Goal: Task Accomplishment & Management: Manage account settings

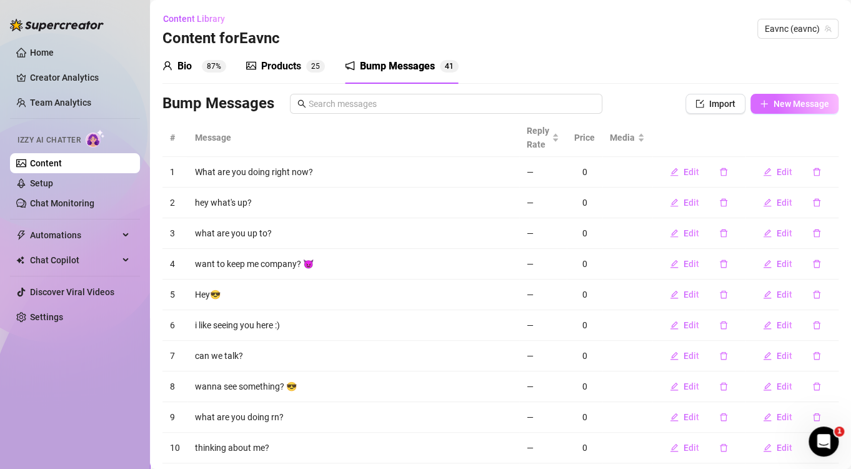
click at [797, 107] on span "New Message" at bounding box center [802, 104] width 56 height 10
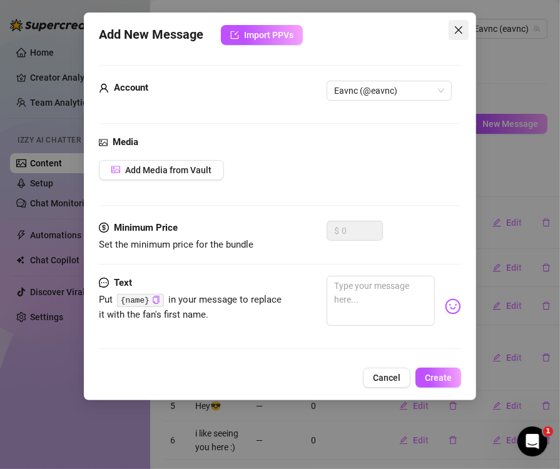
click at [455, 29] on icon "close" at bounding box center [458, 30] width 10 height 10
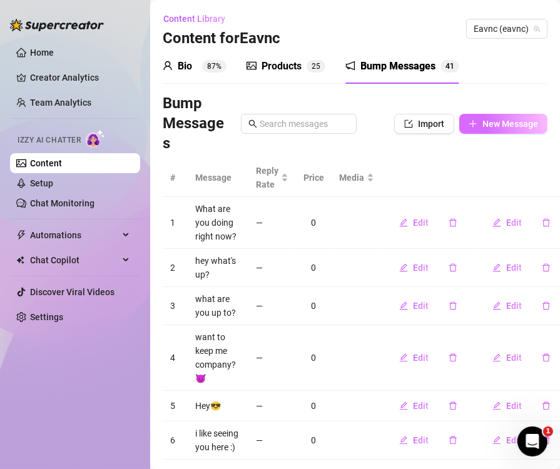
click at [491, 125] on span "New Message" at bounding box center [510, 124] width 56 height 10
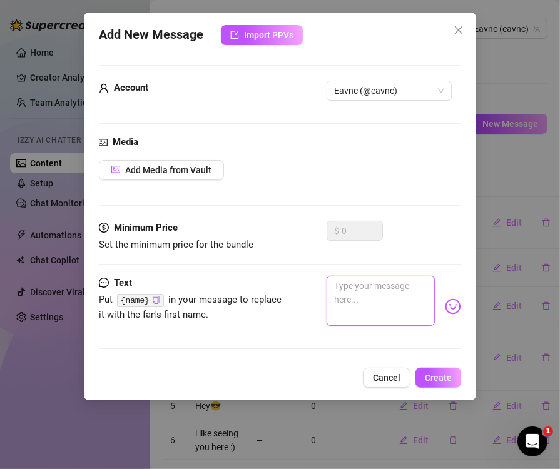
click at [387, 301] on textarea at bounding box center [380, 301] width 108 height 50
paste textarea "Been thinking about you all day… felt like I should say hi 😉"
type textarea "Been thinking about you all day… felt like I should say hi 😉"
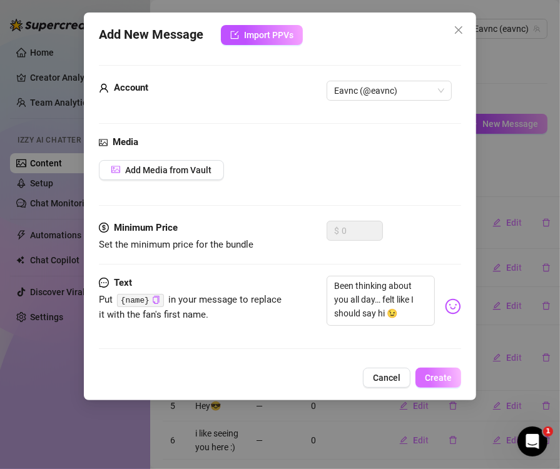
click at [435, 383] on span "Create" at bounding box center [437, 378] width 27 height 10
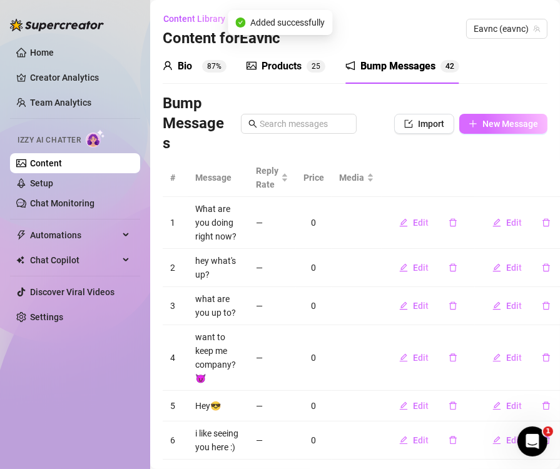
click at [482, 127] on span "New Message" at bounding box center [510, 124] width 56 height 10
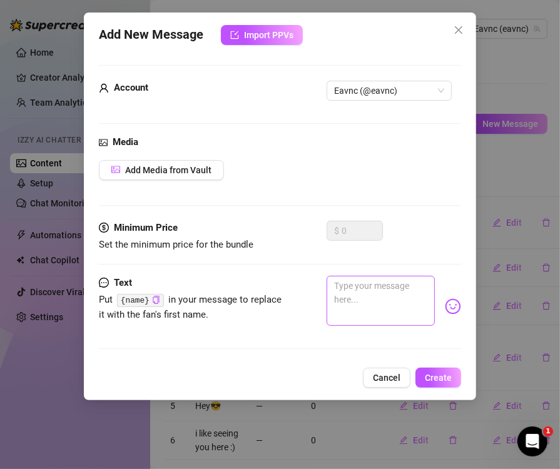
drag, startPoint x: 386, startPoint y: 273, endPoint x: 386, endPoint y: 281, distance: 8.8
click at [386, 273] on div "Minimum Price Set the minimum price for the bundle $ 0" at bounding box center [280, 248] width 362 height 55
click at [382, 298] on textarea at bounding box center [380, 301] width 108 height 50
click at [379, 296] on textarea at bounding box center [380, 301] width 108 height 50
paste textarea "Got a little pumped up after the gym… still shirtless 😏"
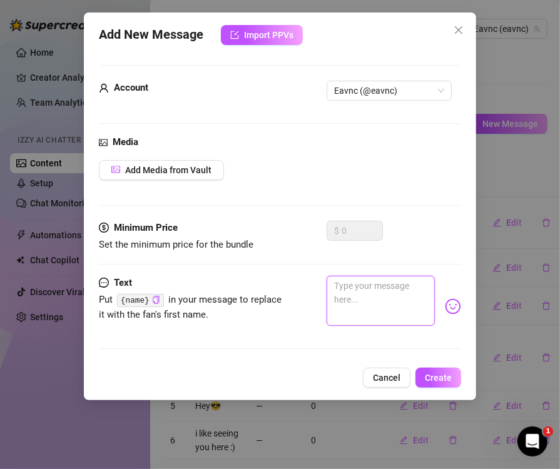
type textarea "Got a little pumped up after the gym… still shirtless 😏"
paste textarea
type textarea "Got a little pumped up after the gym… still shirtless 😏"
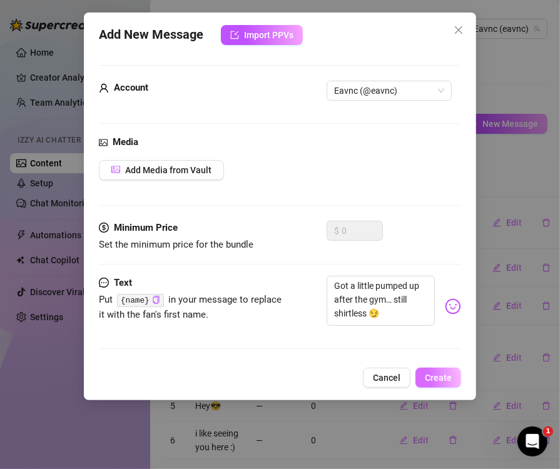
click at [438, 383] on span "Create" at bounding box center [437, 378] width 27 height 10
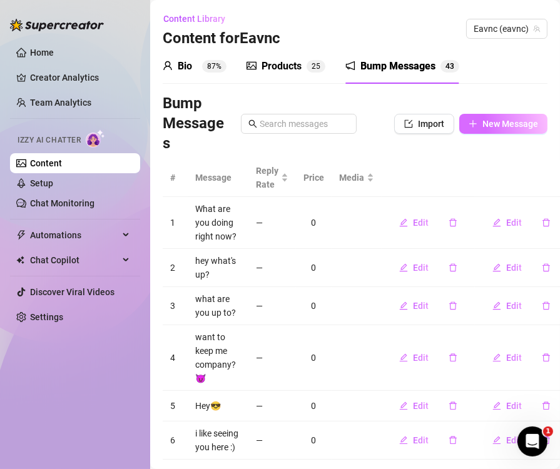
click at [506, 121] on span "New Message" at bounding box center [510, 124] width 56 height 10
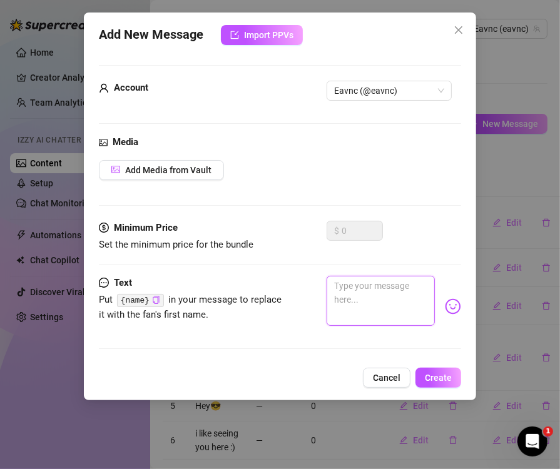
click at [371, 303] on textarea at bounding box center [380, 301] width 108 height 50
paste textarea "Just finished a workout… I could use some company while I cool down"
type textarea "Just finished a workout… I could use some company while I cool down"
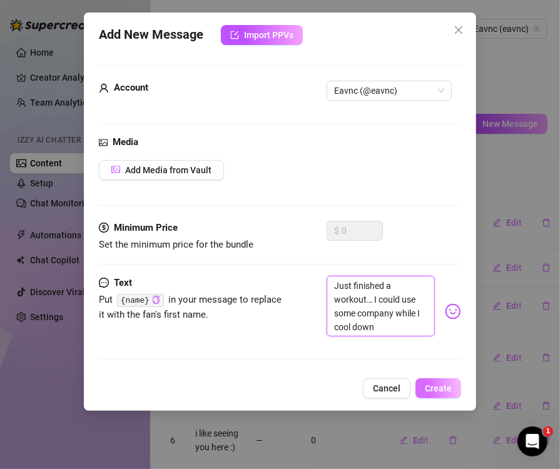
type textarea "Just finished a workout… I could use some company while I cool down"
click at [428, 393] on span "Create" at bounding box center [437, 388] width 27 height 10
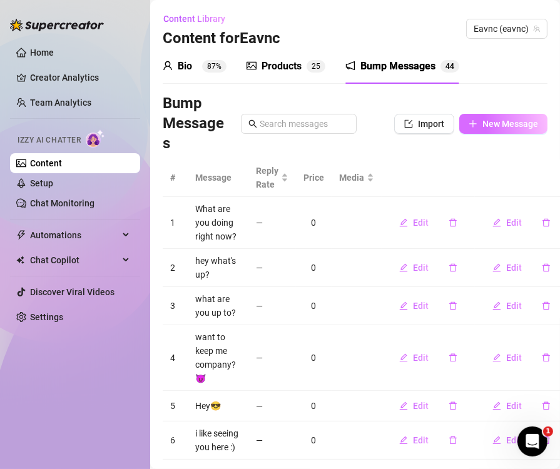
click at [502, 128] on span "New Message" at bounding box center [510, 124] width 56 height 10
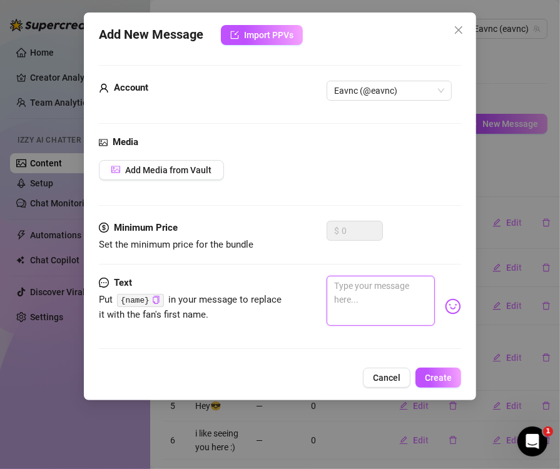
click at [402, 305] on textarea at bounding box center [380, 301] width 108 height 50
paste textarea "I bet you can’t guess what I’m wearing right now…"
type textarea "I bet you can’t guess what I’m wearing right now…"
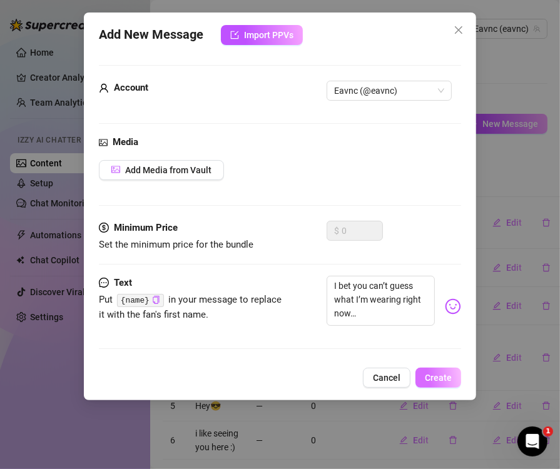
click at [438, 383] on span "Create" at bounding box center [437, 378] width 27 height 10
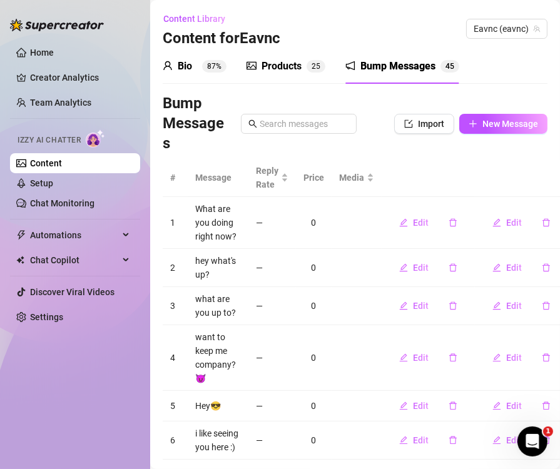
scroll to position [252, 0]
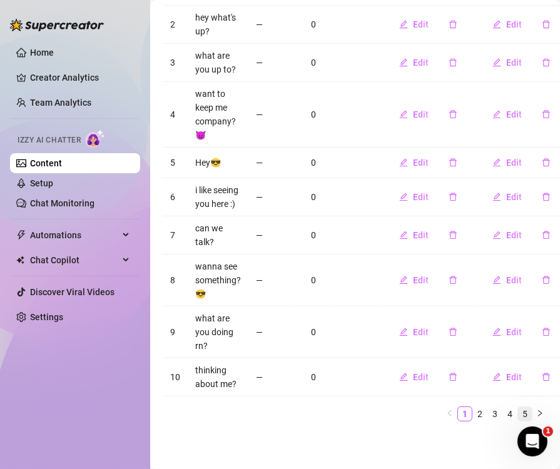
click at [518, 407] on link "5" at bounding box center [525, 414] width 14 height 14
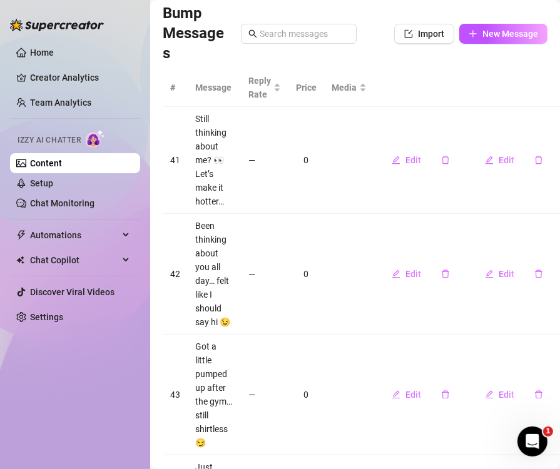
scroll to position [0, 0]
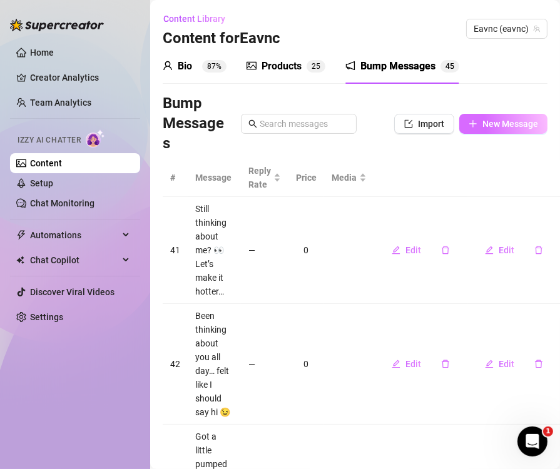
click at [485, 124] on span "New Message" at bounding box center [510, 124] width 56 height 10
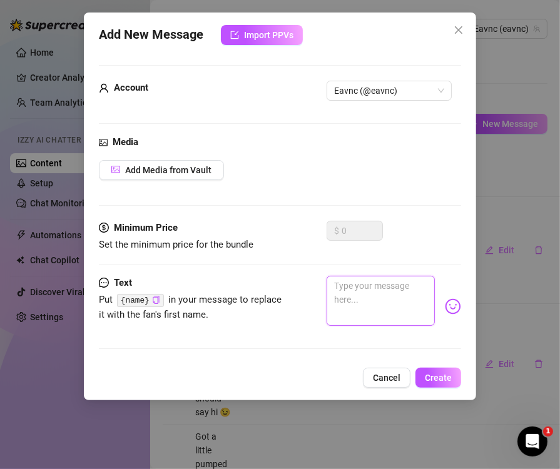
click at [358, 301] on textarea at bounding box center [380, 301] width 108 height 50
paste textarea "I bet you can’t guess what I’m wearing right now…"
type textarea "I bet you can’t guess what I’m wearing right now…"
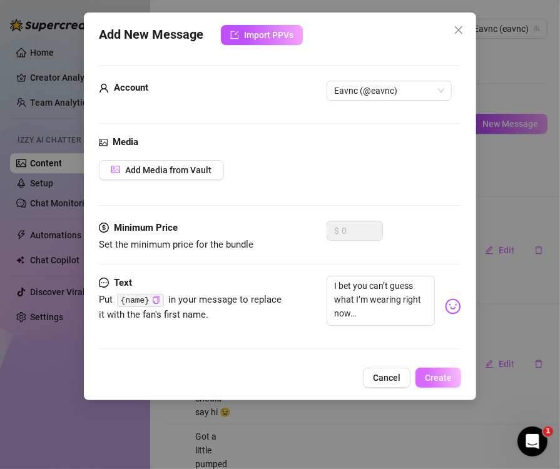
click at [433, 383] on span "Create" at bounding box center [437, 378] width 27 height 10
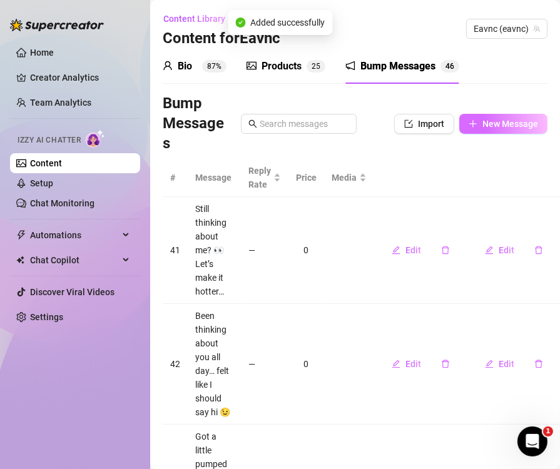
click at [486, 125] on span "New Message" at bounding box center [510, 124] width 56 height 10
type textarea "Type your message here..."
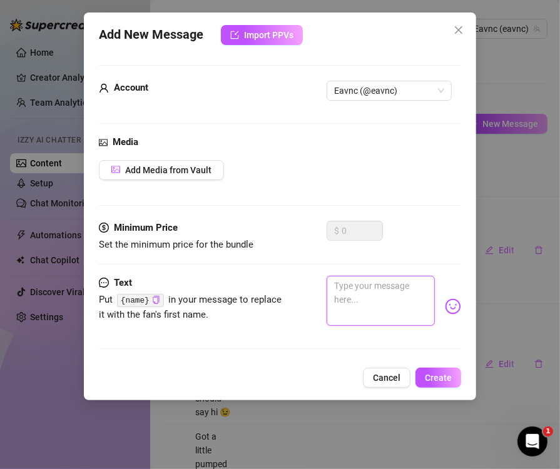
click at [374, 311] on textarea at bounding box center [380, 301] width 108 height 50
paste textarea "It’s just me… and a towel"
type textarea "It’s just me… and a towel"
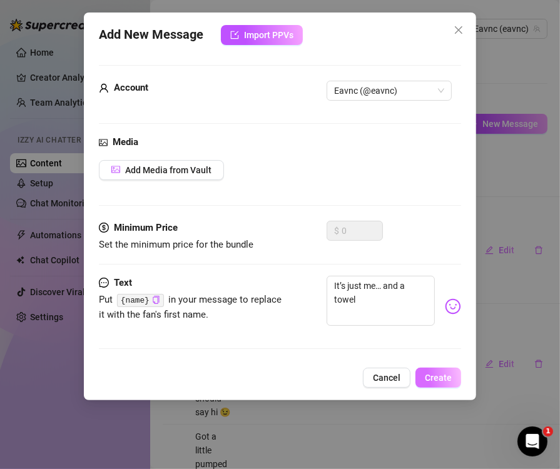
click at [433, 383] on span "Create" at bounding box center [437, 378] width 27 height 10
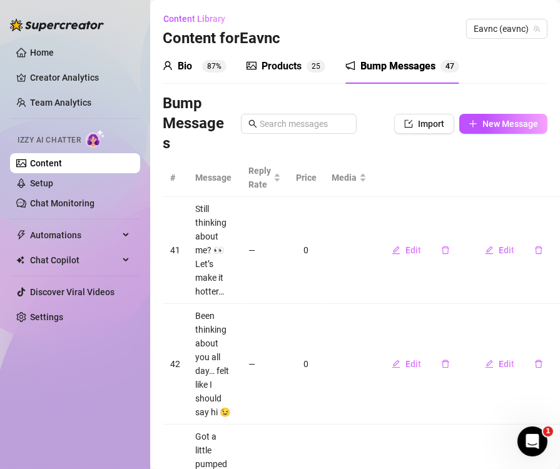
click at [505, 121] on span "New Message" at bounding box center [510, 124] width 56 height 10
type textarea "Type your message here..."
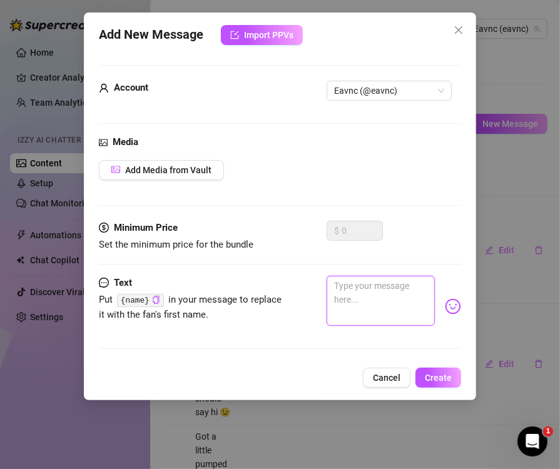
click at [358, 304] on textarea at bounding box center [380, 301] width 108 height 50
paste textarea "The gym wasn’t the only place I broke a sweat [DATE] 😏"
type textarea "The gym wasn’t the only place I broke a sweat [DATE] 😏"
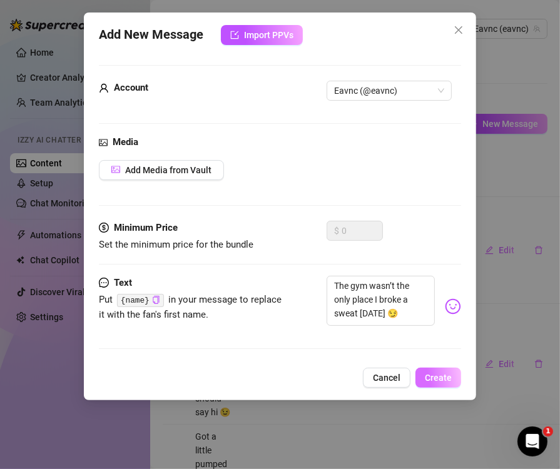
click at [433, 383] on span "Create" at bounding box center [437, 378] width 27 height 10
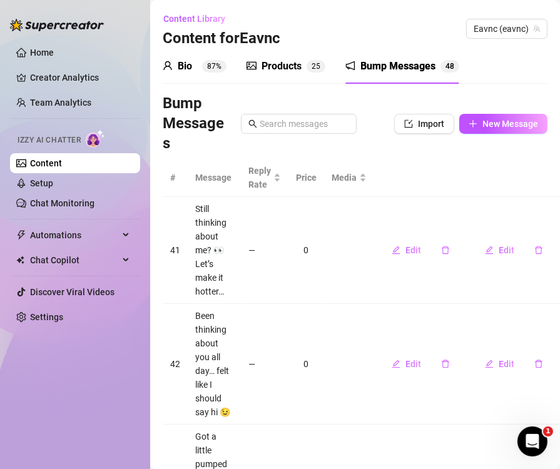
click at [502, 69] on div "Bio 87% Products 2 5 Bump Messages 4 8" at bounding box center [355, 66] width 384 height 35
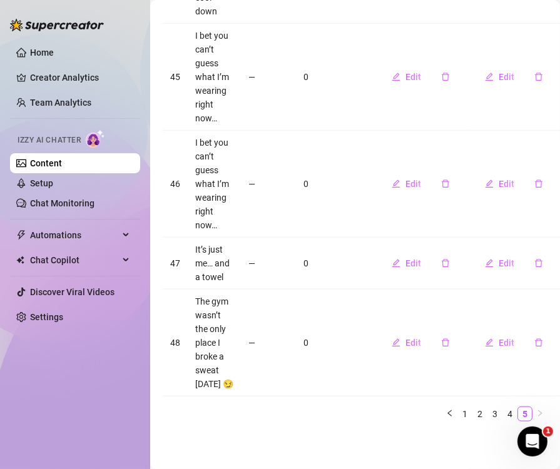
click at [375, 410] on ul "1 2 3 4 5" at bounding box center [355, 413] width 384 height 15
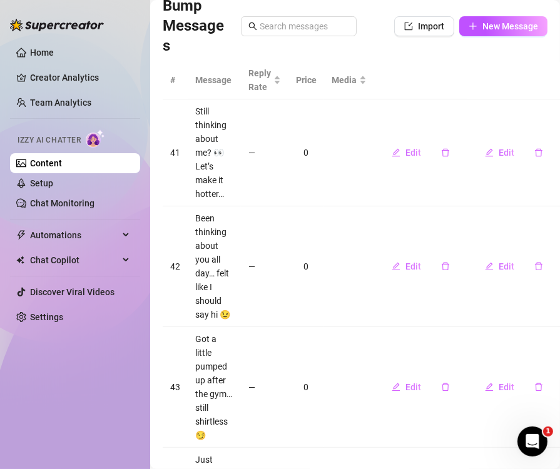
scroll to position [0, 0]
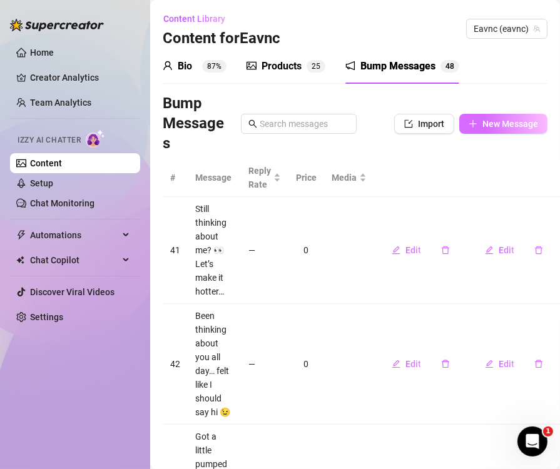
click at [502, 126] on span "New Message" at bounding box center [510, 124] width 56 height 10
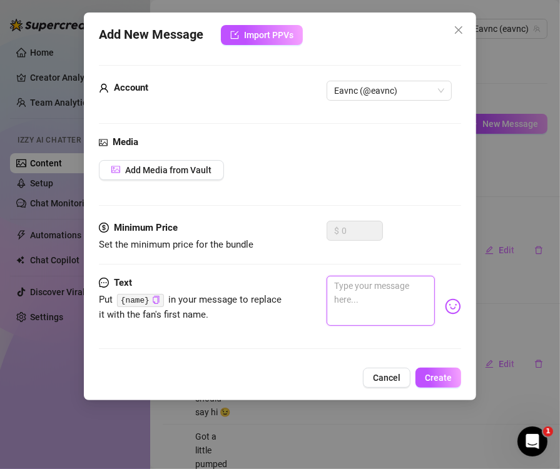
click at [363, 311] on textarea at bounding box center [380, 301] width 108 height 50
paste textarea "Want me to show you what got me sweating?"
type textarea "Want me to show you what got me sweating?"
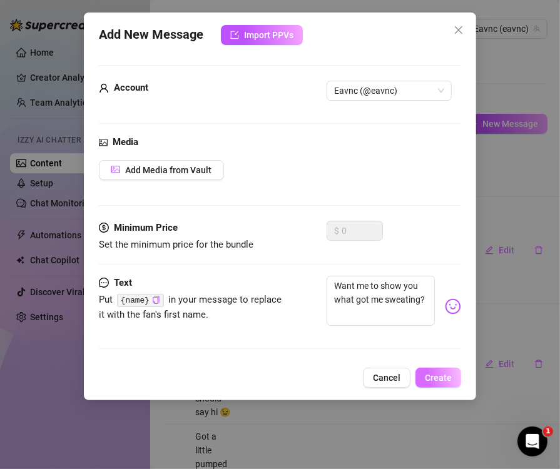
click at [441, 383] on span "Create" at bounding box center [437, 378] width 27 height 10
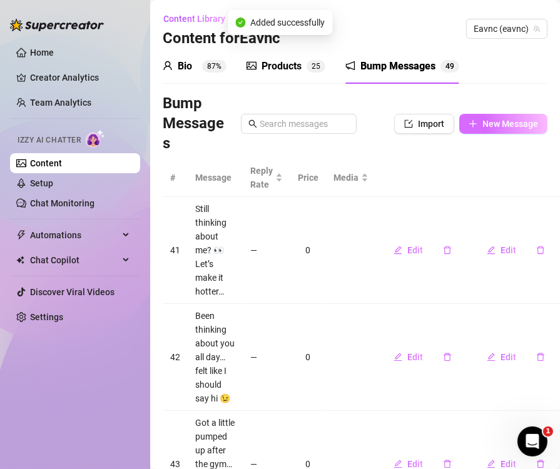
click at [482, 121] on span "New Message" at bounding box center [510, 124] width 56 height 10
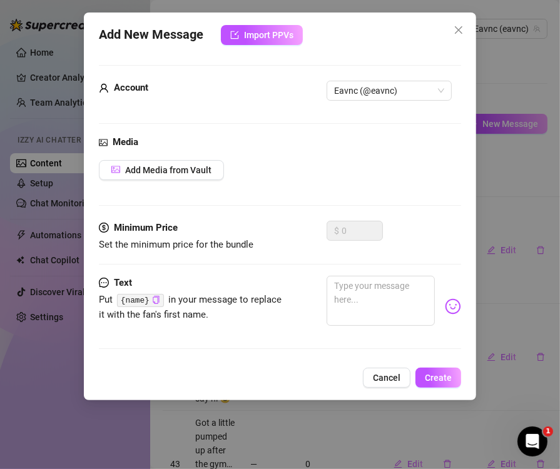
click at [374, 156] on div "Media Add Media from Vault" at bounding box center [280, 178] width 362 height 86
click at [379, 315] on textarea at bounding box center [380, 301] width 108 height 50
paste textarea "Your timing is perfect… I was just looking for someone to tease"
type textarea "Your timing is perfect… I was just looking for someone to tease"
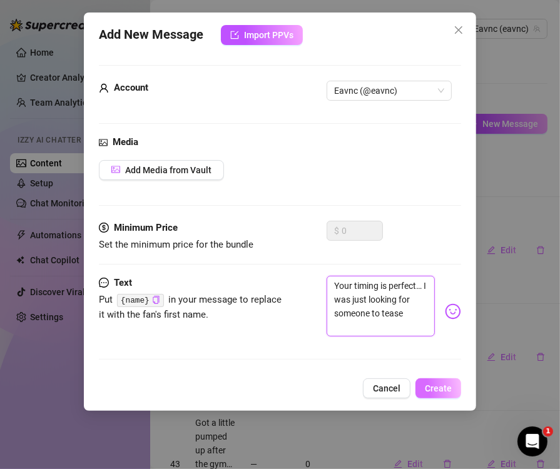
type textarea "Your timing is perfect… I was just looking for someone to tease"
click at [440, 393] on span "Create" at bounding box center [437, 388] width 27 height 10
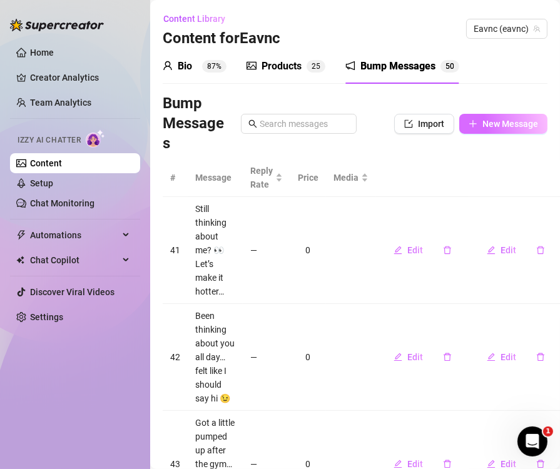
click at [497, 128] on span "New Message" at bounding box center [510, 124] width 56 height 10
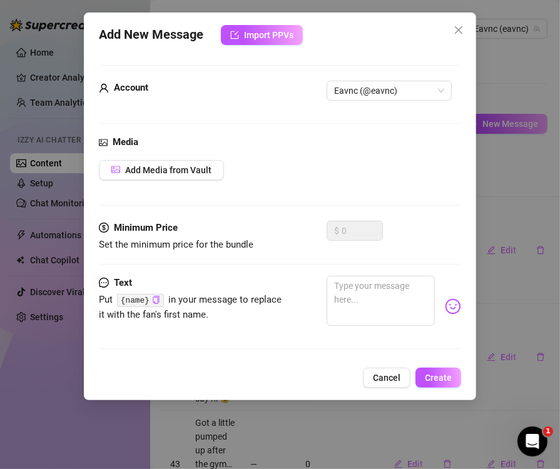
click at [385, 153] on div "Media Add Media from Vault" at bounding box center [280, 178] width 362 height 86
click at [356, 299] on textarea at bounding box center [380, 301] width 108 height 50
paste textarea "Let’s see how long you can last before giving in"
type textarea "Let’s see how long you can last before giving in"
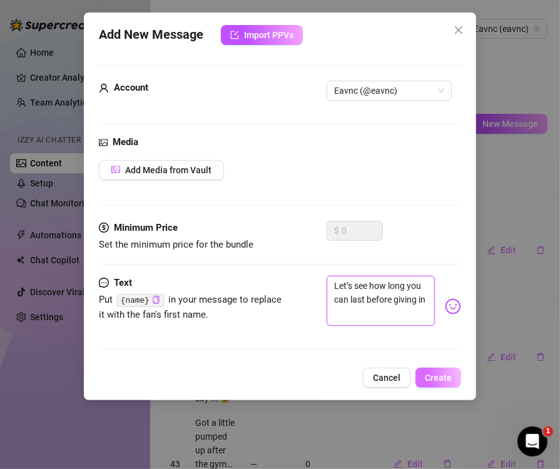
type textarea "Let’s see how long you can last before giving in"
click at [438, 383] on span "Create" at bounding box center [437, 378] width 27 height 10
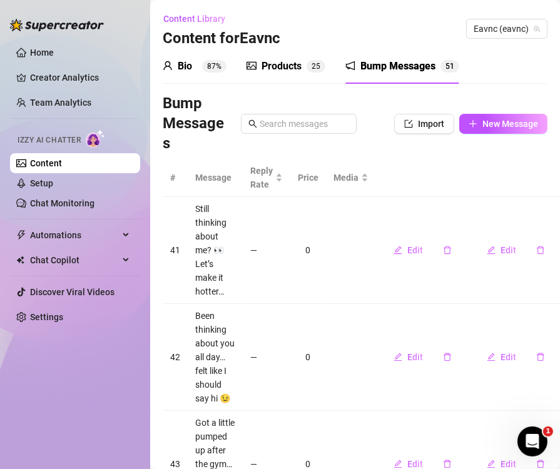
click at [500, 113] on div "Bump Messages Import New Message" at bounding box center [355, 124] width 384 height 60
click at [498, 122] on span "New Message" at bounding box center [510, 124] width 56 height 10
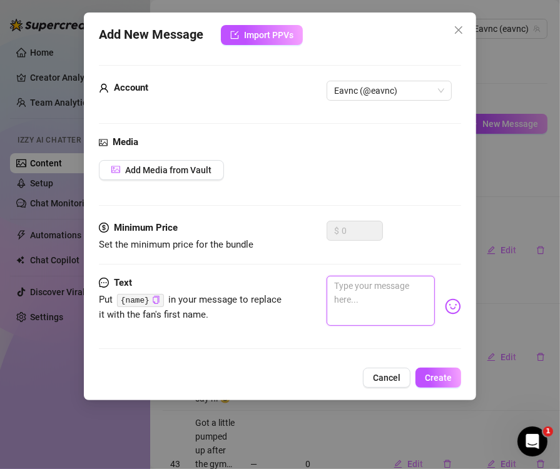
click at [384, 313] on textarea at bounding box center [380, 301] width 108 height 50
paste textarea "Feeling a little bold tonight… you in?"
type textarea "Feeling a little bold tonight… you in?"
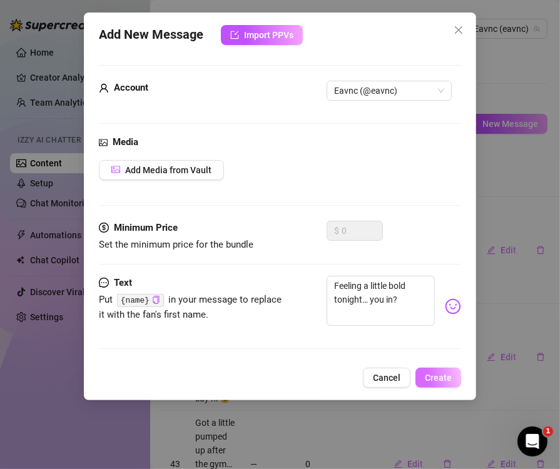
click at [436, 383] on span "Create" at bounding box center [437, 378] width 27 height 10
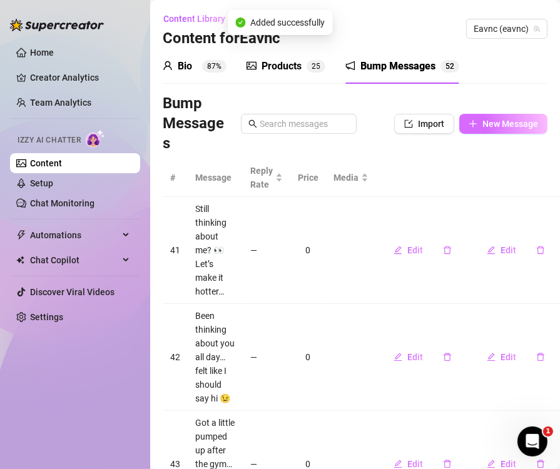
click at [475, 130] on button "New Message" at bounding box center [503, 124] width 88 height 20
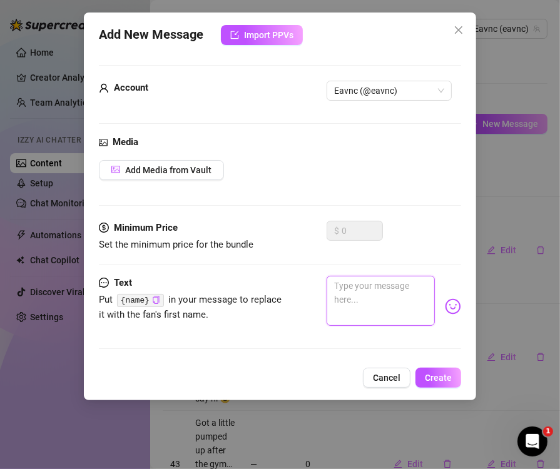
click at [365, 294] on textarea at bounding box center [380, 301] width 108 height 50
paste textarea "Could be fun if you’re up for it"
type textarea "Could be fun if you’re up for it"
click at [441, 383] on span "Create" at bounding box center [437, 378] width 27 height 10
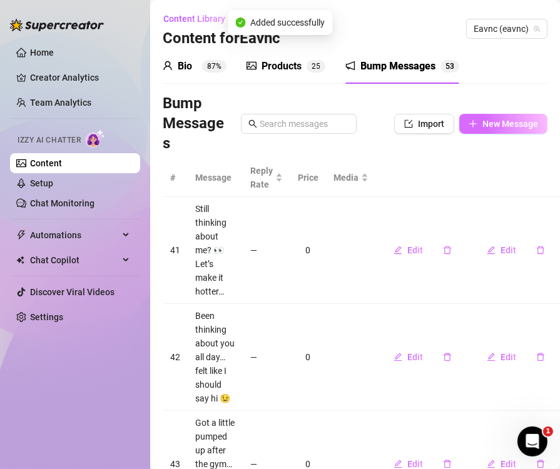
click at [468, 127] on icon "plus" at bounding box center [472, 123] width 9 height 9
type textarea "Type your message here..."
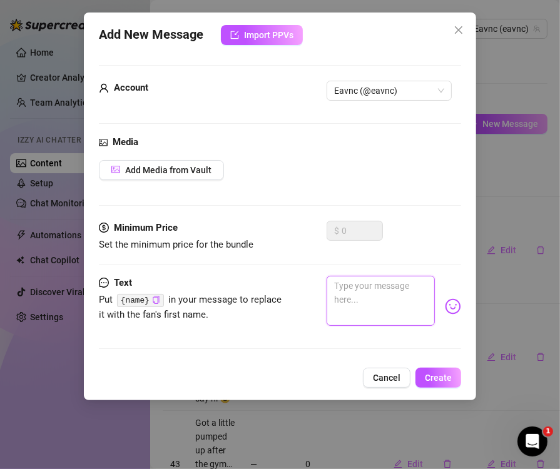
click at [355, 300] on textarea at bounding box center [380, 301] width 108 height 50
paste textarea "I like when someone matches my energy"
type textarea "I like when someone matches my energy"
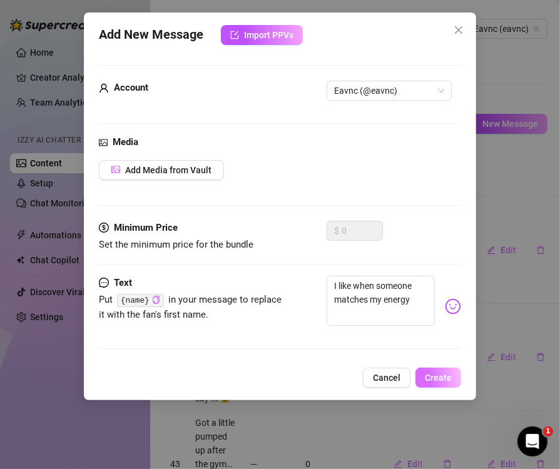
click at [439, 383] on span "Create" at bounding box center [437, 378] width 27 height 10
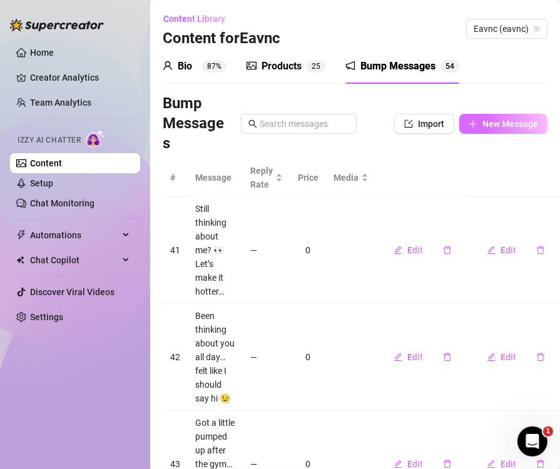
click at [470, 126] on button "New Message" at bounding box center [503, 124] width 88 height 20
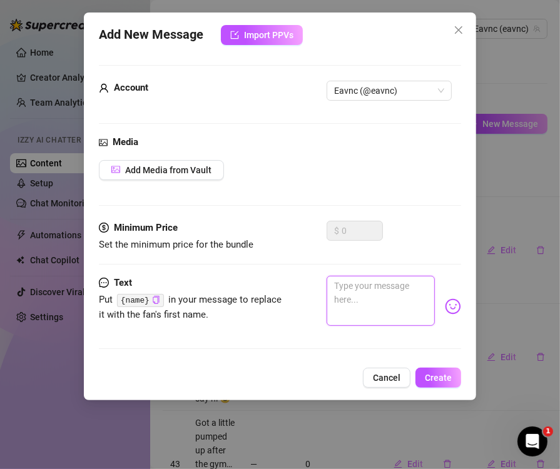
click at [391, 298] on textarea at bounding box center [380, 301] width 108 height 50
paste textarea "I’ve got a few ideas for how we can heat things up…"
type textarea "I’ve got a few ideas for how we can heat things up…"
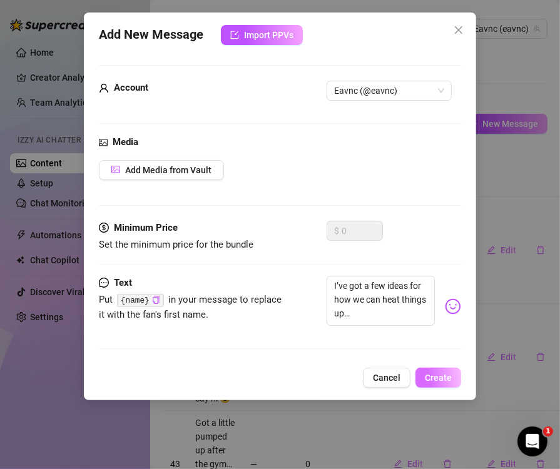
click at [431, 388] on button "Create" at bounding box center [438, 378] width 46 height 20
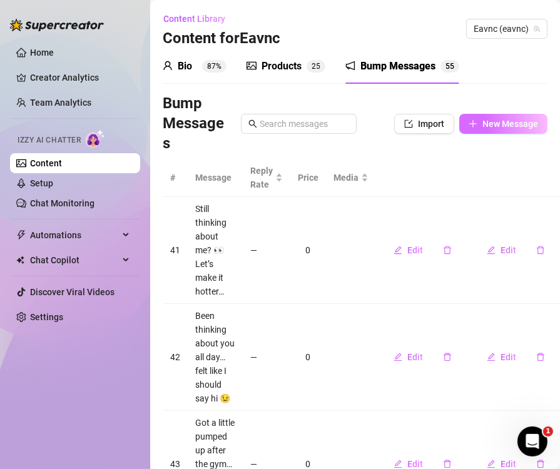
click at [522, 123] on span "New Message" at bounding box center [510, 124] width 56 height 10
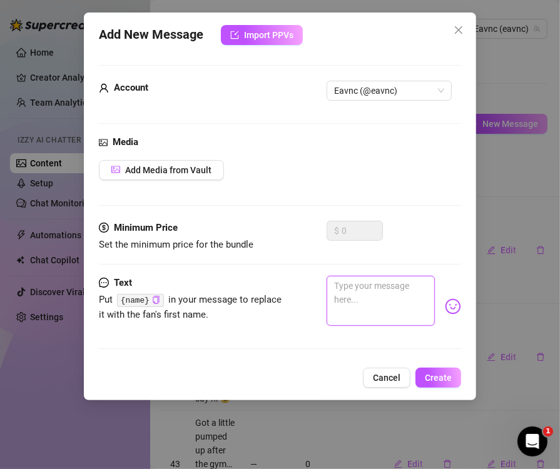
click at [399, 303] on textarea at bounding box center [380, 301] width 108 height 50
paste textarea "Think you can handle me?"
type textarea "Think you can handle me?"
click at [443, 383] on span "Create" at bounding box center [437, 378] width 27 height 10
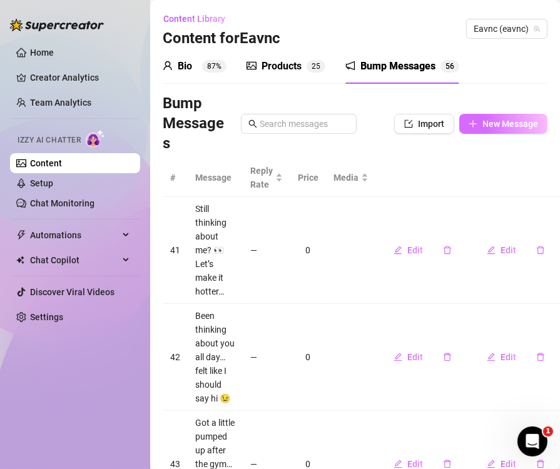
click at [487, 128] on span "New Message" at bounding box center [510, 124] width 56 height 10
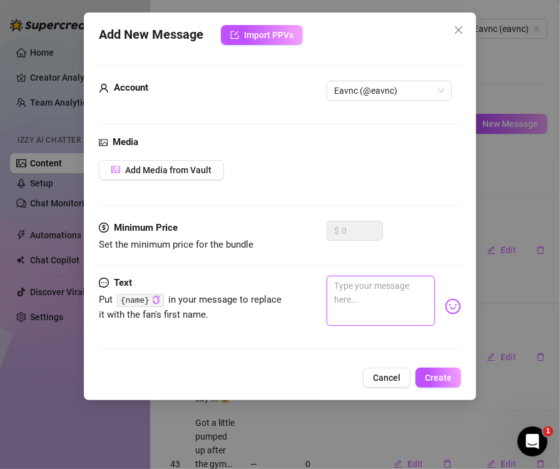
click at [366, 311] on textarea at bounding box center [380, 301] width 108 height 50
paste textarea "Bet I can make you smile in less than 30 seconds"
type textarea "Bet I can make you smile in less than 30 seconds"
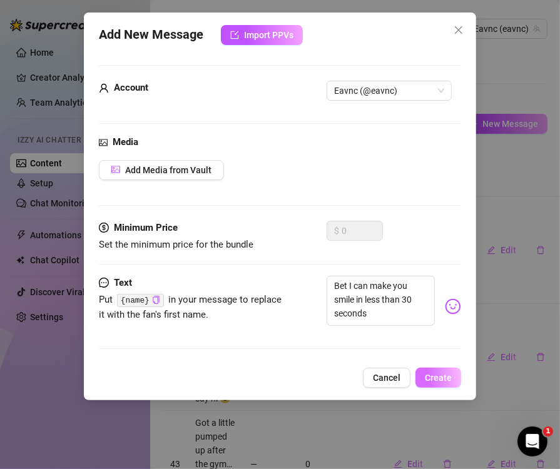
click at [440, 383] on span "Create" at bounding box center [437, 378] width 27 height 10
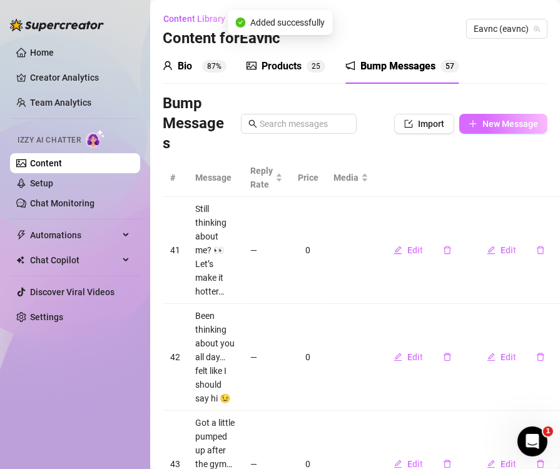
click at [510, 125] on span "New Message" at bounding box center [510, 124] width 56 height 10
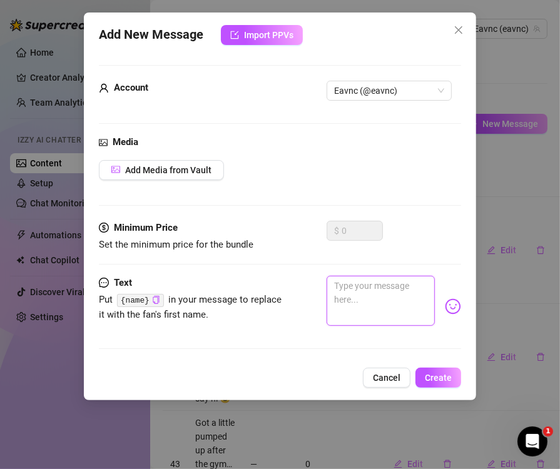
click at [342, 299] on textarea at bounding box center [380, 301] width 108 height 50
paste textarea "Care to test me?"
type textarea "Care to test me?"
click at [435, 383] on span "Create" at bounding box center [437, 378] width 27 height 10
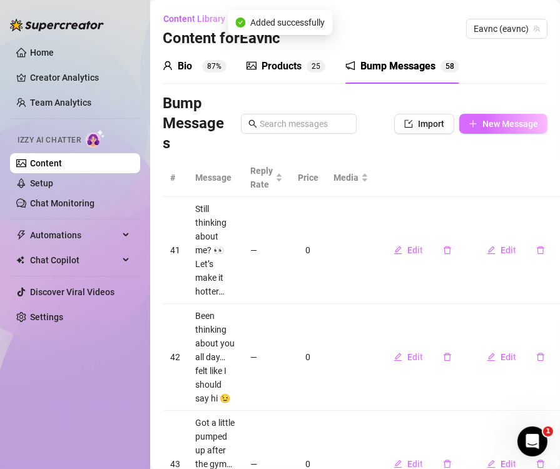
click at [467, 129] on button "New Message" at bounding box center [503, 124] width 88 height 20
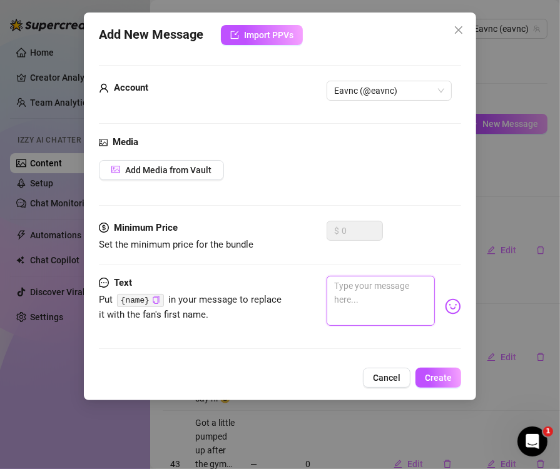
click at [381, 304] on textarea at bounding box center [380, 301] width 108 height 50
paste textarea "Just finished a workout… still a little pumped up"
type textarea "Just finished a workout… still a little pumped up"
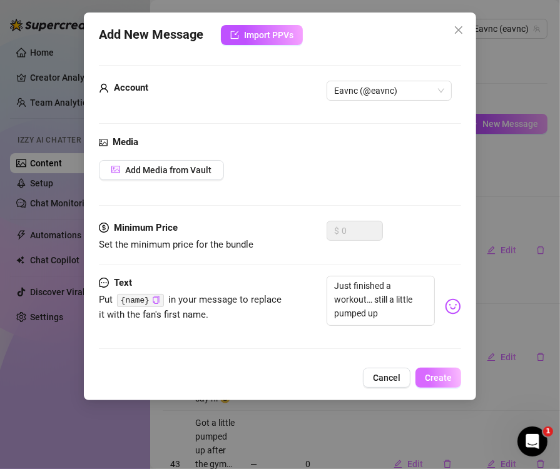
click at [440, 383] on span "Create" at bounding box center [437, 378] width 27 height 10
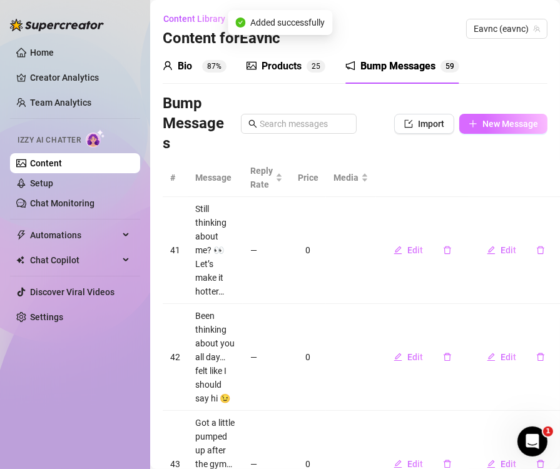
click at [483, 132] on button "New Message" at bounding box center [503, 124] width 88 height 20
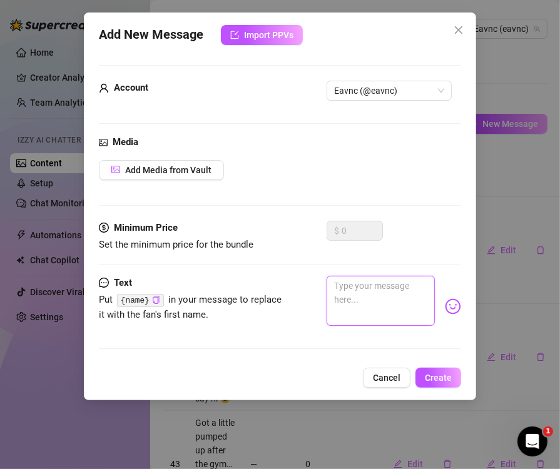
click at [358, 302] on textarea at bounding box center [380, 301] width 108 height 50
paste textarea "Arms are feeling tight… want a peek?"
type textarea "Arms are feeling tight… want a peek?"
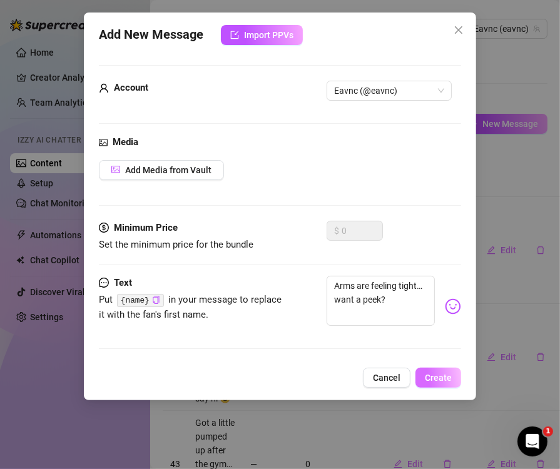
click at [432, 383] on span "Create" at bounding box center [437, 378] width 27 height 10
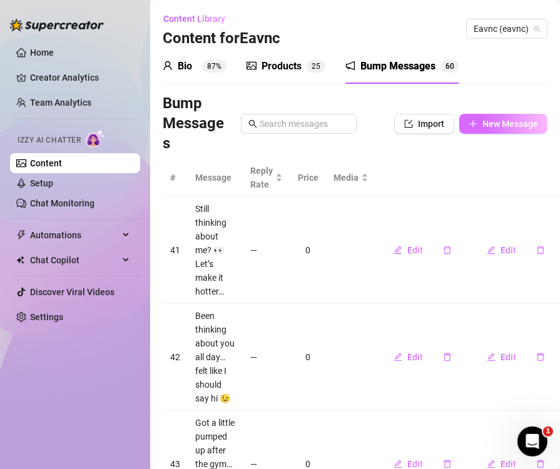
click at [523, 126] on span "New Message" at bounding box center [510, 124] width 56 height 10
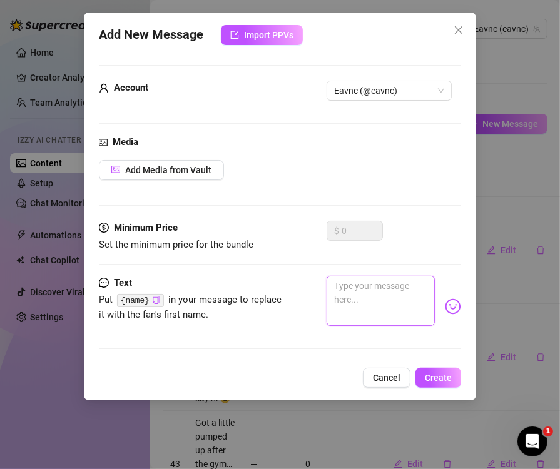
click at [361, 293] on textarea at bounding box center [380, 301] width 108 height 50
paste textarea "Guess where I’m still tense"
type textarea "Guess where I’m still tense"
click at [444, 383] on span "Create" at bounding box center [437, 378] width 27 height 10
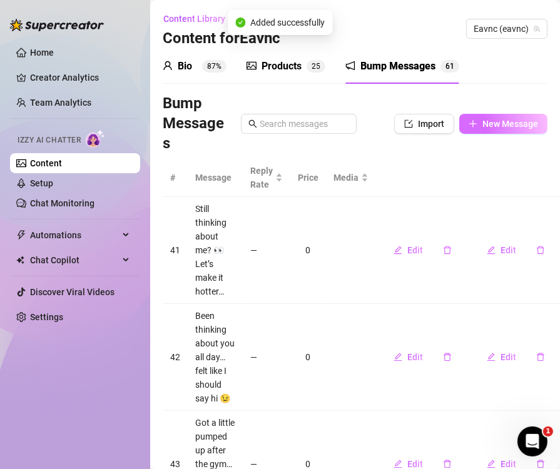
click at [468, 128] on icon "plus" at bounding box center [472, 123] width 9 height 9
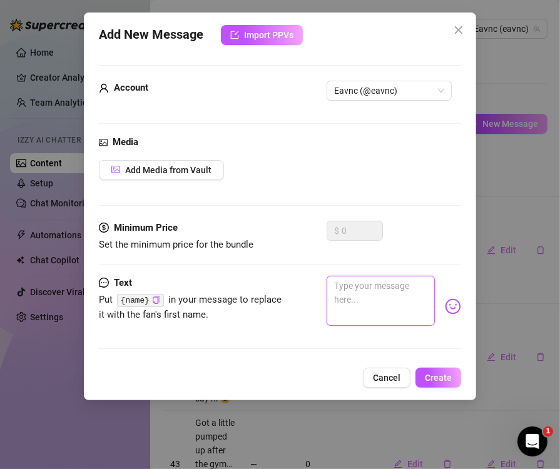
click at [378, 278] on textarea at bounding box center [380, 301] width 108 height 50
paste textarea "I’ve been told I can be addictive… want to test that theory?"
type textarea "I’ve been told I can be addictive… want to test that theory?"
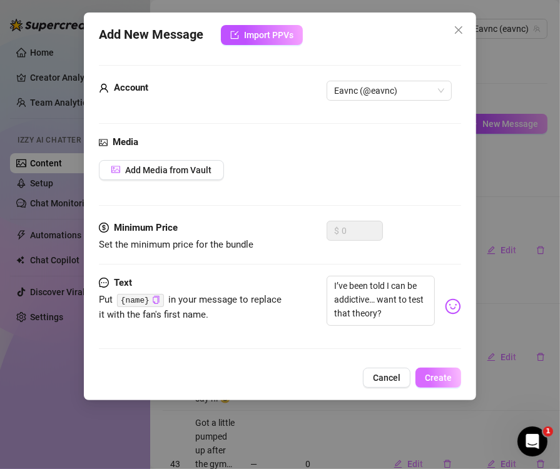
click at [440, 388] on button "Create" at bounding box center [438, 378] width 46 height 20
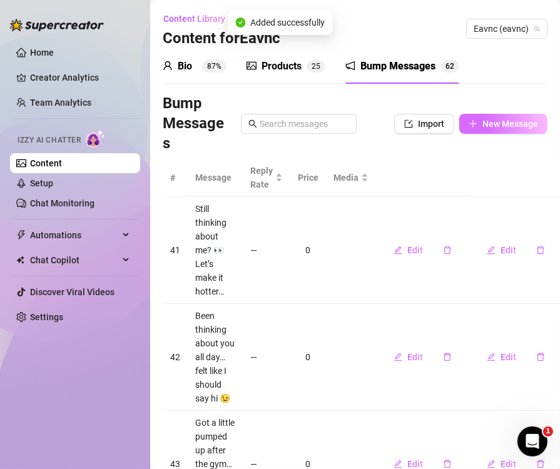
click at [482, 126] on span "New Message" at bounding box center [510, 124] width 56 height 10
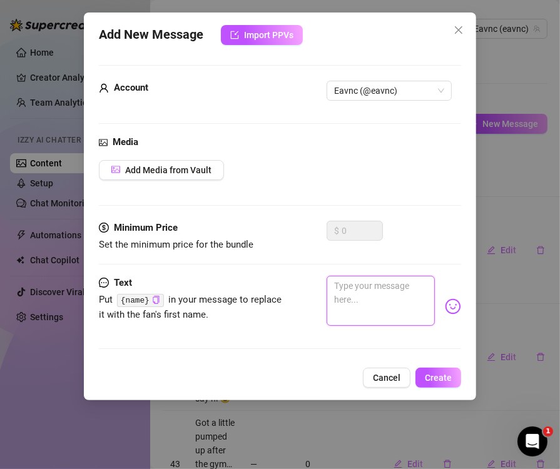
click at [382, 309] on textarea at bounding box center [380, 301] width 108 height 50
paste textarea "You might get hooked fast"
type textarea "You might get hooked fast"
click at [446, 383] on span "Create" at bounding box center [437, 378] width 27 height 10
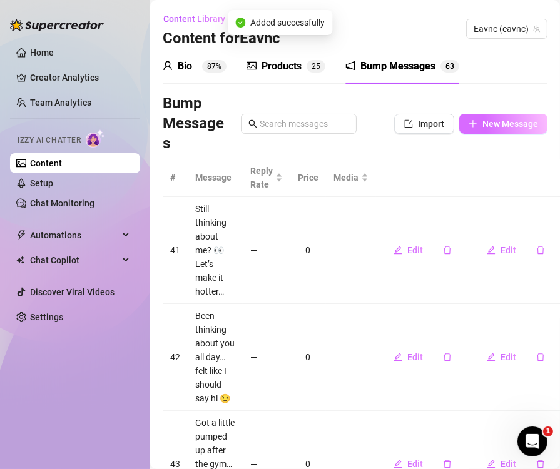
click at [482, 123] on span "New Message" at bounding box center [510, 124] width 56 height 10
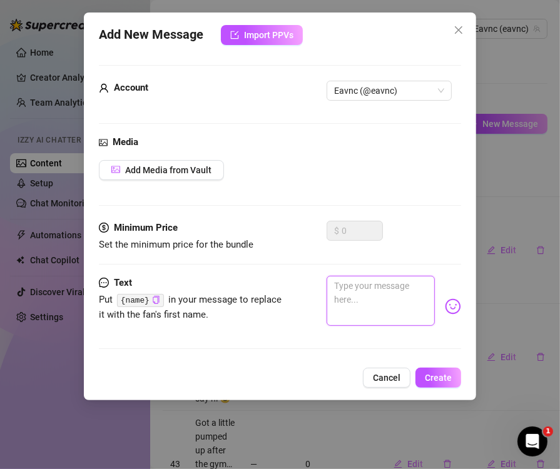
click at [373, 314] on textarea at bounding box center [380, 301] width 108 height 50
paste textarea "Wanna get a little distracted with me?"
type textarea "Wanna get a little distracted with me?"
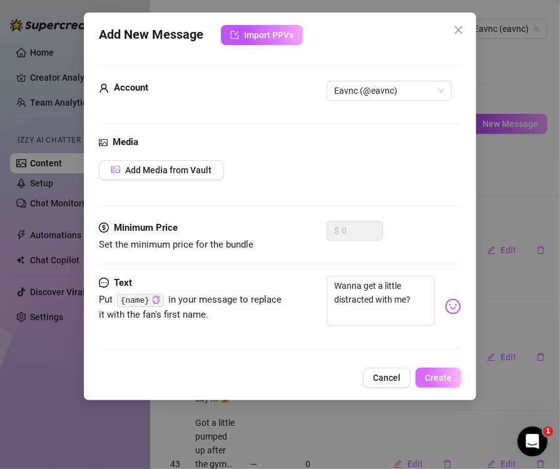
click at [435, 383] on span "Create" at bounding box center [437, 378] width 27 height 10
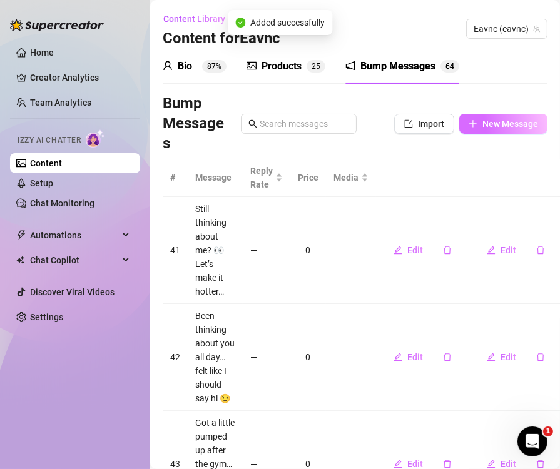
click at [497, 128] on span "New Message" at bounding box center [510, 124] width 56 height 10
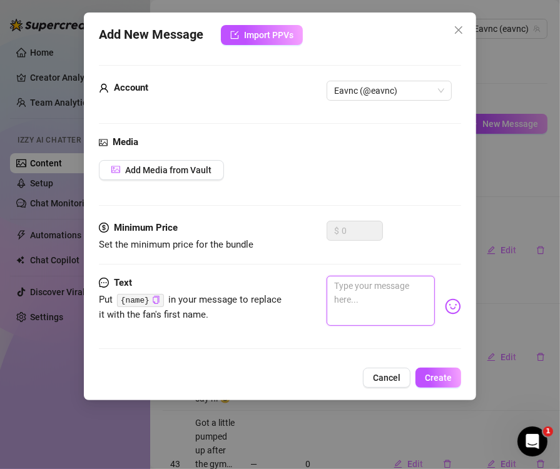
click at [359, 296] on textarea at bounding box center [380, 301] width 108 height 50
paste textarea "I promise it’s worth it"
type textarea "I promise it’s worth it"
click at [440, 383] on span "Create" at bounding box center [437, 378] width 27 height 10
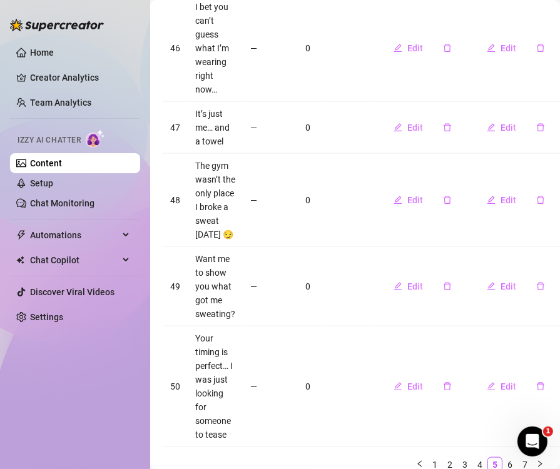
scroll to position [840, 0]
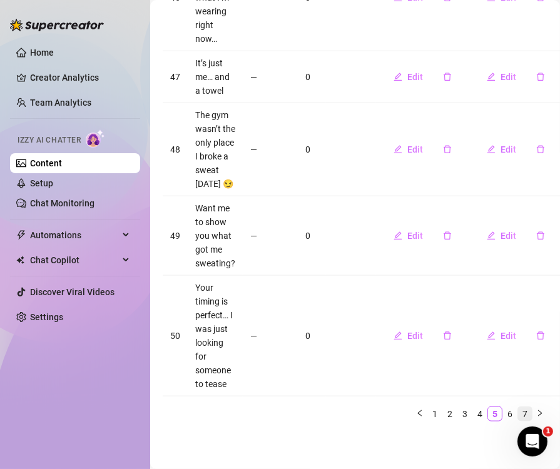
click at [518, 409] on link "7" at bounding box center [525, 414] width 14 height 14
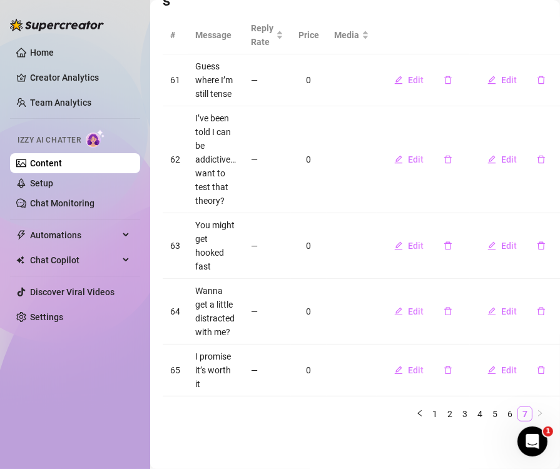
scroll to position [141, 0]
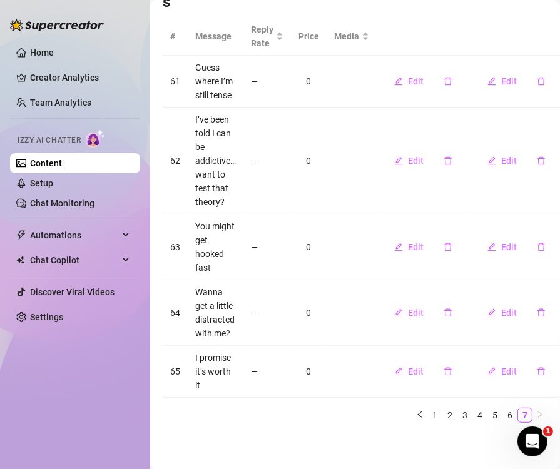
click at [366, 439] on main "Content Library Content for Eavnc Eavnc (eavnc) Bio 87% Products 2 5 Bump Messa…" at bounding box center [354, 164] width 409 height 611
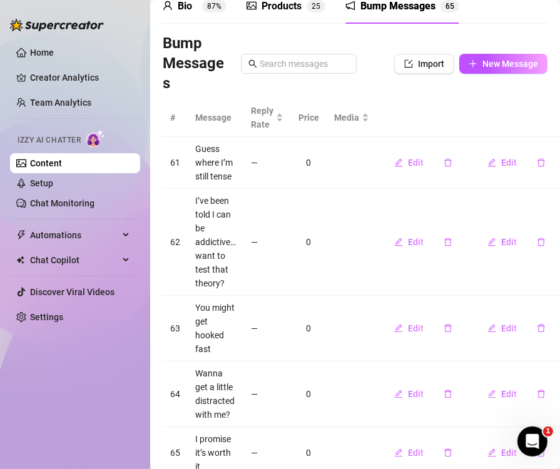
scroll to position [0, 0]
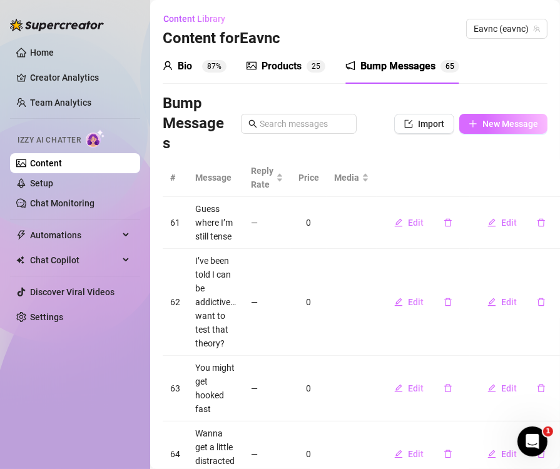
click at [467, 122] on button "New Message" at bounding box center [503, 124] width 88 height 20
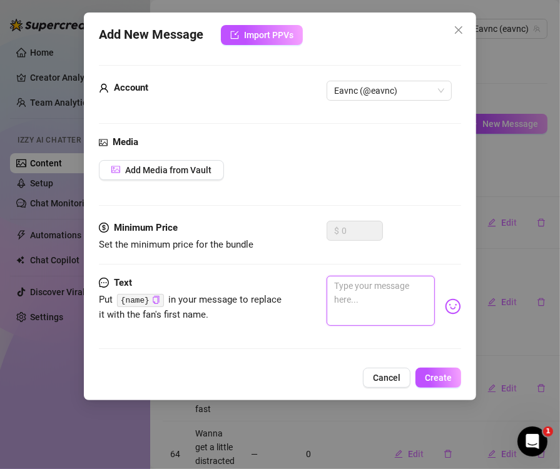
click at [351, 303] on textarea at bounding box center [380, 301] width 108 height 50
paste textarea "Sometimes I think about how much fun we’d have…"
type textarea "Sometimes I think about how much fun we’d have…"
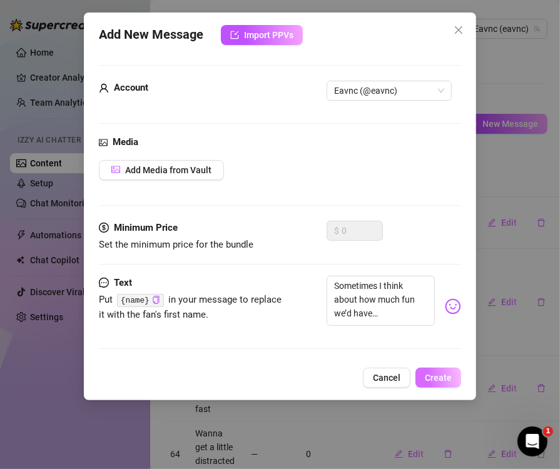
click at [429, 383] on span "Create" at bounding box center [437, 378] width 27 height 10
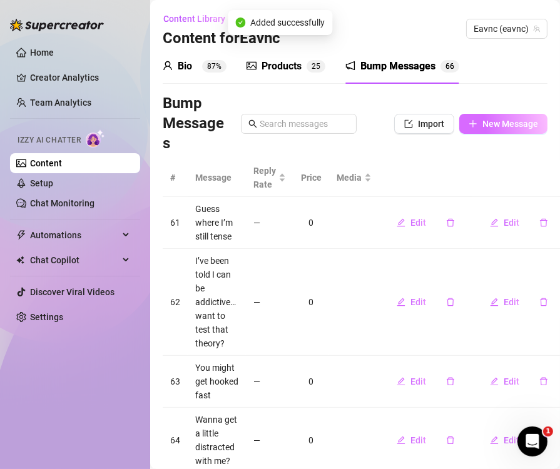
click at [471, 126] on button "New Message" at bounding box center [503, 124] width 88 height 20
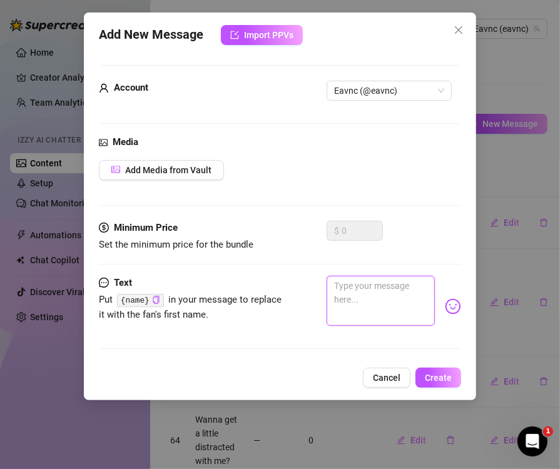
click at [363, 308] on textarea at bounding box center [380, 301] width 108 height 50
paste textarea "Probably more than we could handle"
type textarea "Probably more than we could handle"
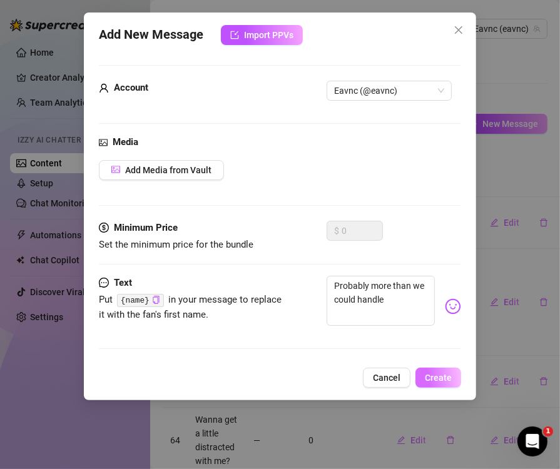
click at [441, 383] on span "Create" at bounding box center [437, 378] width 27 height 10
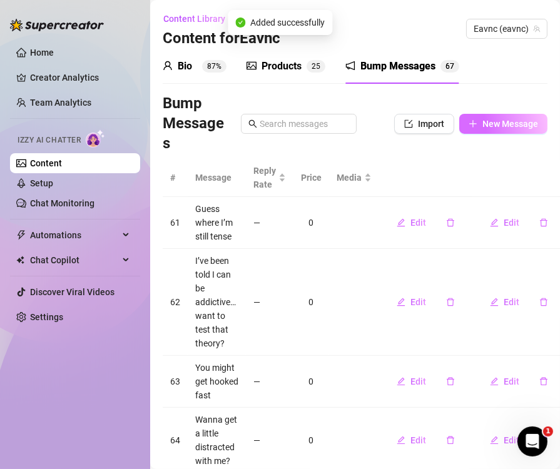
click at [492, 123] on span "New Message" at bounding box center [510, 124] width 56 height 10
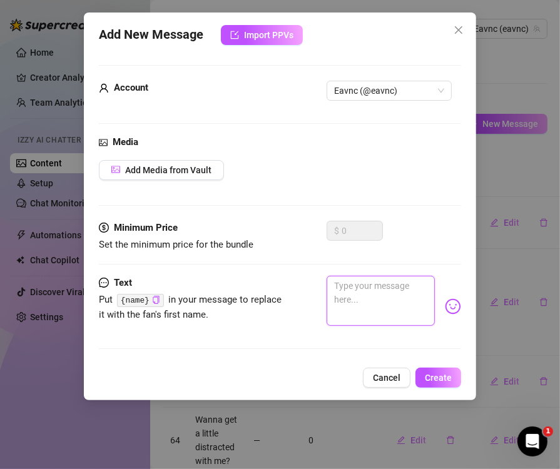
click at [399, 309] on textarea at bounding box center [380, 301] width 108 height 50
paste textarea "Your kind of attention is my favorite kind"
type textarea "Your kind of attention is my favorite kind"
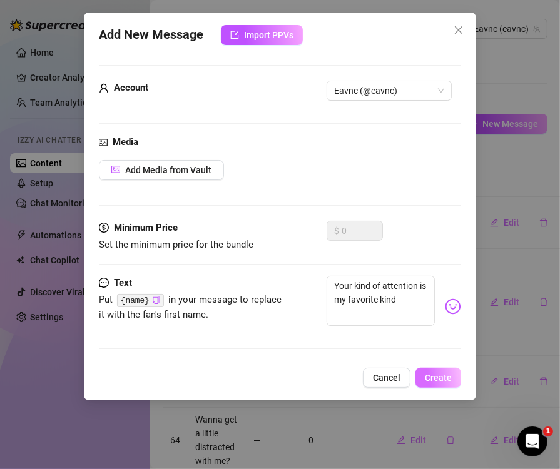
click at [435, 383] on span "Create" at bounding box center [437, 378] width 27 height 10
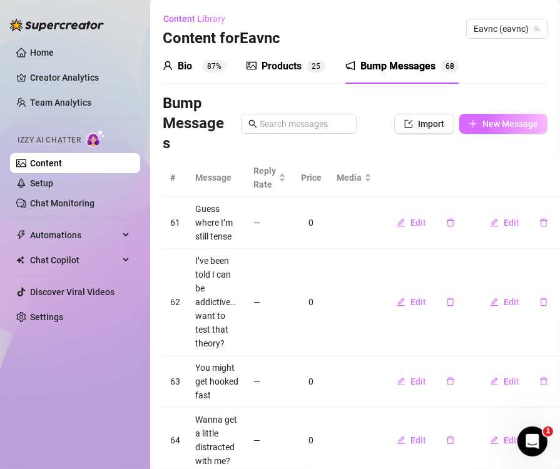
click at [482, 128] on span "New Message" at bounding box center [510, 124] width 56 height 10
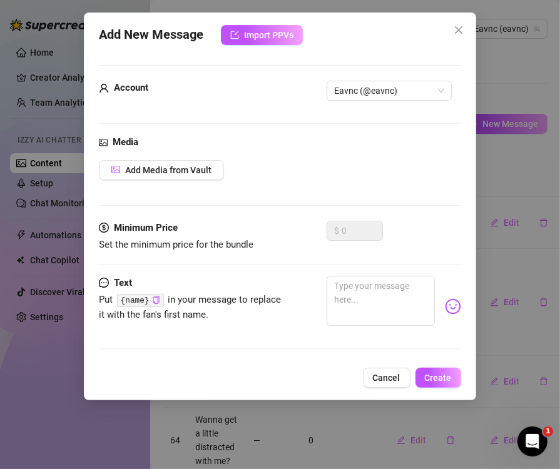
click at [363, 184] on div "Media Add Media from Vault" at bounding box center [280, 178] width 362 height 86
click at [356, 313] on textarea at bounding box center [380, 301] width 108 height 50
paste textarea "Don’t make me wait"
type textarea "Don’t make me wait"
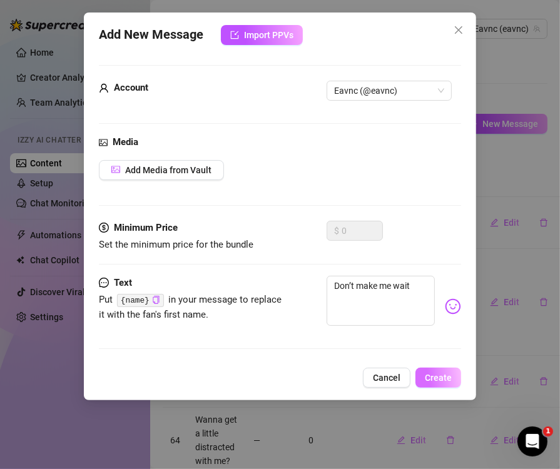
click at [450, 383] on span "Create" at bounding box center [437, 378] width 27 height 10
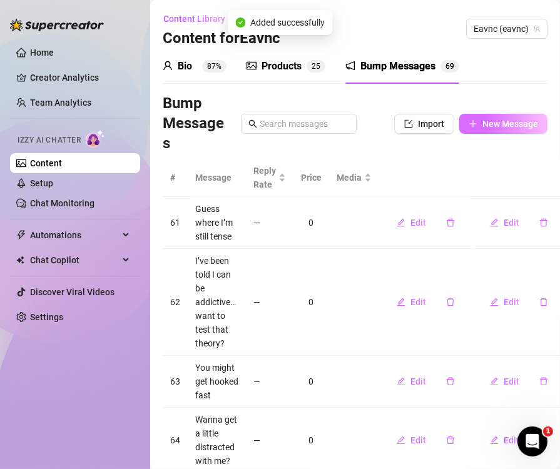
click at [482, 124] on span "New Message" at bounding box center [510, 124] width 56 height 10
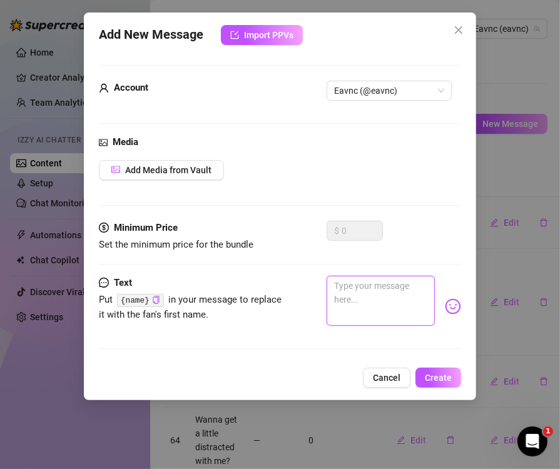
click at [369, 300] on textarea at bounding box center [380, 301] width 108 height 50
paste textarea "I’m in the mood for something fun… you?"
type textarea "I’m in the mood for something fun… you?"
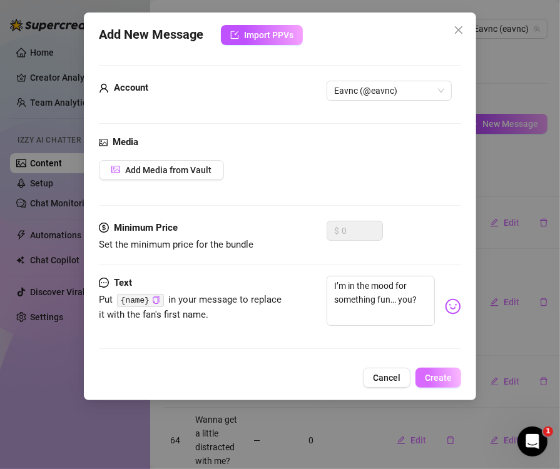
click at [434, 383] on span "Create" at bounding box center [437, 378] width 27 height 10
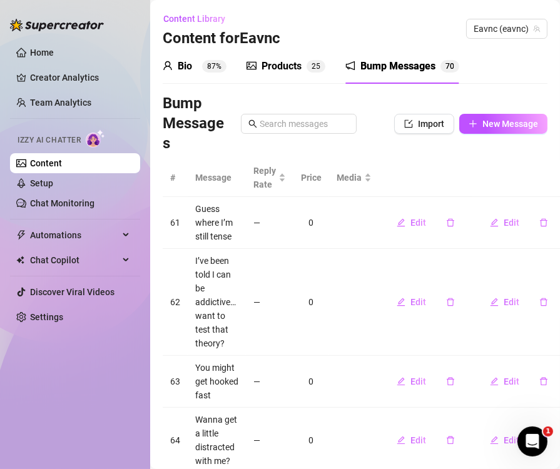
click at [457, 163] on th at bounding box center [425, 178] width 93 height 38
click at [53, 164] on link "Content" at bounding box center [46, 163] width 32 height 10
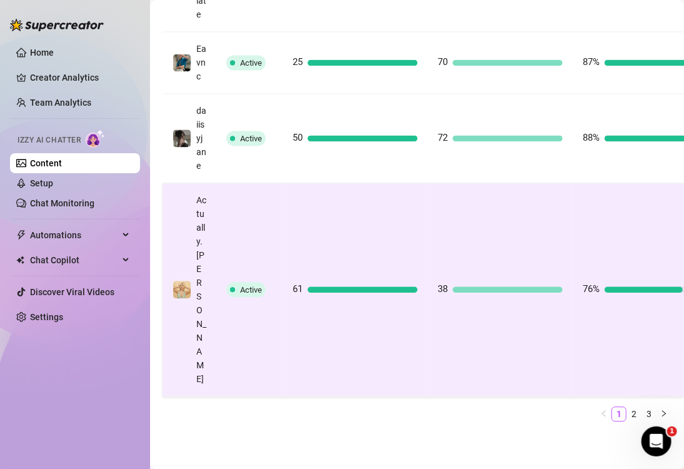
scroll to position [994, 0]
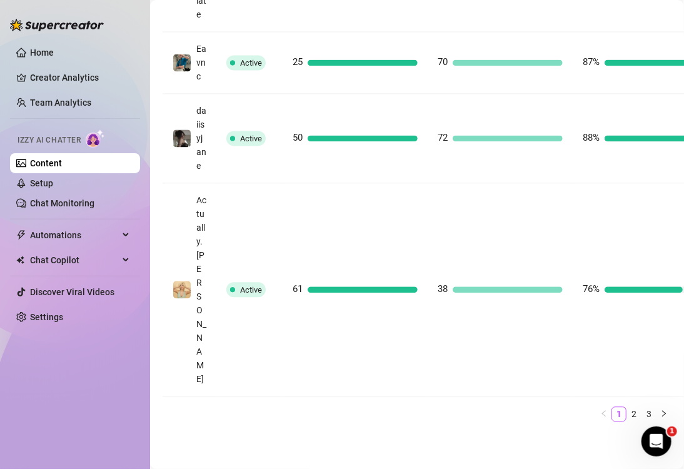
click at [642, 407] on link "3" at bounding box center [649, 414] width 14 height 14
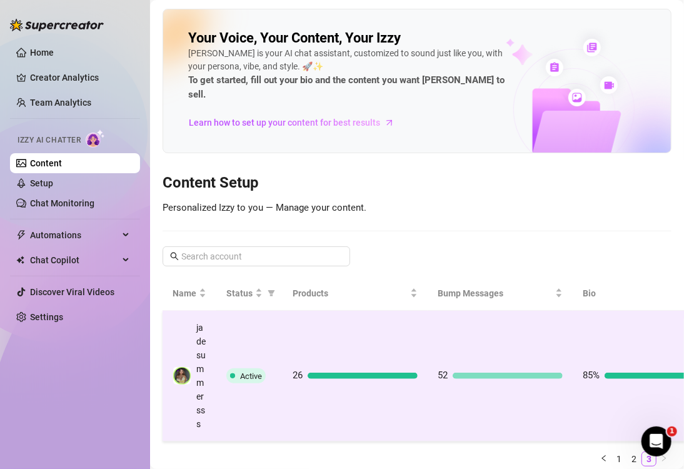
scroll to position [53, 0]
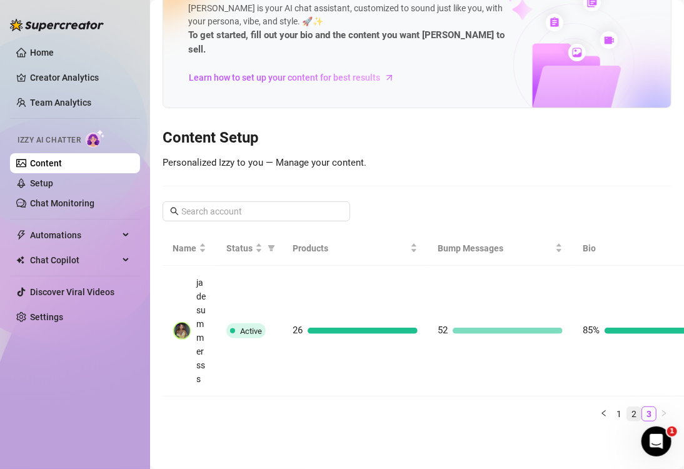
click at [627, 407] on link "2" at bounding box center [634, 414] width 14 height 14
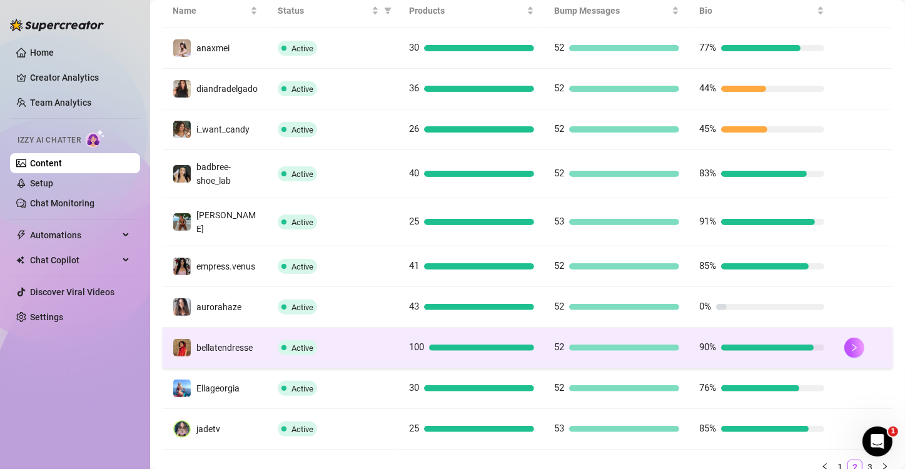
scroll to position [291, 0]
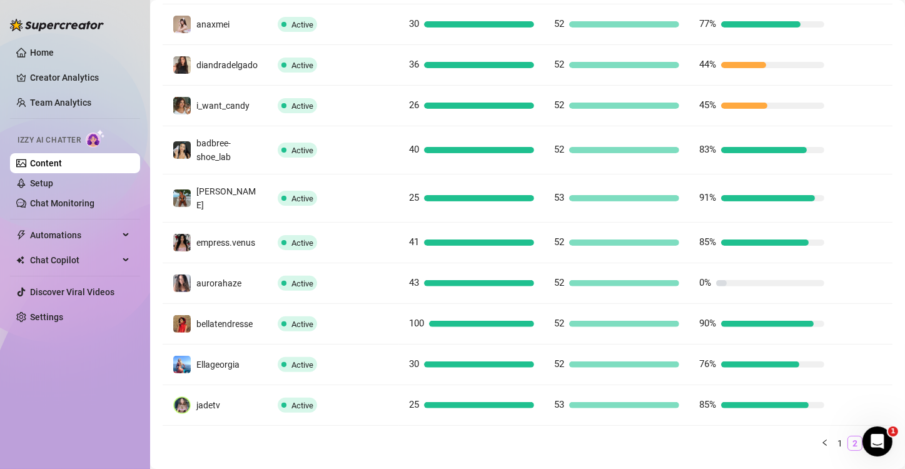
click at [848, 446] on link "2" at bounding box center [855, 443] width 14 height 14
click at [851, 450] on link "3" at bounding box center [870, 443] width 14 height 14
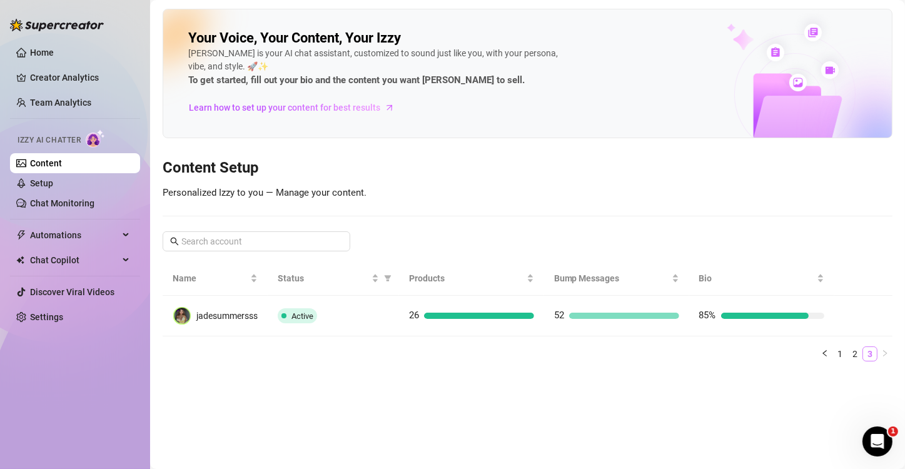
scroll to position [0, 0]
click at [835, 359] on link "1" at bounding box center [840, 354] width 14 height 14
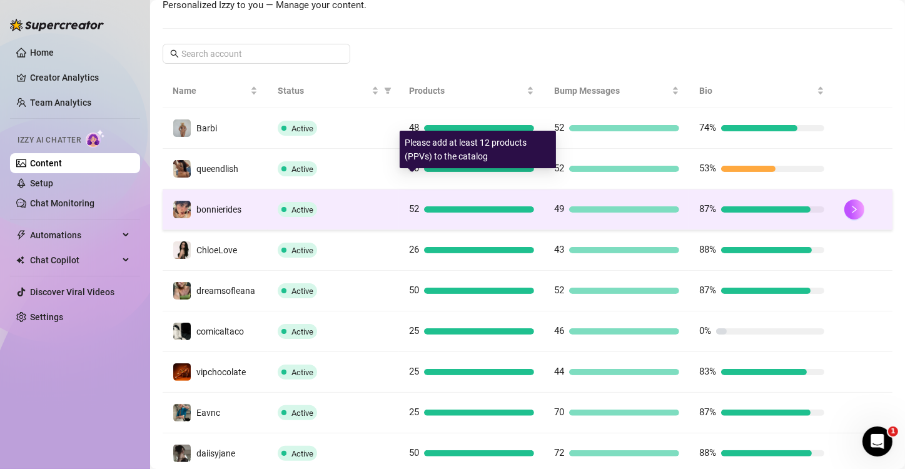
scroll to position [250, 0]
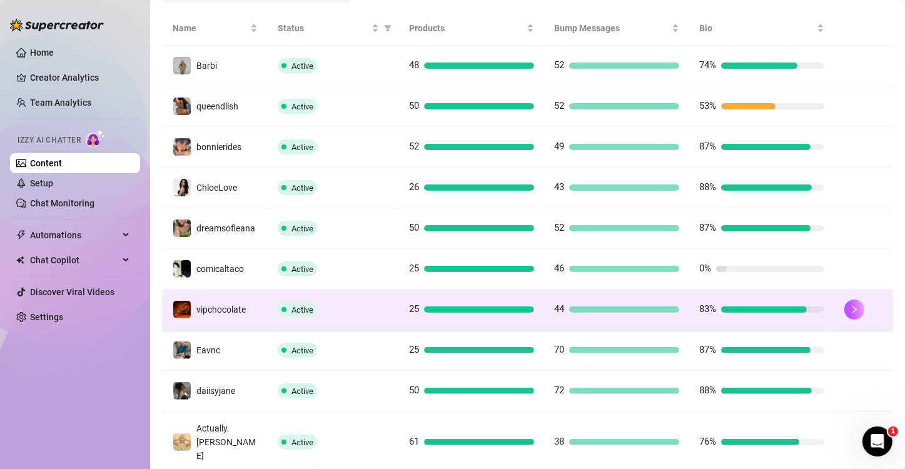
click at [373, 325] on td "Active" at bounding box center [333, 309] width 131 height 41
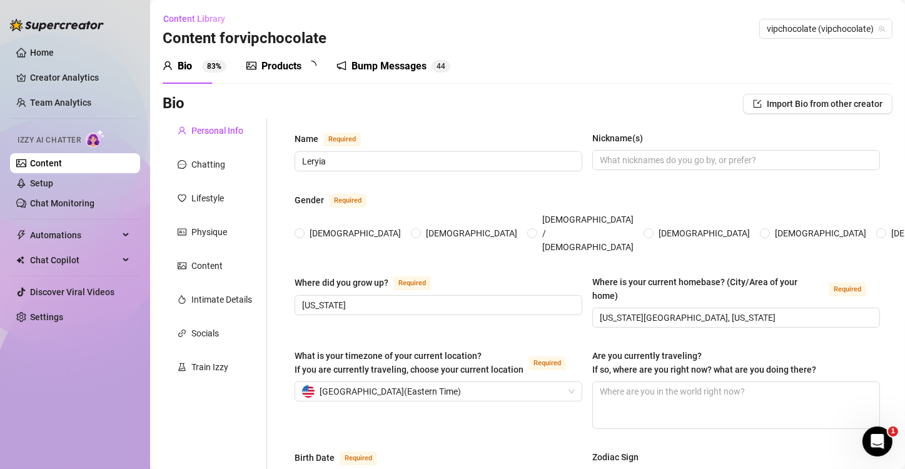
type input "Leryia"
type input "[US_STATE]"
type input "[US_STATE][GEOGRAPHIC_DATA], [US_STATE]"
type input "[DEMOGRAPHIC_DATA]"
type input "Single"
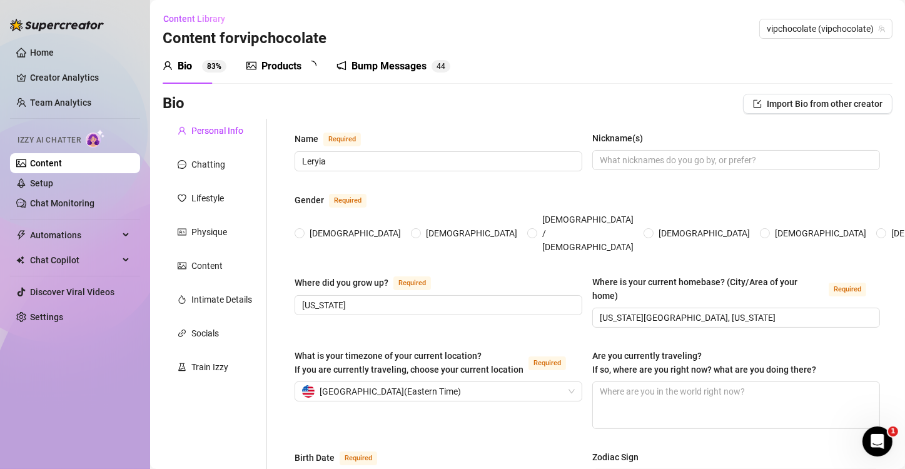
type input "no"
type input "I work in visual operations & marketing for a retail company"
type input "Security Guard"
type input "I completed high school"
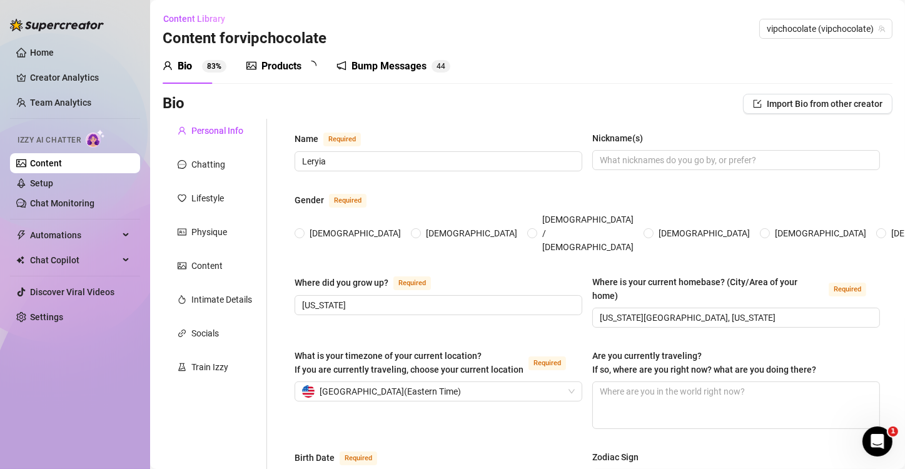
type input "[DEMOGRAPHIC_DATA]"
type textarea "My dream is to become a licensed esthetician & massage therapist. Eventually op…"
type textarea "I still love my [DATE] morning cartoons. Classics. I love [PERSON_NAME], proud …"
radio input "true"
type input "[DATE]"
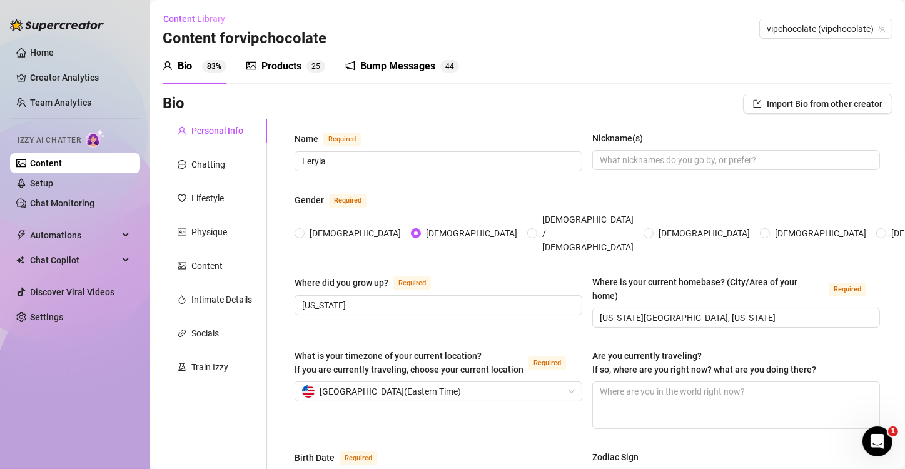
click at [377, 68] on div "Bump Messages" at bounding box center [397, 66] width 75 height 15
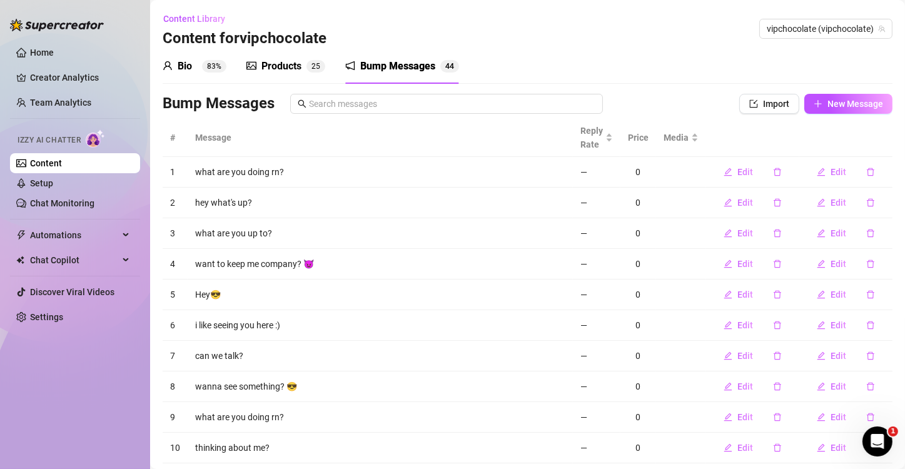
click at [597, 56] on div "Bio 83% Products 2 5 Bump Messages 4 4" at bounding box center [528, 66] width 730 height 35
click at [840, 108] on span "New Message" at bounding box center [855, 104] width 56 height 10
type textarea "Type your message here..."
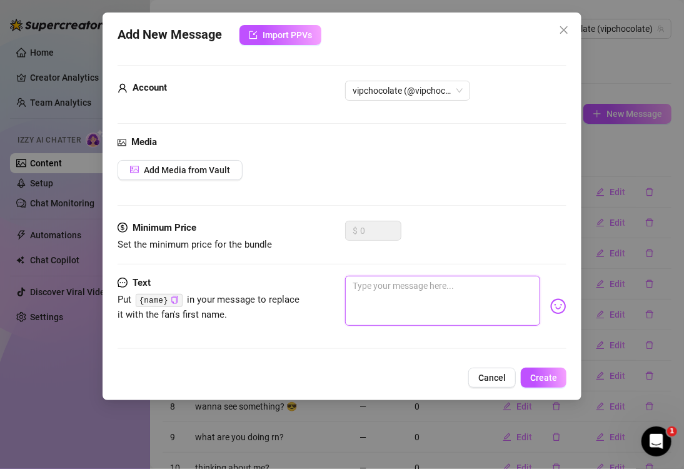
click at [504, 298] on textarea at bounding box center [442, 301] width 195 height 50
paste textarea "let’s make it happen"
type textarea "let’s make it happen"
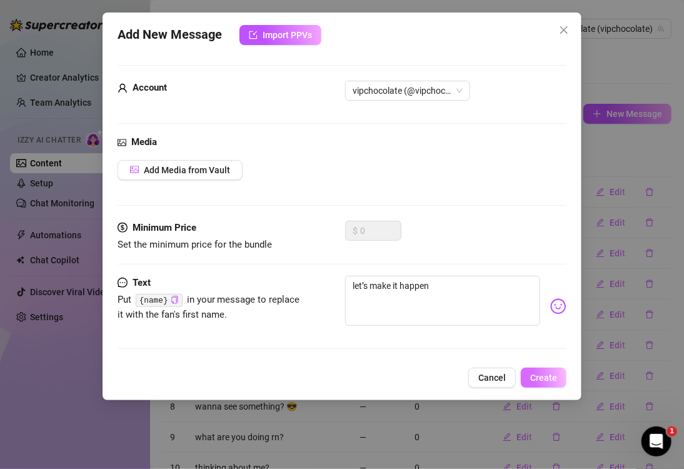
click at [546, 373] on span "Create" at bounding box center [543, 378] width 27 height 10
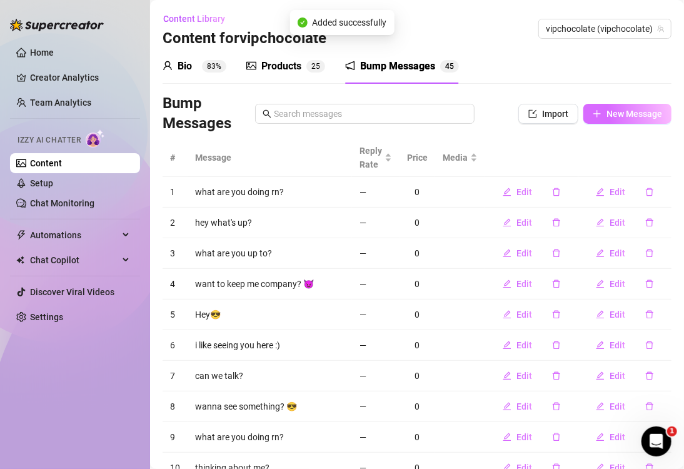
click at [645, 115] on span "New Message" at bounding box center [634, 114] width 56 height 10
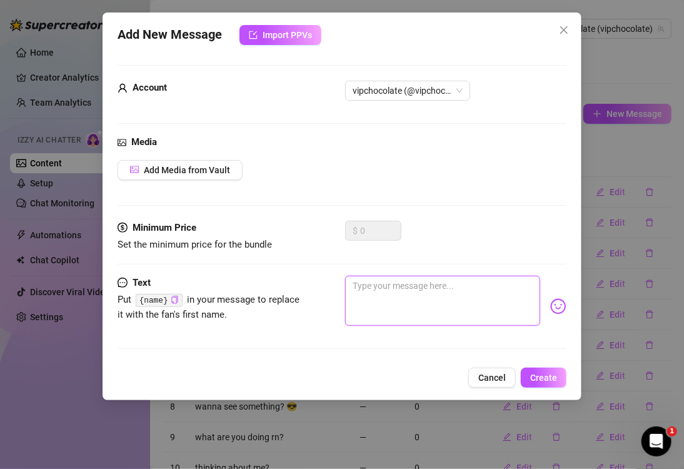
click at [451, 305] on textarea at bounding box center [442, 301] width 195 height 50
paste textarea "You have no idea what you’re in for"
type textarea "You have no idea what you’re in for"
click at [544, 375] on span "Create" at bounding box center [543, 378] width 27 height 10
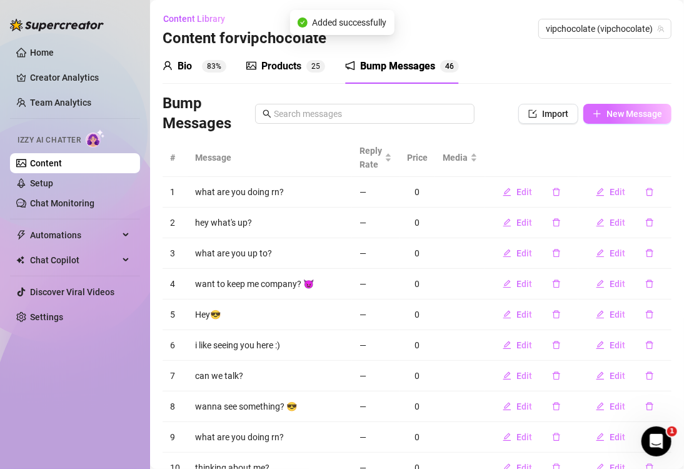
click at [606, 119] on button "New Message" at bounding box center [627, 114] width 88 height 20
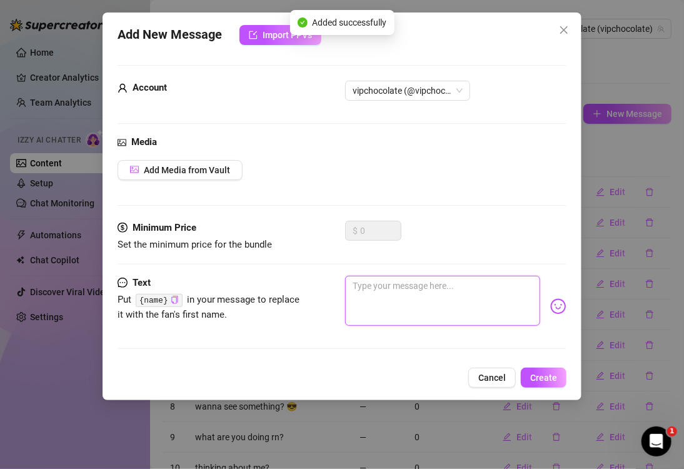
click at [436, 308] on textarea at bounding box center [442, 301] width 195 height 50
paste textarea "I’ve got something to show you… but you’ll have to earn it"
type textarea "I’ve got something to show you… but you’ll have to earn it"
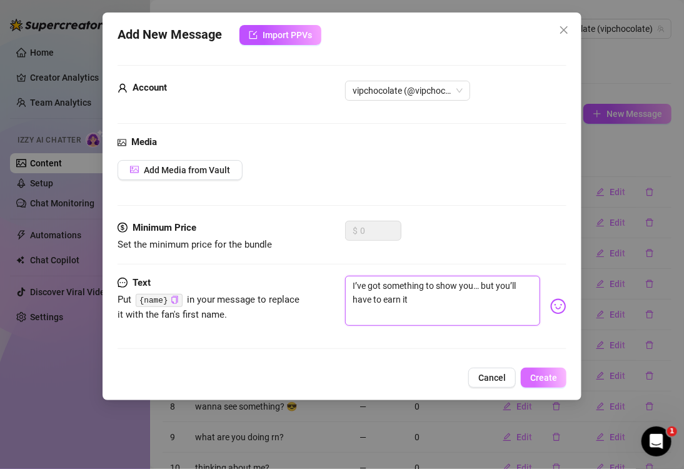
type textarea "I’ve got something to show you… but you’ll have to earn it"
click at [548, 377] on span "Create" at bounding box center [543, 378] width 27 height 10
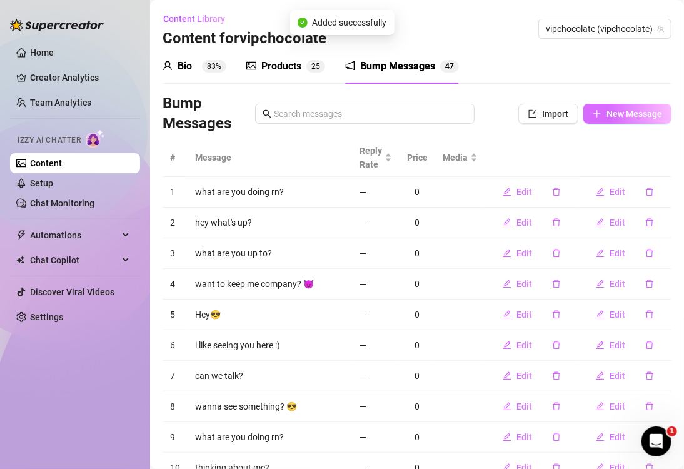
click at [606, 113] on span "New Message" at bounding box center [634, 114] width 56 height 10
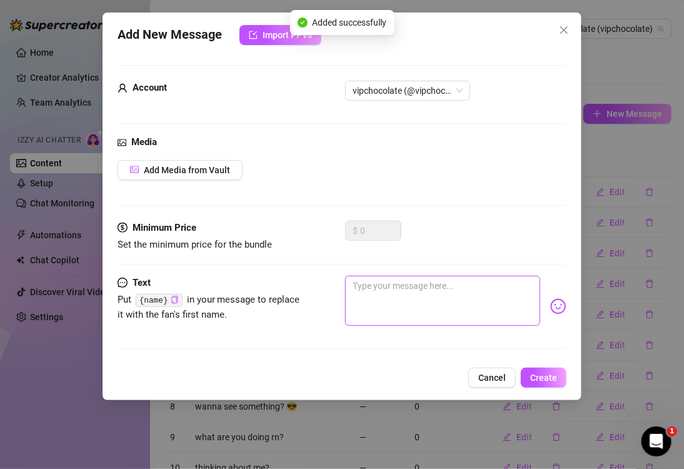
click at [424, 294] on textarea at bounding box center [442, 301] width 195 height 50
paste textarea "Think you’re up for the challenge?"
type textarea "Think you’re up for the challenge?"
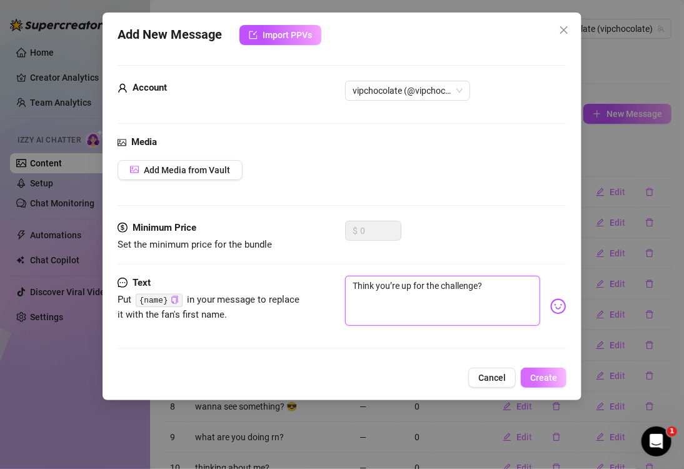
type textarea "Think you’re up for the challenge?"
click at [542, 383] on button "Create" at bounding box center [544, 378] width 46 height 20
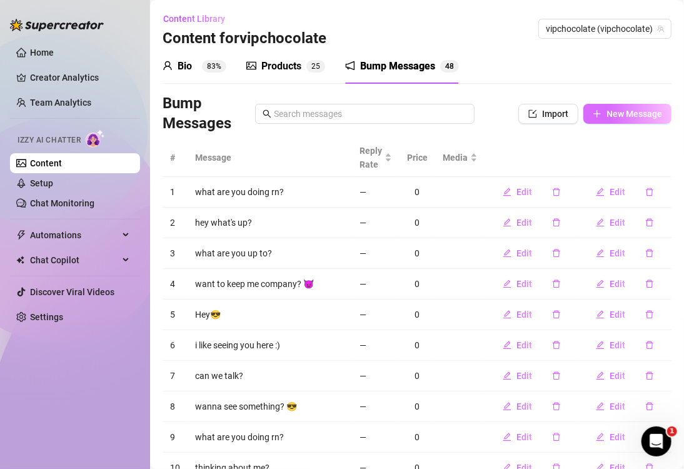
click at [633, 119] on button "New Message" at bounding box center [627, 114] width 88 height 20
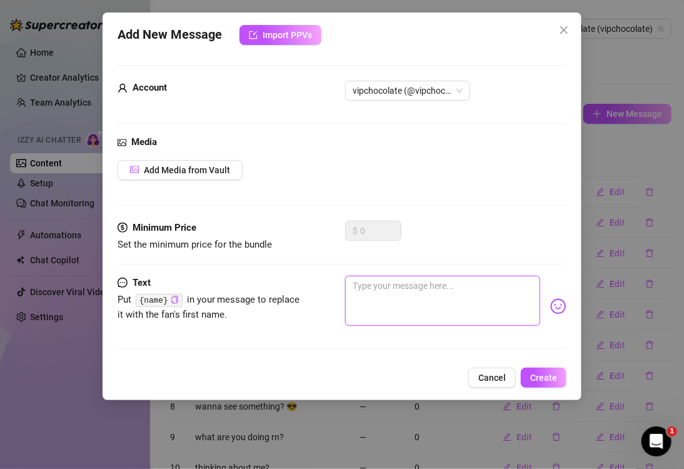
click at [440, 295] on textarea at bounding box center [442, 301] width 195 height 50
paste textarea "I bet you want it bad enough"
type textarea "I bet you want it bad enough"
click at [543, 377] on span "Create" at bounding box center [543, 378] width 27 height 10
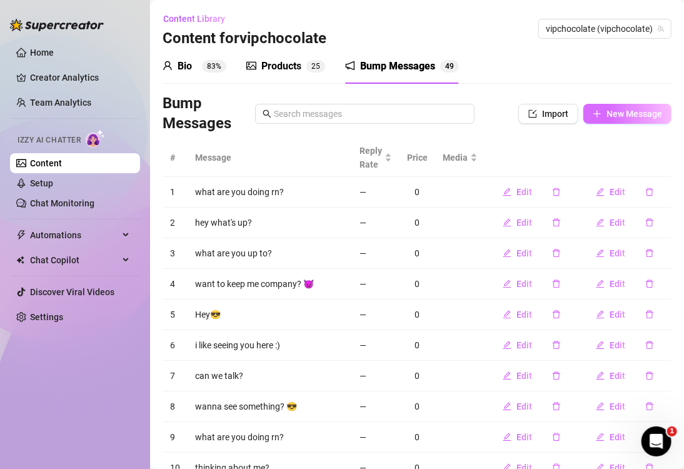
click at [606, 110] on span "New Message" at bounding box center [634, 114] width 56 height 10
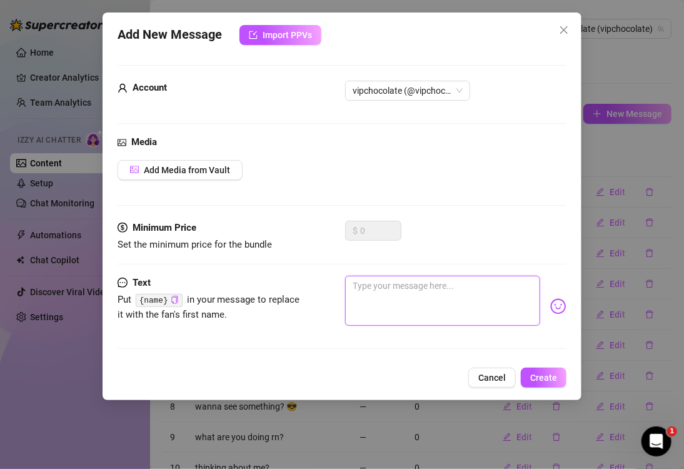
click at [487, 288] on textarea at bounding box center [442, 301] width 195 height 50
paste textarea "Guess who’s feeling extra confident tonight…"
type textarea "Guess who’s feeling extra confident tonight…"
click at [543, 369] on button "Create" at bounding box center [544, 378] width 46 height 20
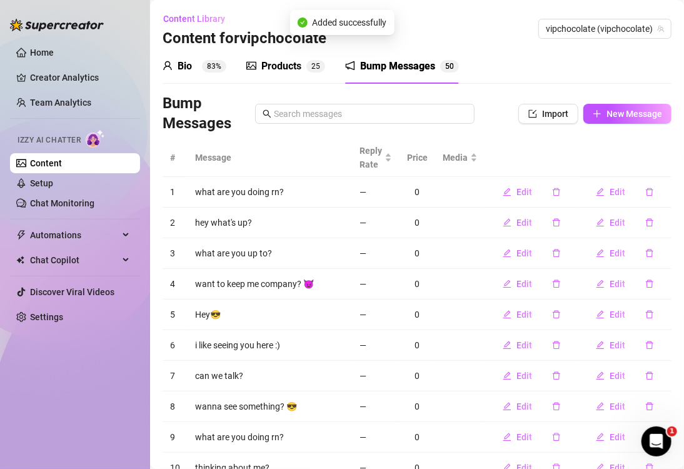
drag, startPoint x: 548, startPoint y: 65, endPoint x: 557, endPoint y: 68, distance: 9.9
click at [548, 65] on div "Bio 83% Products 2 5 Bump Messages 5 0" at bounding box center [417, 66] width 509 height 35
click at [627, 116] on span "New Message" at bounding box center [634, 114] width 56 height 10
type textarea "Type your message here..."
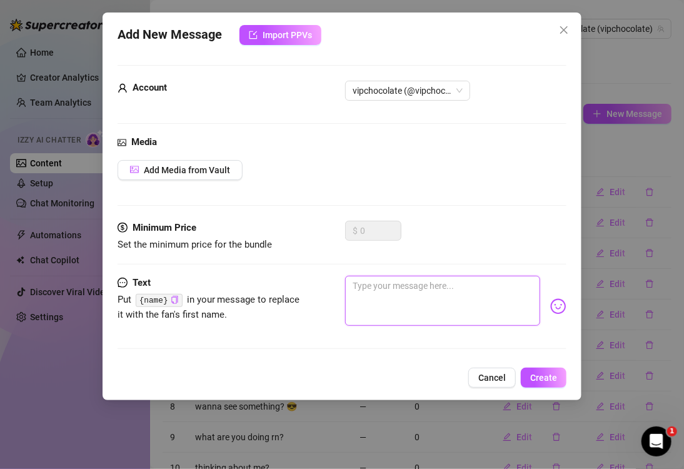
click at [418, 293] on textarea at bounding box center [442, 301] width 195 height 50
paste textarea "Could be dangerous in the best way"
type textarea "Could be dangerous in the best way"
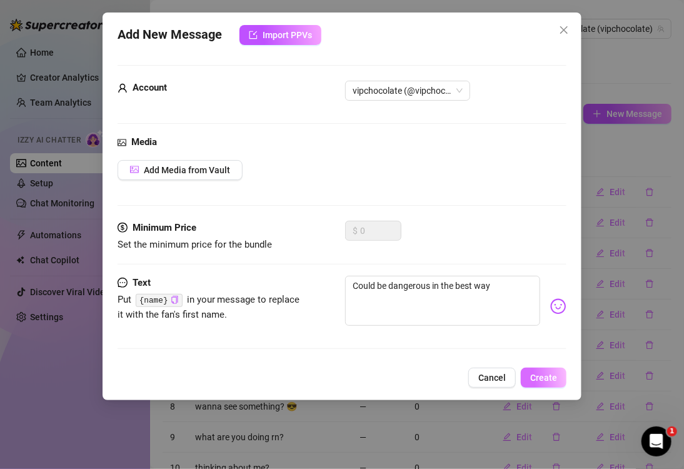
click at [548, 373] on span "Create" at bounding box center [543, 378] width 27 height 10
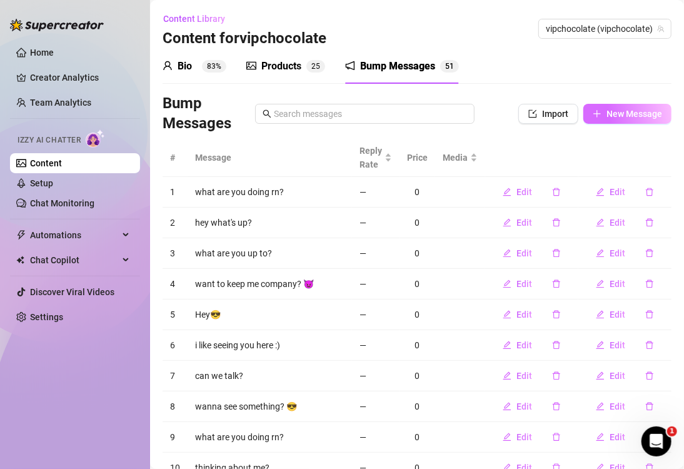
click at [606, 115] on span "New Message" at bounding box center [634, 114] width 56 height 10
type textarea "Type your message here..."
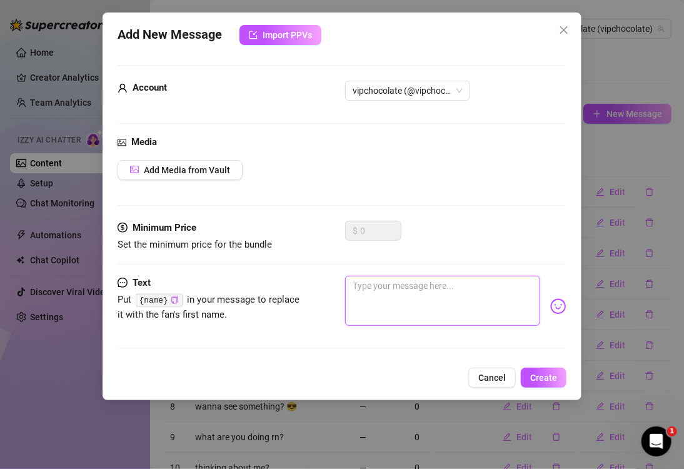
click at [466, 286] on textarea at bounding box center [442, 301] width 195 height 50
paste textarea "Let’s make [DATE] more interesting"
type textarea "Let’s make [DATE] more interesting"
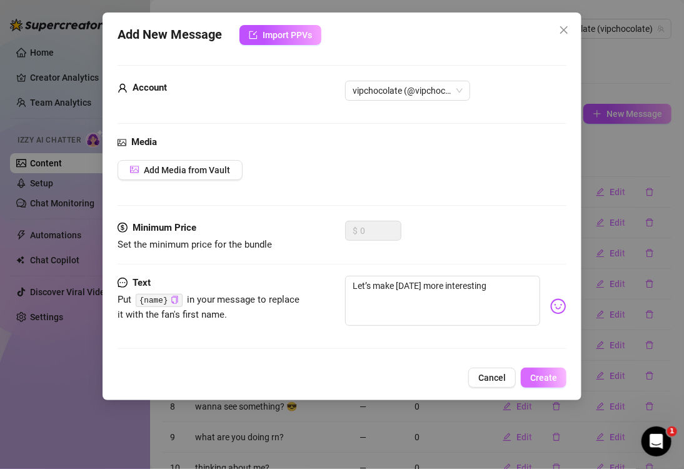
click at [540, 375] on span "Create" at bounding box center [543, 378] width 27 height 10
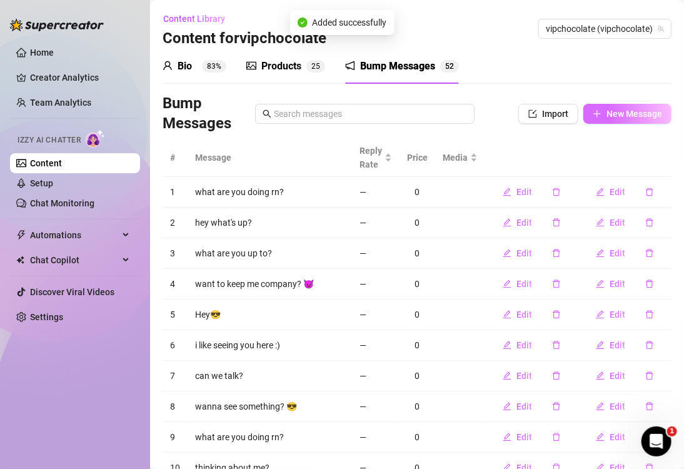
click at [590, 120] on button "New Message" at bounding box center [627, 114] width 88 height 20
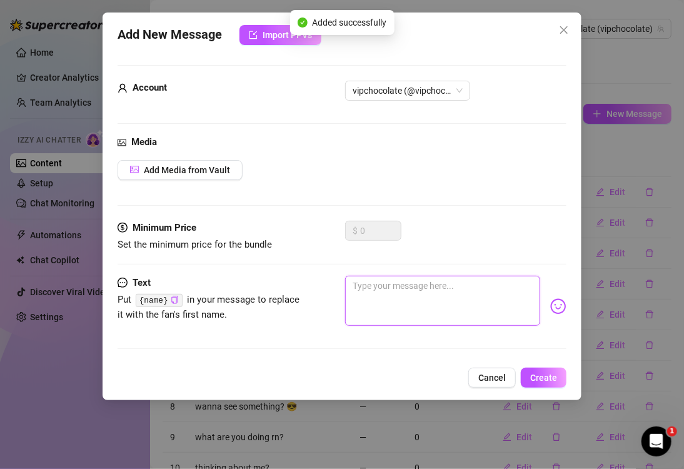
click at [454, 310] on textarea at bounding box center [442, 301] width 195 height 50
paste textarea "You game?"
type textarea "You game?"
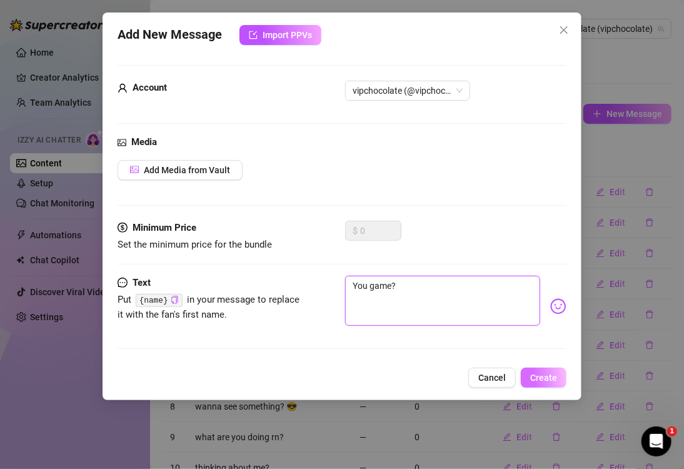
type textarea "You game?"
click at [552, 378] on span "Create" at bounding box center [543, 378] width 27 height 10
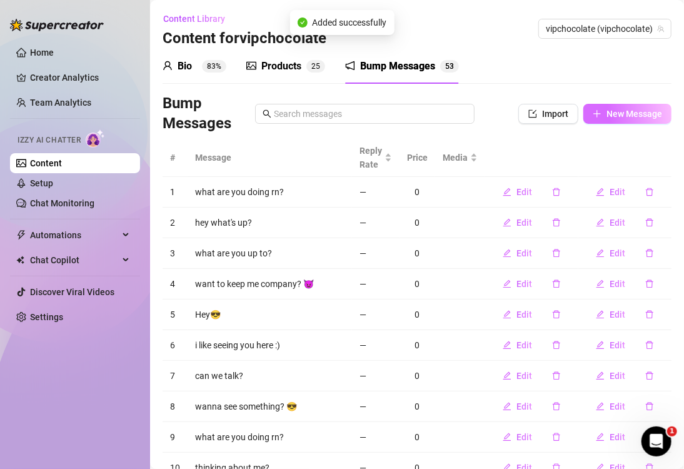
click at [606, 115] on span "New Message" at bounding box center [634, 114] width 56 height 10
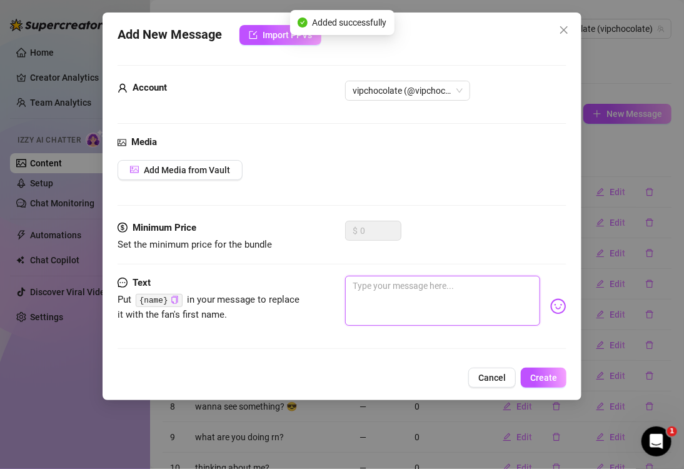
click at [398, 293] on textarea at bounding box center [442, 301] width 195 height 50
paste textarea "I think you’ll like my version of interesting"
type textarea "I think you’ll like my version of interesting"
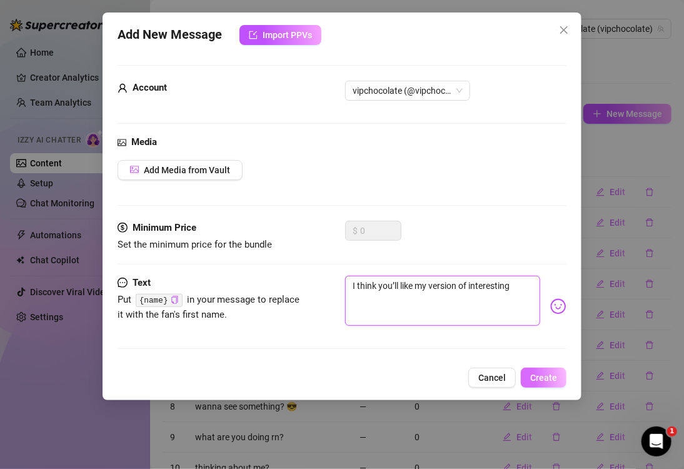
type textarea "I think you’ll like my version of interesting"
click at [546, 381] on span "Create" at bounding box center [543, 378] width 27 height 10
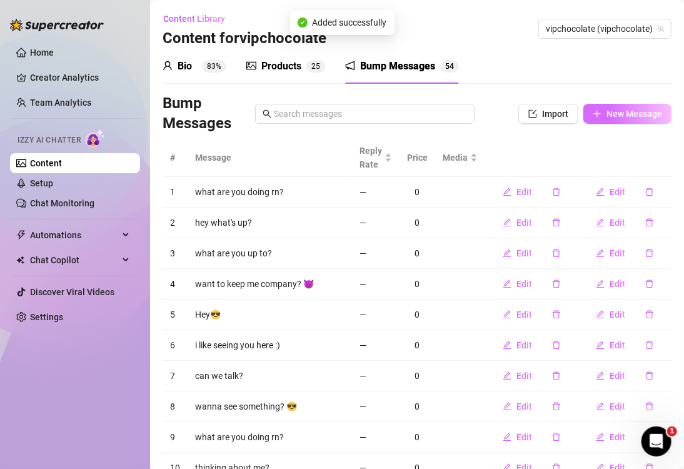
click at [627, 115] on span "New Message" at bounding box center [634, 114] width 56 height 10
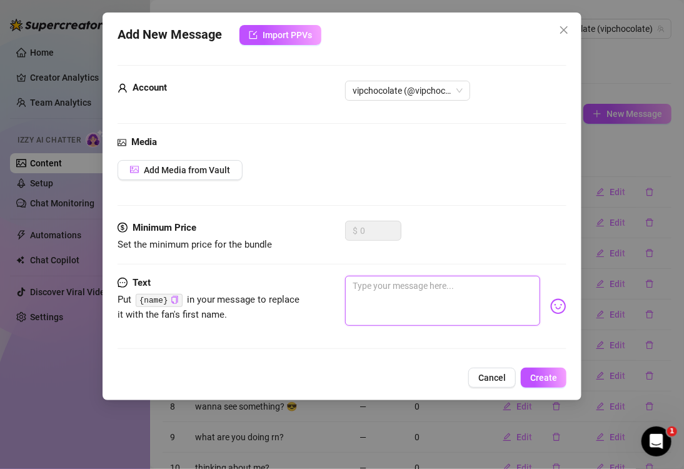
click at [466, 306] on textarea at bounding box center [442, 301] width 195 height 50
paste textarea "What if I told you I’ve been saving something just for you?"
type textarea "What if I told you I’ve been saving something just for you?"
click at [547, 374] on span "Create" at bounding box center [543, 378] width 27 height 10
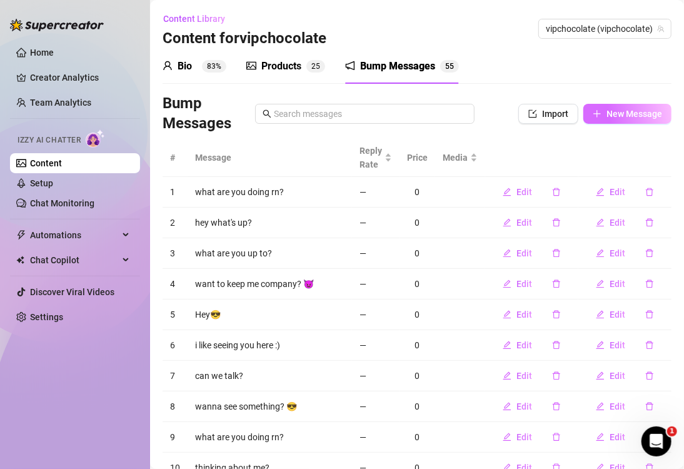
click at [592, 109] on button "New Message" at bounding box center [627, 114] width 88 height 20
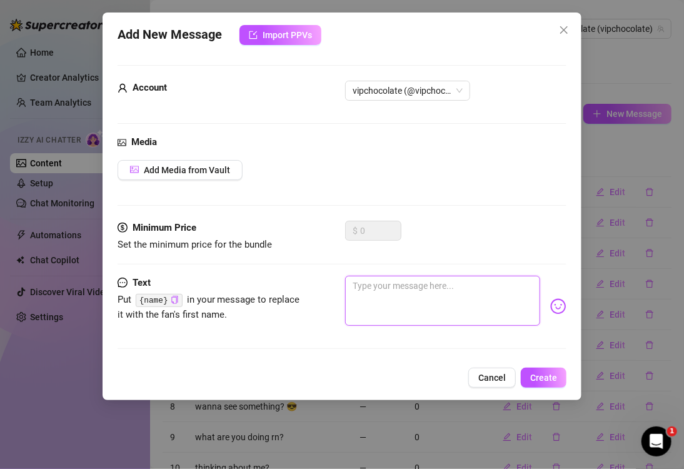
click at [366, 291] on textarea at bounding box center [442, 301] width 195 height 50
paste textarea "You’d want it even more if you saw it"
type textarea "You’d want it even more if you saw it"
click at [556, 374] on span "Create" at bounding box center [543, 378] width 27 height 10
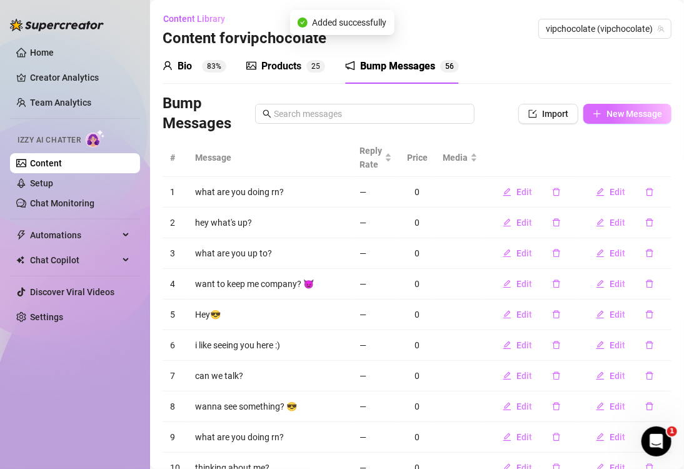
click at [606, 115] on span "New Message" at bounding box center [634, 114] width 56 height 10
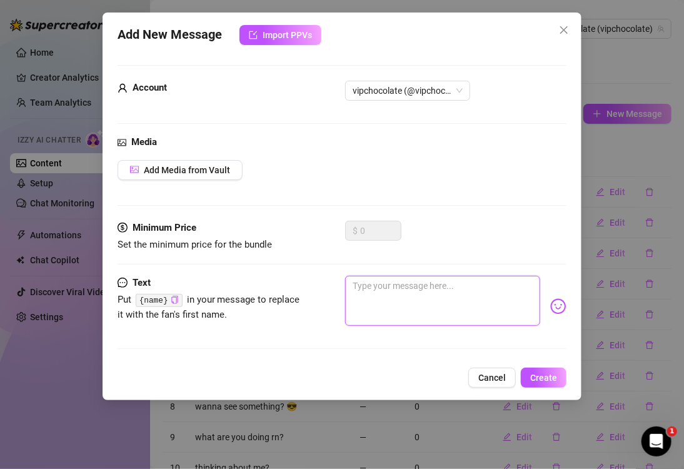
click at [455, 281] on textarea at bounding box center [442, 301] width 195 height 50
paste textarea "Not sure if I’m trouble or your favorite… maybe both"
type textarea "Not sure if I’m trouble or your favorite… maybe both"
click at [531, 376] on span "Create" at bounding box center [543, 378] width 27 height 10
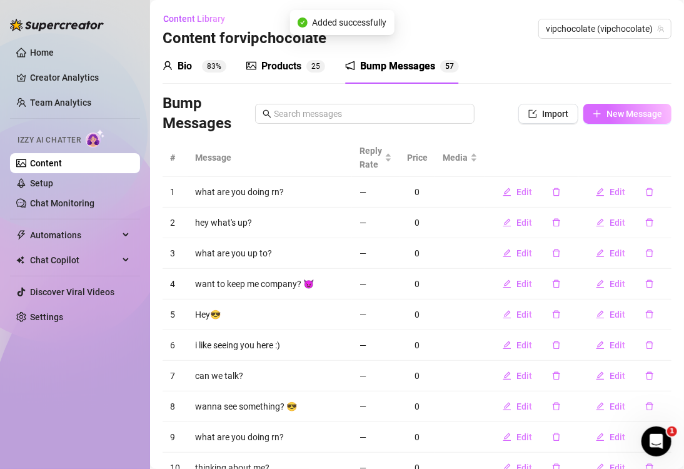
click at [594, 116] on button "New Message" at bounding box center [627, 114] width 88 height 20
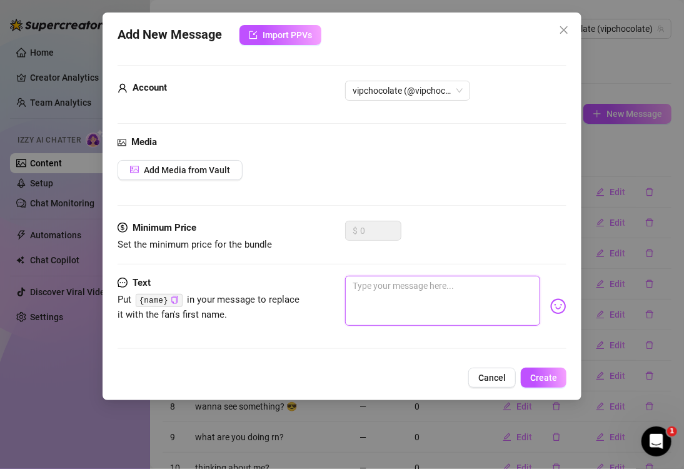
click at [461, 305] on textarea at bounding box center [442, 301] width 195 height 50
paste textarea "You might be the reason I can’t focus [DATE]"
type textarea "You might be the reason I can’t focus [DATE]"
click at [541, 377] on span "Create" at bounding box center [543, 378] width 27 height 10
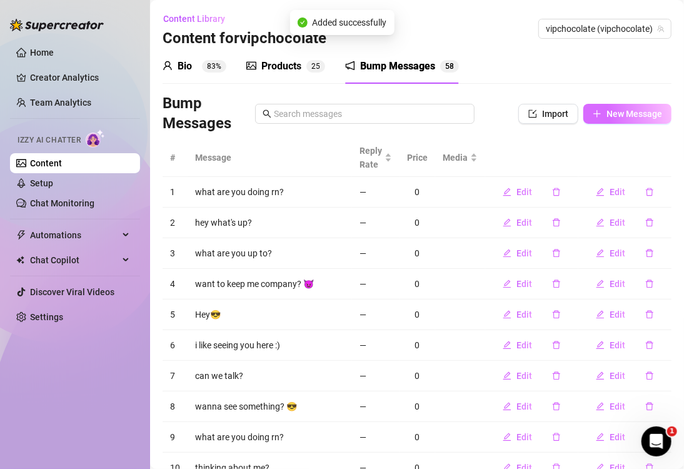
click at [615, 117] on span "New Message" at bounding box center [634, 114] width 56 height 10
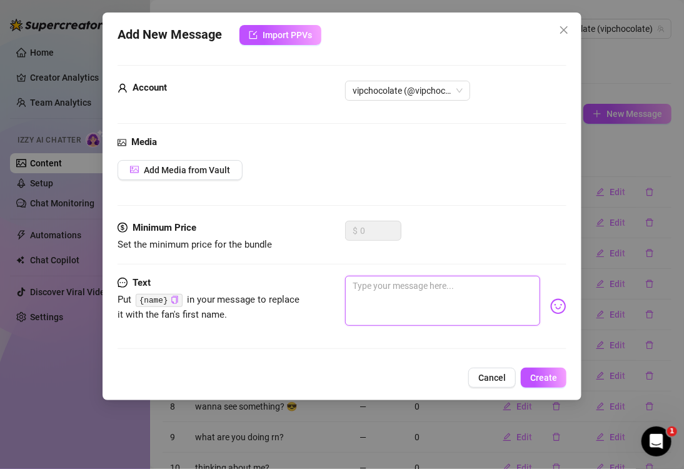
click at [389, 298] on textarea at bounding box center [442, 301] width 195 height 50
paste textarea "Pretty sure you like it that way"
type textarea "Pretty sure you like it that way"
click at [545, 378] on span "Create" at bounding box center [543, 378] width 27 height 10
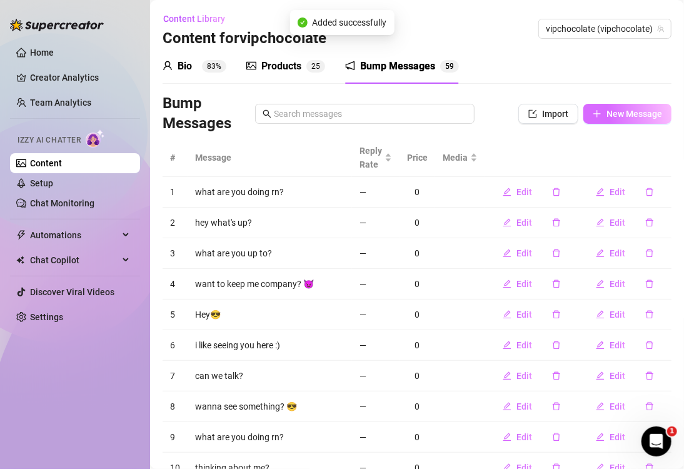
click at [628, 118] on span "New Message" at bounding box center [634, 114] width 56 height 10
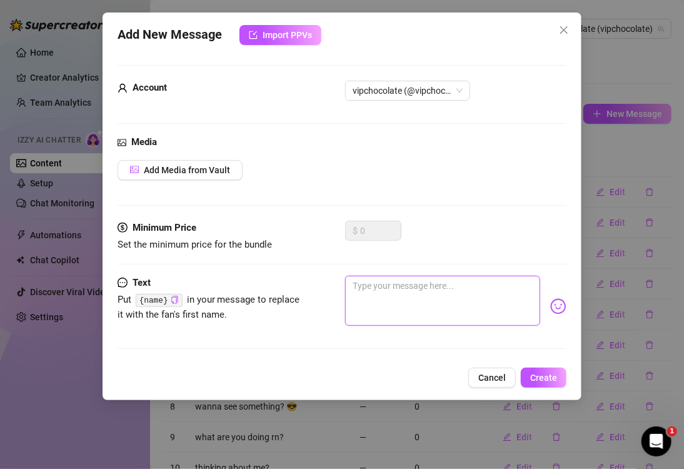
click at [378, 298] on textarea at bounding box center [442, 301] width 195 height 50
paste textarea "Feels like a good day to push limits… you in?"
type textarea "Feels like a good day to push limits… you in?"
click at [543, 380] on span "Create" at bounding box center [543, 378] width 27 height 10
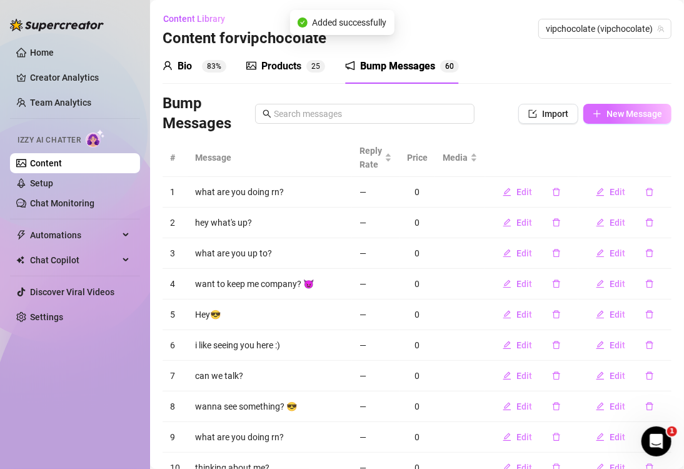
click at [630, 118] on span "New Message" at bounding box center [634, 114] width 56 height 10
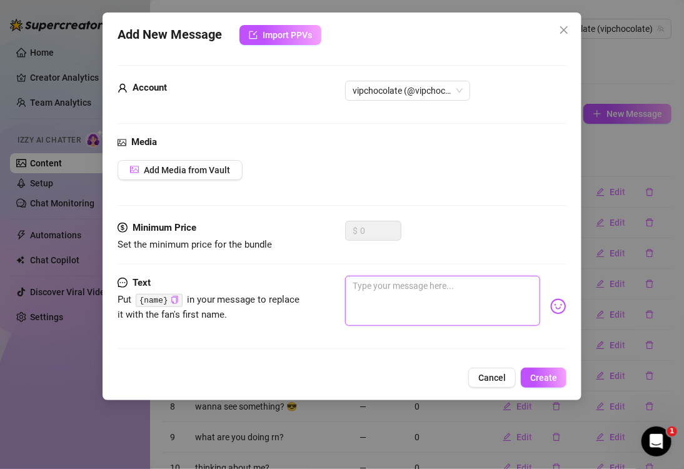
click at [470, 298] on textarea at bounding box center [442, 301] width 195 height 50
paste textarea "Let’s see how far we can go"
type textarea "Let’s see how far we can go"
click at [554, 375] on span "Create" at bounding box center [543, 378] width 27 height 10
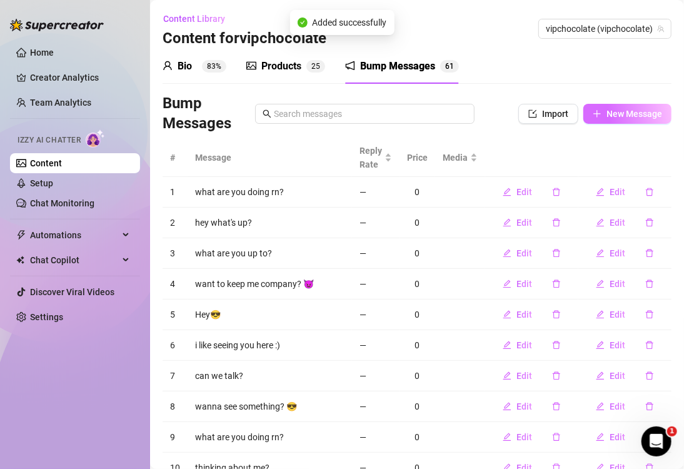
click at [606, 115] on span "New Message" at bounding box center [634, 114] width 56 height 10
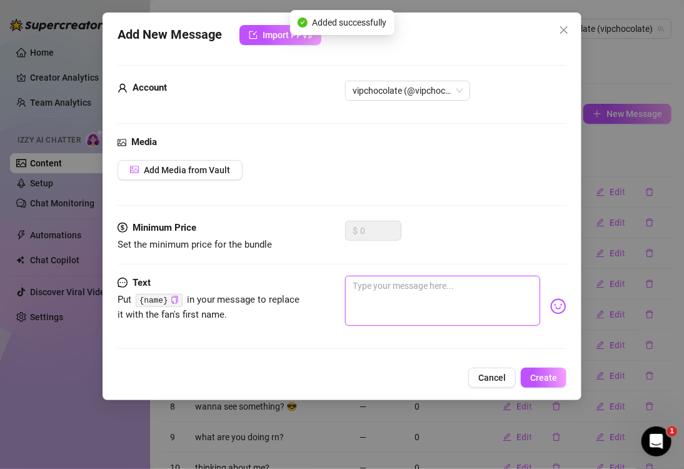
click at [436, 283] on textarea at bounding box center [442, 301] width 195 height 50
paste textarea "I know you can handle it"
type textarea "I know you can handle it"
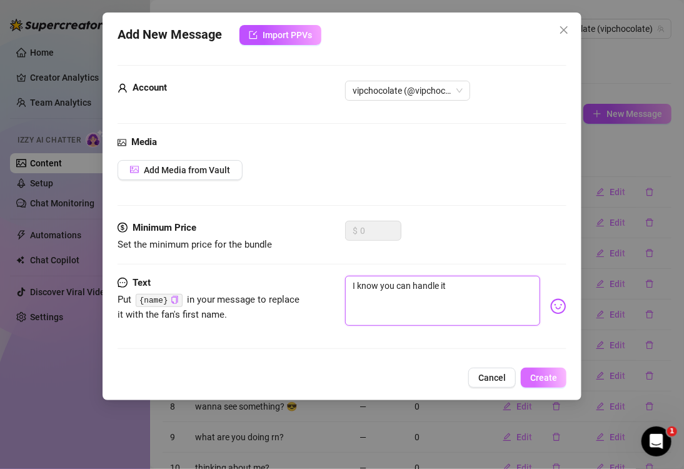
type textarea "I know you can handle it"
click at [550, 381] on span "Create" at bounding box center [543, 378] width 27 height 10
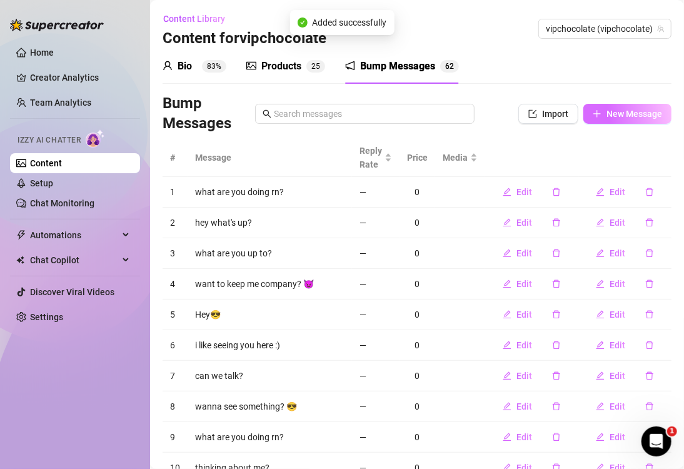
click at [650, 112] on span "New Message" at bounding box center [634, 114] width 56 height 10
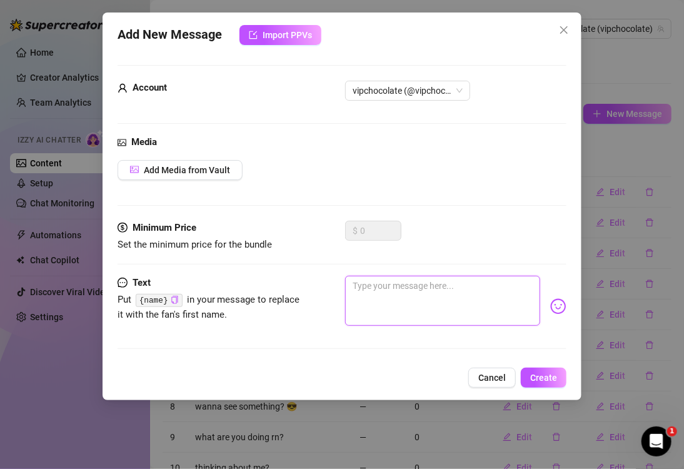
click at [493, 284] on textarea at bounding box center [442, 301] width 195 height 50
paste textarea "Every time you show up, my day gets better"
type textarea "Every time you show up, my day gets better"
click at [545, 373] on span "Create" at bounding box center [543, 378] width 27 height 10
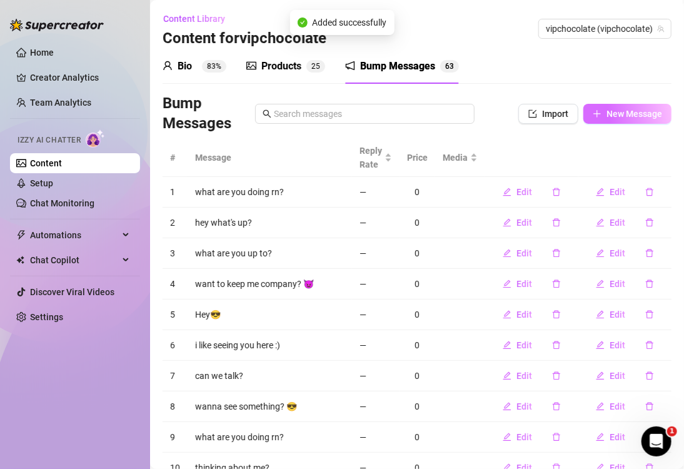
click at [617, 109] on span "New Message" at bounding box center [634, 114] width 56 height 10
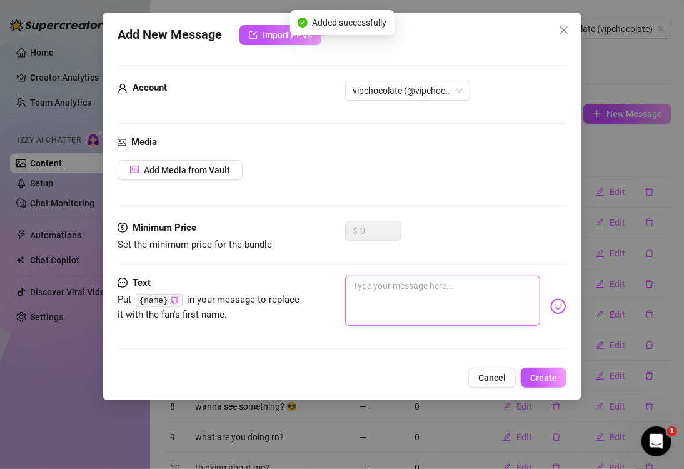
click at [414, 304] on textarea at bounding box center [442, 301] width 195 height 50
paste textarea "Care to keep that going?"
type textarea "Care to keep that going?"
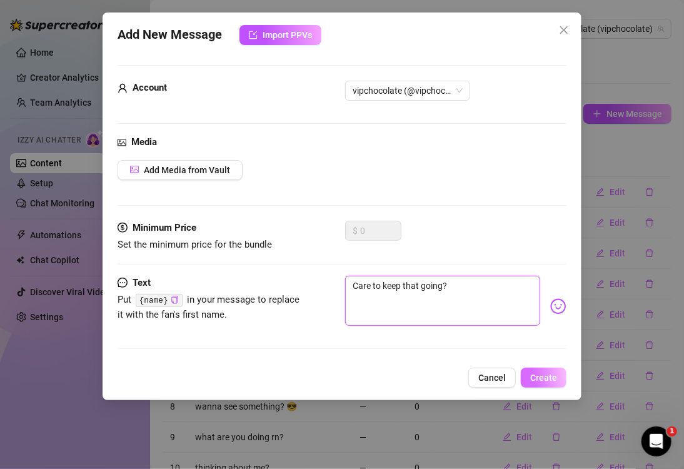
type textarea "Care to keep that going?"
click at [561, 370] on button "Create" at bounding box center [544, 378] width 46 height 20
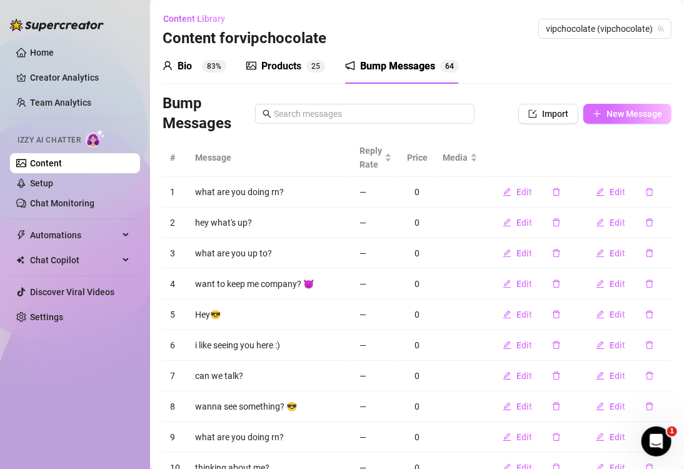
click at [606, 118] on span "New Message" at bounding box center [634, 114] width 56 height 10
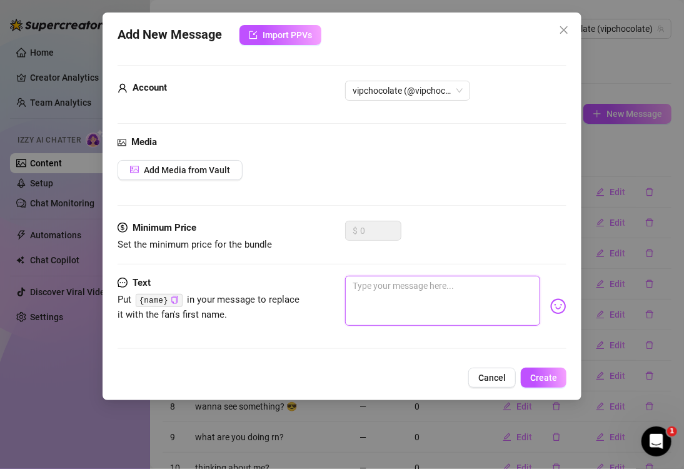
click at [426, 306] on textarea at bounding box center [442, 301] width 195 height 50
paste textarea "Thinking about getting into some trouble… want in?"
type textarea "Thinking about getting into some trouble… want in?"
click at [539, 380] on span "Create" at bounding box center [543, 378] width 27 height 10
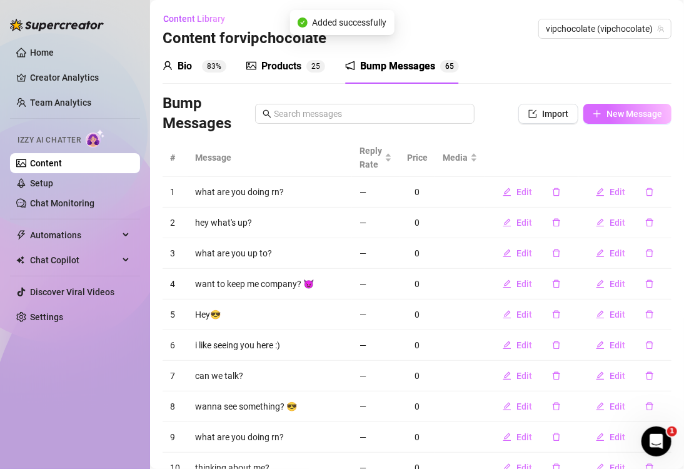
click at [627, 114] on span "New Message" at bounding box center [634, 114] width 56 height 10
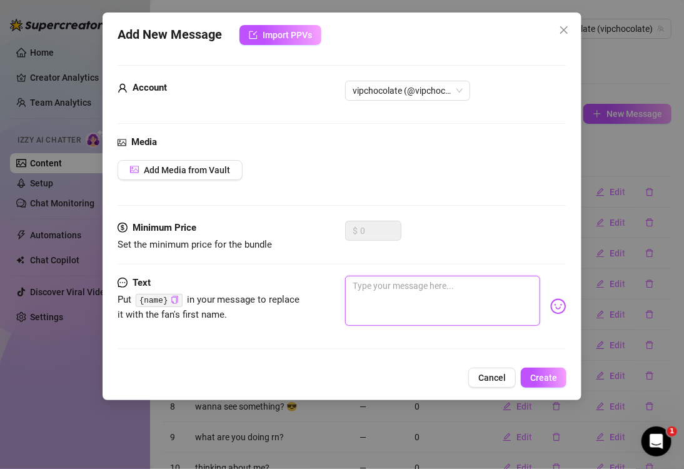
click at [424, 303] on textarea at bounding box center [442, 301] width 195 height 50
paste textarea "I promise it’s the fun kind"
type textarea "I promise it’s the fun kind"
click at [535, 375] on span "Create" at bounding box center [543, 378] width 27 height 10
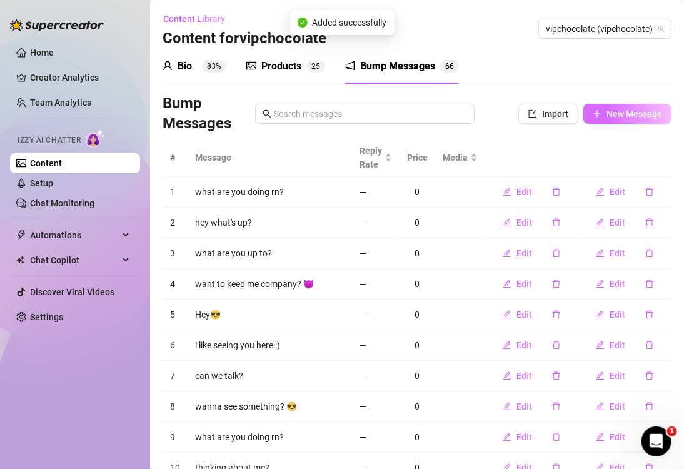
click at [630, 115] on span "New Message" at bounding box center [634, 114] width 56 height 10
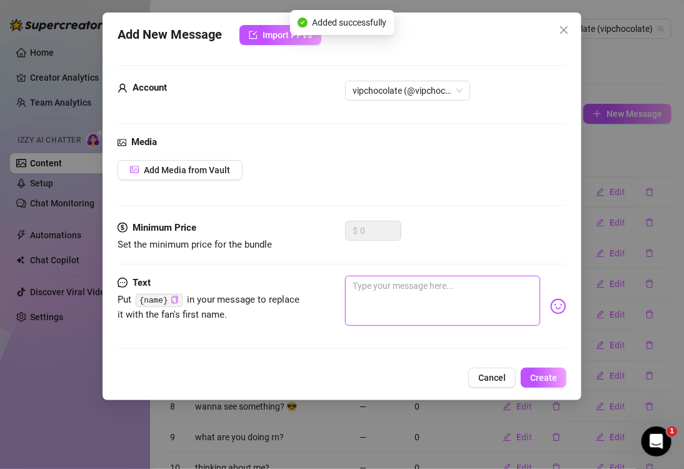
click at [451, 309] on textarea at bounding box center [442, 301] width 195 height 50
paste textarea "The kind you’ll want again"
type textarea "The kind you’ll want again"
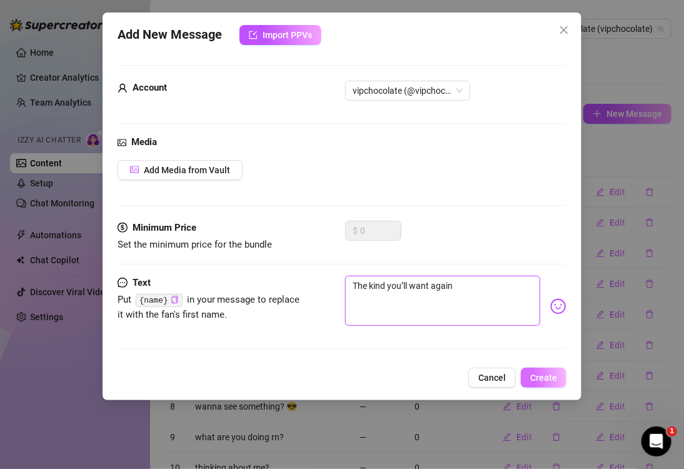
type textarea "The kind you’ll want again"
click at [535, 373] on span "Create" at bounding box center [543, 378] width 27 height 10
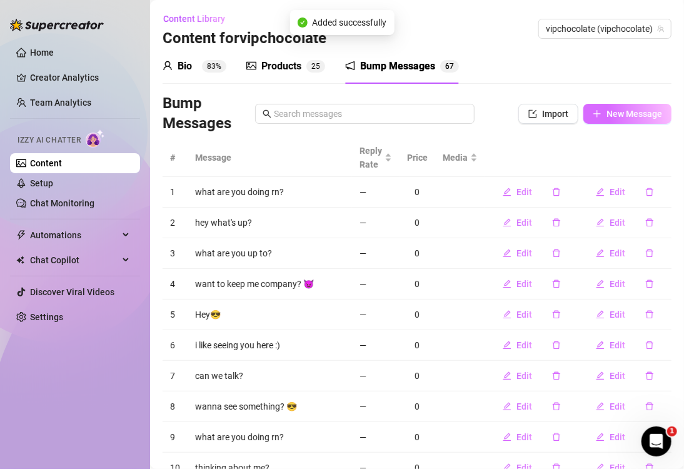
click at [610, 113] on span "New Message" at bounding box center [634, 114] width 56 height 10
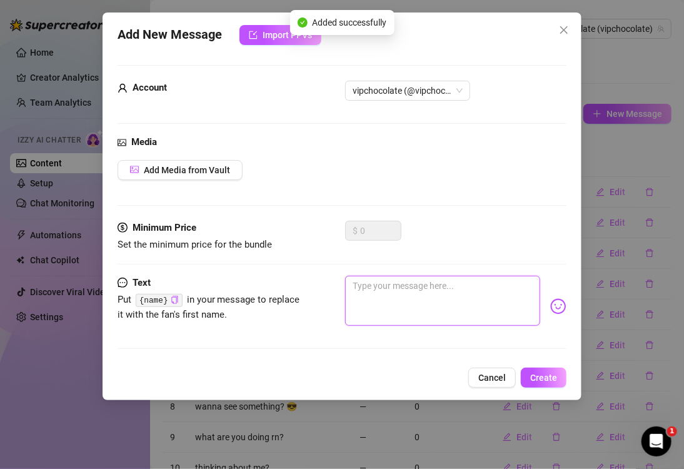
click at [457, 289] on textarea at bounding box center [442, 301] width 195 height 50
paste textarea "You’ve got me curious…"
type textarea "You’ve got me curious…"
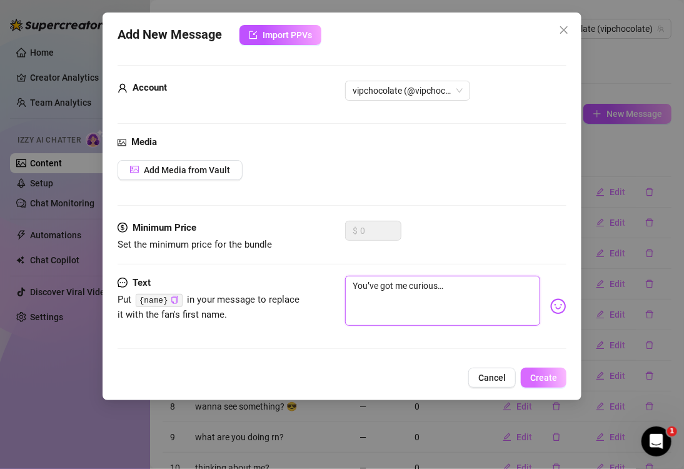
type textarea "You’ve got me curious…"
click at [550, 373] on span "Create" at bounding box center [543, 378] width 27 height 10
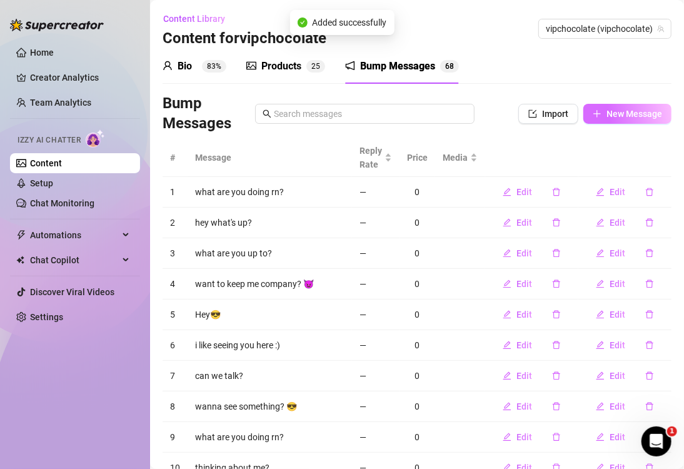
click at [620, 116] on span "New Message" at bounding box center [634, 114] width 56 height 10
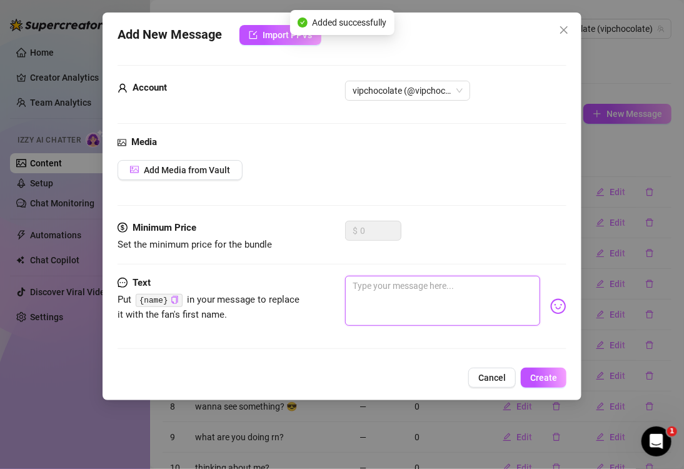
click at [447, 310] on textarea at bounding box center [442, 301] width 195 height 50
paste textarea "Let’s make this week one to remember"
type textarea "Let’s make this week one to remember"
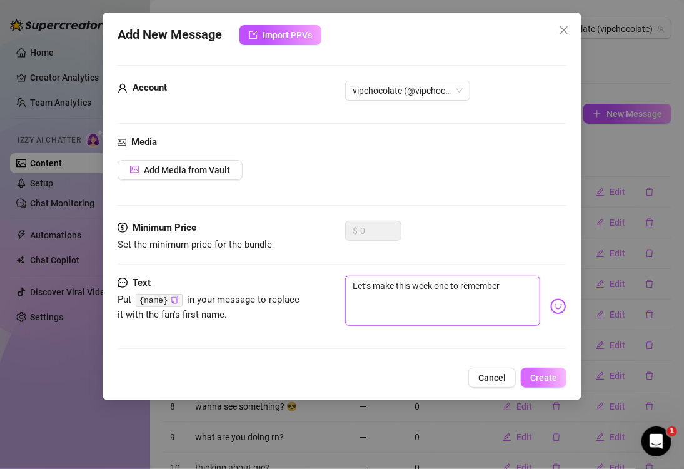
type textarea "Let’s make this week one to remember"
click at [539, 370] on button "Create" at bounding box center [544, 378] width 46 height 20
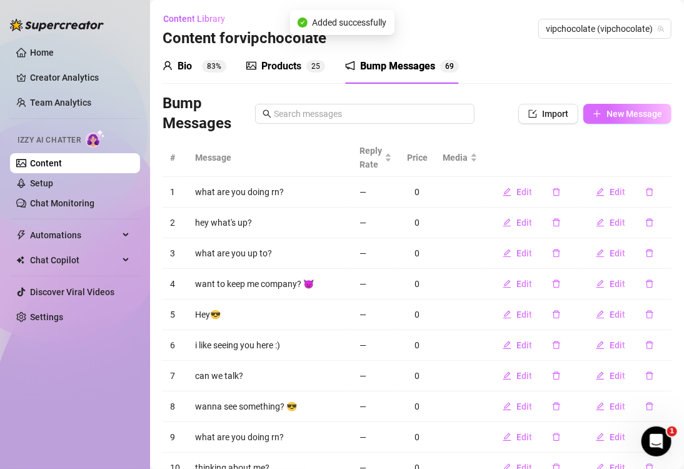
click at [597, 120] on button "New Message" at bounding box center [627, 114] width 88 height 20
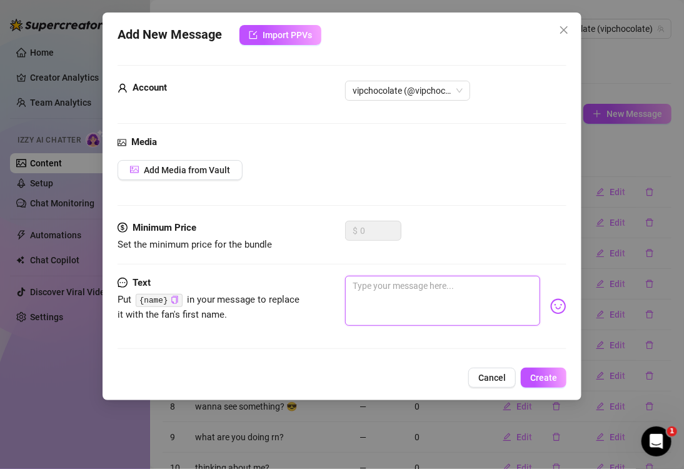
click at [404, 308] on textarea at bounding box center [442, 301] width 195 height 50
paste textarea "I’ve got ideas"
type textarea "I’ve got ideas"
click at [547, 378] on span "Create" at bounding box center [543, 378] width 27 height 10
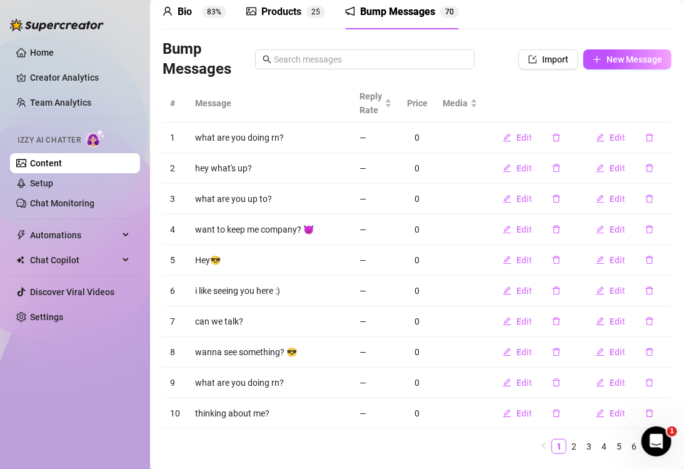
scroll to position [85, 0]
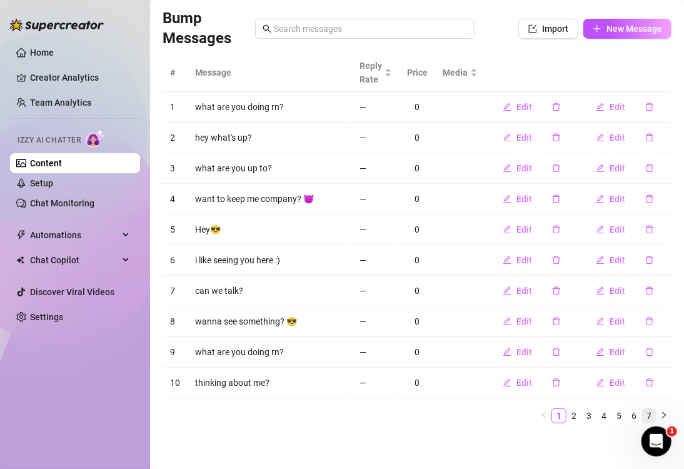
click at [642, 415] on link "7" at bounding box center [649, 416] width 14 height 14
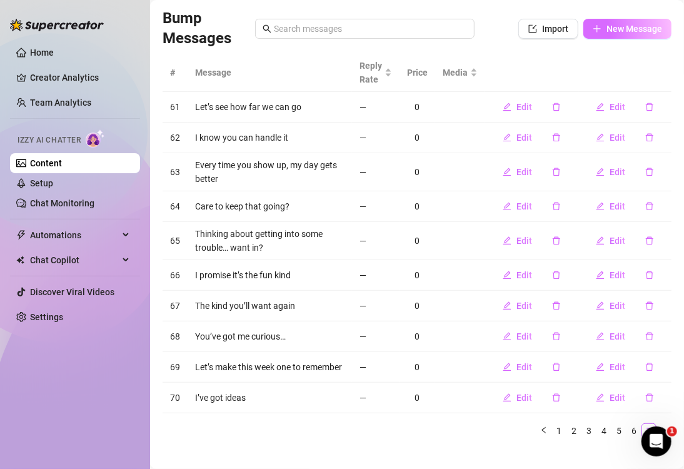
click at [593, 31] on icon "plus" at bounding box center [597, 28] width 9 height 9
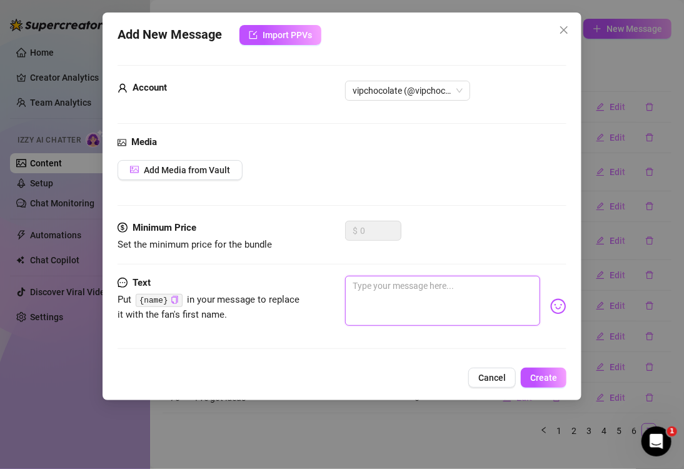
click at [435, 298] on textarea at bounding box center [442, 301] width 195 height 50
paste textarea "You always show up when I need a boost"
type textarea "You always show up when I need a boost"
click at [546, 378] on span "Create" at bounding box center [543, 378] width 27 height 10
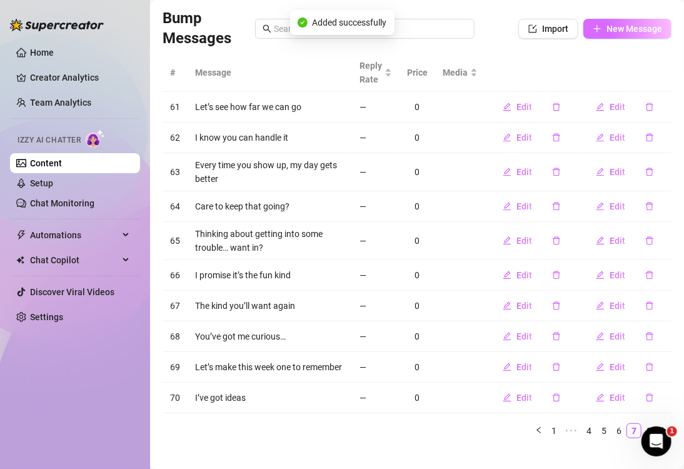
click at [606, 25] on span "New Message" at bounding box center [634, 29] width 56 height 10
type textarea "Type your message here..."
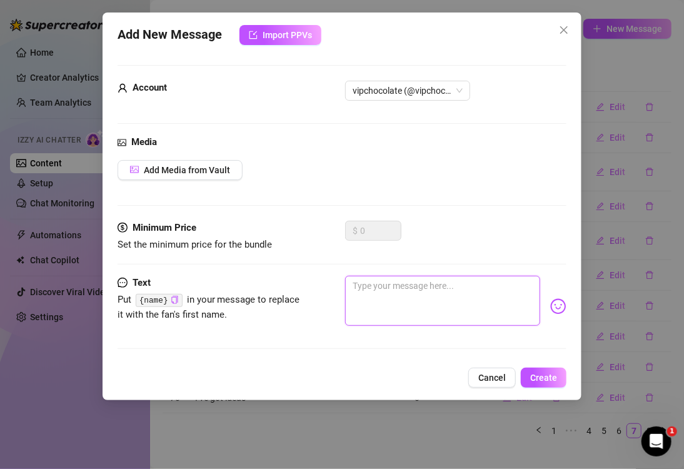
click at [442, 290] on textarea at bounding box center [442, 301] width 195 height 50
paste textarea "Feels like you and I could get along really well"
type textarea "Feels like you and I could get along really well"
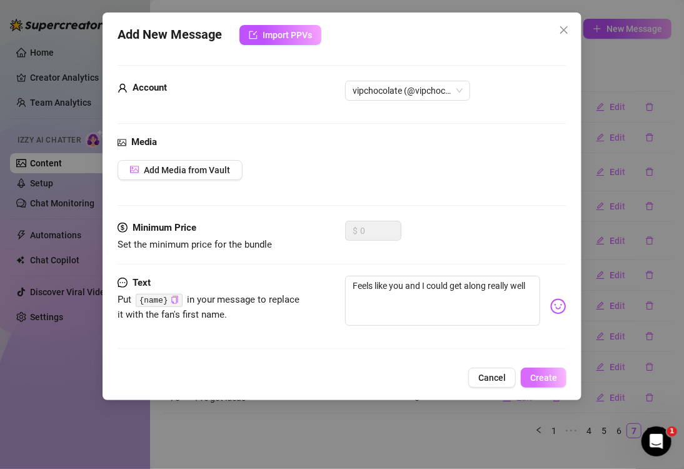
click at [543, 377] on span "Create" at bounding box center [543, 378] width 27 height 10
click at [518, 164] on div at bounding box center [417, 179] width 509 height 250
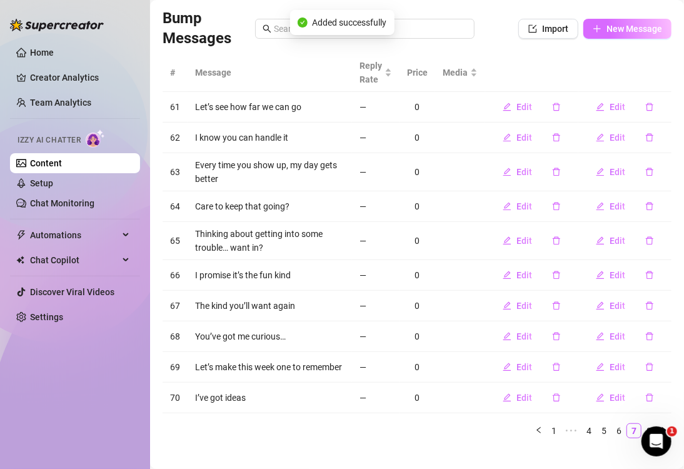
click at [637, 24] on span "New Message" at bounding box center [634, 29] width 56 height 10
type textarea "Type your message here..."
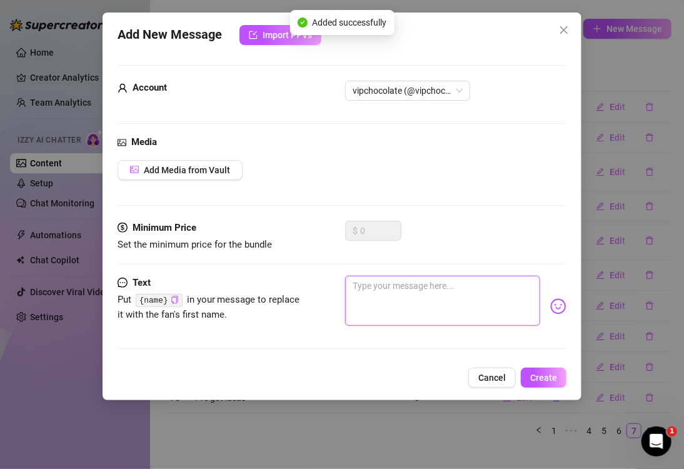
click at [386, 293] on textarea at bounding box center [442, 301] width 195 height 50
paste textarea "I’m ready when you are"
type textarea "I’m ready when you are"
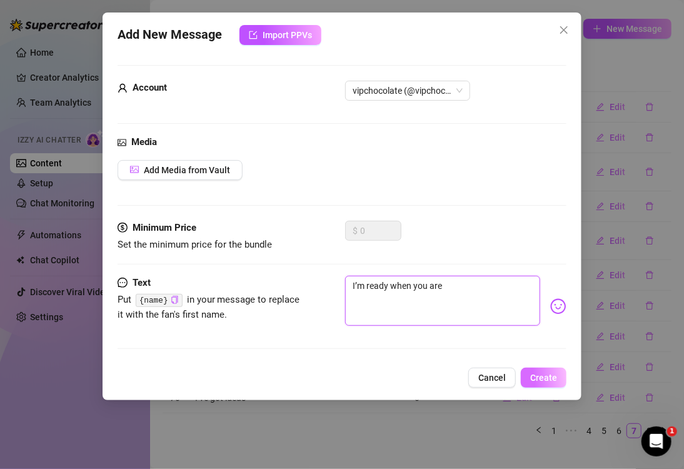
type textarea "I’m ready when you are"
click at [540, 377] on span "Create" at bounding box center [543, 378] width 27 height 10
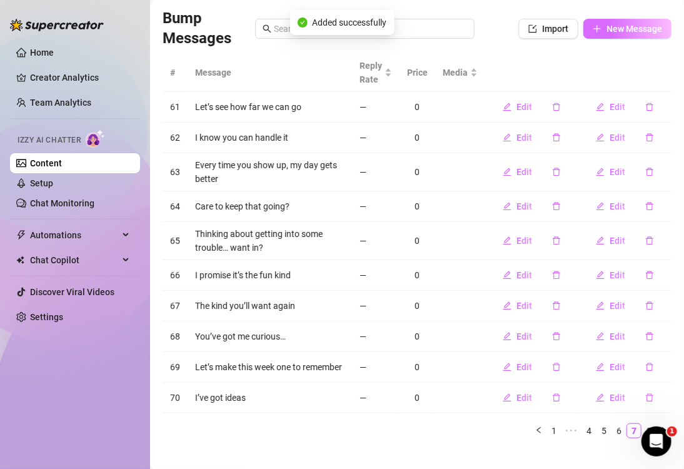
click at [592, 35] on button "New Message" at bounding box center [627, 29] width 88 height 20
type textarea "Type your message here..."
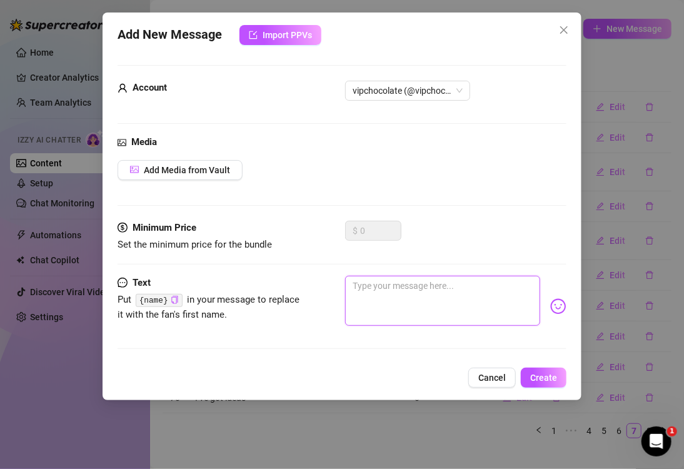
click at [428, 287] on textarea at bounding box center [442, 301] width 195 height 50
paste textarea "You’ve been my favorite part of [DATE]"
type textarea "You’ve been my favorite part of [DATE]"
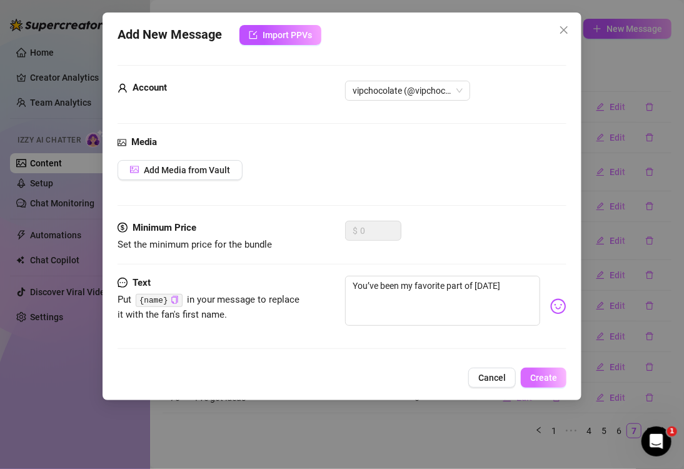
click at [537, 378] on span "Create" at bounding box center [543, 378] width 27 height 10
click at [505, 171] on div "Add Media from Vault" at bounding box center [342, 170] width 449 height 20
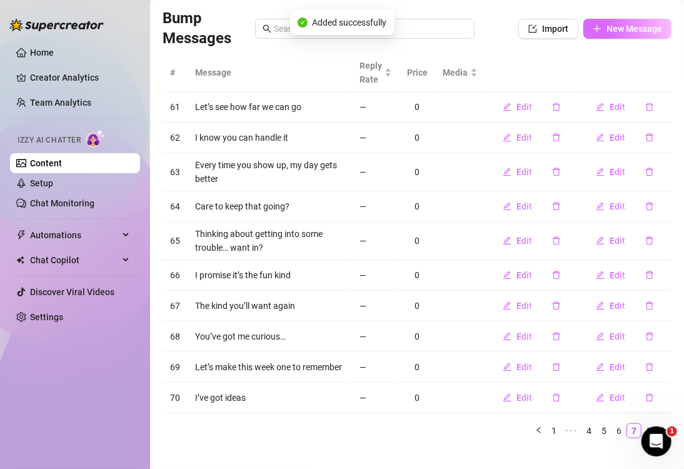
click at [606, 25] on span "New Message" at bounding box center [634, 29] width 56 height 10
type textarea "Type your message here..."
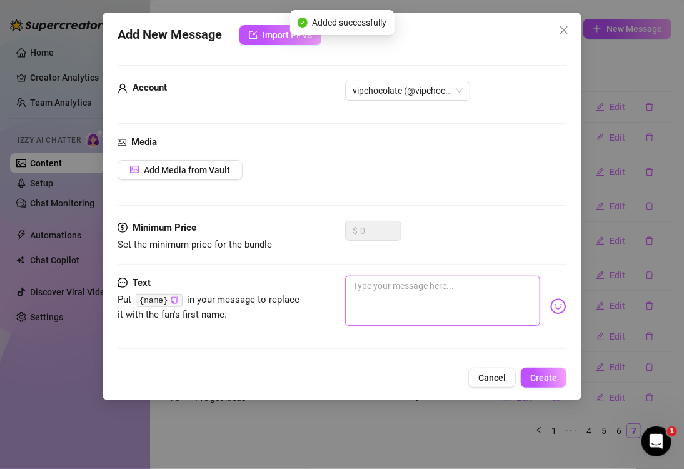
click at [436, 309] on textarea at bounding box center [442, 301] width 195 height 50
paste textarea "Don’t tell anyone 😉"
type textarea "Don’t tell anyone 😉"
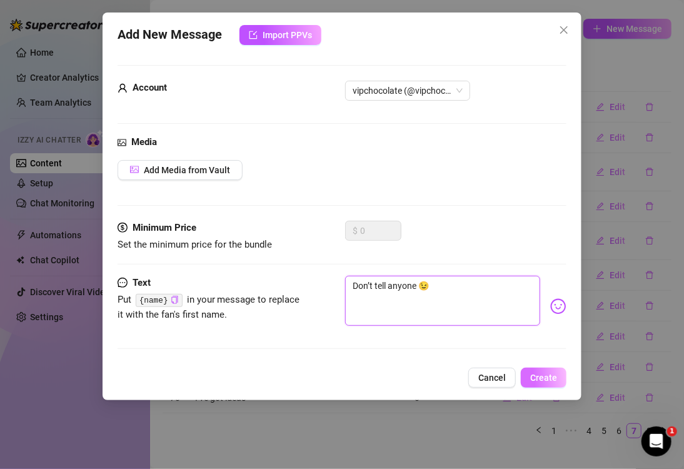
type textarea "Don’t tell anyone 😉"
click at [531, 374] on span "Create" at bounding box center [543, 378] width 27 height 10
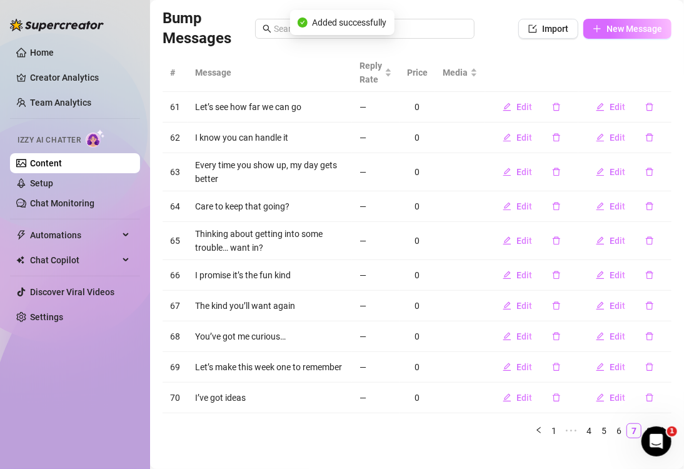
click at [608, 28] on span "New Message" at bounding box center [634, 29] width 56 height 10
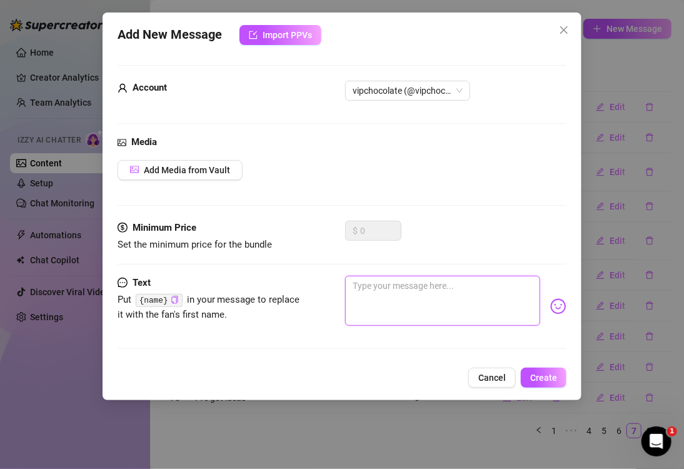
click at [382, 286] on textarea at bounding box center [442, 301] width 195 height 50
paste textarea "I think you’d like what I’ve got planned…"
type textarea "I think you’d like what I’ve got planned…"
click at [534, 374] on span "Create" at bounding box center [543, 378] width 27 height 10
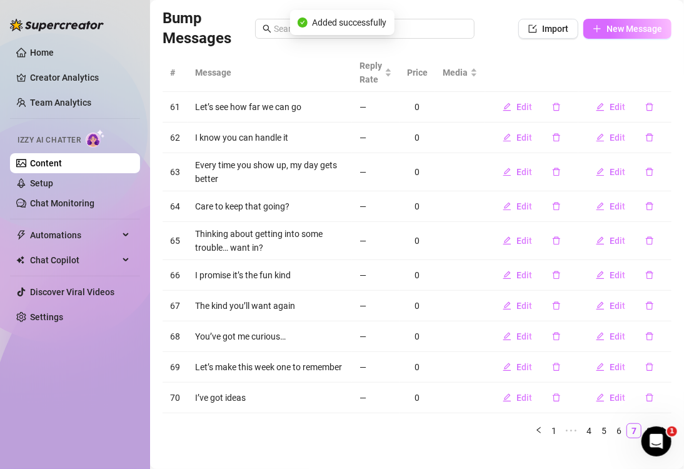
click at [593, 31] on icon "plus" at bounding box center [597, 28] width 9 height 9
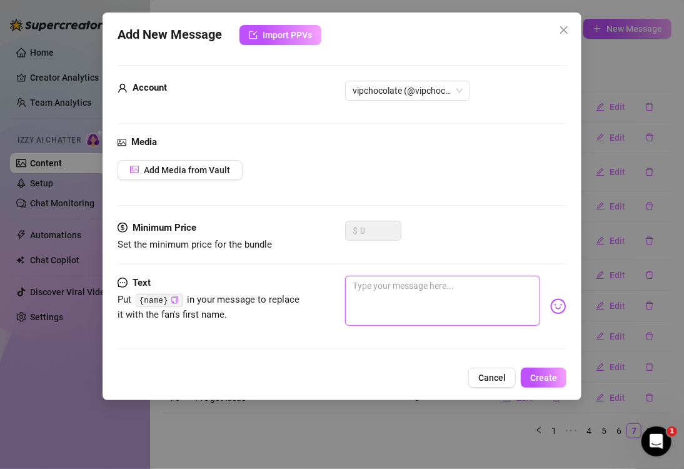
click at [397, 288] on textarea at bounding box center [442, 301] width 195 height 50
paste textarea "Let’s make it happen"
type textarea "Let’s make it happen"
click at [533, 373] on span "Create" at bounding box center [543, 378] width 27 height 10
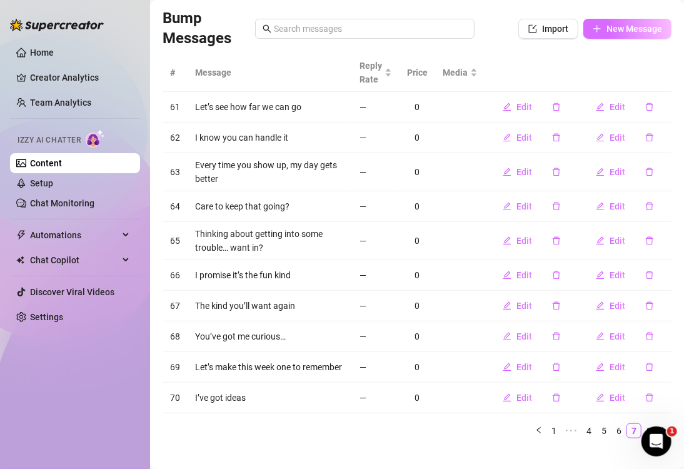
click at [610, 29] on span "New Message" at bounding box center [634, 29] width 56 height 10
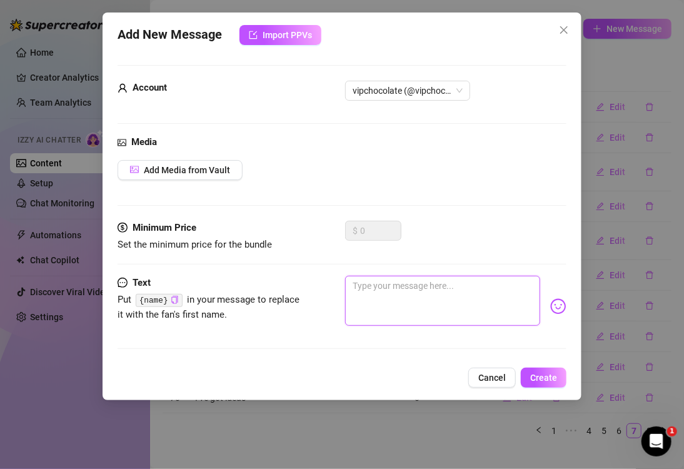
click at [411, 319] on textarea at bounding box center [442, 301] width 195 height 50
paste textarea "You know how to make it even better"
type textarea "You know how to make it even better"
click at [545, 375] on span "Create" at bounding box center [543, 378] width 27 height 10
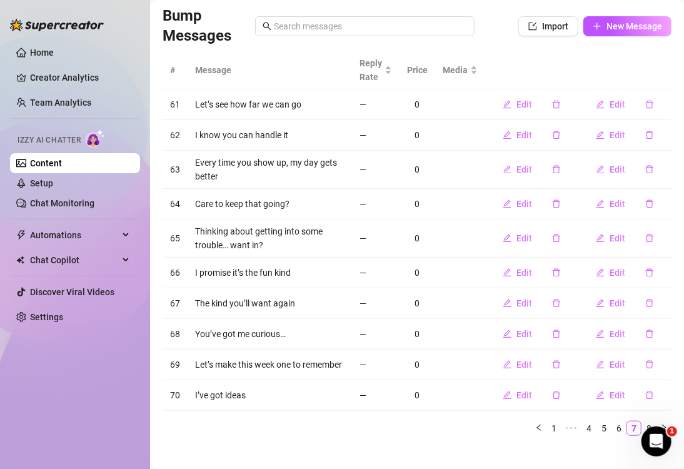
scroll to position [108, 0]
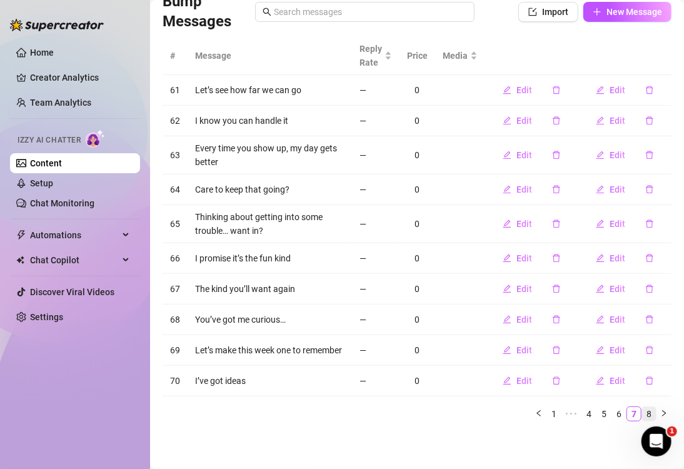
click at [642, 415] on link "8" at bounding box center [649, 414] width 14 height 14
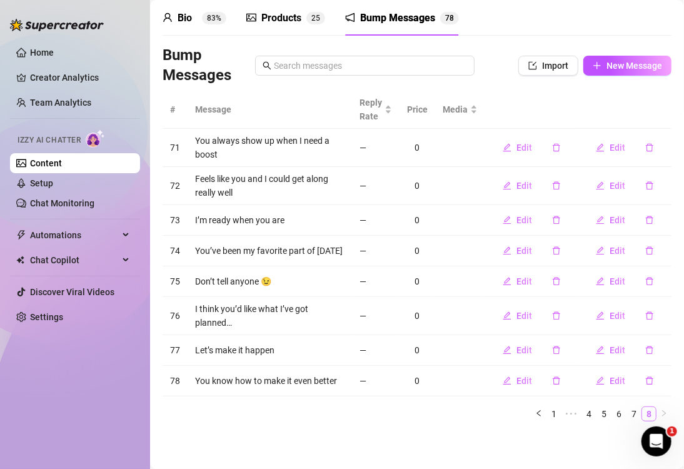
scroll to position [54, 0]
click at [609, 66] on button "New Message" at bounding box center [627, 66] width 88 height 20
type textarea "Type your message here..."
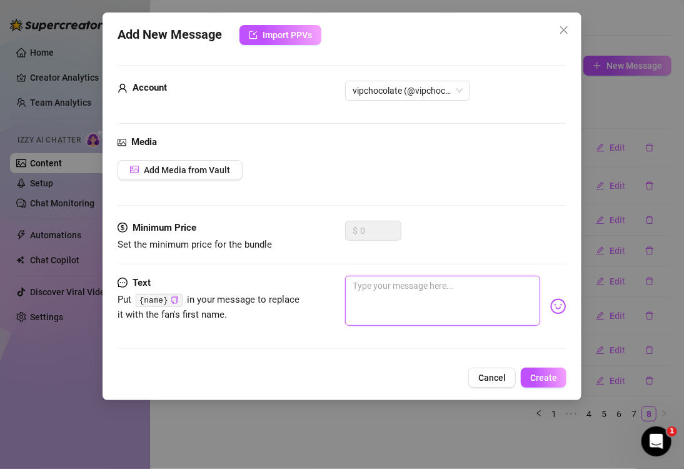
click at [382, 292] on textarea at bounding box center [442, 301] width 195 height 50
paste textarea "Been thinking about you all day… felt like I should say hi 😉"
type textarea "Been thinking about you all day… felt like I should say hi 😉"
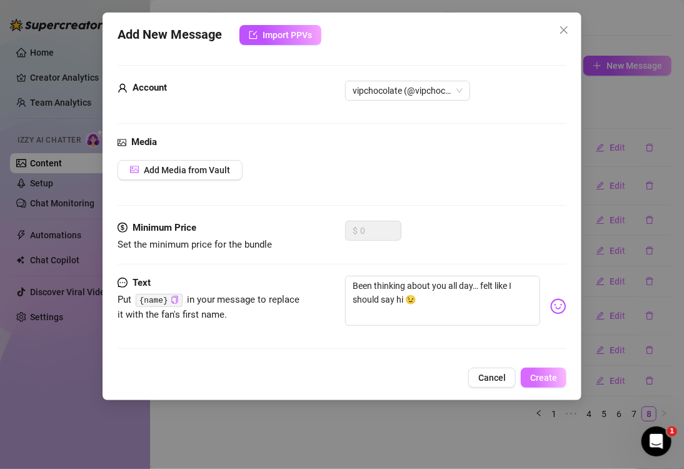
click at [549, 379] on span "Create" at bounding box center [543, 378] width 27 height 10
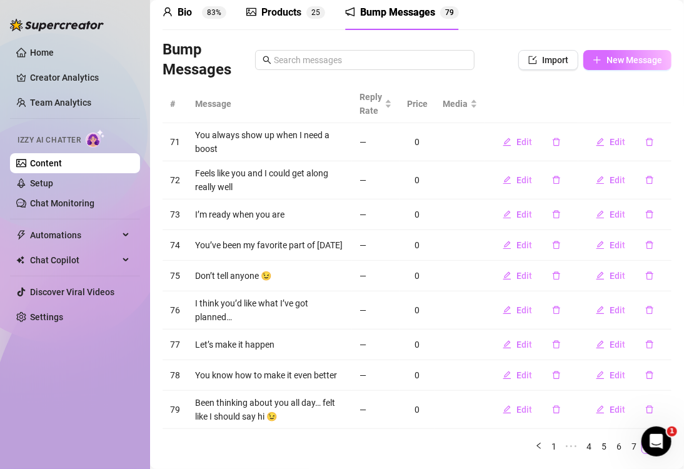
click at [645, 55] on span "New Message" at bounding box center [634, 60] width 56 height 10
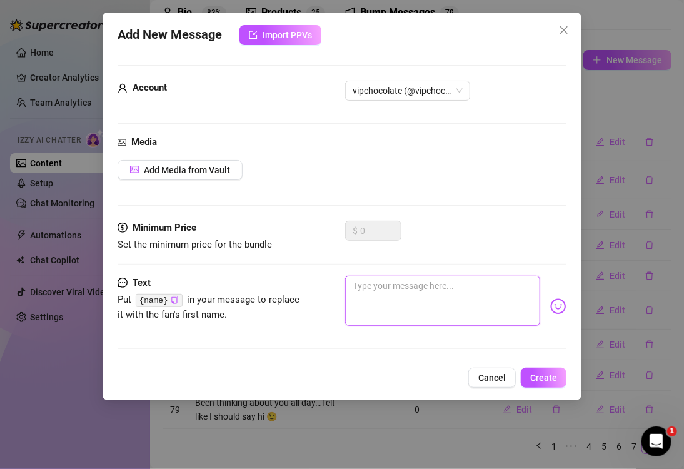
click at [445, 304] on textarea at bounding box center [442, 301] width 195 height 50
paste textarea "Got a little pumped up after the gym… still shirtless 😏"
type textarea "Got a little pumped up after the gym… still shirtless 😏"
click at [540, 376] on span "Create" at bounding box center [543, 378] width 27 height 10
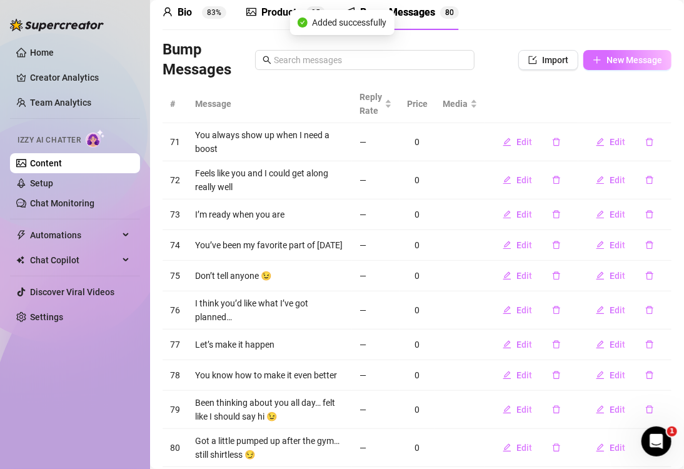
click at [606, 63] on span "New Message" at bounding box center [634, 60] width 56 height 10
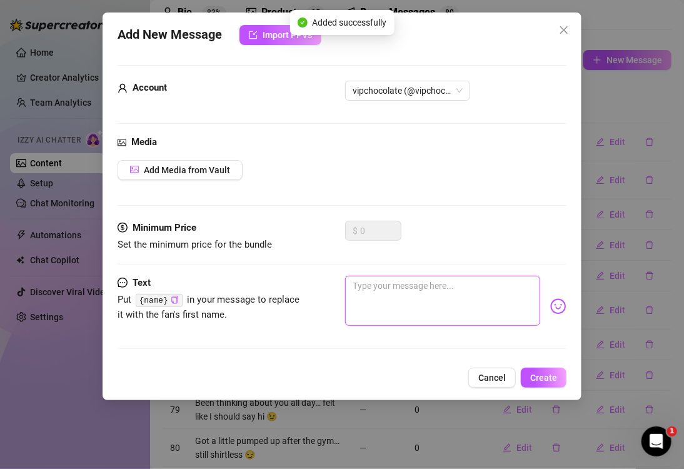
click at [459, 282] on textarea at bounding box center [442, 301] width 195 height 50
paste textarea "Just finished a workout… I could use some company while I cool down"
type textarea "Just finished a workout… I could use some company while I cool down"
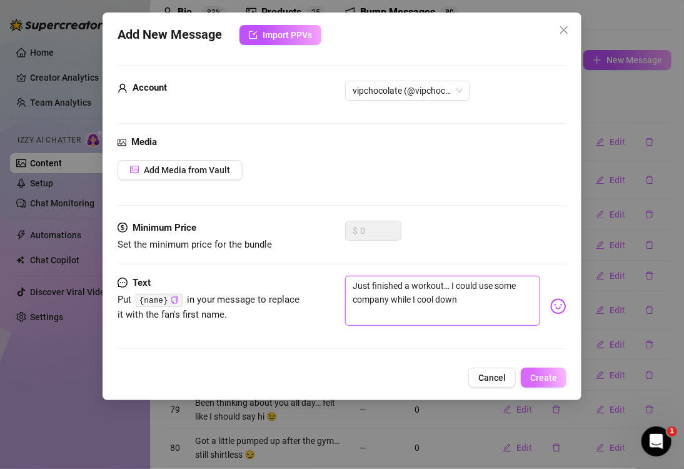
type textarea "Just finished a workout… I could use some company while I cool down"
click at [537, 376] on span "Create" at bounding box center [543, 378] width 27 height 10
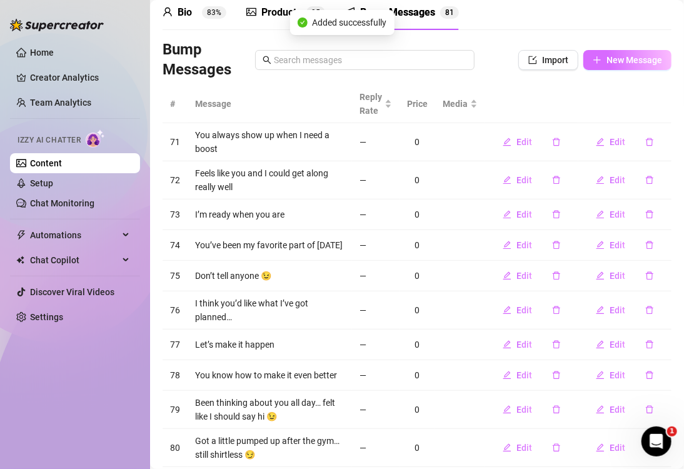
click at [635, 58] on span "New Message" at bounding box center [634, 60] width 56 height 10
type textarea "Type your message here..."
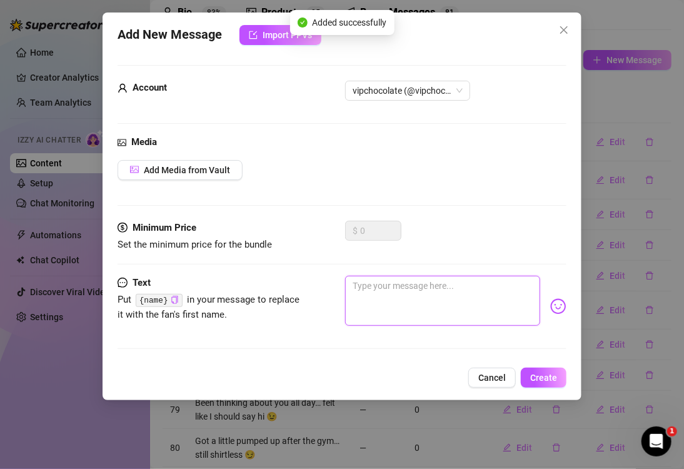
click at [440, 318] on textarea at bounding box center [442, 301] width 195 height 50
paste textarea "I bet you can’t guess what I’m wearing right now…"
type textarea "I bet you can’t guess what I’m wearing right now…"
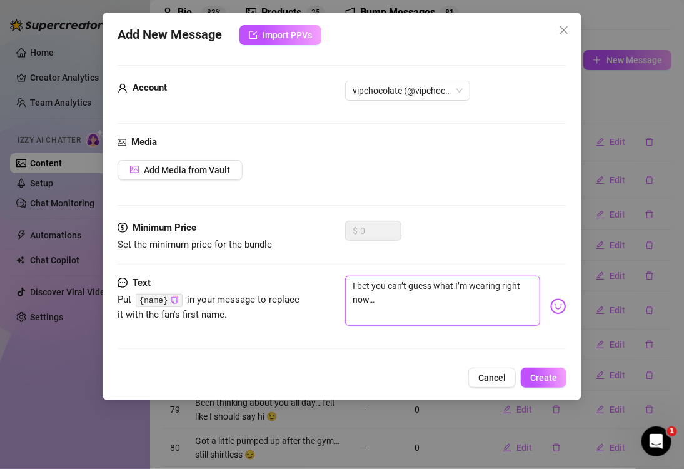
type textarea "I bet you can’t guess what I’m wearing right now…"
click at [556, 380] on span "Create" at bounding box center [543, 378] width 27 height 10
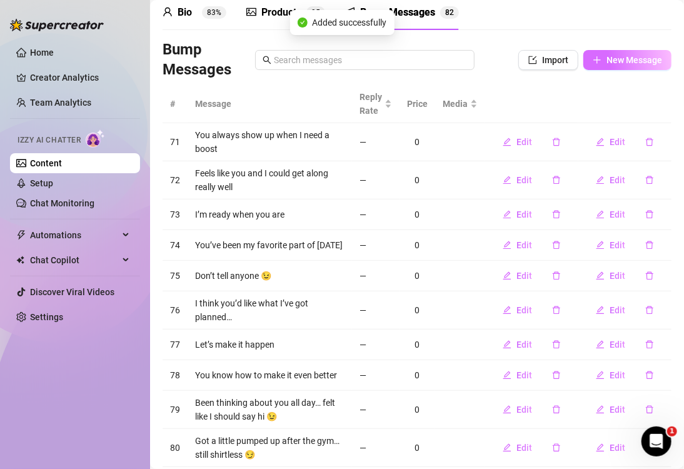
click at [607, 63] on span "New Message" at bounding box center [634, 60] width 56 height 10
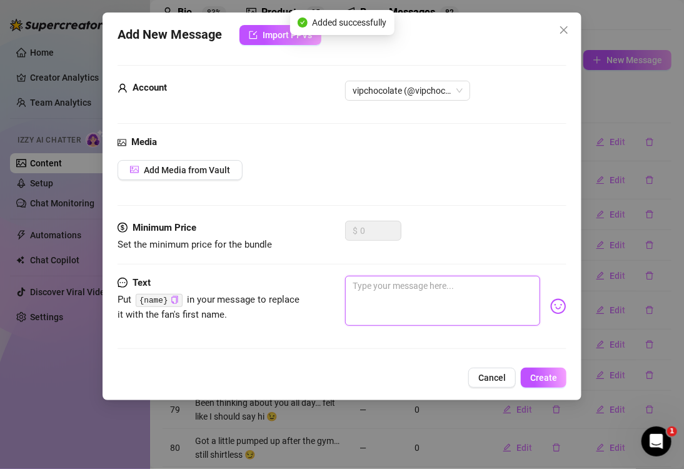
click at [429, 303] on textarea at bounding box center [442, 301] width 195 height 50
paste textarea "It’s just me… and a towel"
type textarea "It’s just me… and a towel"
click at [544, 375] on span "Create" at bounding box center [543, 378] width 27 height 10
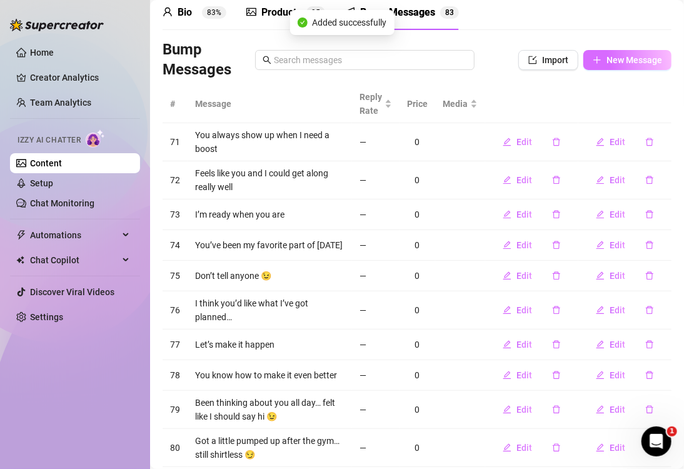
click at [610, 62] on span "New Message" at bounding box center [634, 60] width 56 height 10
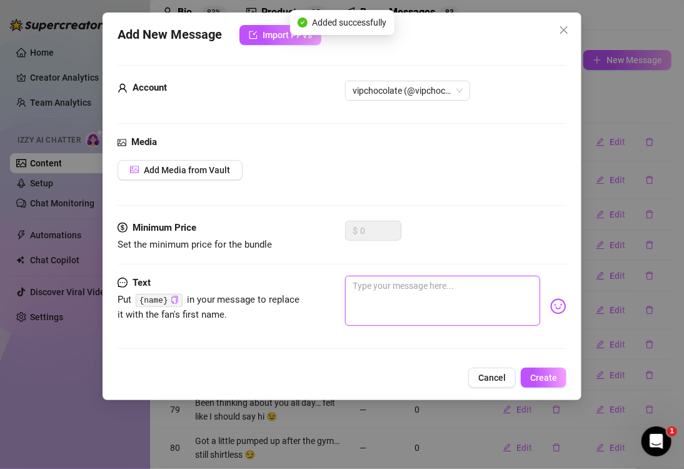
click at [448, 291] on textarea at bounding box center [442, 301] width 195 height 50
paste textarea "The gym wasn’t the only place I broke a sweat [DATE] 😏"
type textarea "The gym wasn’t the only place I broke a sweat [DATE] 😏"
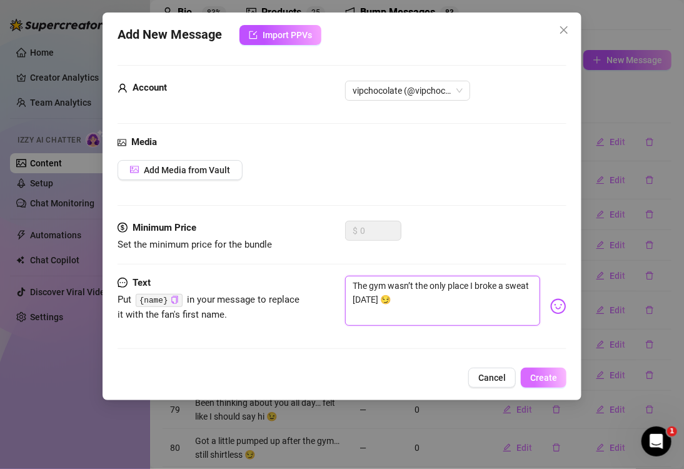
type textarea "The gym wasn’t the only place I broke a sweat [DATE] 😏"
click at [540, 375] on span "Create" at bounding box center [543, 378] width 27 height 10
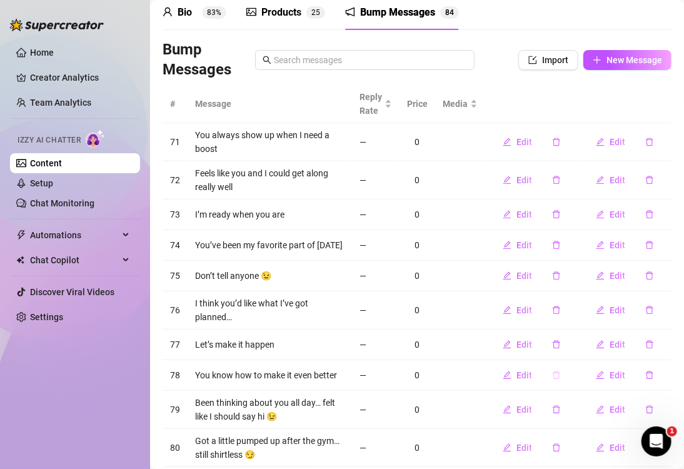
scroll to position [130, 0]
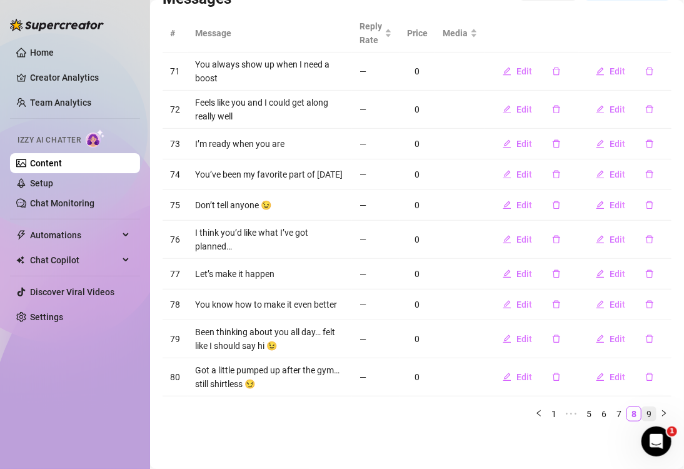
click at [642, 410] on link "9" at bounding box center [649, 414] width 14 height 14
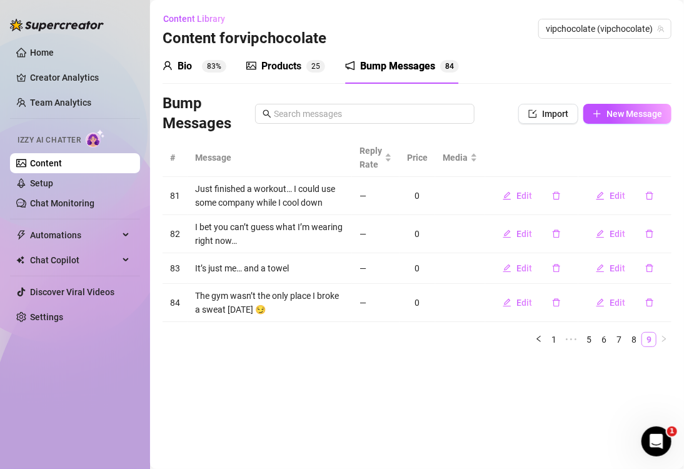
scroll to position [0, 0]
click at [613, 113] on span "New Message" at bounding box center [634, 114] width 56 height 10
type textarea "Type your message here..."
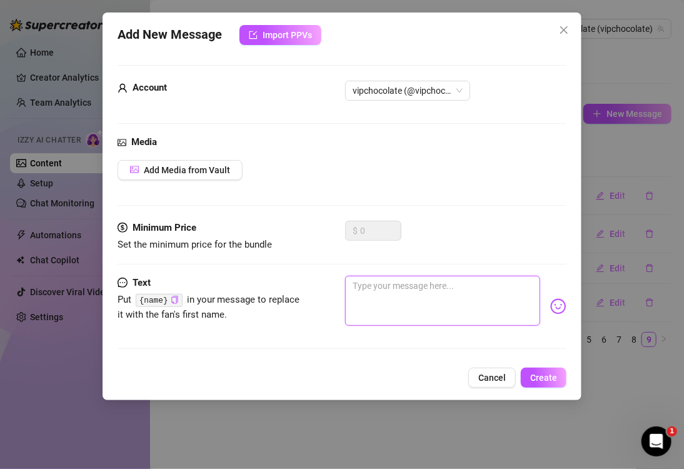
click at [475, 310] on textarea at bounding box center [442, 301] width 195 height 50
paste textarea "Want me to show you what got me sweating?"
type textarea "Want me to show you what got me sweating?"
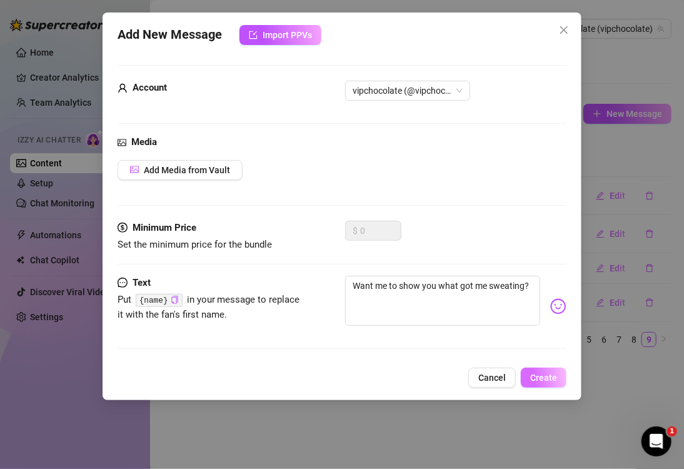
click at [540, 374] on span "Create" at bounding box center [543, 378] width 27 height 10
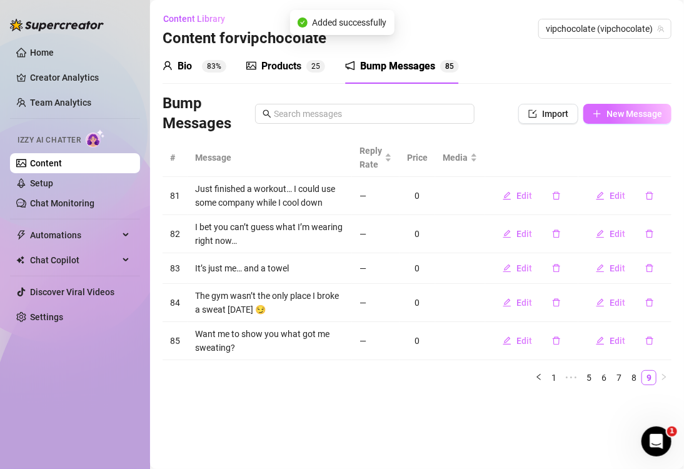
click at [621, 112] on span "New Message" at bounding box center [634, 114] width 56 height 10
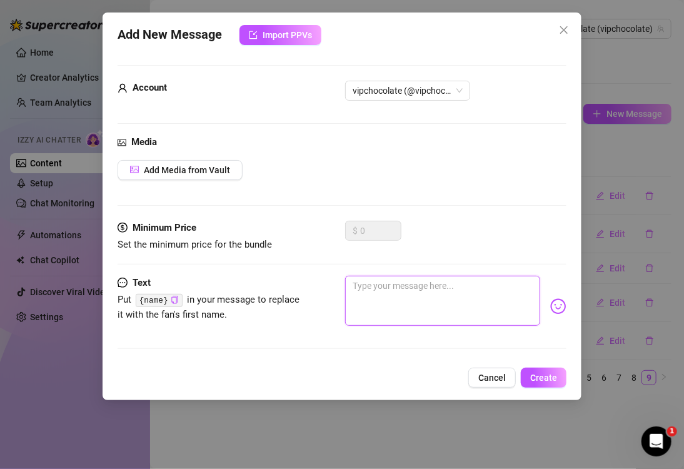
click at [388, 310] on textarea at bounding box center [442, 301] width 195 height 50
click at [386, 296] on textarea at bounding box center [442, 301] width 195 height 50
paste textarea "Your timing is perfect… I was just looking for someone to tease"
type textarea "Your timing is perfect… I was just looking for someone to tease"
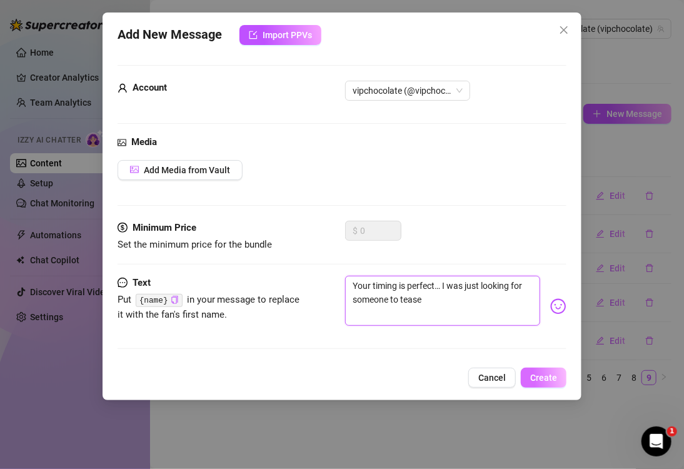
type textarea "Your timing is perfect… I was just looking for someone to tease"
click at [555, 381] on span "Create" at bounding box center [543, 378] width 27 height 10
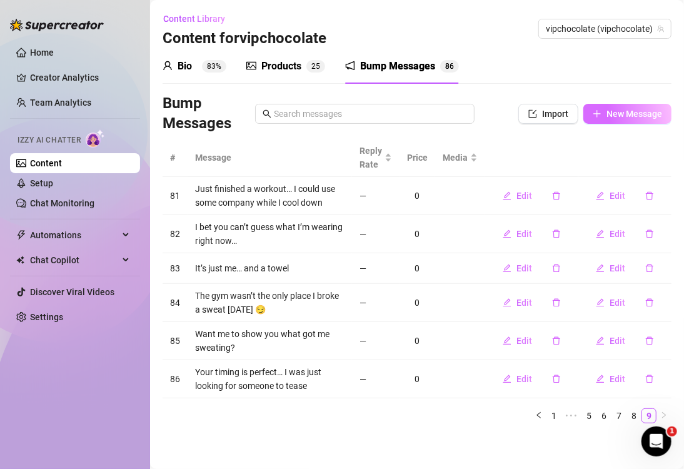
click at [607, 108] on button "New Message" at bounding box center [627, 114] width 88 height 20
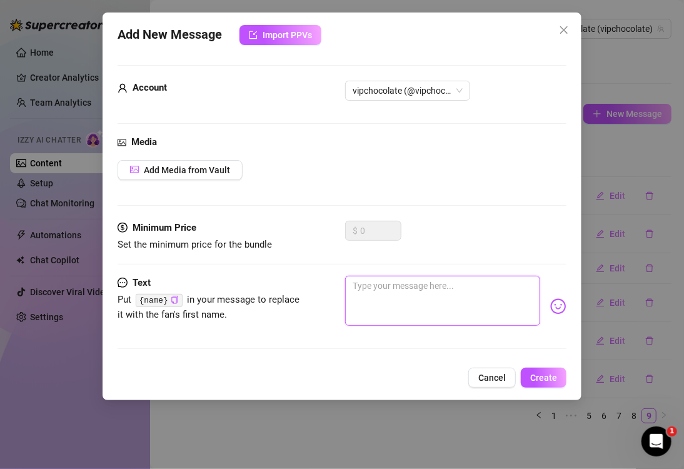
click at [355, 289] on textarea at bounding box center [442, 301] width 195 height 50
paste textarea "Let’s see how long you can last before giving in"
type textarea "Let’s see how long you can last before giving in"
click at [540, 376] on span "Create" at bounding box center [543, 378] width 27 height 10
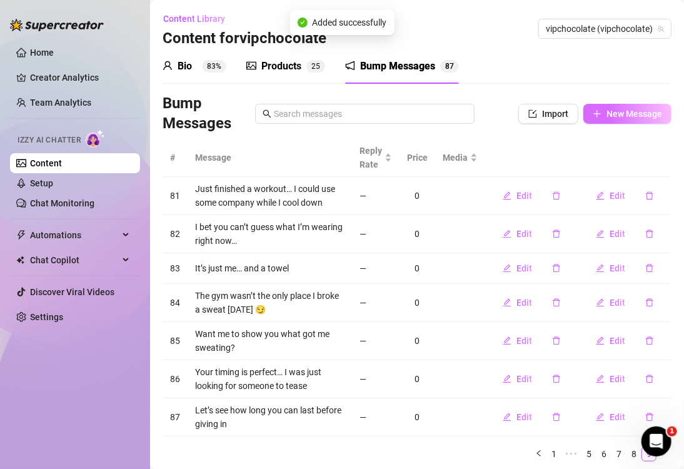
click at [583, 108] on button "New Message" at bounding box center [627, 114] width 88 height 20
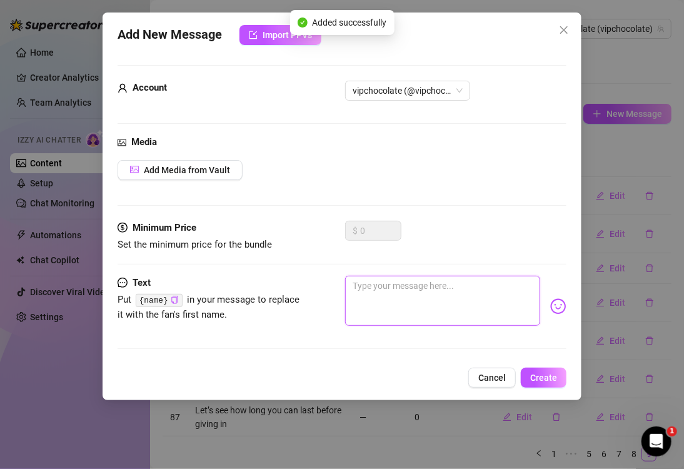
click at [406, 298] on textarea at bounding box center [442, 301] width 195 height 50
paste textarea "Feeling a little bold tonight… you in?"
type textarea "Feeling a little bold tonight… you in?"
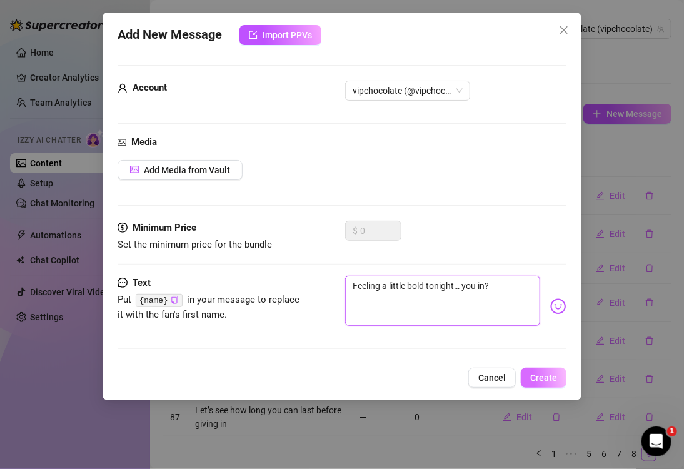
type textarea "Feeling a little bold tonight… you in?"
click at [536, 381] on span "Create" at bounding box center [543, 378] width 27 height 10
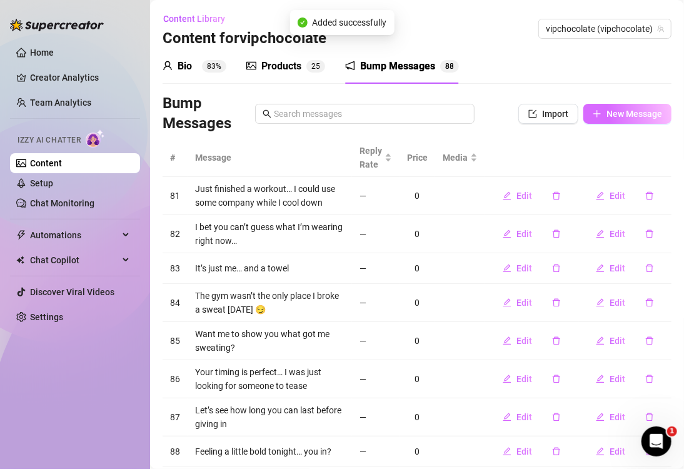
click at [620, 113] on span "New Message" at bounding box center [634, 114] width 56 height 10
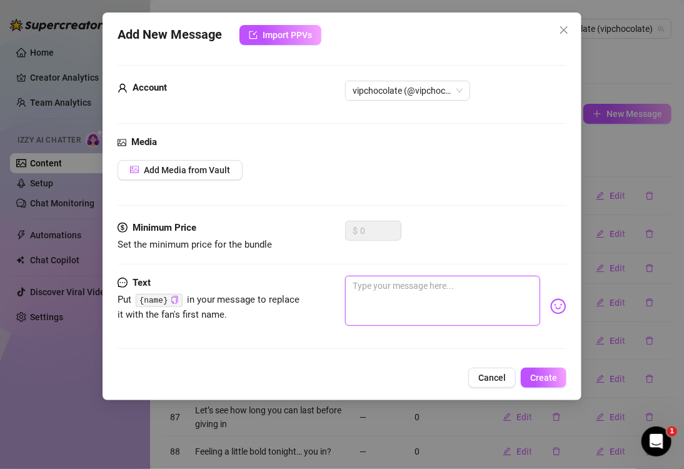
click at [399, 300] on textarea at bounding box center [442, 301] width 195 height 50
paste textarea "Could be fun if you’re up for it"
type textarea "Could be fun if you’re up for it"
click at [534, 375] on span "Create" at bounding box center [543, 378] width 27 height 10
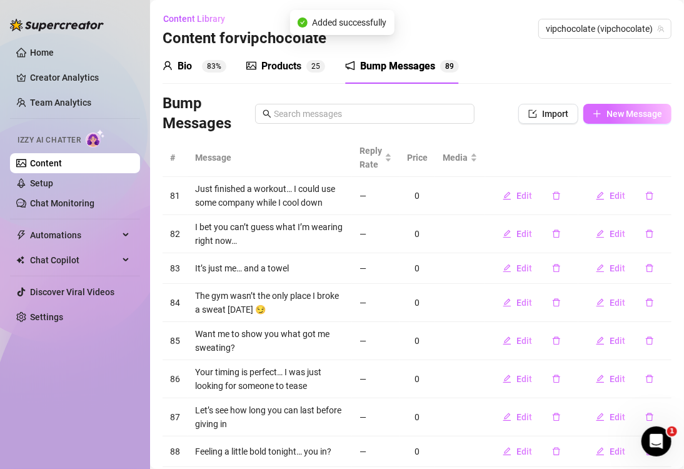
click at [593, 115] on icon "plus" at bounding box center [597, 113] width 9 height 9
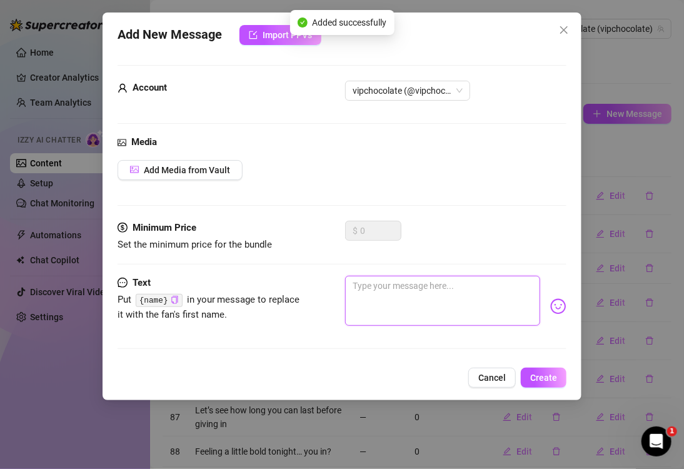
click at [450, 299] on textarea at bounding box center [442, 301] width 195 height 50
paste textarea "I like when someone matches my energy"
type textarea "I like when someone matches my energy"
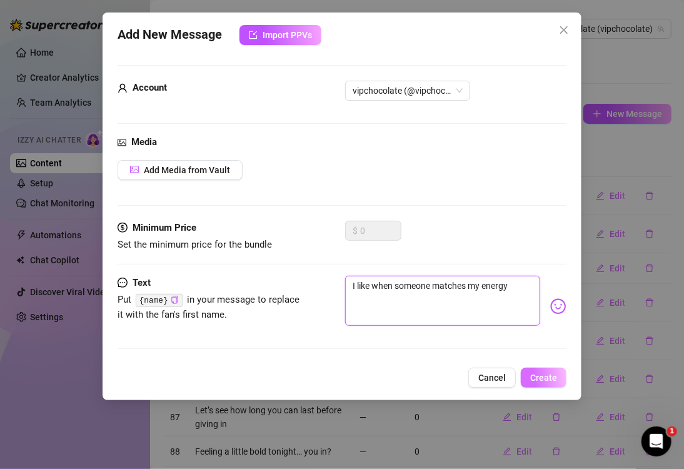
type textarea "I like when someone matches my energy"
click at [545, 379] on span "Create" at bounding box center [543, 378] width 27 height 10
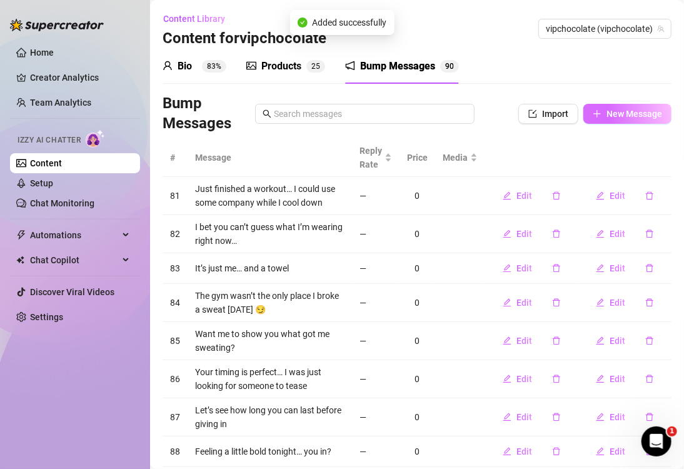
click at [615, 115] on span "New Message" at bounding box center [634, 114] width 56 height 10
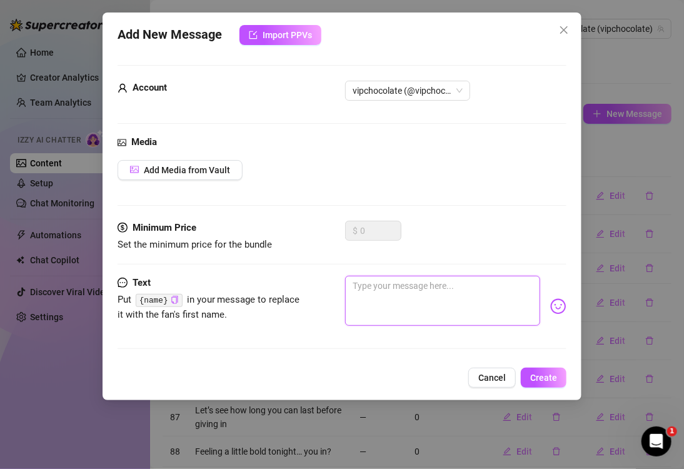
click at [451, 315] on textarea at bounding box center [442, 301] width 195 height 50
paste textarea "I’ve got a few ideas for how we can heat things up…"
type textarea "I’ve got a few ideas for how we can heat things up…"
click at [540, 379] on span "Create" at bounding box center [543, 378] width 27 height 10
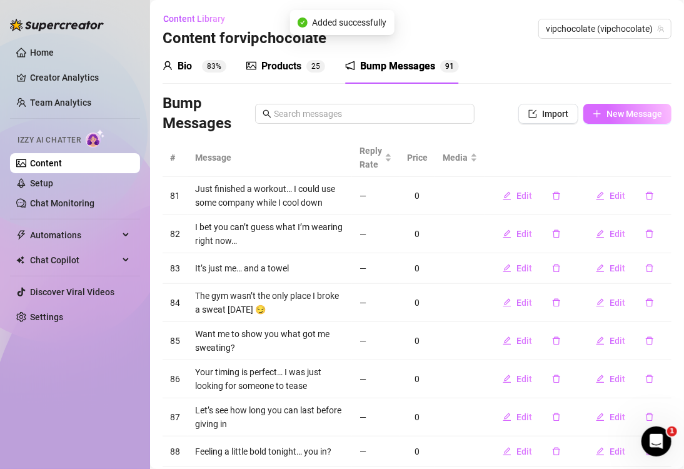
click at [608, 107] on button "New Message" at bounding box center [627, 114] width 88 height 20
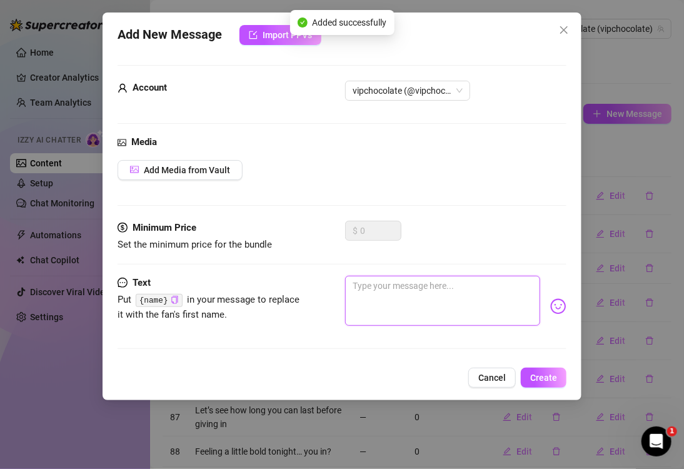
click at [429, 288] on textarea at bounding box center [442, 301] width 195 height 50
paste textarea "Think you can handle me?"
type textarea "Think you can handle me?"
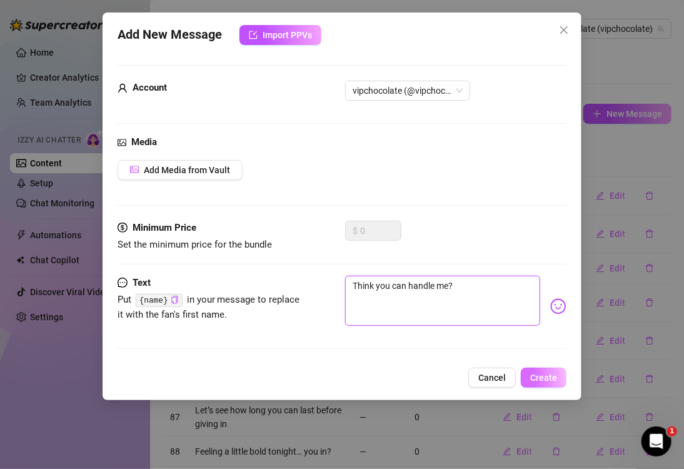
type textarea "Think you can handle me?"
click at [536, 373] on span "Create" at bounding box center [543, 378] width 27 height 10
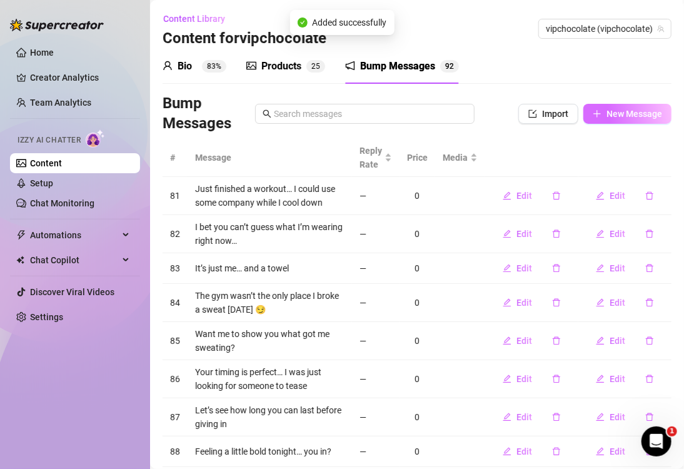
click at [606, 110] on span "New Message" at bounding box center [634, 114] width 56 height 10
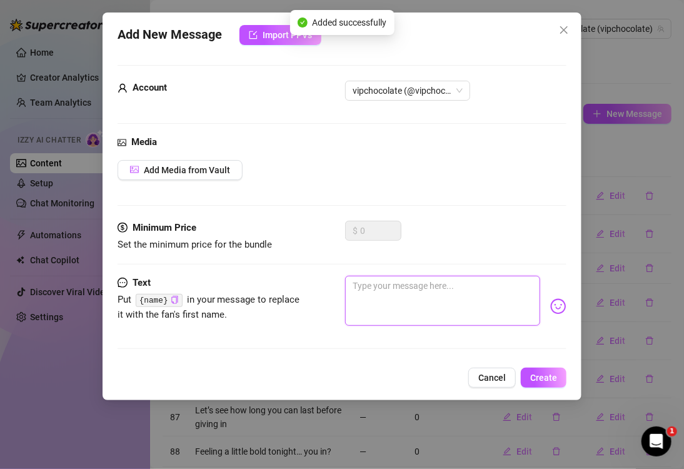
click at [408, 318] on textarea at bounding box center [442, 301] width 195 height 50
paste textarea "Bet I can make you smile in less than 30 seconds"
type textarea "Bet I can make you smile in less than 30 seconds"
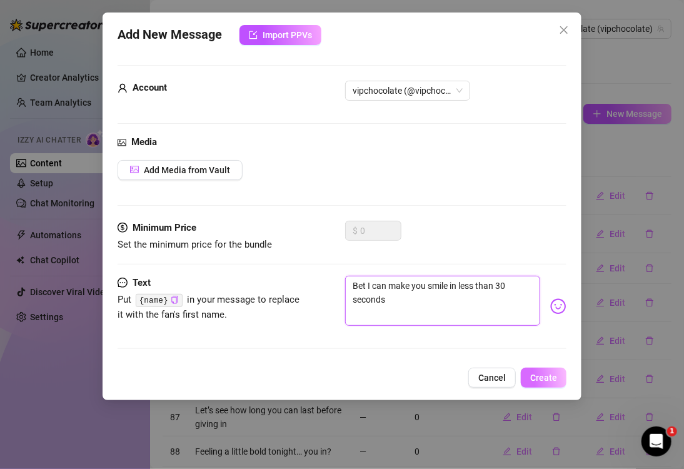
type textarea "Bet I can make you smile in less than 30 seconds"
click at [538, 375] on span "Create" at bounding box center [543, 378] width 27 height 10
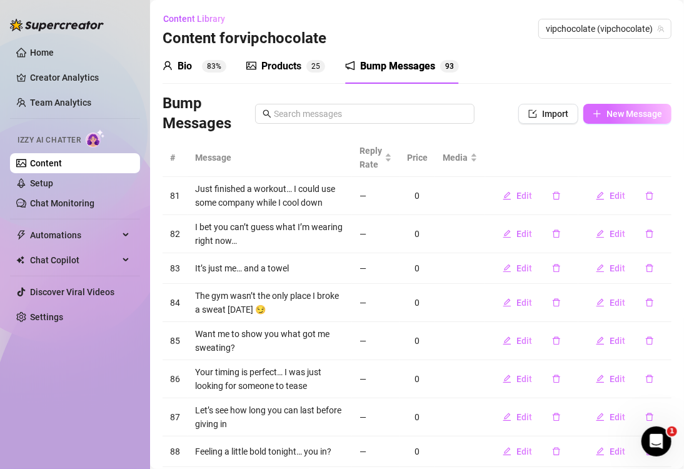
click at [611, 115] on span "New Message" at bounding box center [634, 114] width 56 height 10
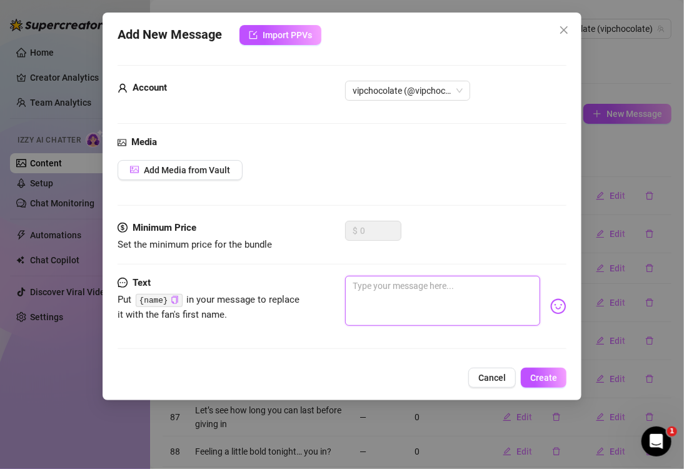
click at [405, 296] on textarea at bounding box center [442, 301] width 195 height 50
paste textarea "Care to test me?"
type textarea "Care to test me?"
drag, startPoint x: 545, startPoint y: 375, endPoint x: 23, endPoint y: 344, distance: 523.0
click at [544, 375] on span "Create" at bounding box center [543, 378] width 27 height 10
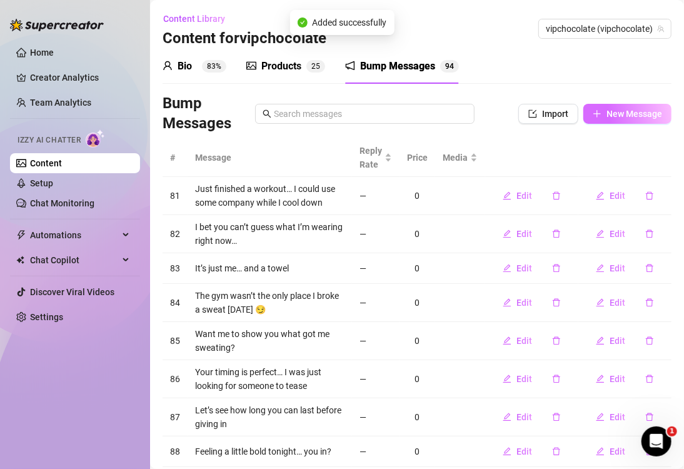
click at [601, 120] on button "New Message" at bounding box center [627, 114] width 88 height 20
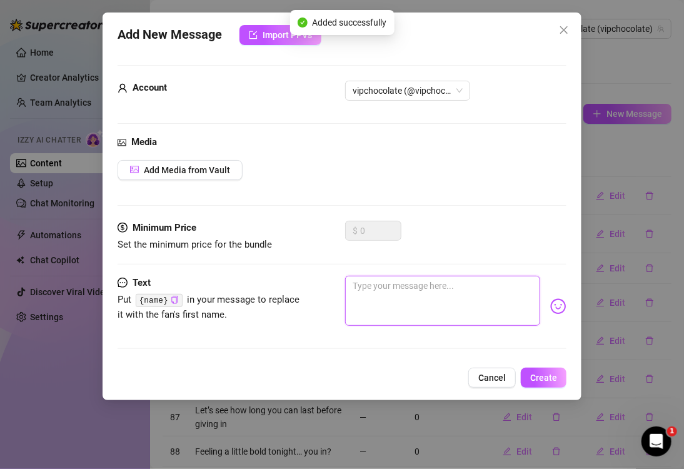
click at [476, 281] on textarea at bounding box center [442, 301] width 195 height 50
paste textarea "Just finished a workout… still a little pumped up"
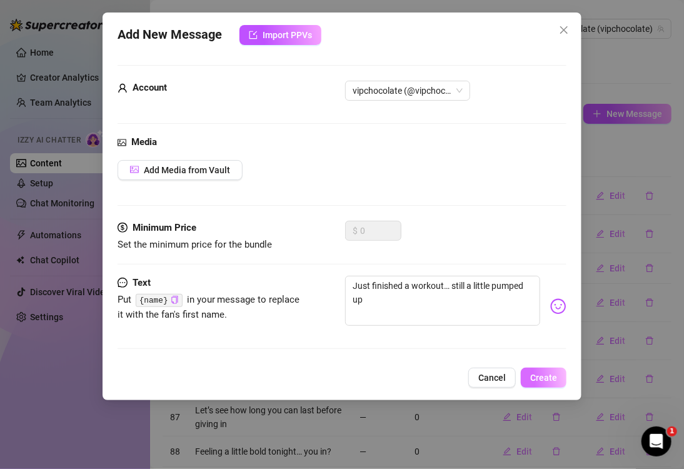
click at [538, 370] on button "Create" at bounding box center [544, 378] width 46 height 20
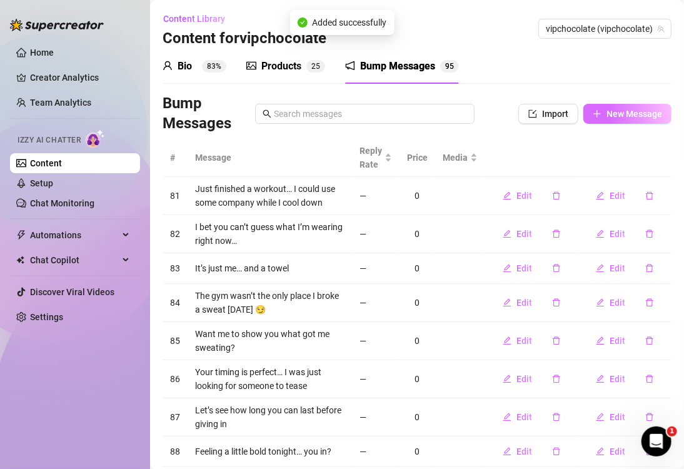
click at [606, 115] on span "New Message" at bounding box center [634, 114] width 56 height 10
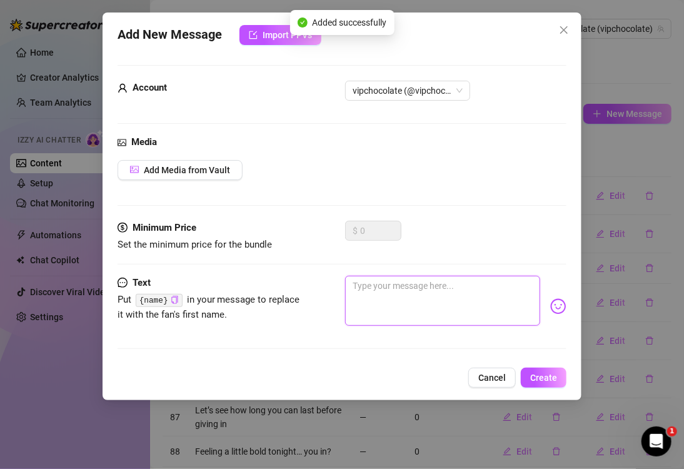
click at [469, 289] on textarea at bounding box center [442, 301] width 195 height 50
paste textarea "Arms are feeling tight… want a peek?"
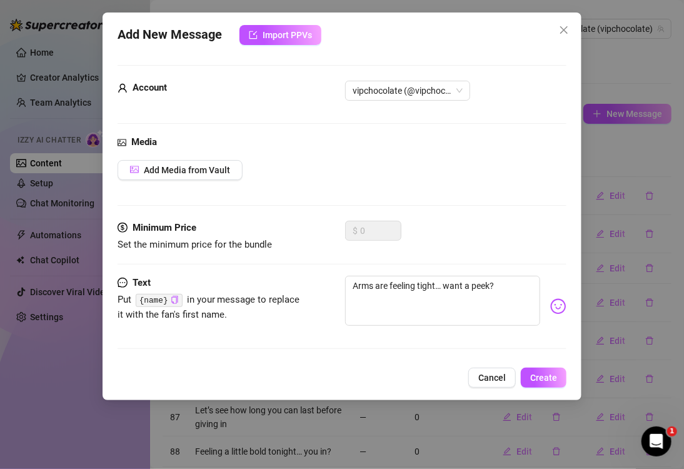
click at [540, 373] on span "Create" at bounding box center [543, 378] width 27 height 10
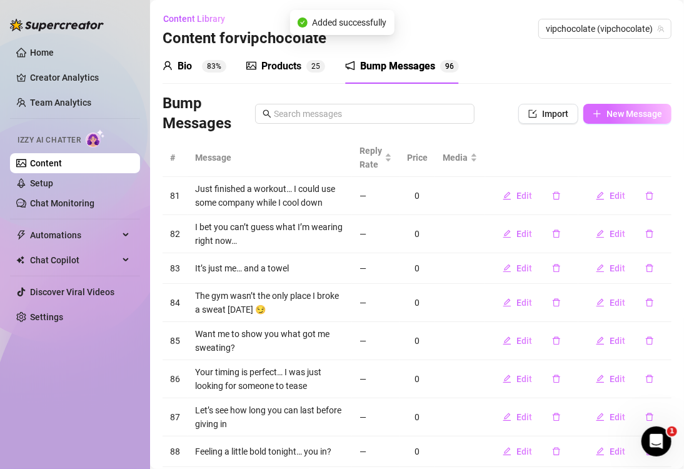
click at [593, 111] on icon "plus" at bounding box center [597, 113] width 9 height 9
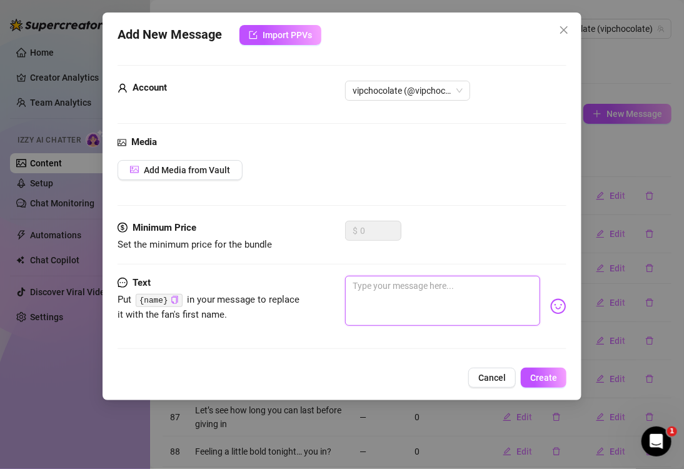
click at [399, 313] on textarea at bounding box center [442, 301] width 195 height 50
paste textarea "Guess where I’m still tense"
click at [553, 380] on span "Create" at bounding box center [543, 378] width 27 height 10
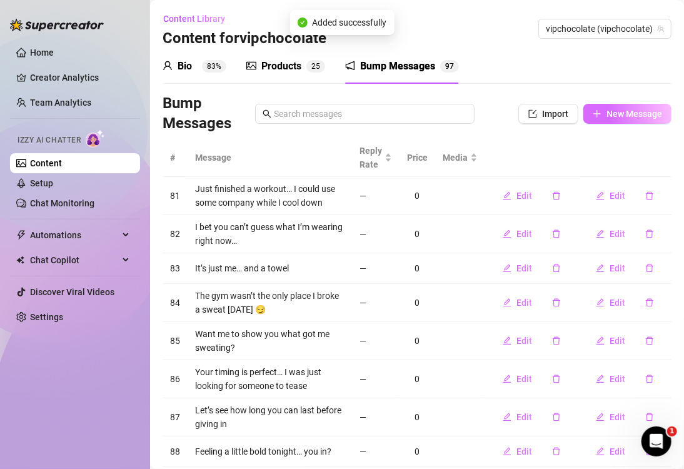
click at [626, 120] on button "New Message" at bounding box center [627, 114] width 88 height 20
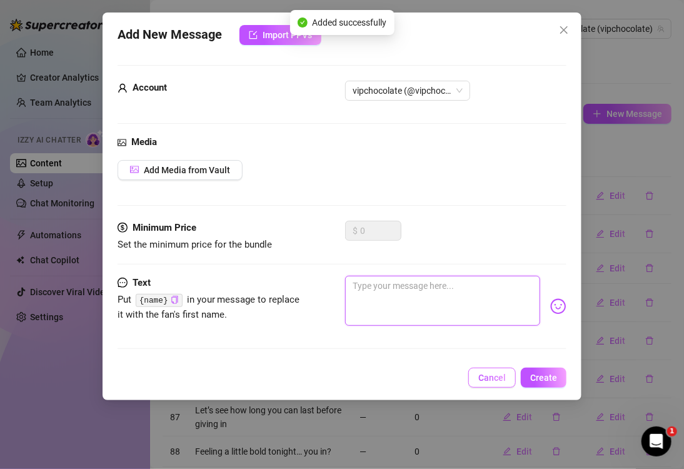
drag, startPoint x: 384, startPoint y: 298, endPoint x: 511, endPoint y: 380, distance: 150.5
click at [385, 298] on textarea at bounding box center [442, 301] width 195 height 50
paste textarea "I’ve been told I can be addictive… want to test that theory?"
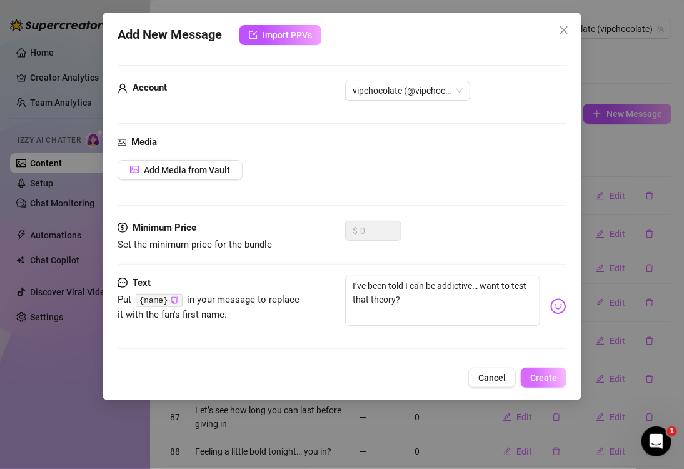
click at [541, 373] on span "Create" at bounding box center [543, 378] width 27 height 10
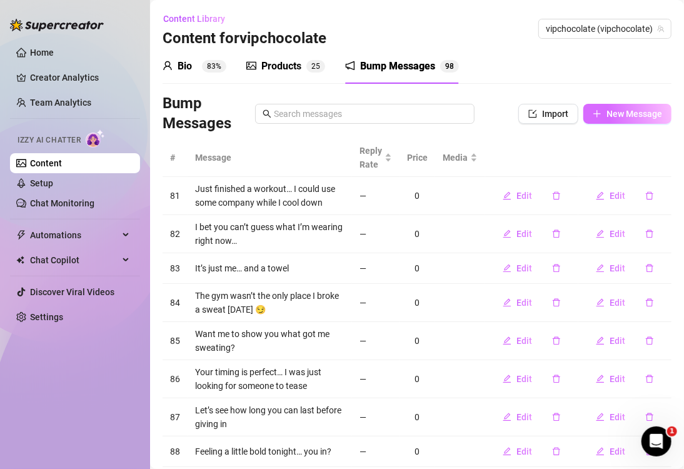
click at [591, 116] on button "New Message" at bounding box center [627, 114] width 88 height 20
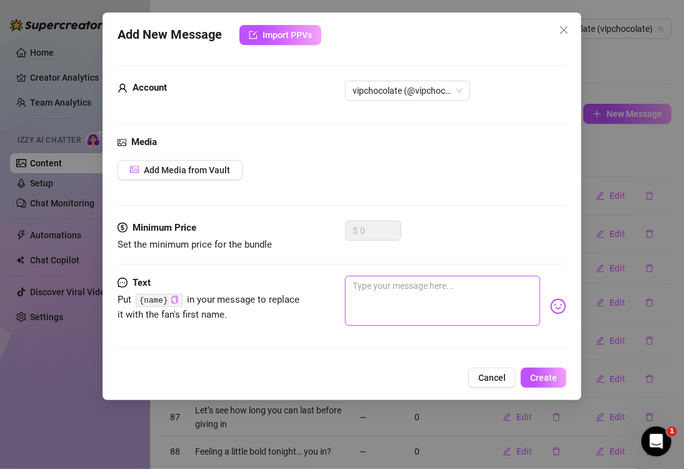
click at [429, 300] on textarea at bounding box center [442, 301] width 195 height 50
paste textarea "You might get hooked fast"
click at [533, 374] on span "Create" at bounding box center [543, 378] width 27 height 10
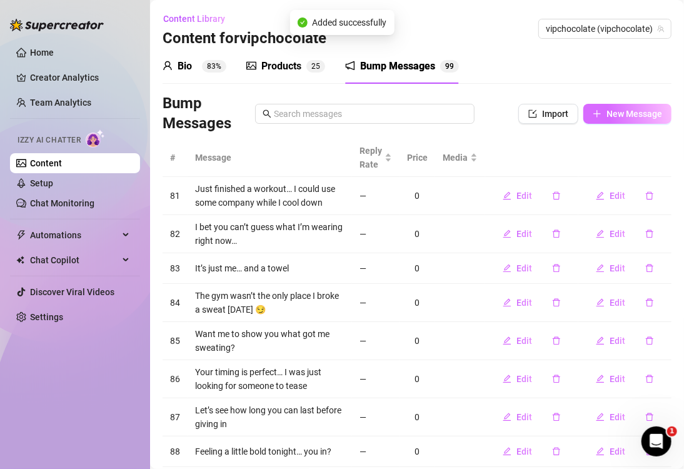
click at [610, 117] on span "New Message" at bounding box center [634, 114] width 56 height 10
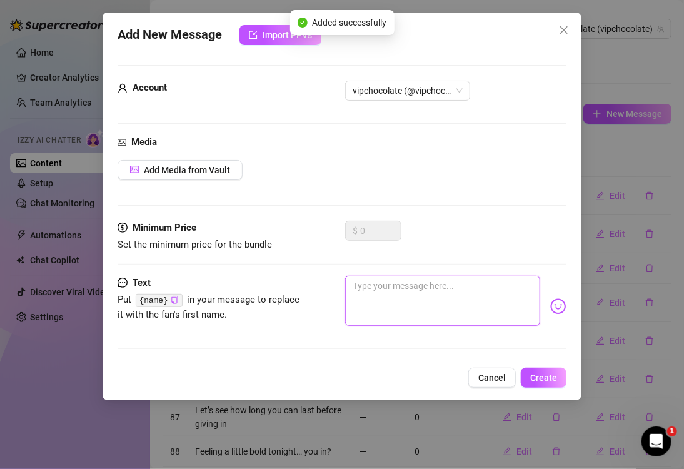
click at [382, 305] on textarea at bounding box center [442, 301] width 195 height 50
paste textarea "Wanna get a little distracted with me?"
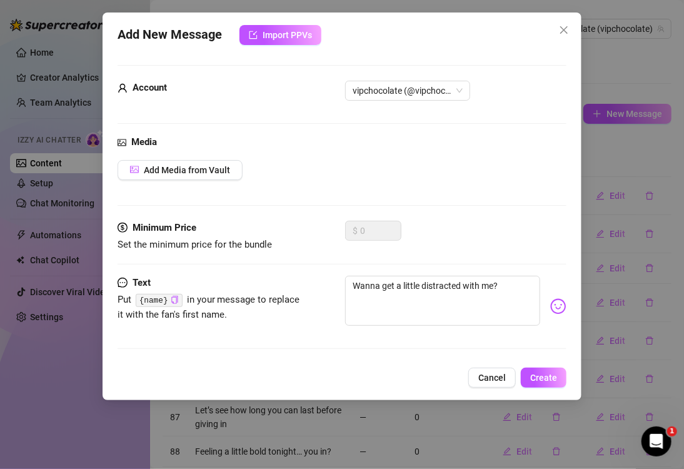
click at [537, 379] on span "Create" at bounding box center [543, 378] width 27 height 10
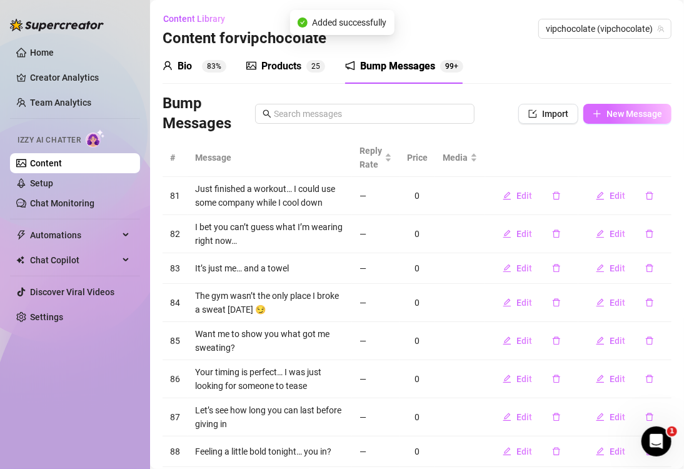
click at [615, 105] on button "New Message" at bounding box center [627, 114] width 88 height 20
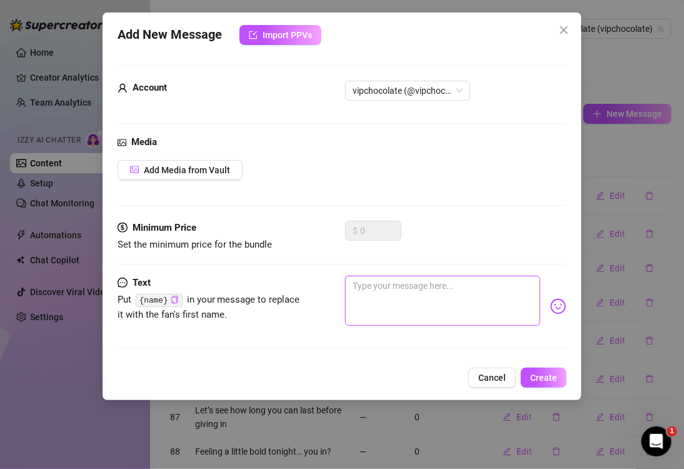
click at [408, 303] on textarea at bounding box center [442, 301] width 195 height 50
paste textarea "I promise it’s worth it"
click at [545, 374] on span "Create" at bounding box center [543, 378] width 27 height 10
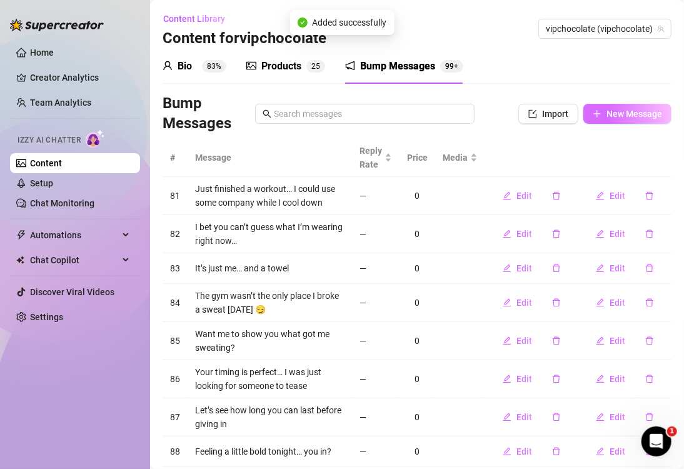
click at [615, 109] on span "New Message" at bounding box center [634, 114] width 56 height 10
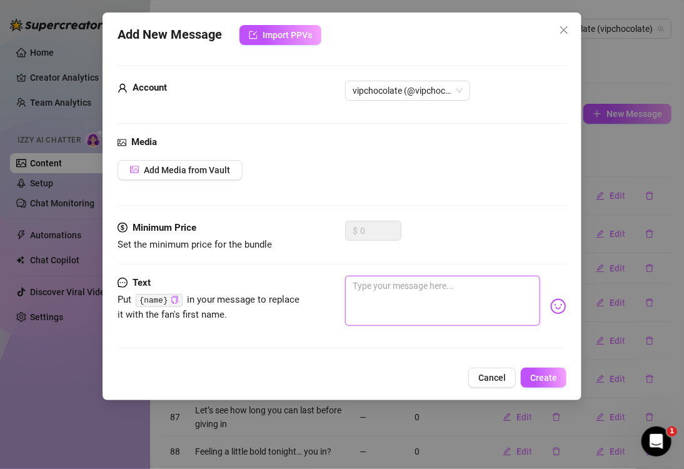
click at [451, 311] on textarea at bounding box center [442, 301] width 195 height 50
paste textarea "Sometimes I think about how much fun we’d have…"
click at [550, 382] on button "Create" at bounding box center [544, 378] width 46 height 20
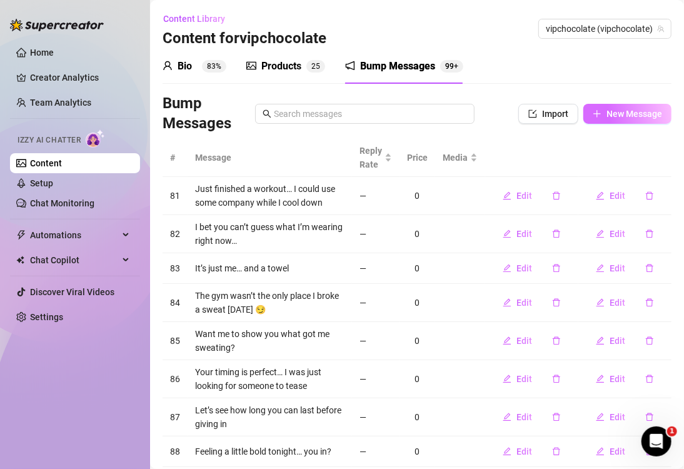
click at [613, 119] on button "New Message" at bounding box center [627, 114] width 88 height 20
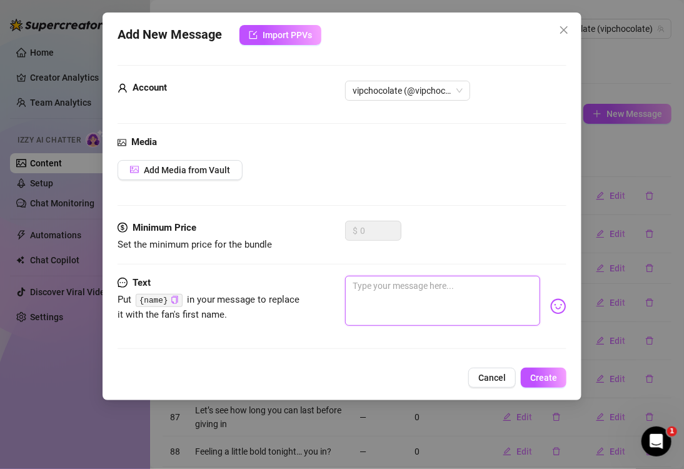
click at [409, 300] on textarea at bounding box center [442, 301] width 195 height 50
paste textarea "Probably more than we could handle"
drag, startPoint x: 538, startPoint y: 374, endPoint x: 144, endPoint y: 353, distance: 393.8
click at [538, 373] on span "Create" at bounding box center [543, 378] width 27 height 10
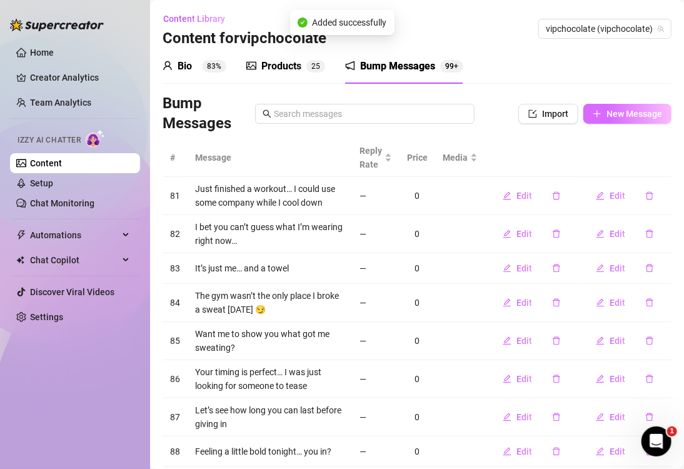
click at [631, 113] on span "New Message" at bounding box center [634, 114] width 56 height 10
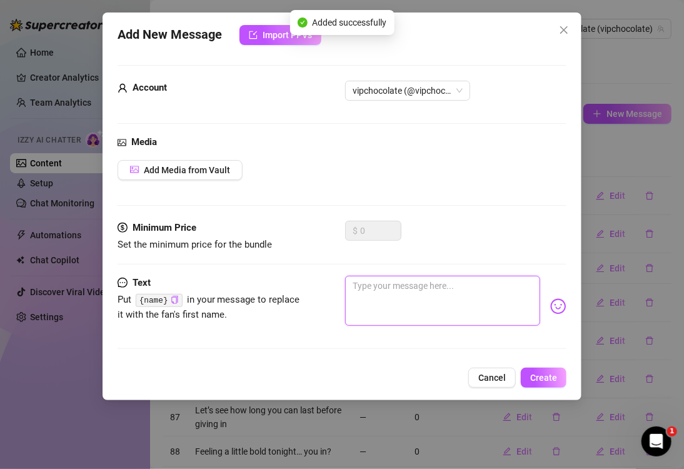
click at [394, 309] on textarea at bounding box center [442, 301] width 195 height 50
paste textarea "Your kind of attention is my favorite kind"
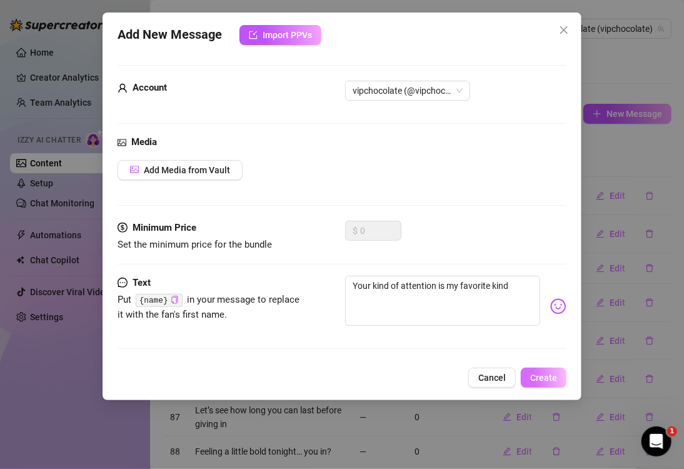
click at [560, 384] on button "Create" at bounding box center [544, 378] width 46 height 20
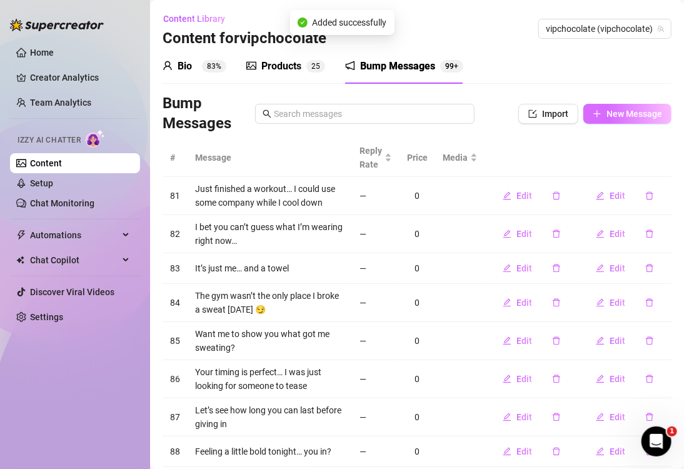
click at [596, 119] on button "New Message" at bounding box center [627, 114] width 88 height 20
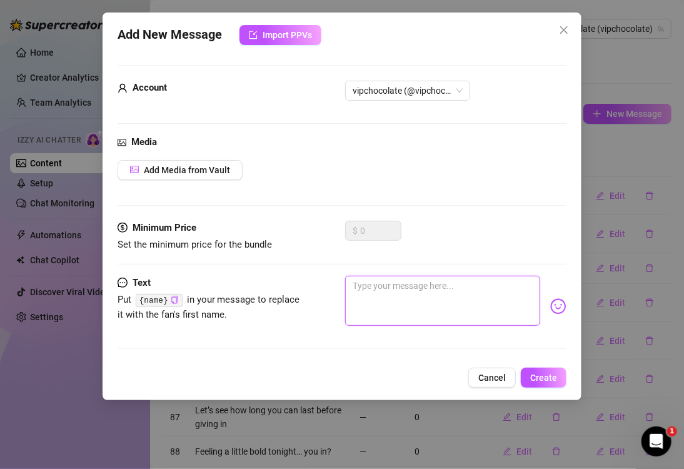
click at [415, 298] on textarea at bounding box center [442, 301] width 195 height 50
paste textarea "Don’t make me wait"
click at [533, 365] on div "Add New Message Import PPVs Account vipchocolate (@vipchocolate) Media Add Medi…" at bounding box center [342, 207] width 479 height 388
click at [537, 373] on span "Create" at bounding box center [543, 378] width 27 height 10
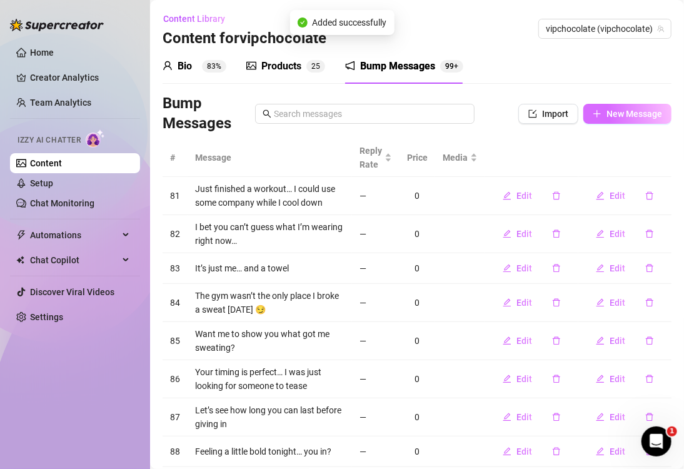
click at [615, 111] on span "New Message" at bounding box center [634, 114] width 56 height 10
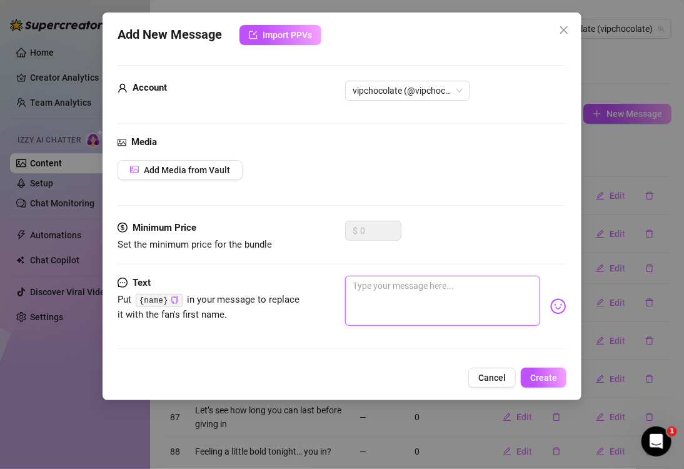
click at [391, 293] on textarea at bounding box center [442, 301] width 195 height 50
paste textarea "I’m in the mood for something fun… you?"
click at [538, 374] on span "Create" at bounding box center [543, 378] width 27 height 10
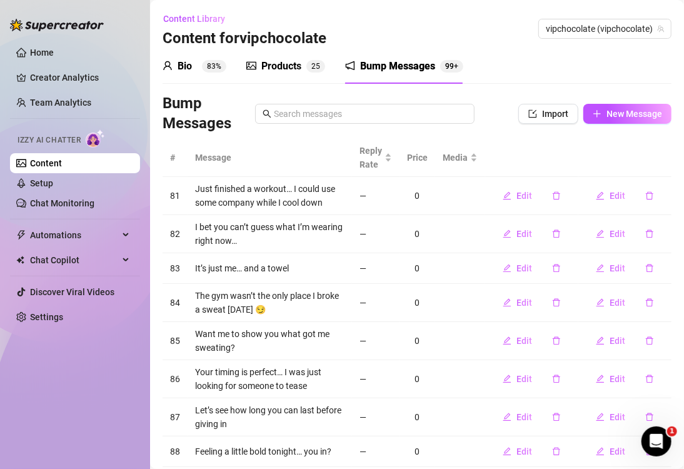
click at [42, 163] on link "Content" at bounding box center [46, 163] width 32 height 10
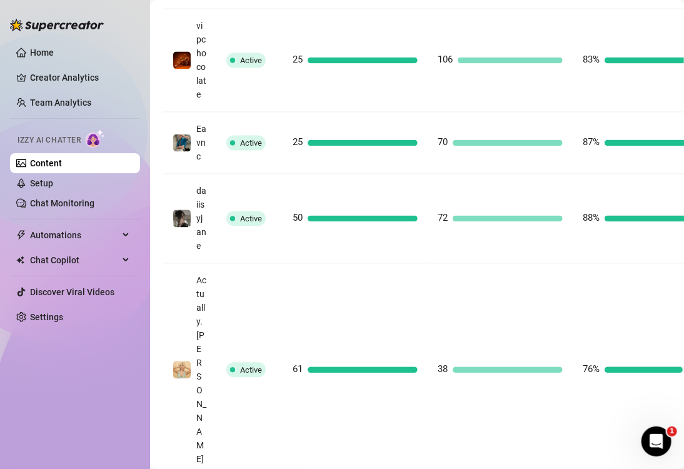
scroll to position [875, 0]
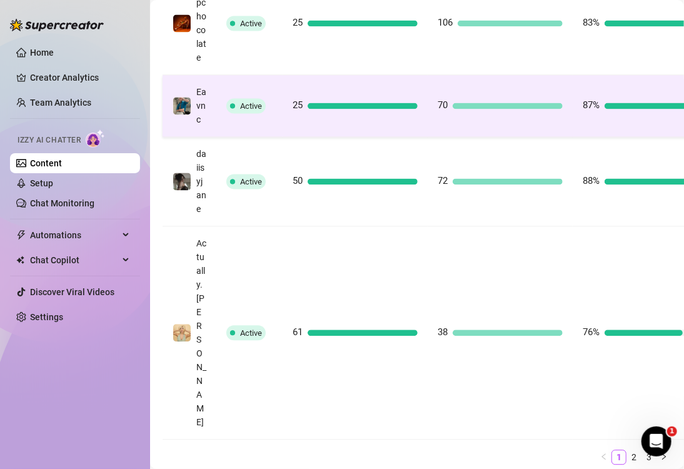
click at [414, 137] on td "25" at bounding box center [355, 106] width 145 height 62
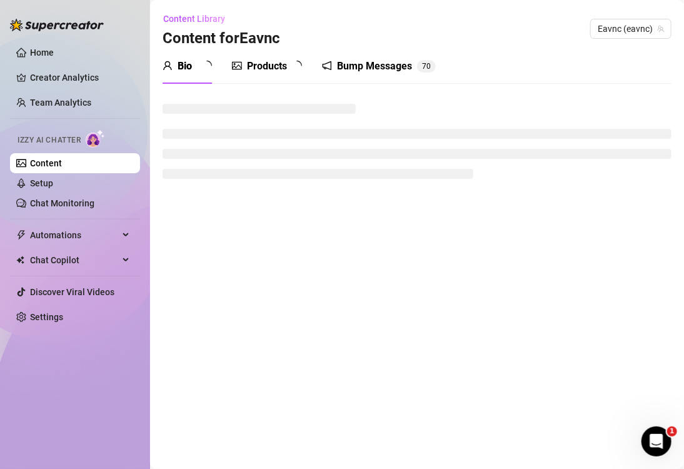
click at [362, 68] on div "Bump Messages" at bounding box center [374, 66] width 75 height 15
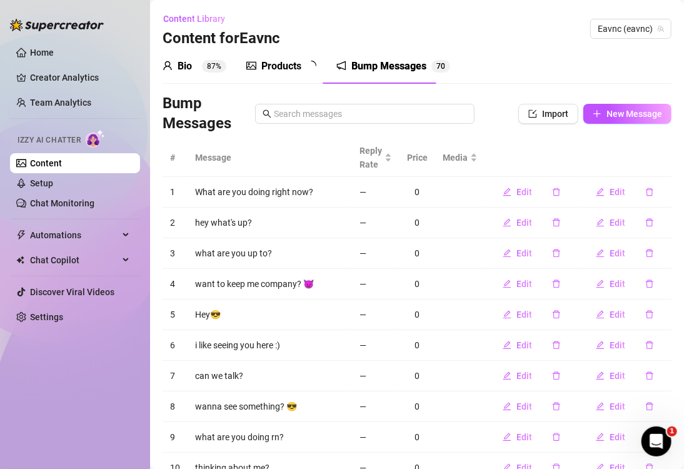
click at [374, 68] on div "Bump Messages" at bounding box center [388, 66] width 75 height 15
click at [555, 43] on div "Content Library Content for Eavnc Eavnc (eavnc)" at bounding box center [417, 29] width 509 height 40
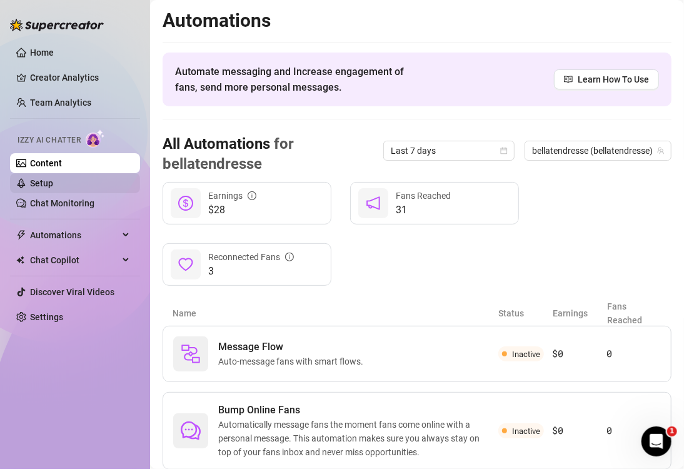
click at [41, 181] on link "Setup" at bounding box center [41, 183] width 23 height 10
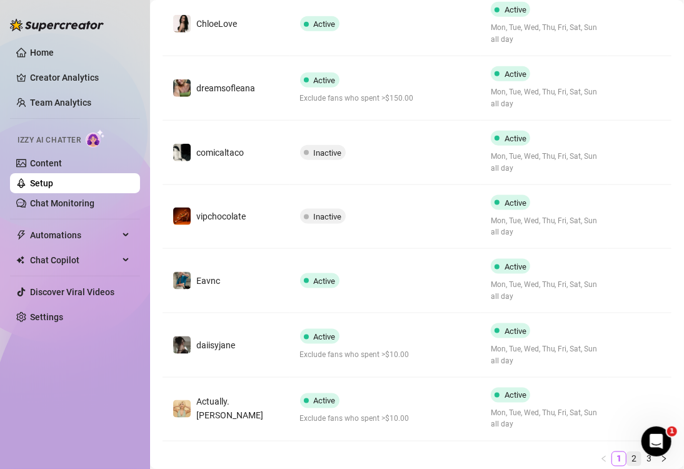
scroll to position [518, 0]
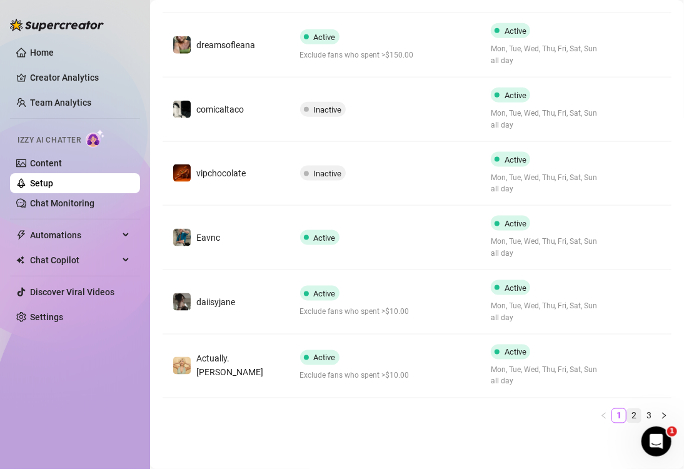
click at [627, 416] on link "2" at bounding box center [634, 416] width 14 height 14
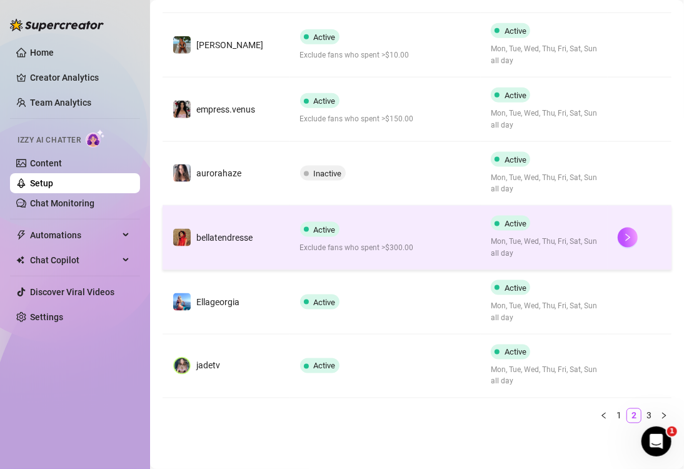
click at [246, 246] on td "bellatendresse" at bounding box center [227, 238] width 128 height 64
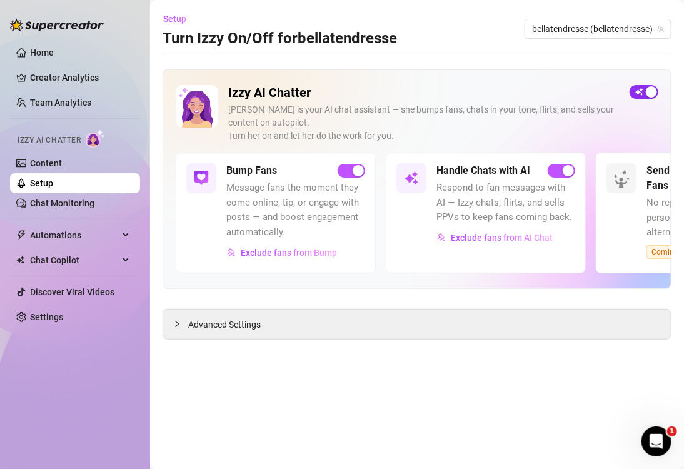
click at [637, 96] on span "button" at bounding box center [644, 92] width 29 height 14
click at [485, 29] on div "Setup Turn Izzy On/Off for bellatendresse bellatendresse (bellatendresse)" at bounding box center [417, 29] width 509 height 40
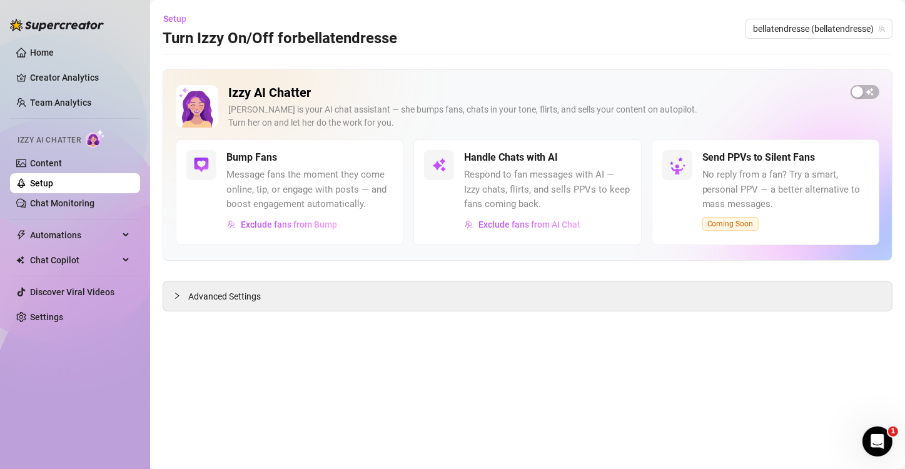
click at [34, 178] on link "Setup" at bounding box center [41, 183] width 23 height 10
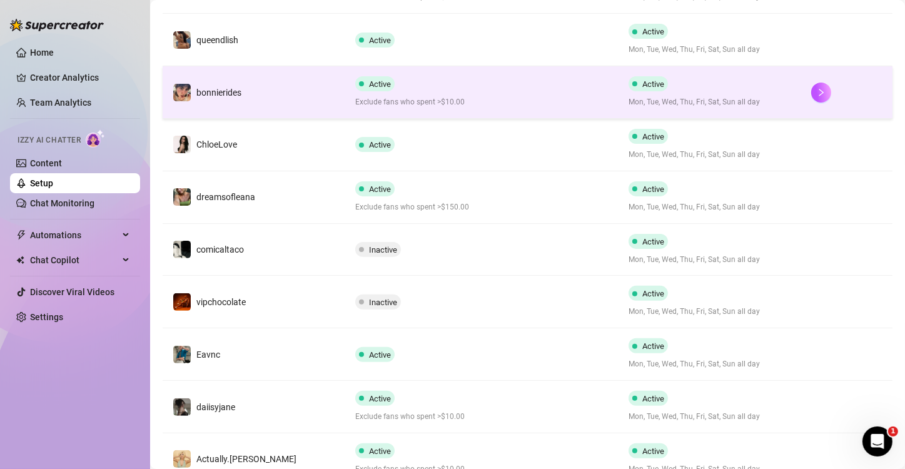
scroll to position [375, 0]
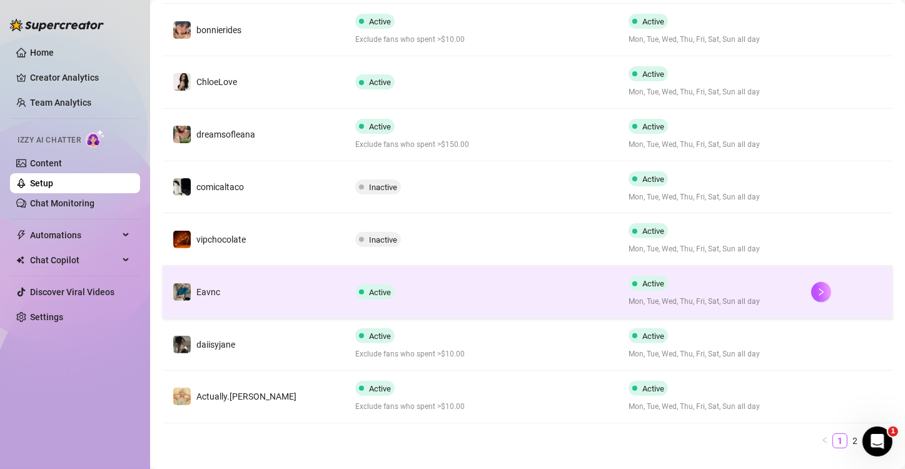
click at [453, 293] on div "Active" at bounding box center [482, 291] width 254 height 15
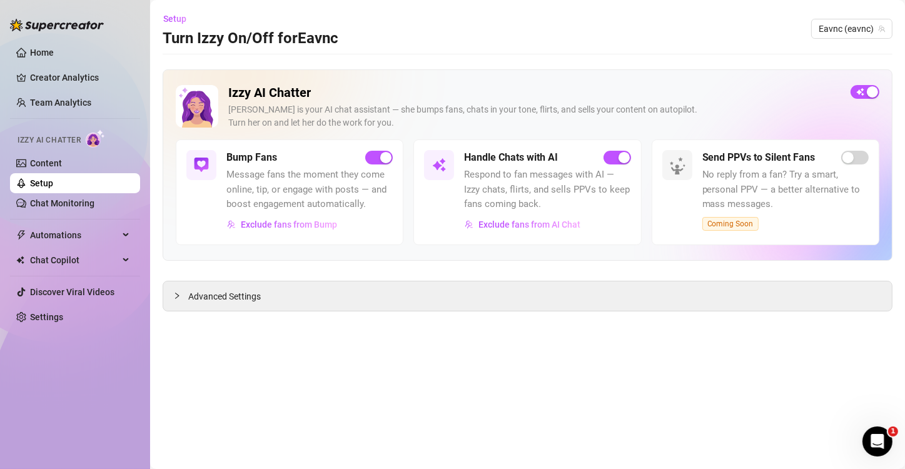
click at [278, 203] on span "Message fans the moment they come online, tip, or engage with posts — and boost…" at bounding box center [309, 190] width 166 height 44
click at [223, 297] on span "Advanced Settings" at bounding box center [224, 296] width 73 height 14
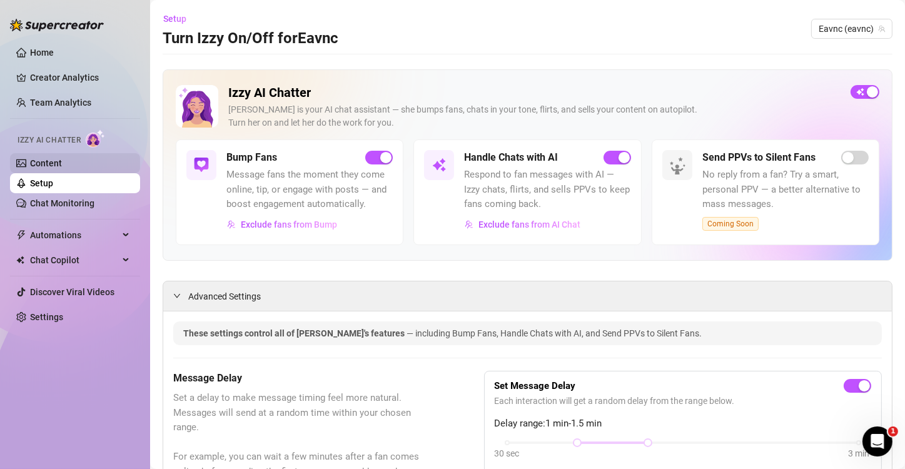
click at [58, 164] on link "Content" at bounding box center [46, 163] width 32 height 10
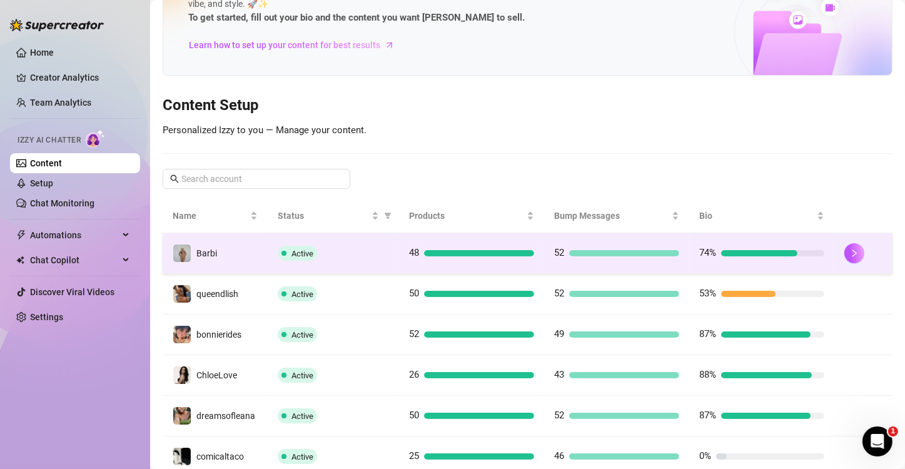
scroll to position [250, 0]
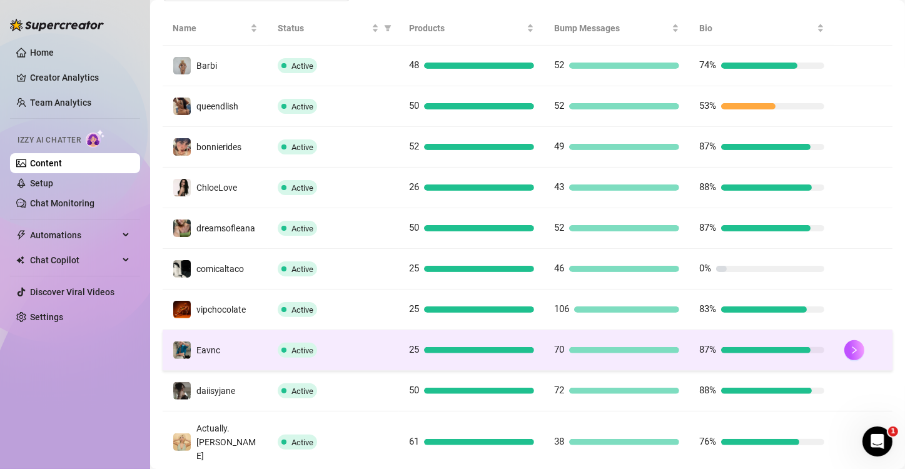
click at [734, 353] on div at bounding box center [766, 350] width 90 height 6
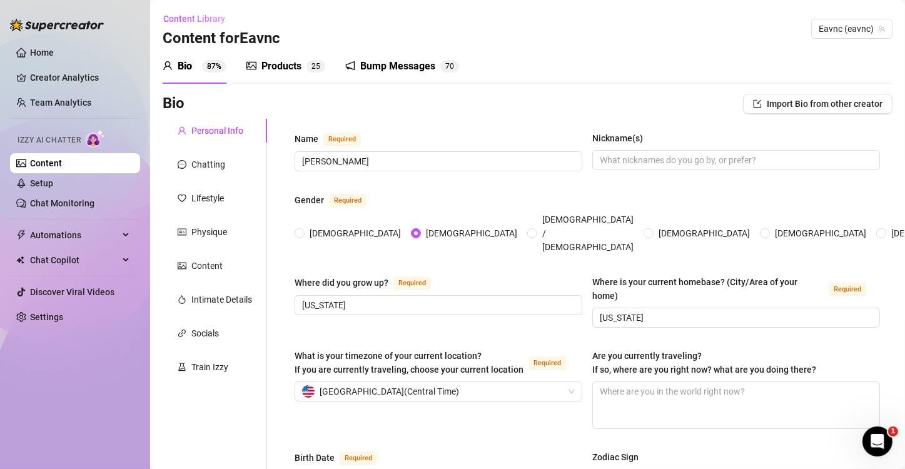
click at [399, 68] on div "Bump Messages" at bounding box center [397, 66] width 75 height 15
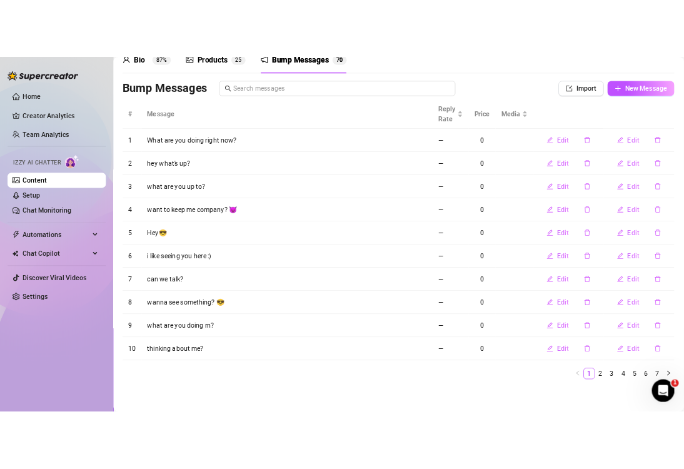
scroll to position [65, 0]
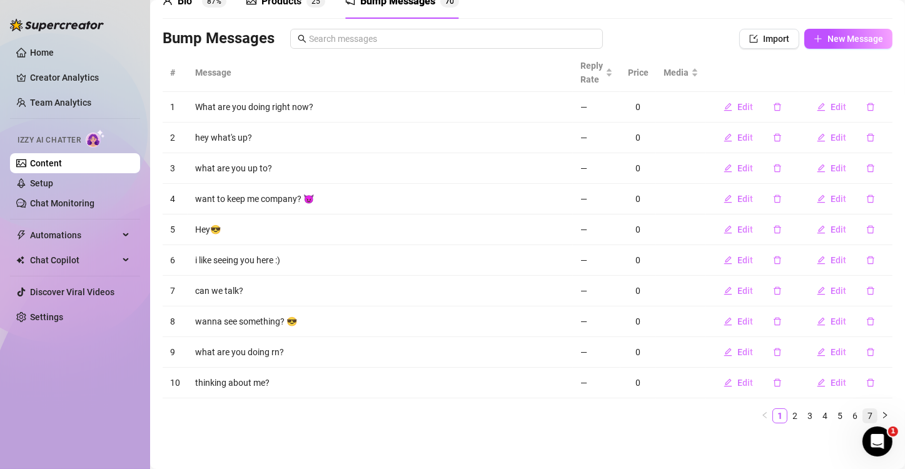
click at [851, 413] on link "7" at bounding box center [870, 416] width 14 height 14
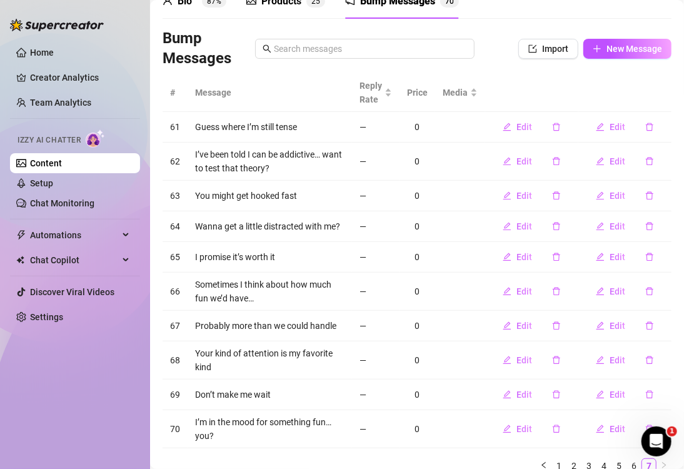
click at [523, 15] on div "Bio 87% Products 2 5 Bump Messages 7 0" at bounding box center [417, 1] width 509 height 35
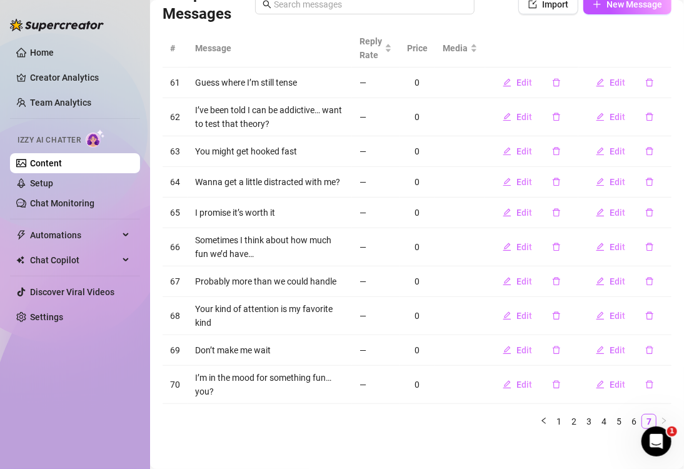
scroll to position [123, 0]
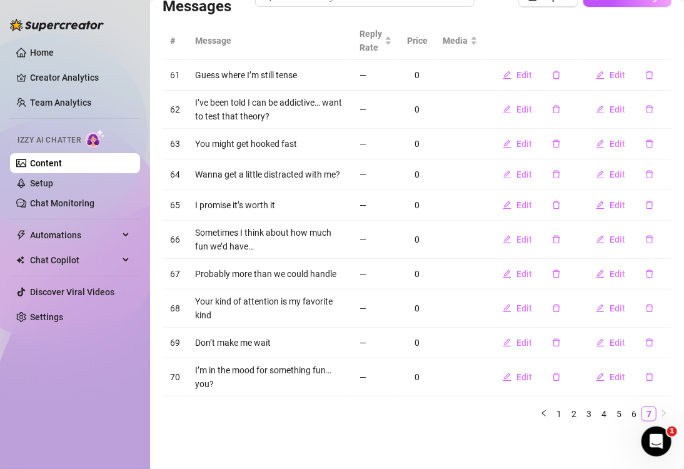
drag, startPoint x: 571, startPoint y: 24, endPoint x: 211, endPoint y: 23, distance: 359.5
click at [578, 23] on th at bounding box center [624, 41] width 93 height 38
click at [525, 31] on th at bounding box center [531, 41] width 93 height 38
click at [594, 34] on th at bounding box center [624, 41] width 93 height 38
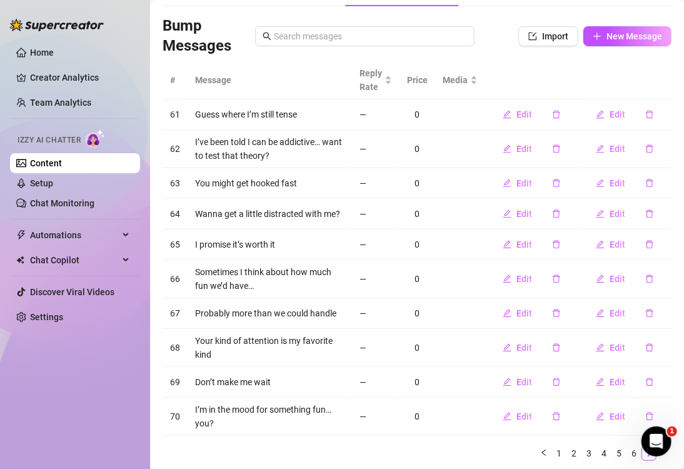
scroll to position [0, 0]
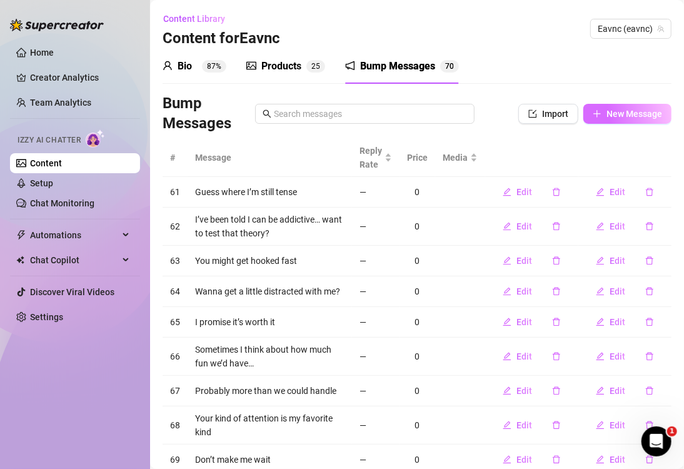
click at [614, 111] on span "New Message" at bounding box center [634, 114] width 56 height 10
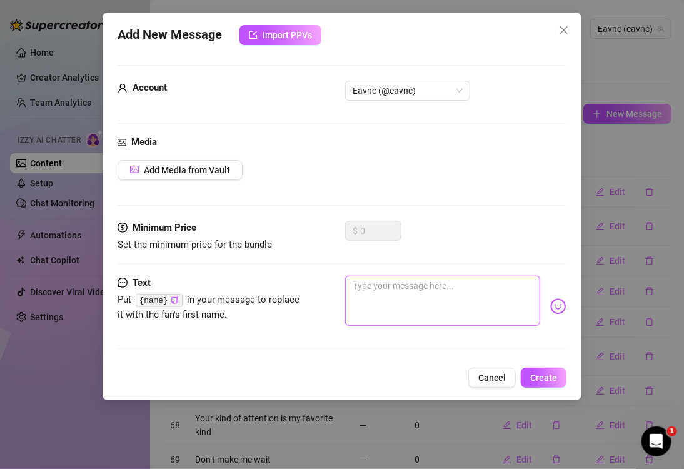
click at [439, 303] on textarea at bounding box center [442, 301] width 195 height 50
paste textarea "Been thinking about you all day… felt like I should say hi 😉"
drag, startPoint x: 538, startPoint y: 378, endPoint x: 30, endPoint y: 149, distance: 557.7
click at [538, 378] on span "Create" at bounding box center [543, 378] width 27 height 10
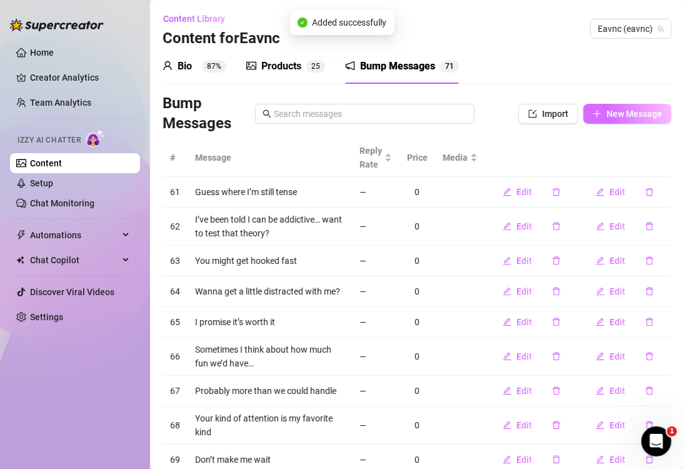
click at [616, 113] on span "New Message" at bounding box center [634, 114] width 56 height 10
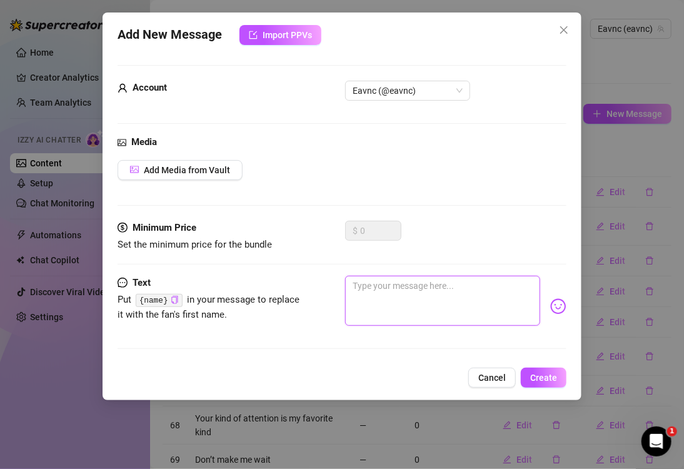
click at [424, 303] on textarea at bounding box center [442, 301] width 195 height 50
paste textarea "Got a little pumped up after the gym… still shirtless 😏"
click at [537, 378] on span "Create" at bounding box center [543, 378] width 27 height 10
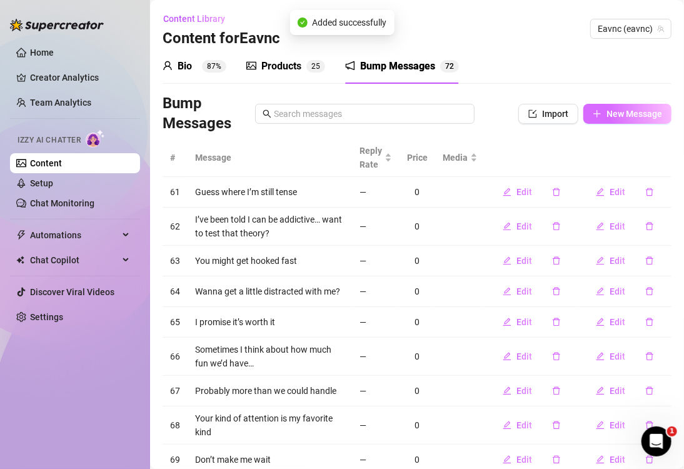
click at [593, 116] on icon "plus" at bounding box center [597, 113] width 9 height 9
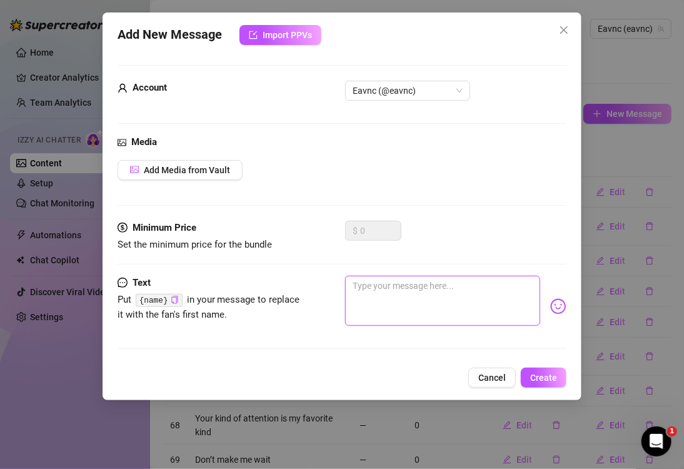
click at [408, 298] on textarea at bounding box center [442, 301] width 195 height 50
paste textarea "Just finished a workout… I could use some company while I cool down"
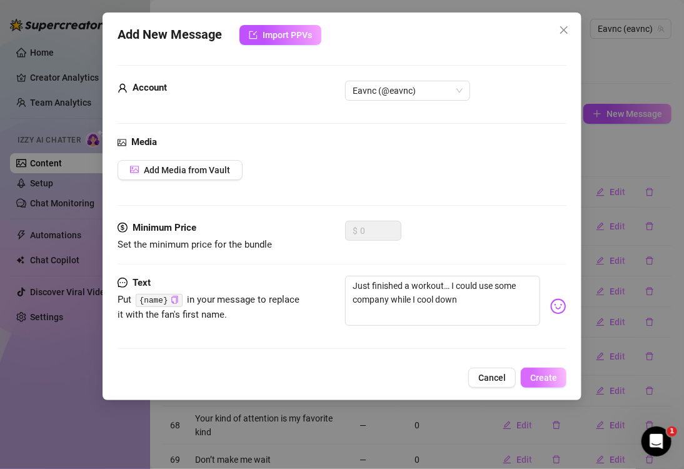
click at [542, 369] on button "Create" at bounding box center [544, 378] width 46 height 20
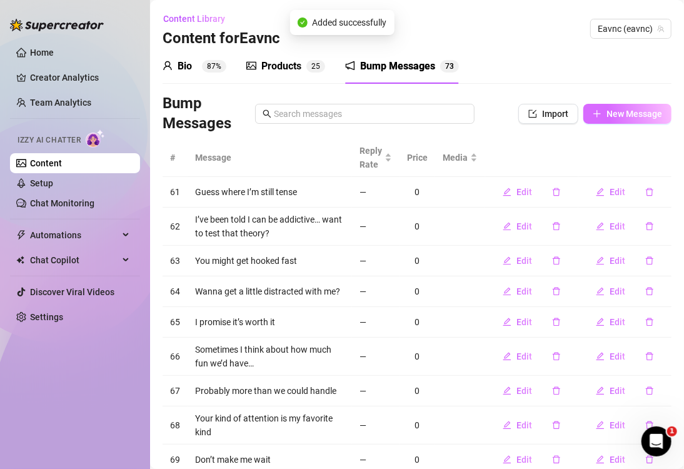
click at [593, 111] on icon "plus" at bounding box center [597, 113] width 9 height 9
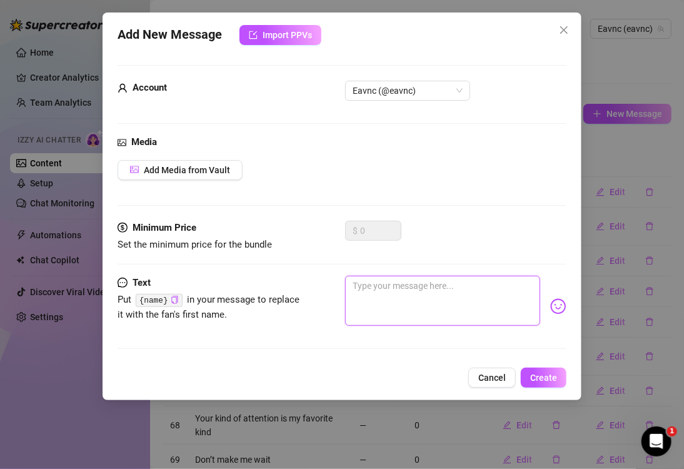
click at [463, 297] on textarea at bounding box center [442, 301] width 195 height 50
paste textarea "I bet you can’t guess what I’m wearing right now…"
click at [534, 373] on span "Create" at bounding box center [543, 378] width 27 height 10
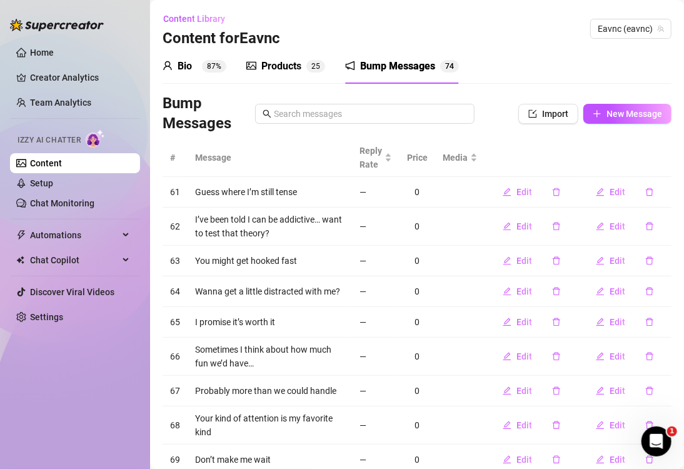
scroll to position [123, 0]
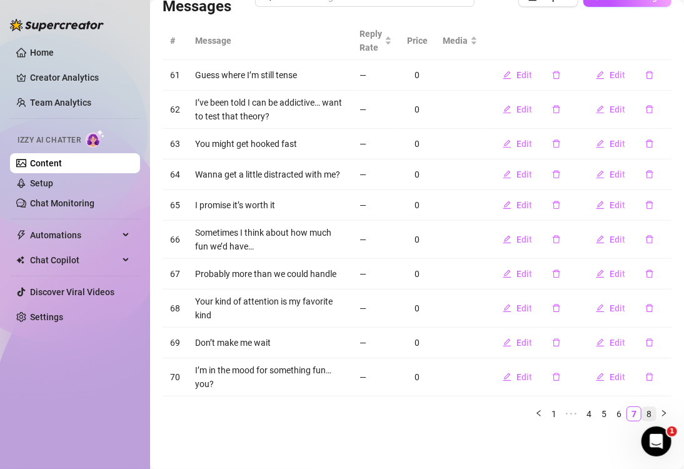
click at [642, 415] on link "8" at bounding box center [649, 414] width 14 height 14
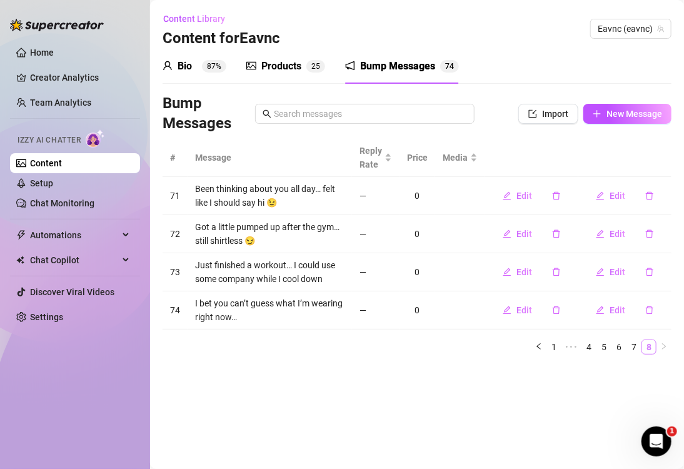
scroll to position [0, 0]
click at [606, 113] on span "New Message" at bounding box center [634, 114] width 56 height 10
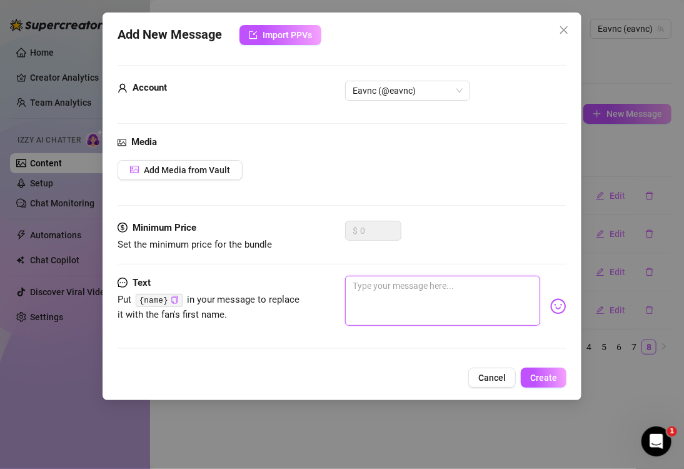
click at [437, 293] on textarea at bounding box center [442, 301] width 195 height 50
paste textarea "It’s just me… and a towel"
click at [538, 379] on span "Create" at bounding box center [543, 378] width 27 height 10
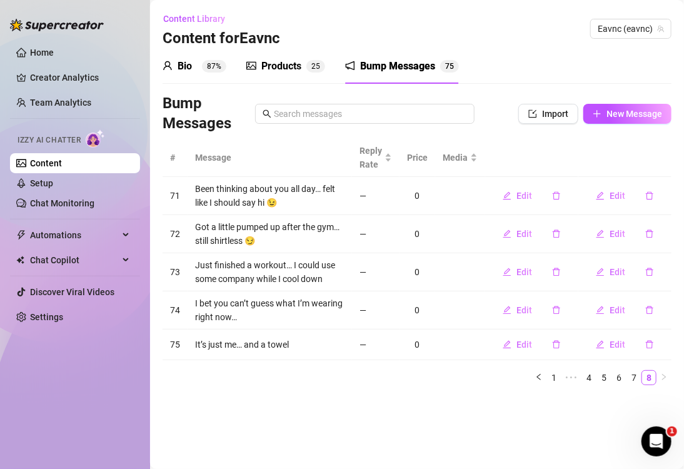
click at [354, 413] on main "Content Library Content for Eavnc Eavnc (eavnc) Bio 87% Products 2 5 Bump Messa…" at bounding box center [417, 234] width 534 height 469
click at [608, 117] on span "New Message" at bounding box center [634, 114] width 56 height 10
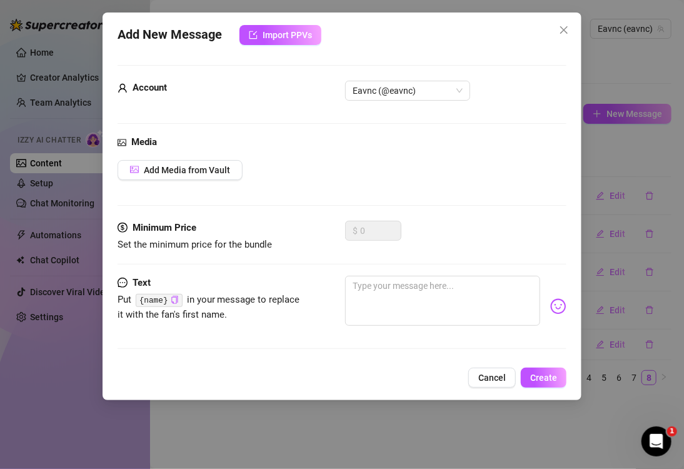
click at [500, 151] on div "Media Add Media from Vault" at bounding box center [342, 178] width 449 height 86
click at [456, 313] on textarea at bounding box center [442, 301] width 195 height 50
paste textarea "The gym wasn’t the only place I broke a sweat [DATE] 😏"
click at [540, 373] on span "Create" at bounding box center [543, 378] width 27 height 10
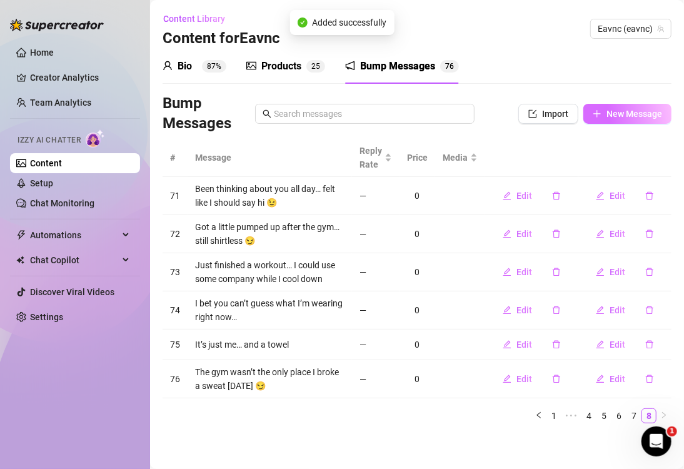
click at [615, 116] on span "New Message" at bounding box center [634, 114] width 56 height 10
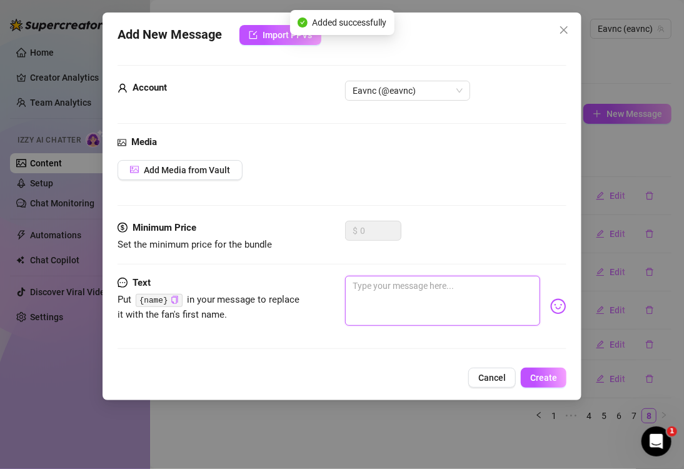
click at [438, 303] on textarea at bounding box center [442, 301] width 195 height 50
paste textarea "Want me to show you what got me sweating?"
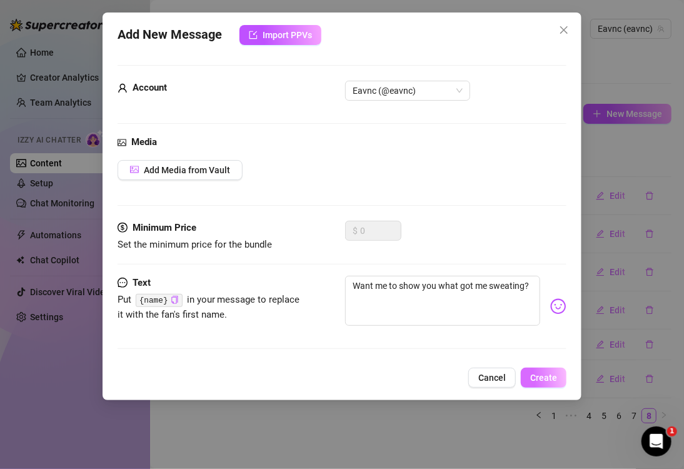
click at [530, 376] on button "Create" at bounding box center [544, 378] width 46 height 20
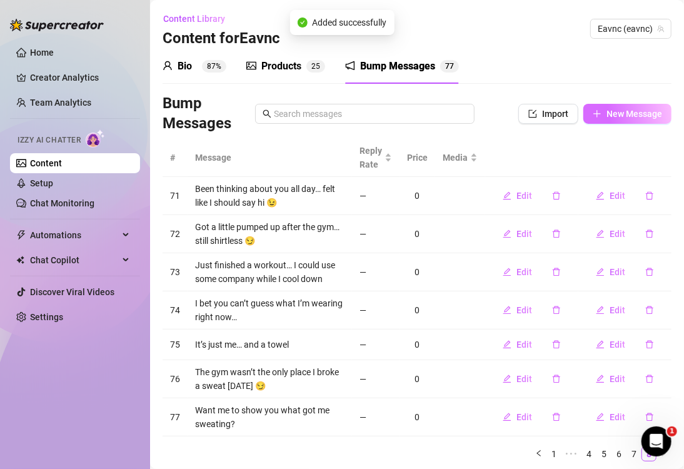
click at [630, 113] on span "New Message" at bounding box center [634, 114] width 56 height 10
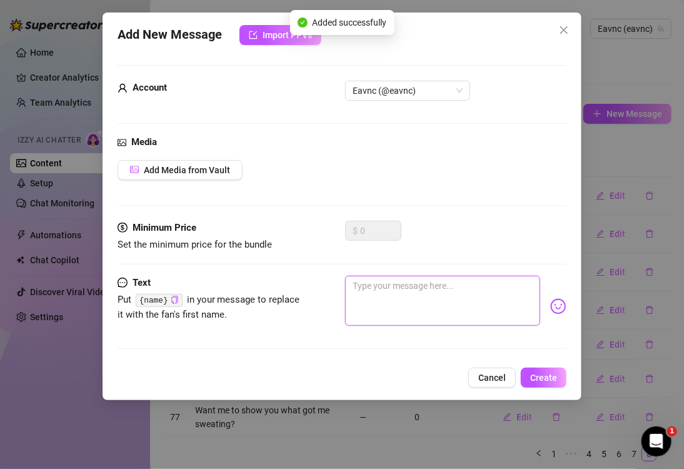
click at [446, 301] on textarea at bounding box center [442, 301] width 195 height 50
paste textarea "Your timing is perfect… I was just looking for someone to tease"
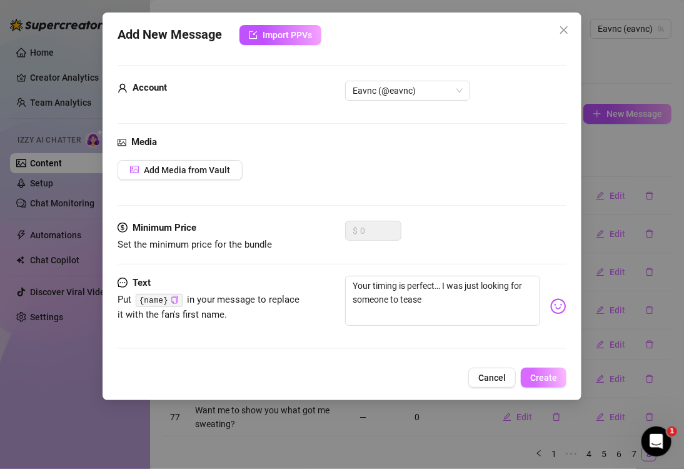
click at [528, 368] on button "Create" at bounding box center [544, 378] width 46 height 20
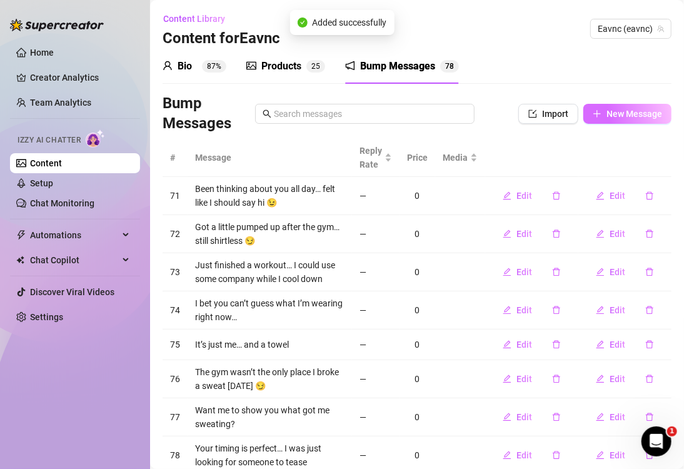
click at [621, 115] on span "New Message" at bounding box center [634, 114] width 56 height 10
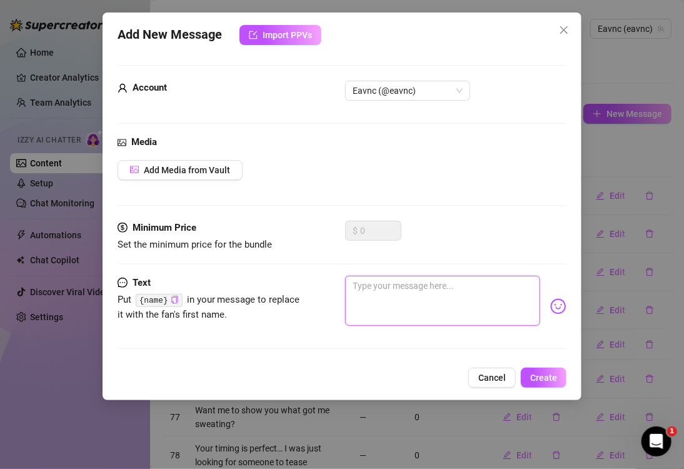
click at [423, 299] on textarea at bounding box center [442, 301] width 195 height 50
paste
click at [541, 380] on span "Create" at bounding box center [543, 378] width 27 height 10
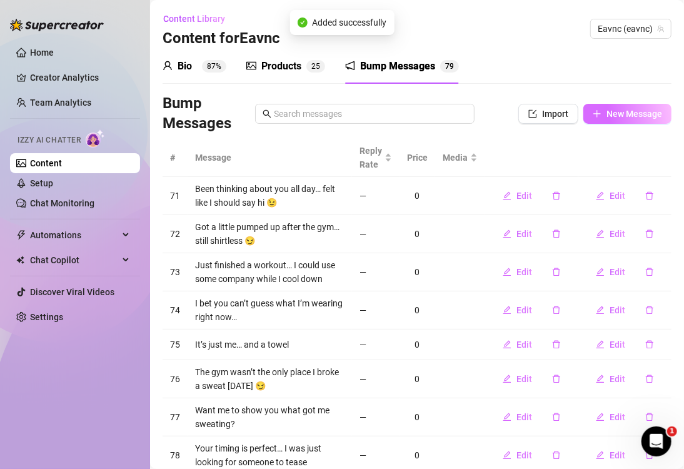
click at [620, 117] on span "New Message" at bounding box center [634, 114] width 56 height 10
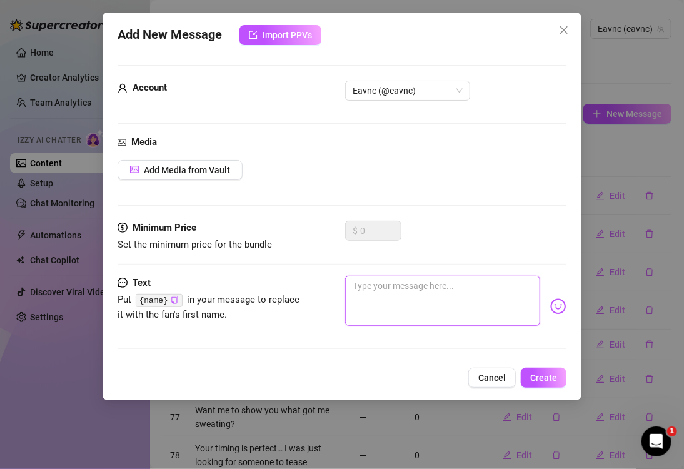
click at [437, 290] on textarea at bounding box center [442, 301] width 195 height 50
click at [533, 379] on span "Create" at bounding box center [543, 378] width 27 height 10
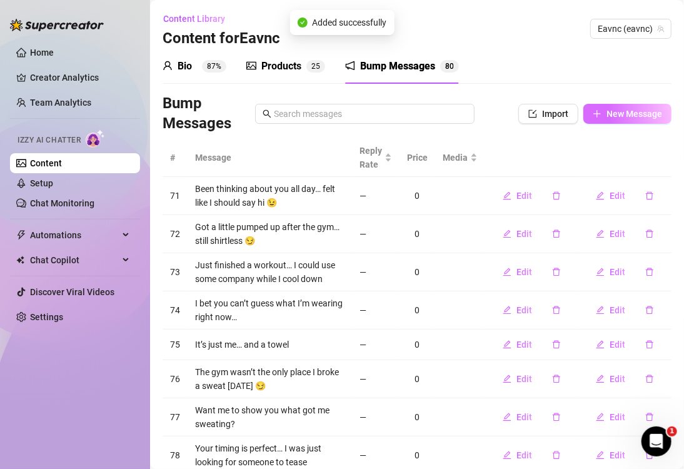
click at [609, 115] on span "New Message" at bounding box center [634, 114] width 56 height 10
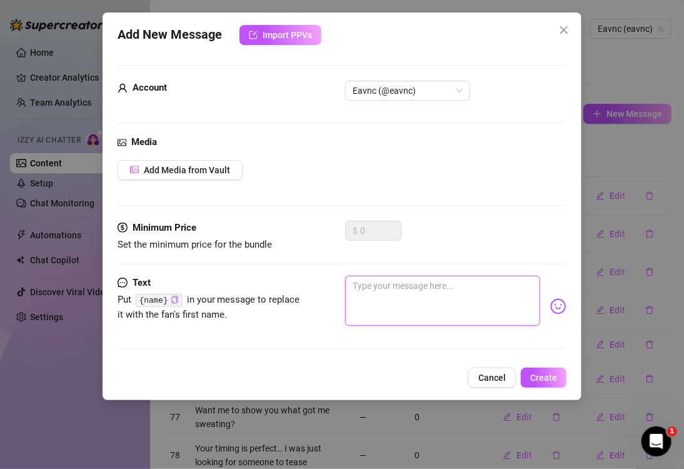
click at [452, 296] on textarea at bounding box center [442, 301] width 195 height 50
click at [546, 376] on span "Create" at bounding box center [543, 378] width 27 height 10
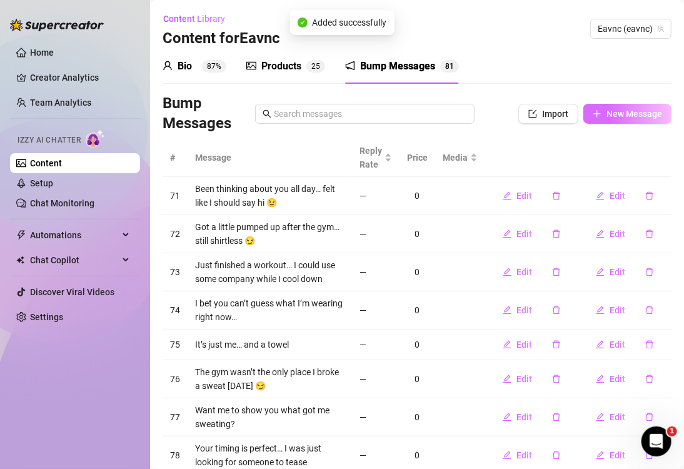
click at [595, 110] on button "New Message" at bounding box center [627, 114] width 88 height 20
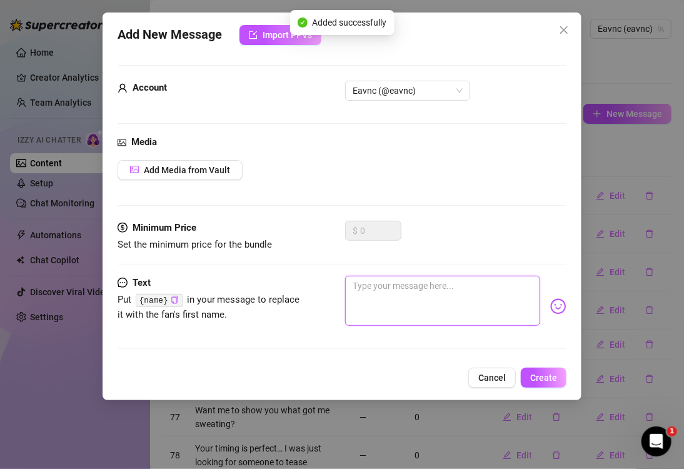
click at [416, 313] on textarea at bounding box center [442, 301] width 195 height 50
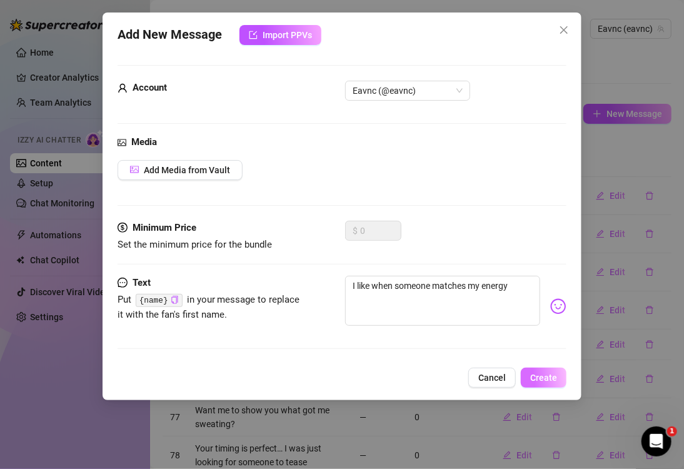
click at [533, 375] on span "Create" at bounding box center [543, 378] width 27 height 10
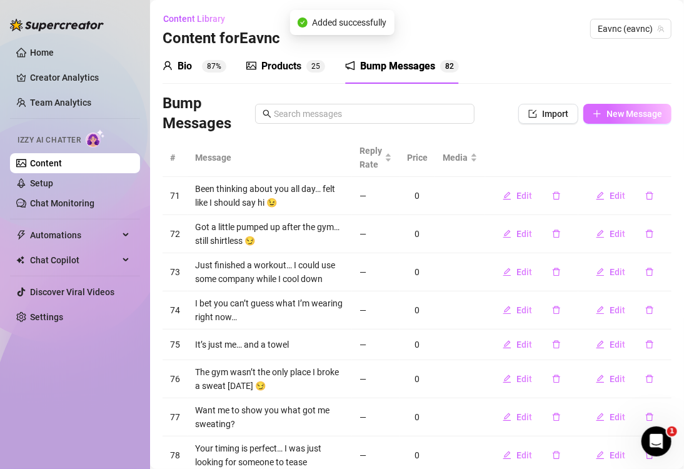
click at [593, 113] on icon "plus" at bounding box center [597, 113] width 9 height 9
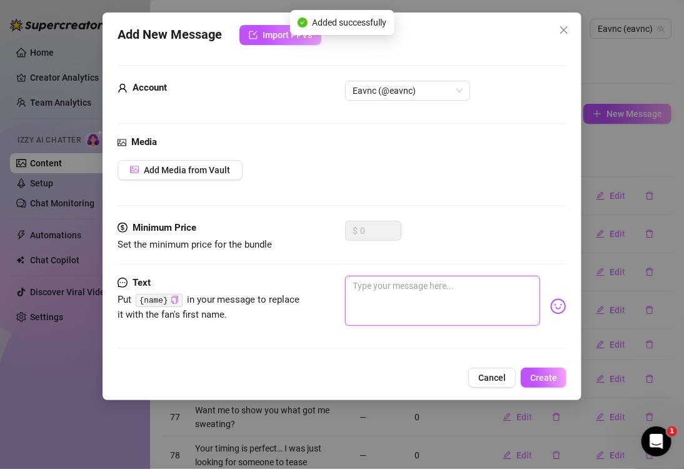
click at [379, 295] on textarea at bounding box center [442, 301] width 195 height 50
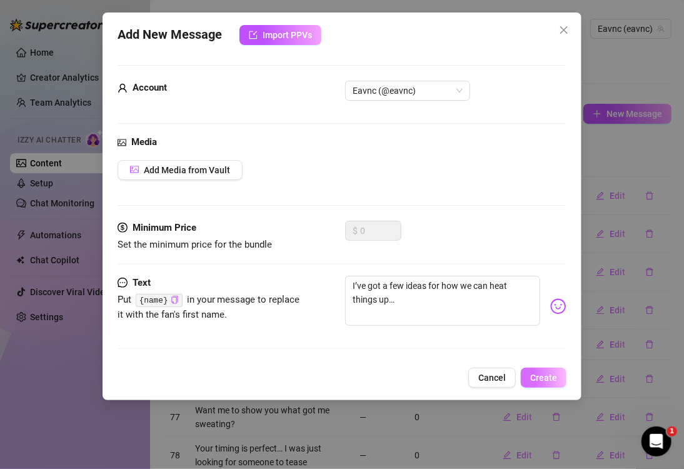
click at [539, 375] on span "Create" at bounding box center [543, 378] width 27 height 10
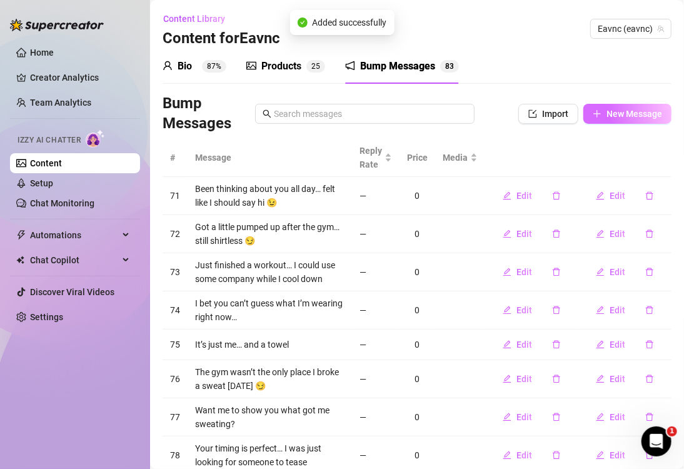
click at [593, 113] on icon "plus" at bounding box center [597, 113] width 9 height 9
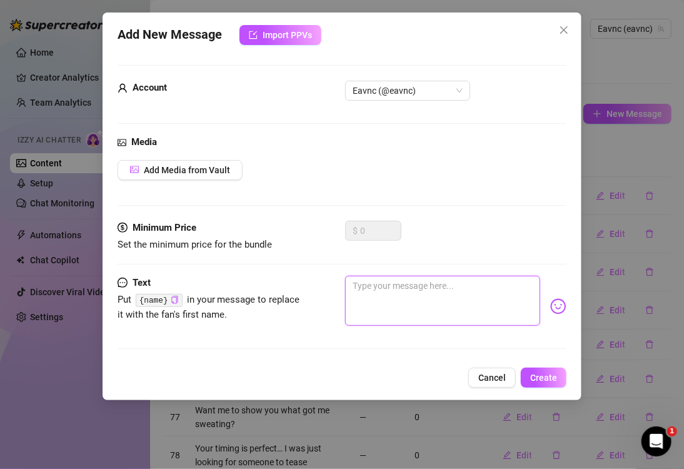
click at [423, 306] on textarea at bounding box center [442, 301] width 195 height 50
click at [543, 378] on span "Create" at bounding box center [543, 378] width 27 height 10
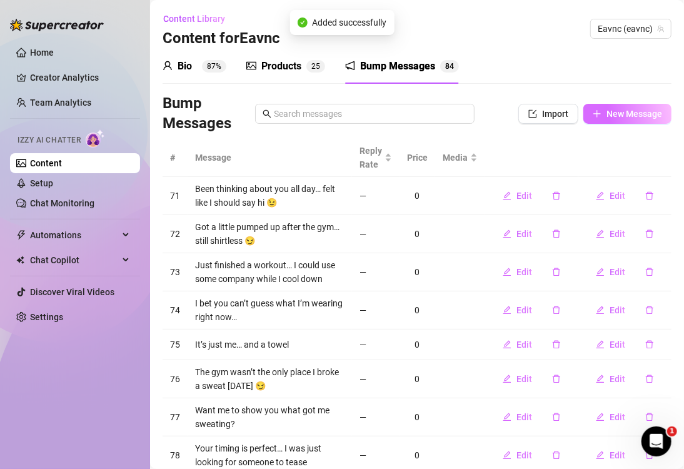
click at [599, 120] on button "New Message" at bounding box center [627, 114] width 88 height 20
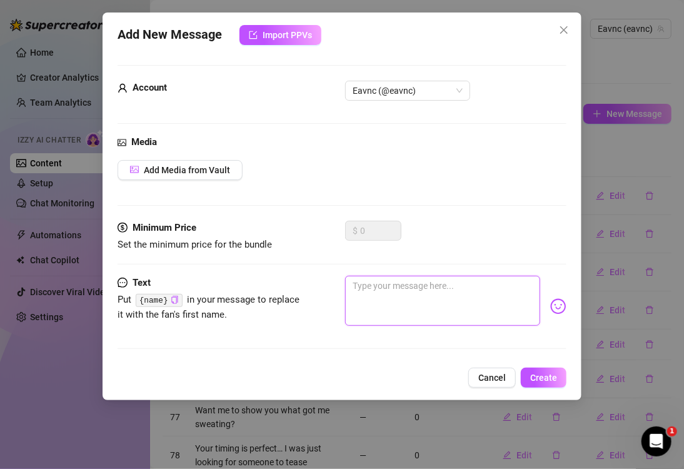
click at [436, 314] on textarea at bounding box center [442, 301] width 195 height 50
click at [546, 378] on span "Create" at bounding box center [543, 378] width 27 height 10
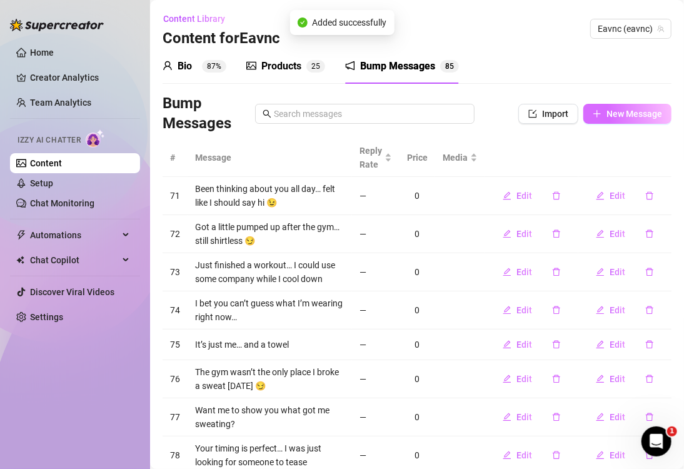
click at [617, 118] on span "New Message" at bounding box center [634, 114] width 56 height 10
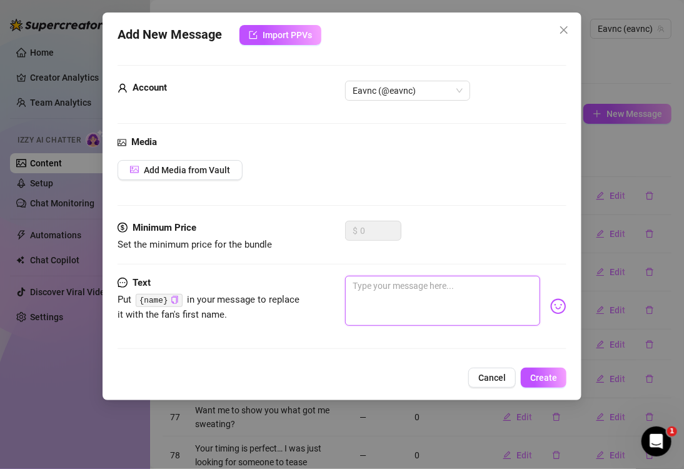
click at [397, 291] on textarea at bounding box center [442, 301] width 195 height 50
click at [552, 382] on button "Create" at bounding box center [544, 378] width 46 height 20
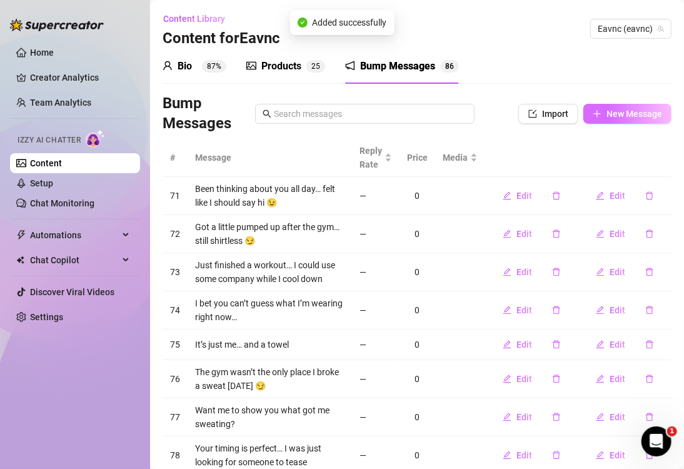
click at [627, 110] on span "New Message" at bounding box center [634, 114] width 56 height 10
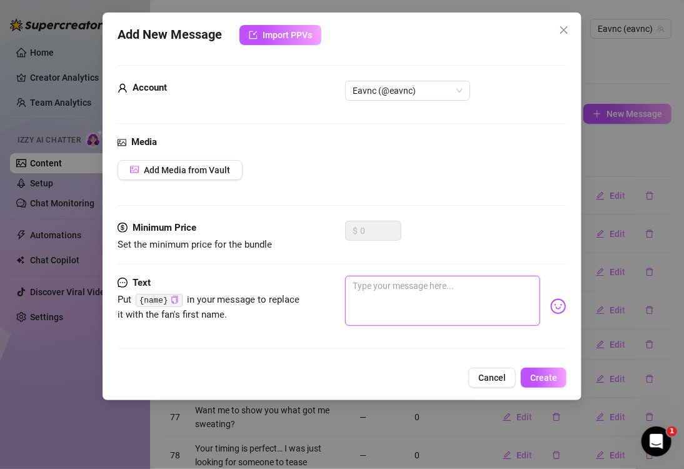
click at [457, 293] on textarea at bounding box center [442, 301] width 195 height 50
click at [539, 368] on button "Create" at bounding box center [544, 378] width 46 height 20
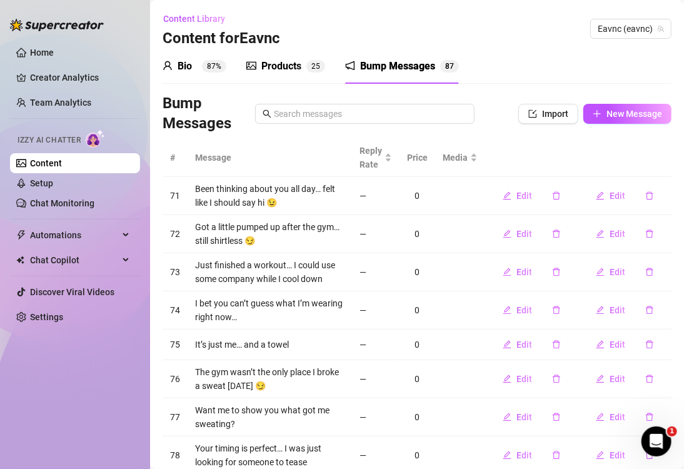
click at [531, 36] on div "Content Library Content for Eavnc Eavnc (eavnc)" at bounding box center [417, 29] width 509 height 40
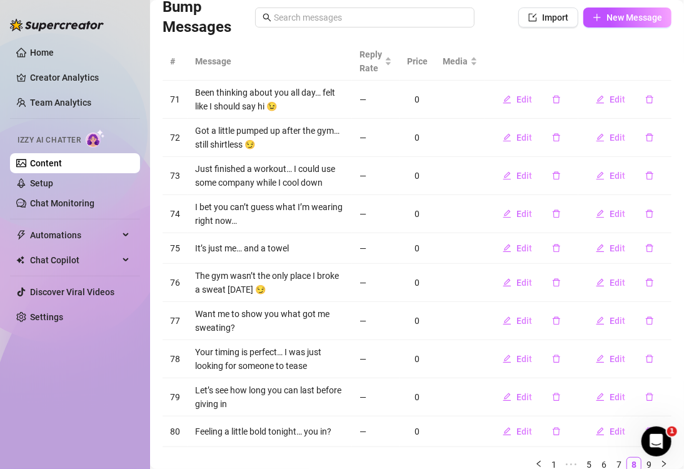
scroll to position [145, 0]
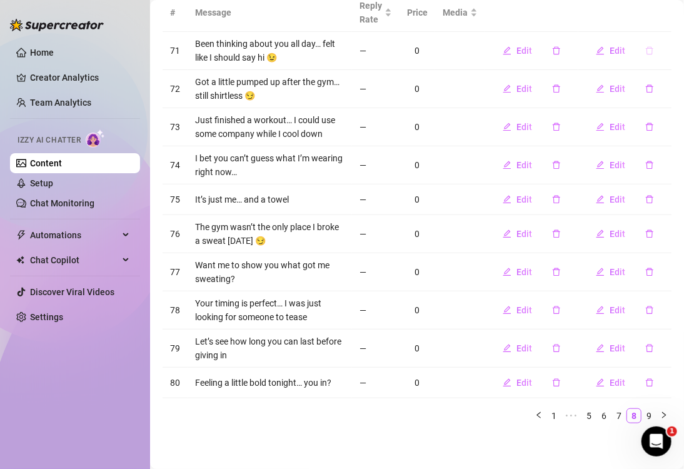
click at [645, 53] on icon "delete" at bounding box center [649, 50] width 9 height 9
click at [666, 103] on span "Yes" at bounding box center [662, 102] width 15 height 10
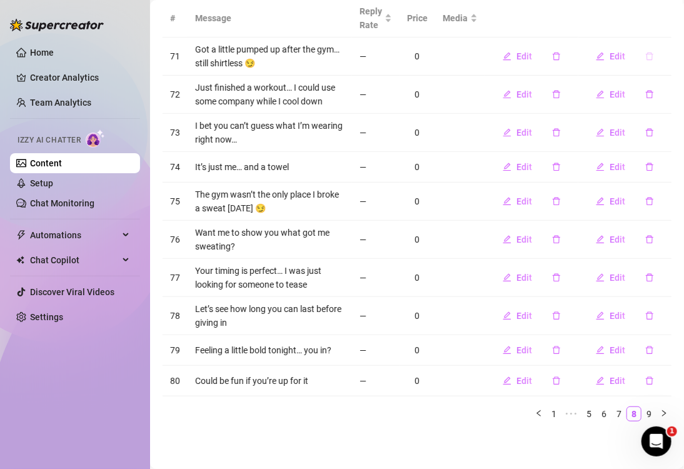
scroll to position [138, 0]
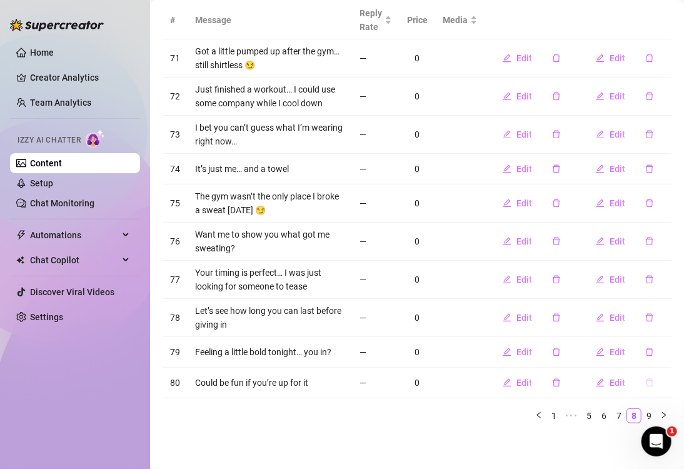
click at [645, 381] on icon "delete" at bounding box center [649, 382] width 9 height 9
click at [662, 353] on span "Yes" at bounding box center [662, 349] width 15 height 10
click at [645, 386] on icon "delete" at bounding box center [649, 386] width 9 height 9
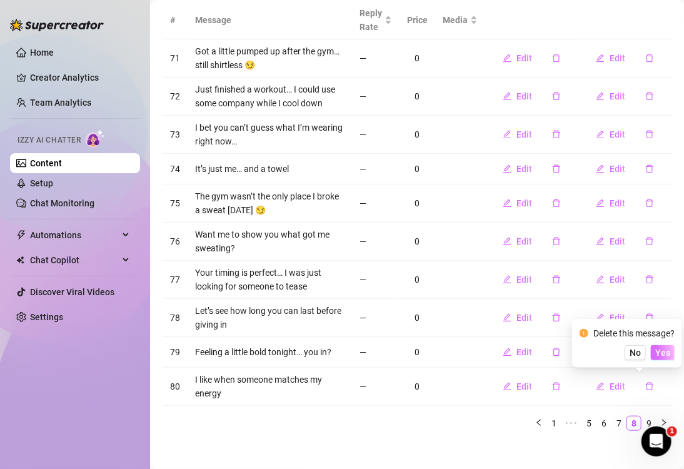
click at [661, 354] on span "Yes" at bounding box center [662, 353] width 15 height 10
click at [645, 388] on icon "delete" at bounding box center [649, 386] width 9 height 9
click at [661, 353] on span "Yes" at bounding box center [662, 353] width 15 height 10
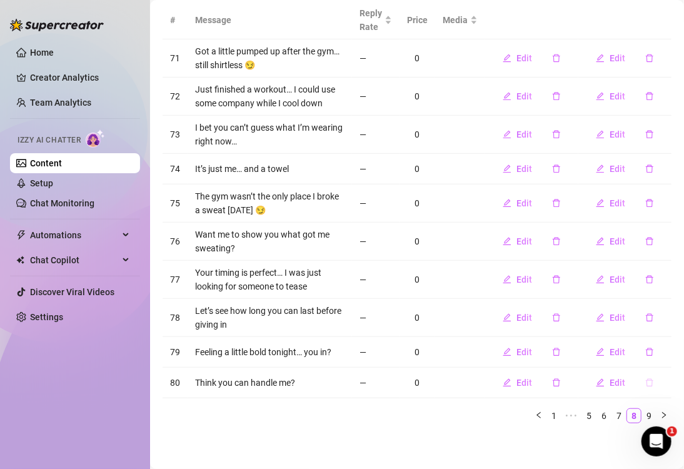
click at [646, 383] on icon "delete" at bounding box center [650, 383] width 8 height 8
click at [662, 348] on span "Yes" at bounding box center [662, 349] width 15 height 10
click at [637, 379] on button "button" at bounding box center [649, 386] width 29 height 20
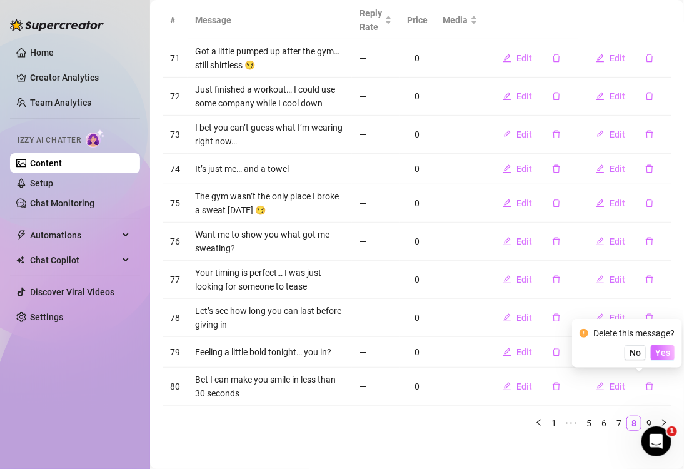
click at [661, 355] on span "Yes" at bounding box center [662, 353] width 15 height 10
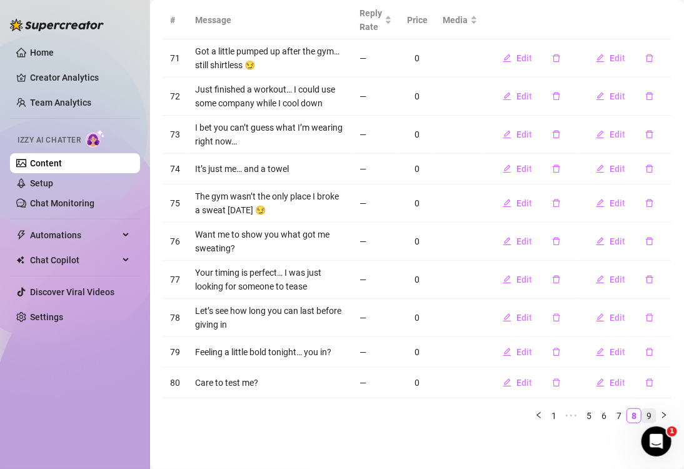
click at [642, 414] on link "9" at bounding box center [649, 416] width 14 height 14
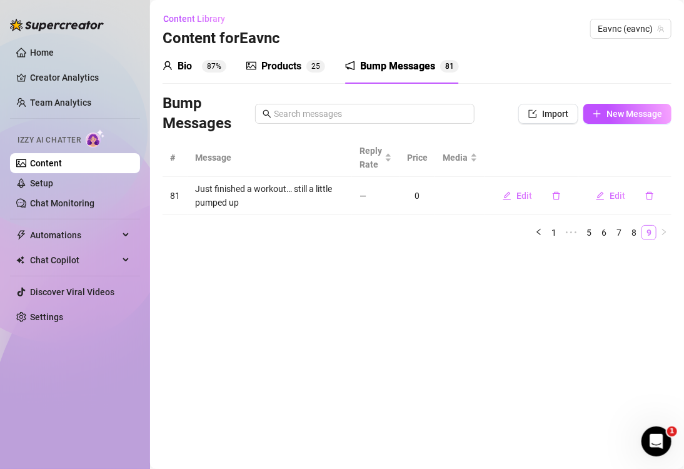
scroll to position [0, 0]
click at [652, 198] on icon "delete" at bounding box center [650, 196] width 8 height 8
click at [662, 164] on span "Yes" at bounding box center [662, 163] width 15 height 10
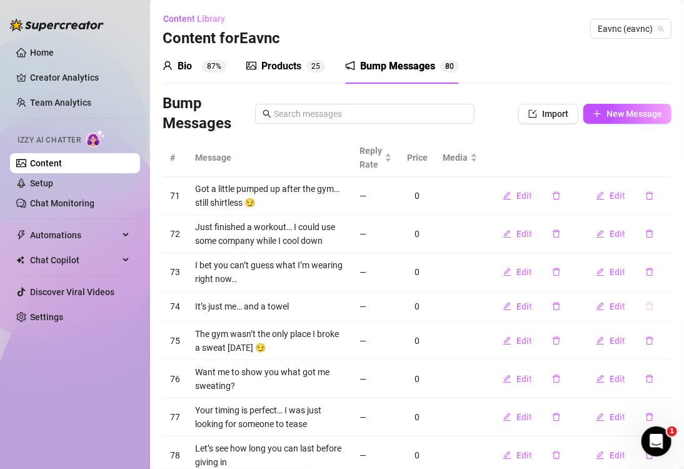
scroll to position [138, 0]
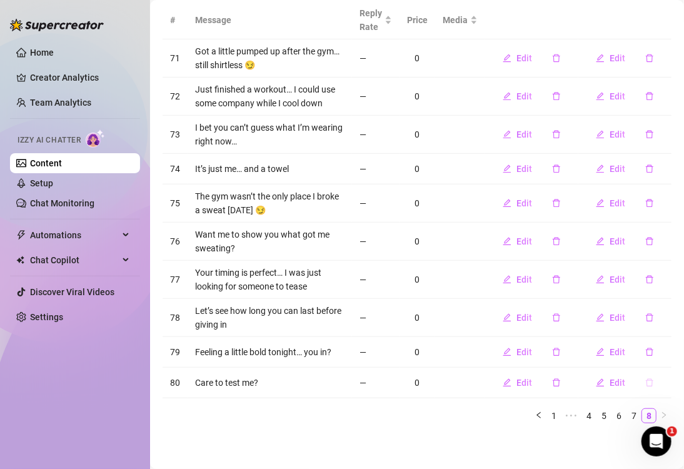
click at [645, 381] on icon "delete" at bounding box center [649, 382] width 9 height 9
click at [665, 348] on span "Yes" at bounding box center [662, 349] width 15 height 10
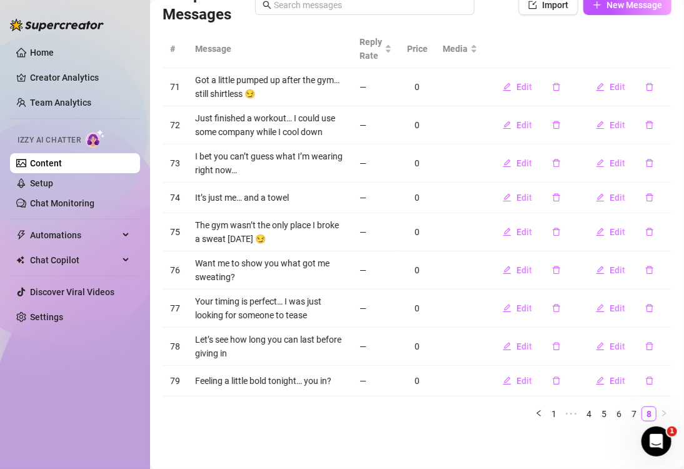
scroll to position [107, 0]
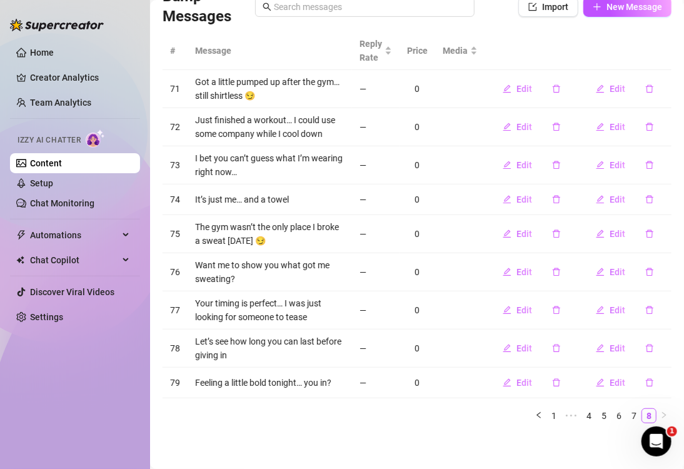
click at [645, 381] on icon "delete" at bounding box center [649, 382] width 9 height 9
click at [655, 346] on button "Yes" at bounding box center [663, 348] width 24 height 15
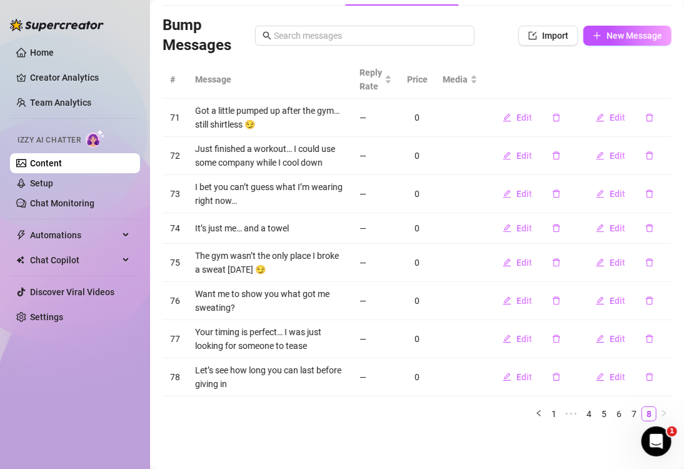
scroll to position [76, 0]
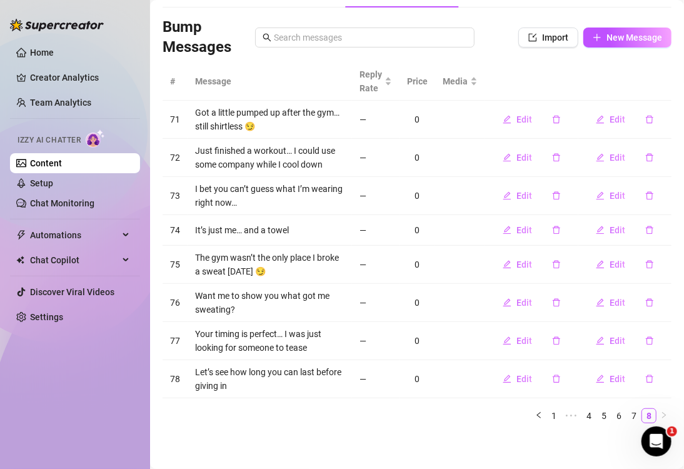
click at [645, 379] on icon "delete" at bounding box center [649, 378] width 9 height 9
click at [660, 346] on span "Yes" at bounding box center [662, 345] width 15 height 10
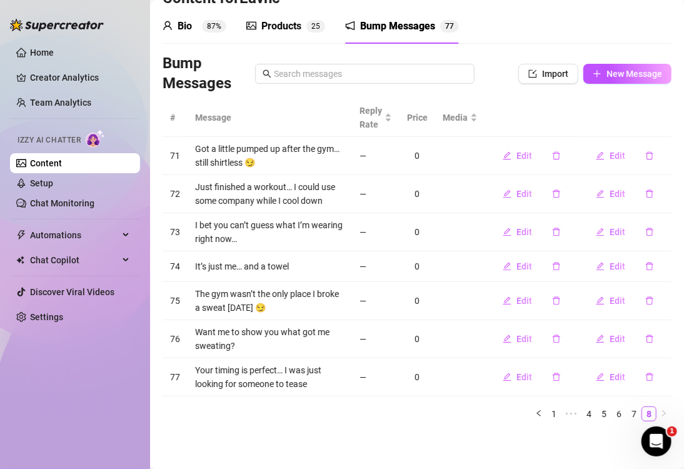
scroll to position [38, 0]
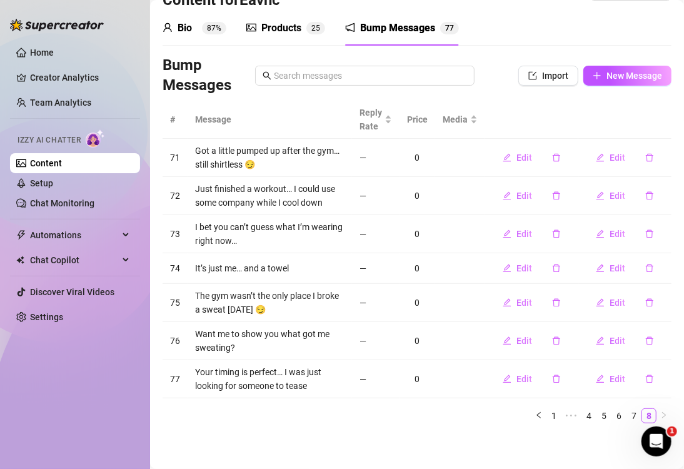
click at [644, 378] on button "button" at bounding box center [649, 379] width 29 height 20
click at [661, 345] on span "Yes" at bounding box center [662, 345] width 15 height 10
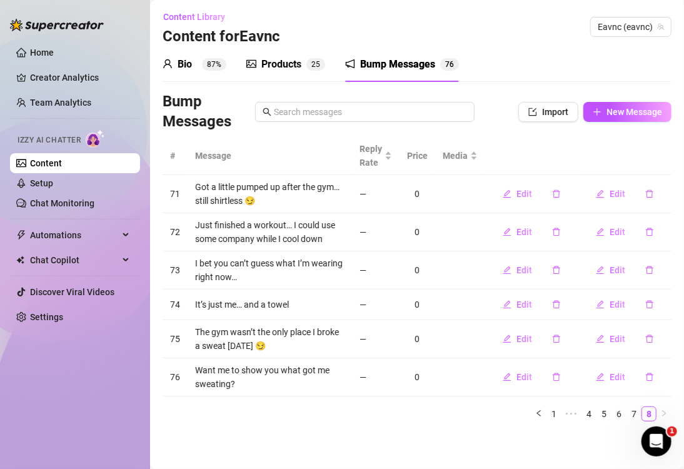
scroll to position [0, 0]
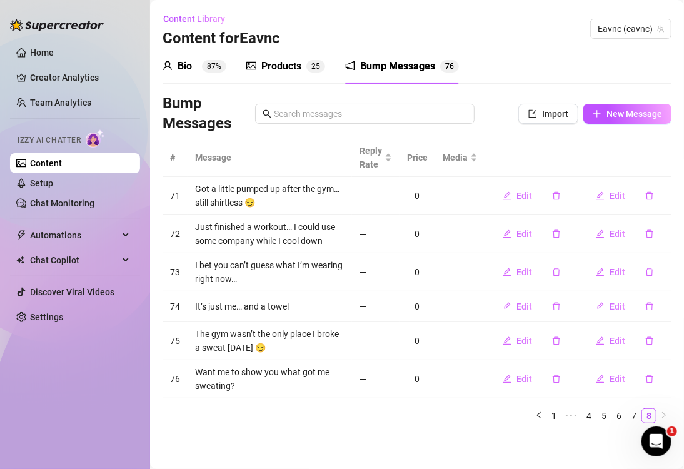
click at [645, 378] on icon "delete" at bounding box center [649, 378] width 9 height 9
click at [661, 347] on span "Yes" at bounding box center [662, 345] width 15 height 10
click at [650, 339] on icon "delete" at bounding box center [649, 340] width 9 height 9
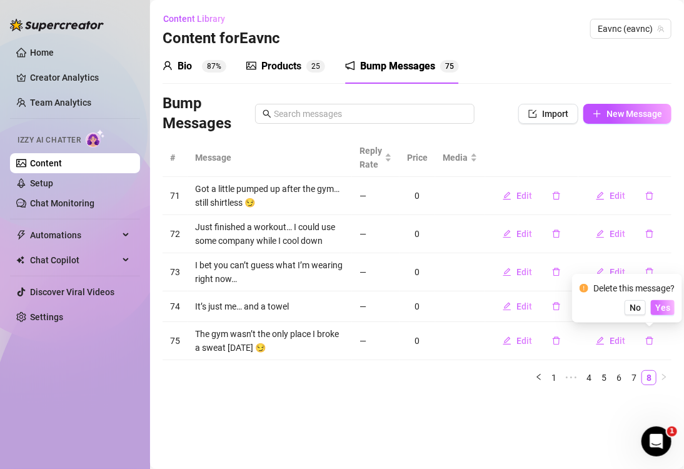
click at [662, 313] on span "Yes" at bounding box center [662, 308] width 15 height 10
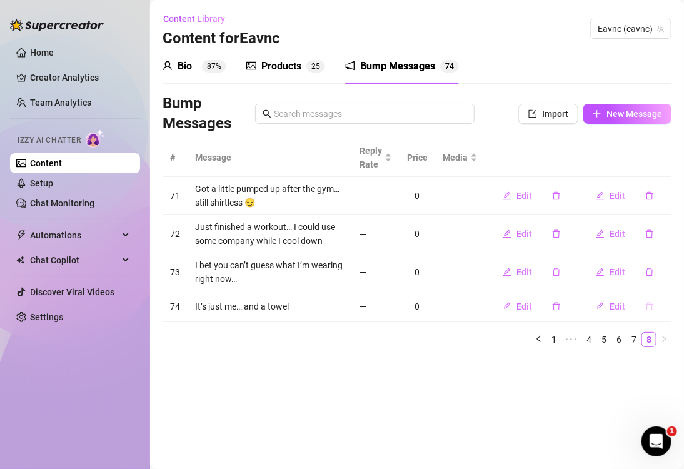
click at [647, 303] on icon "delete" at bounding box center [649, 306] width 9 height 9
click at [660, 272] on span "Yes" at bounding box center [662, 273] width 15 height 10
click at [649, 269] on icon "delete" at bounding box center [650, 272] width 8 height 8
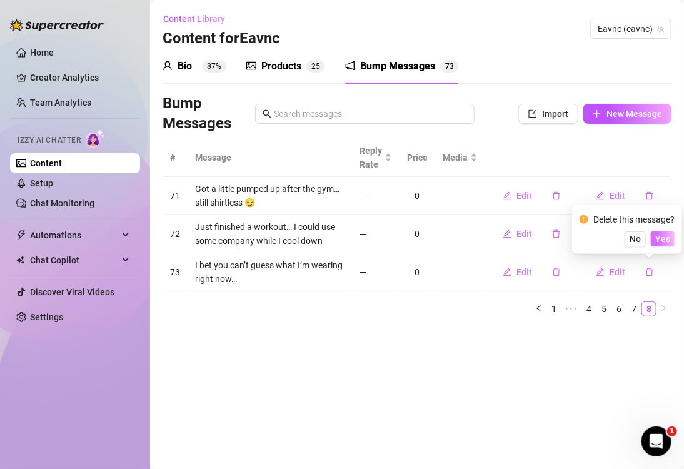
click at [663, 235] on span "Yes" at bounding box center [662, 239] width 15 height 10
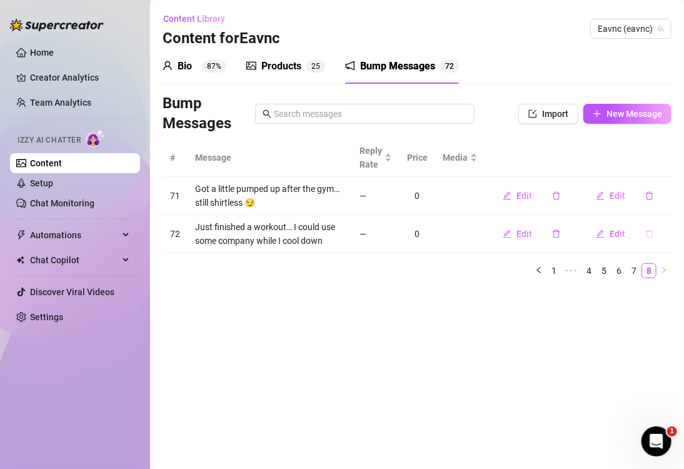
click at [652, 231] on icon "delete" at bounding box center [650, 234] width 8 height 8
click at [659, 199] on span "Yes" at bounding box center [662, 201] width 15 height 10
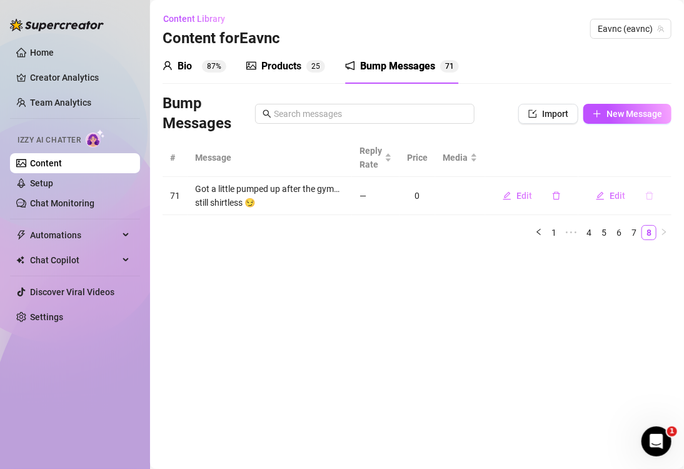
click at [652, 199] on icon "delete" at bounding box center [650, 196] width 8 height 8
click at [662, 171] on div "Delete this message? No Yes" at bounding box center [627, 153] width 110 height 49
click at [663, 166] on span "Yes" at bounding box center [662, 163] width 15 height 10
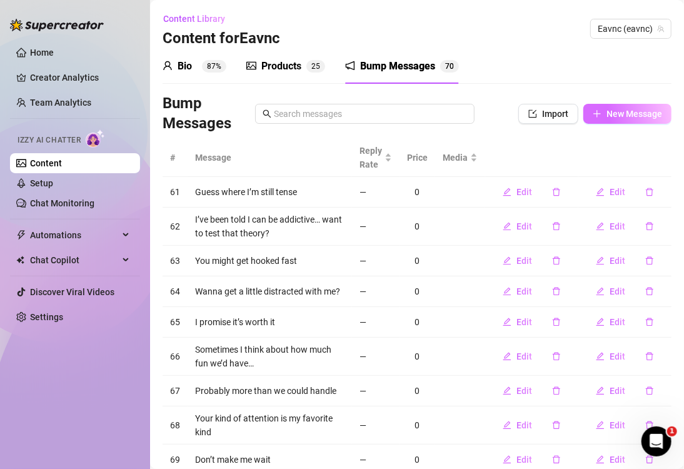
click at [624, 111] on span "New Message" at bounding box center [634, 114] width 56 height 10
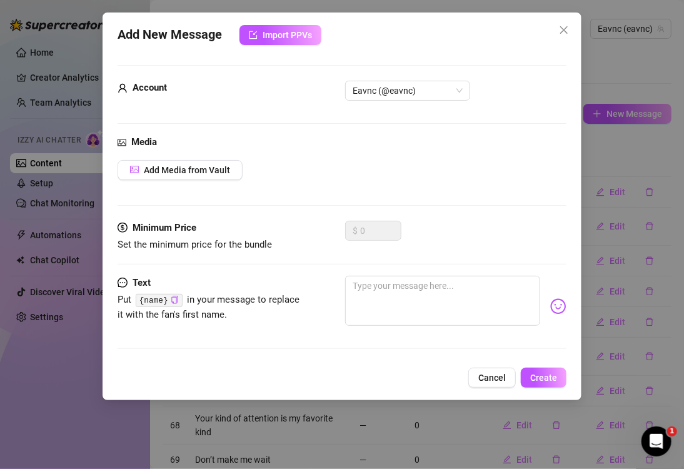
click at [493, 101] on div "Account Eavnc (@eavnc)" at bounding box center [342, 96] width 449 height 31
click at [434, 321] on textarea at bounding box center [442, 301] width 195 height 50
click at [555, 378] on span "Create" at bounding box center [543, 378] width 27 height 10
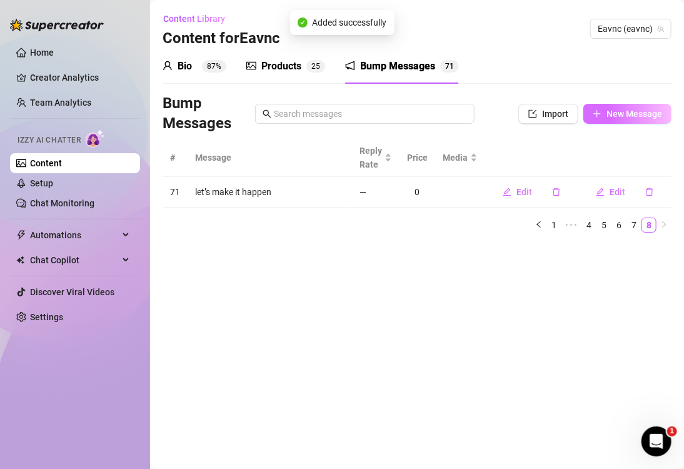
click at [592, 108] on button "New Message" at bounding box center [627, 114] width 88 height 20
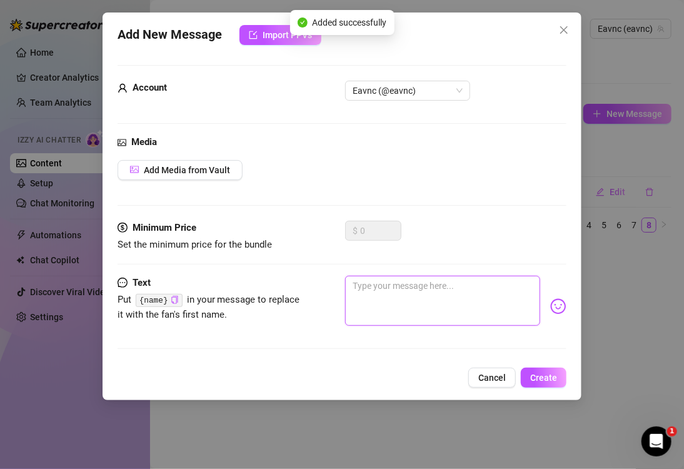
click at [452, 288] on textarea at bounding box center [442, 301] width 195 height 50
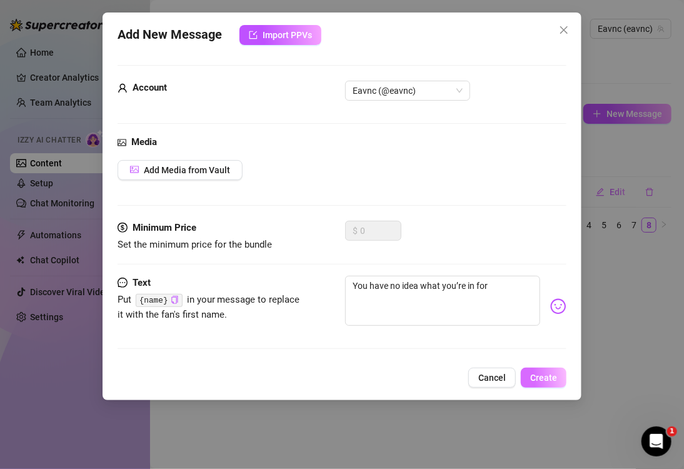
click at [534, 374] on span "Create" at bounding box center [543, 378] width 27 height 10
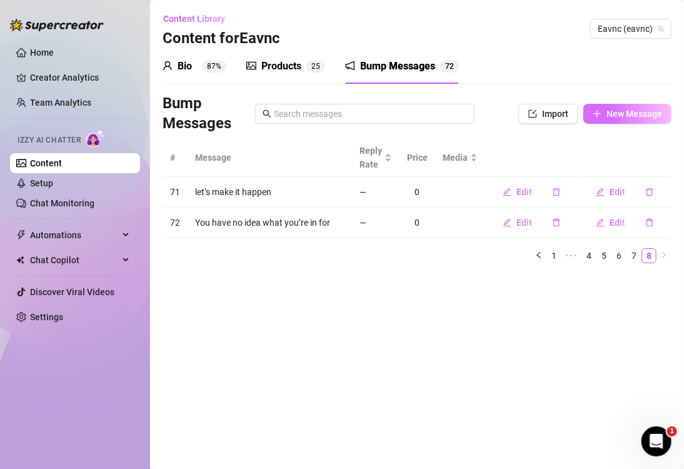
click at [610, 116] on span "New Message" at bounding box center [634, 114] width 56 height 10
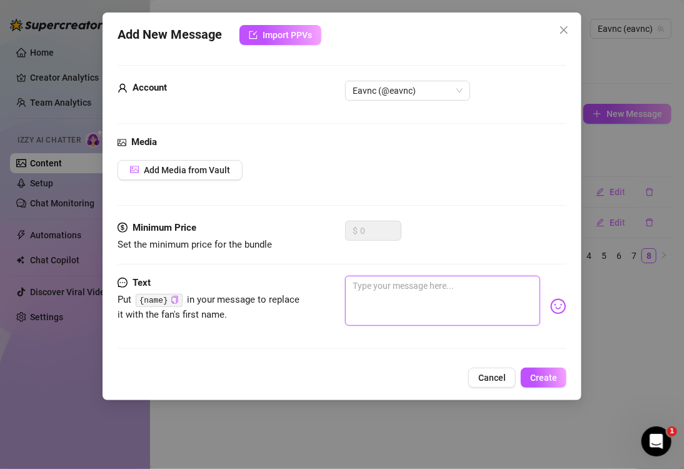
click at [419, 298] on textarea at bounding box center [442, 301] width 195 height 50
click at [547, 373] on span "Create" at bounding box center [543, 378] width 27 height 10
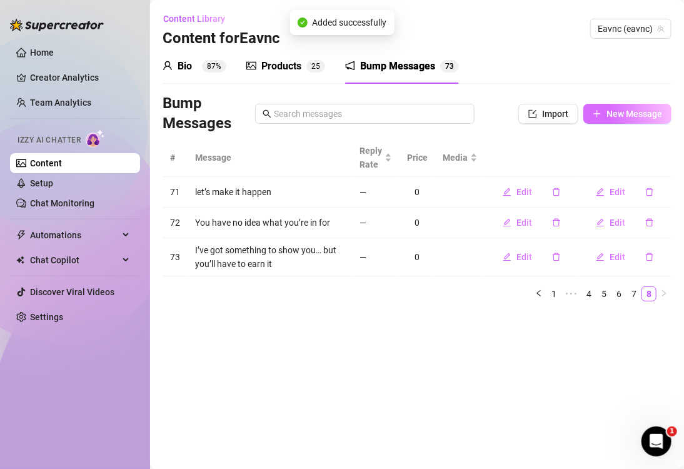
click at [603, 106] on button "New Message" at bounding box center [627, 114] width 88 height 20
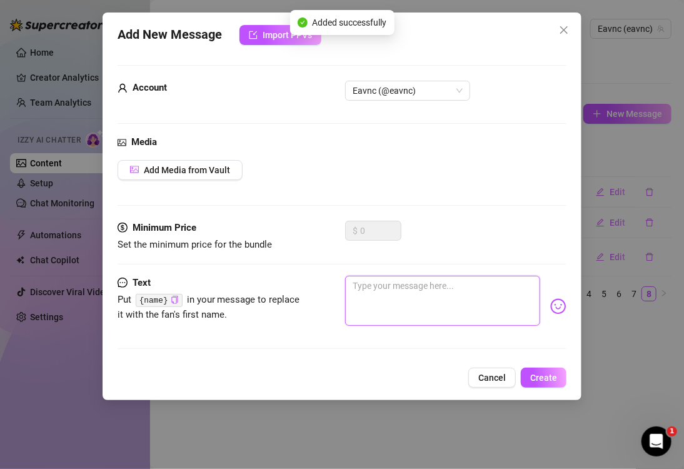
click at [417, 300] on textarea at bounding box center [442, 301] width 195 height 50
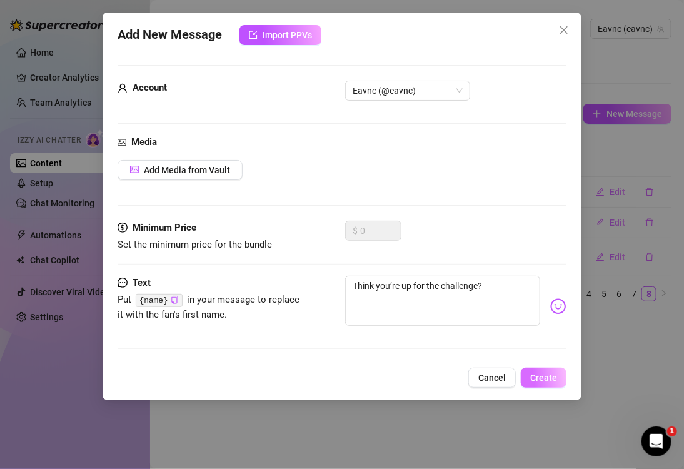
click at [547, 375] on span "Create" at bounding box center [543, 378] width 27 height 10
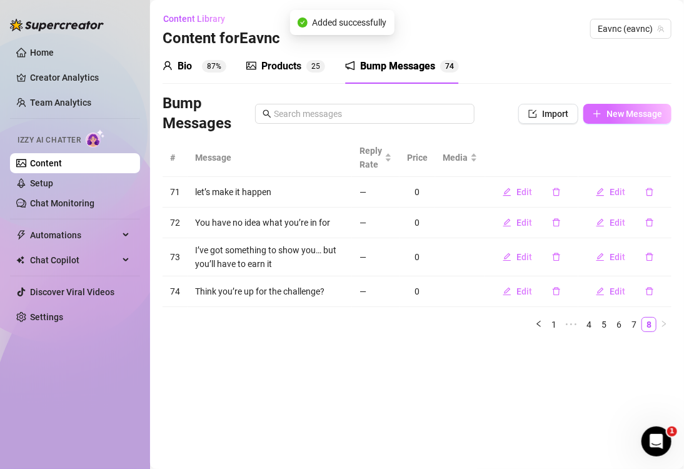
click at [627, 110] on span "New Message" at bounding box center [634, 114] width 56 height 10
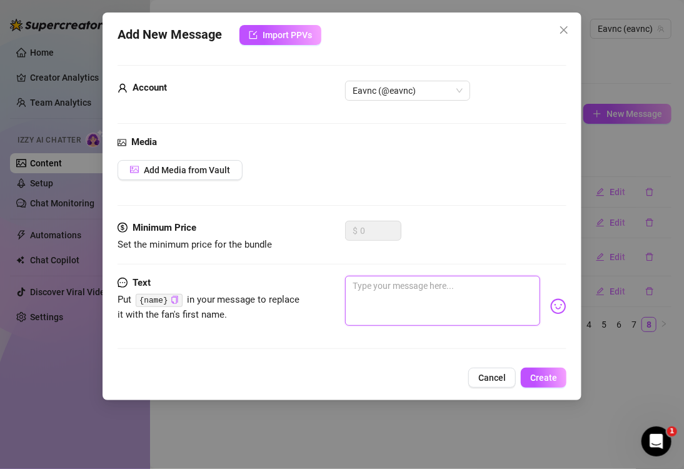
click at [455, 296] on textarea at bounding box center [442, 301] width 195 height 50
click at [537, 370] on button "Create" at bounding box center [544, 378] width 46 height 20
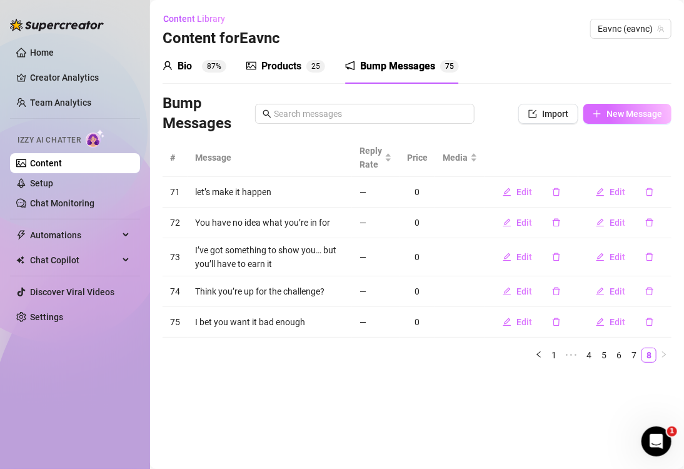
click at [612, 118] on span "New Message" at bounding box center [634, 114] width 56 height 10
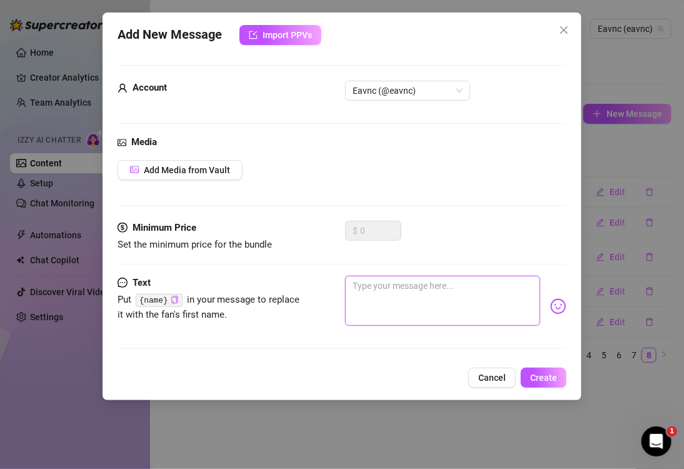
click at [456, 308] on textarea at bounding box center [442, 301] width 195 height 50
click at [537, 376] on span "Create" at bounding box center [543, 378] width 27 height 10
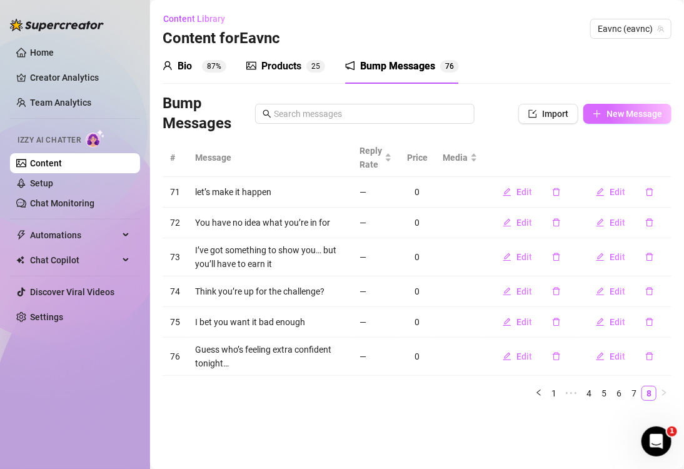
click at [623, 113] on span "New Message" at bounding box center [634, 114] width 56 height 10
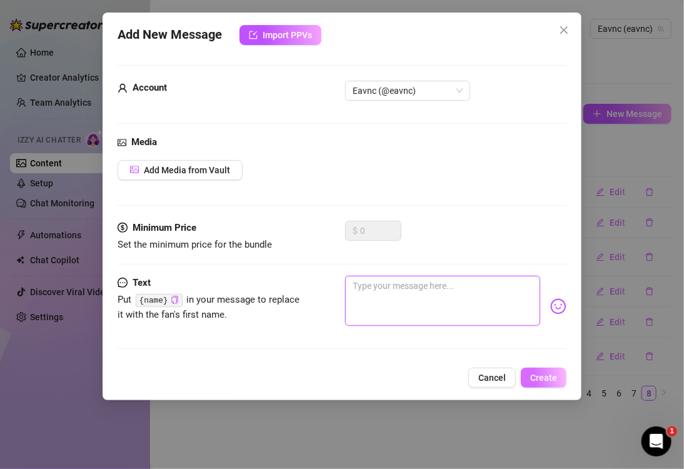
click at [416, 287] on textarea at bounding box center [442, 301] width 195 height 50
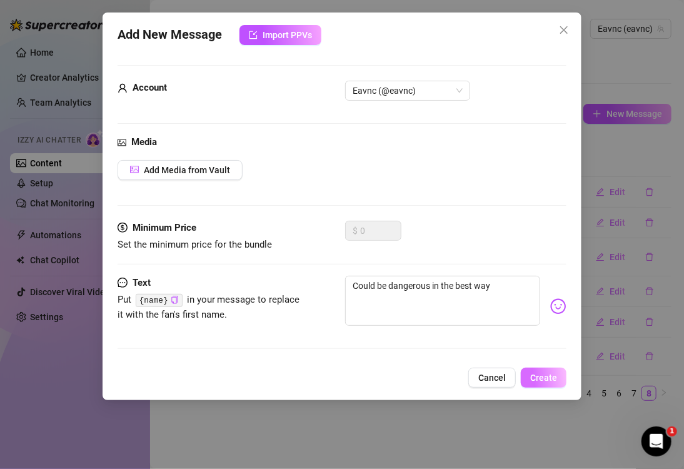
click at [527, 377] on button "Create" at bounding box center [544, 378] width 46 height 20
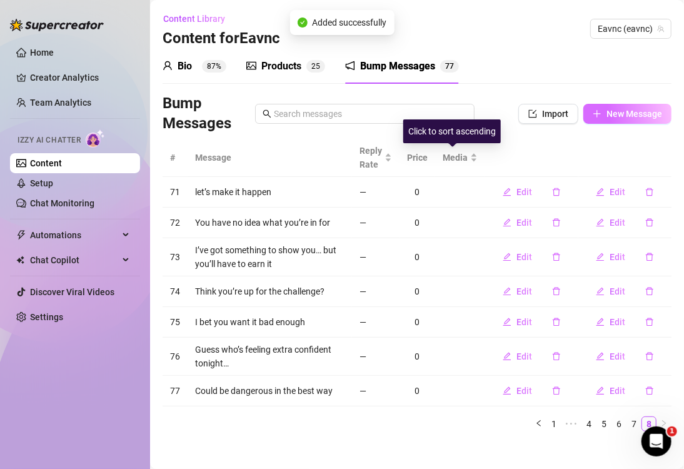
click at [612, 119] on button "New Message" at bounding box center [627, 114] width 88 height 20
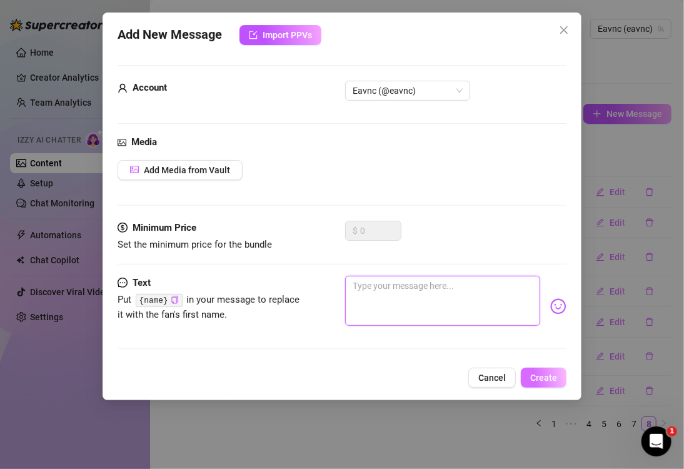
click at [436, 305] on textarea at bounding box center [442, 301] width 195 height 50
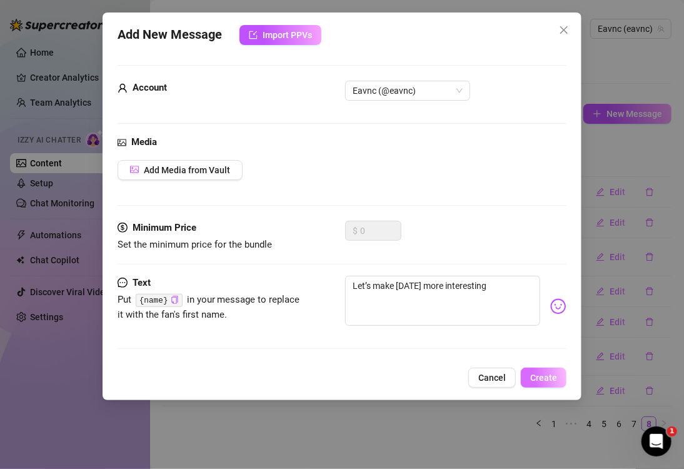
click at [527, 374] on button "Create" at bounding box center [544, 378] width 46 height 20
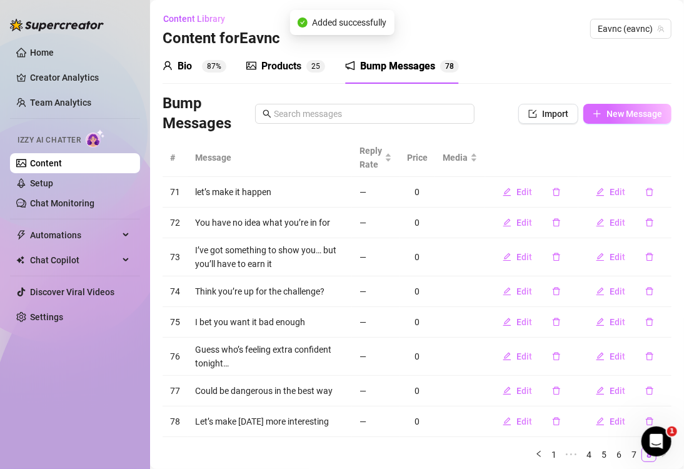
click at [595, 114] on button "New Message" at bounding box center [627, 114] width 88 height 20
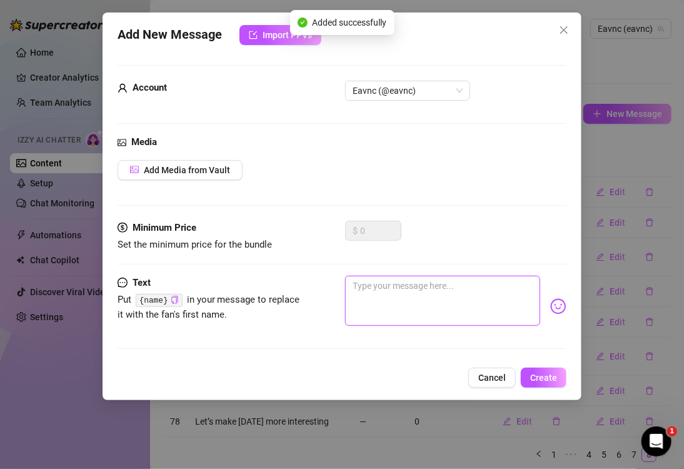
click at [470, 288] on textarea at bounding box center [442, 301] width 195 height 50
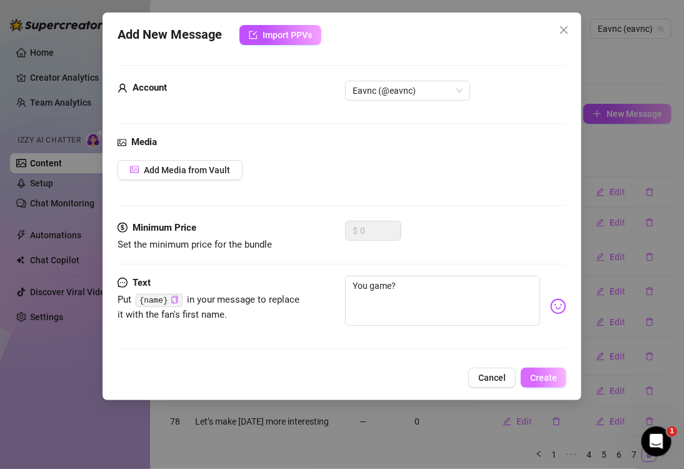
click at [550, 376] on span "Create" at bounding box center [543, 378] width 27 height 10
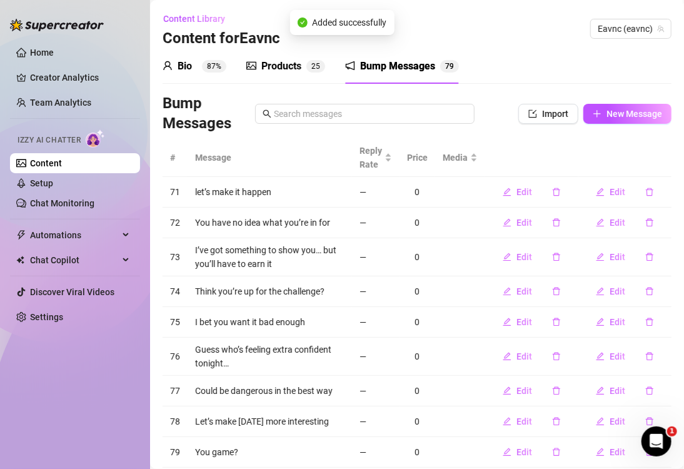
click at [610, 103] on div "Bump Messages Import New Message" at bounding box center [417, 114] width 509 height 40
click at [611, 109] on span "New Message" at bounding box center [634, 114] width 56 height 10
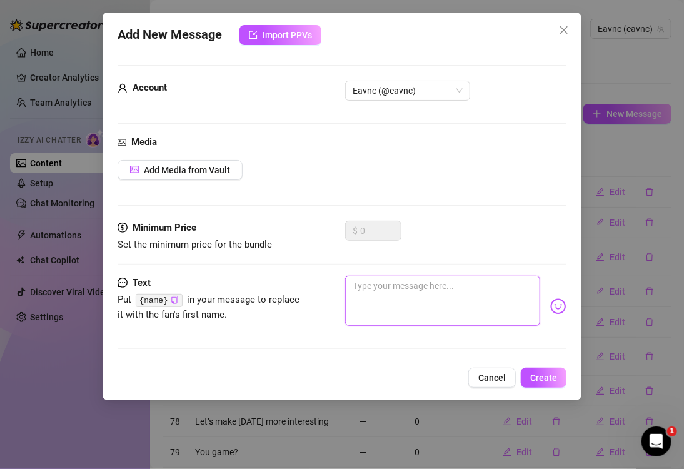
click at [446, 294] on textarea at bounding box center [442, 301] width 195 height 50
click at [541, 373] on span "Create" at bounding box center [543, 378] width 27 height 10
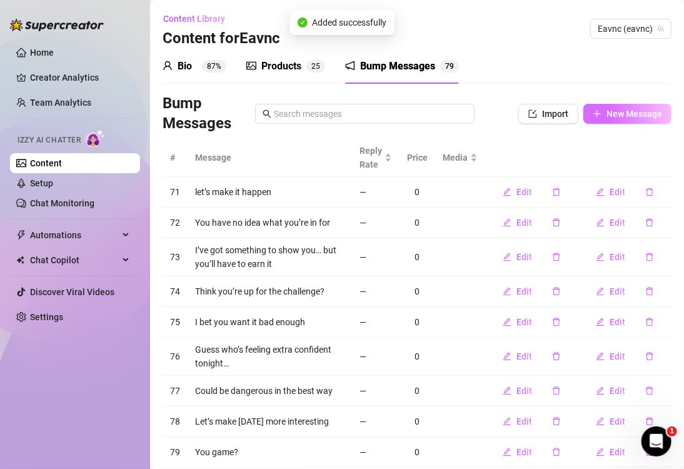
click at [610, 115] on span "New Message" at bounding box center [634, 114] width 56 height 10
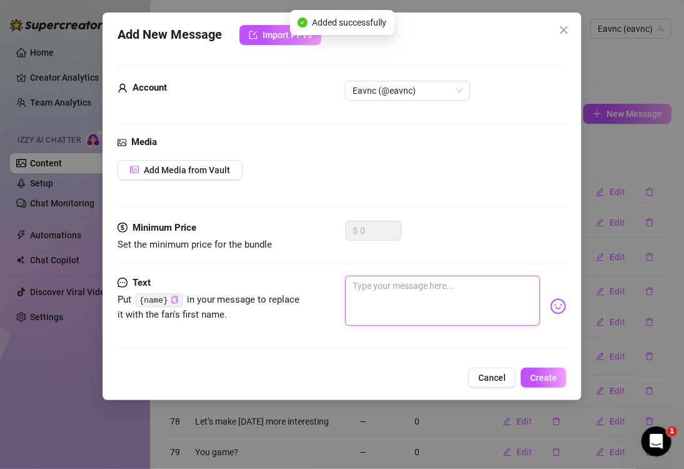
click at [400, 295] on textarea at bounding box center [442, 301] width 195 height 50
click at [401, 288] on textarea at bounding box center [442, 301] width 195 height 50
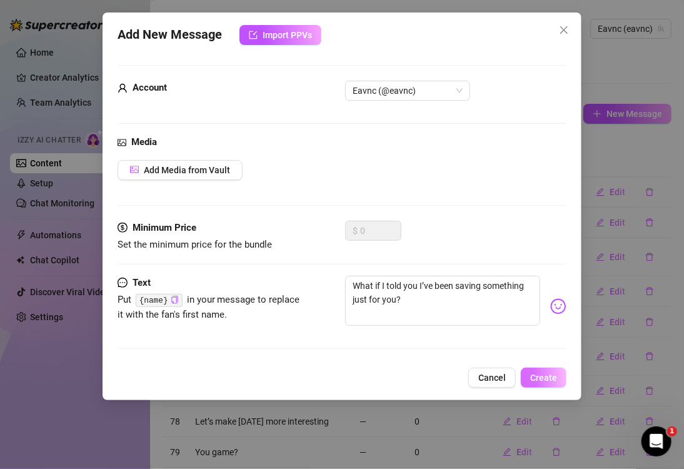
click at [543, 376] on span "Create" at bounding box center [543, 378] width 27 height 10
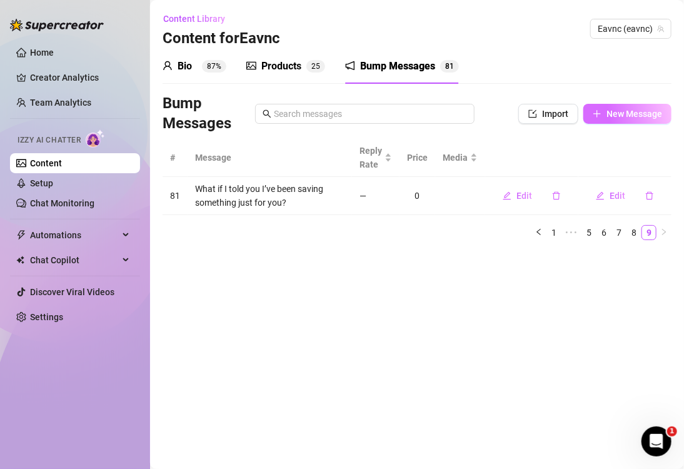
click at [622, 113] on span "New Message" at bounding box center [634, 114] width 56 height 10
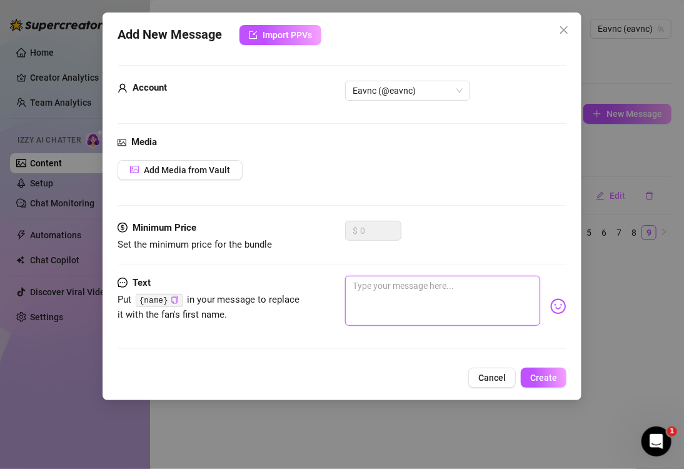
click at [462, 308] on textarea at bounding box center [442, 301] width 195 height 50
click at [536, 374] on span "Create" at bounding box center [543, 378] width 27 height 10
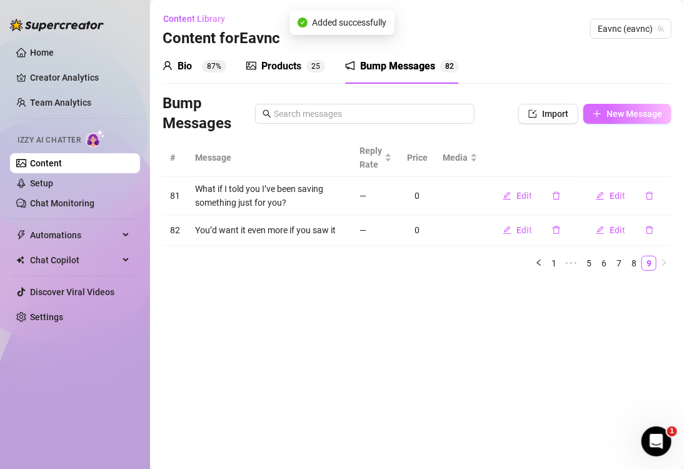
click at [621, 114] on span "New Message" at bounding box center [634, 114] width 56 height 10
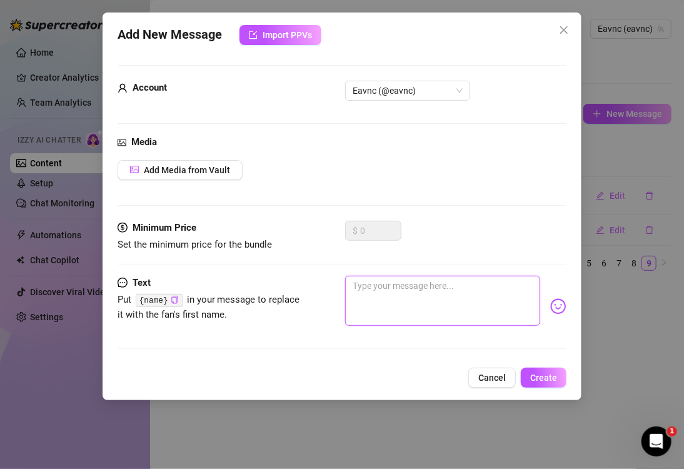
click at [434, 306] on textarea at bounding box center [442, 301] width 195 height 50
click at [552, 375] on span "Create" at bounding box center [543, 378] width 27 height 10
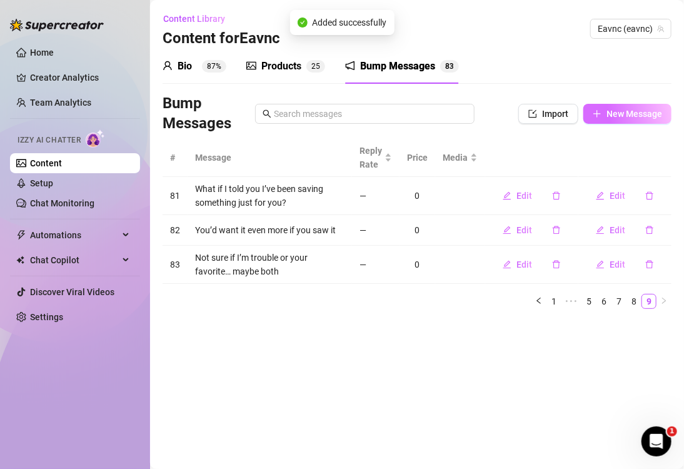
click at [627, 113] on span "New Message" at bounding box center [634, 114] width 56 height 10
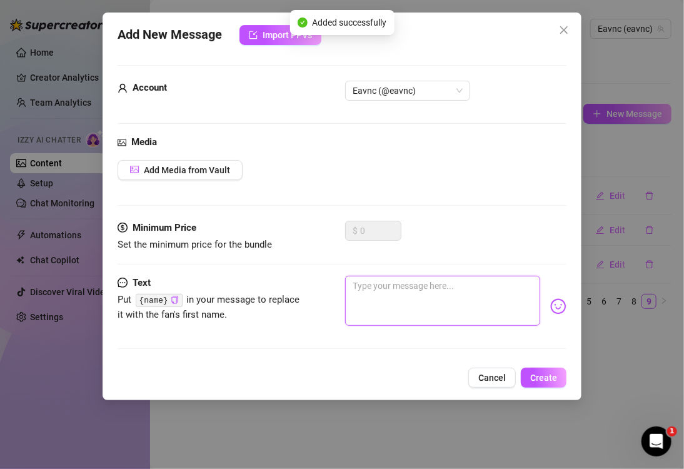
click at [436, 288] on textarea at bounding box center [442, 301] width 195 height 50
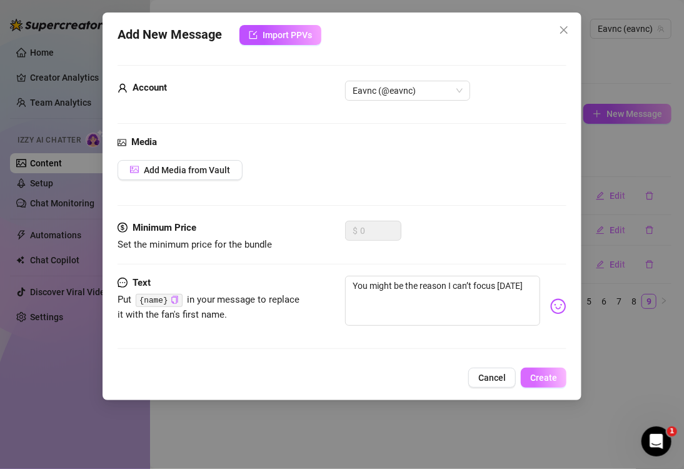
click at [533, 376] on span "Create" at bounding box center [543, 378] width 27 height 10
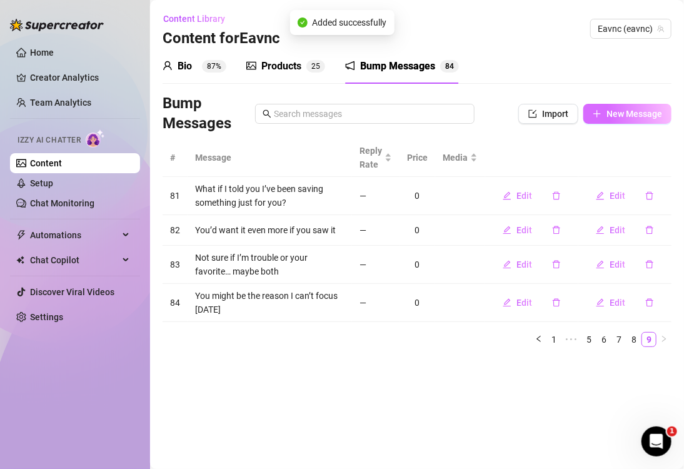
click at [620, 114] on span "New Message" at bounding box center [634, 114] width 56 height 10
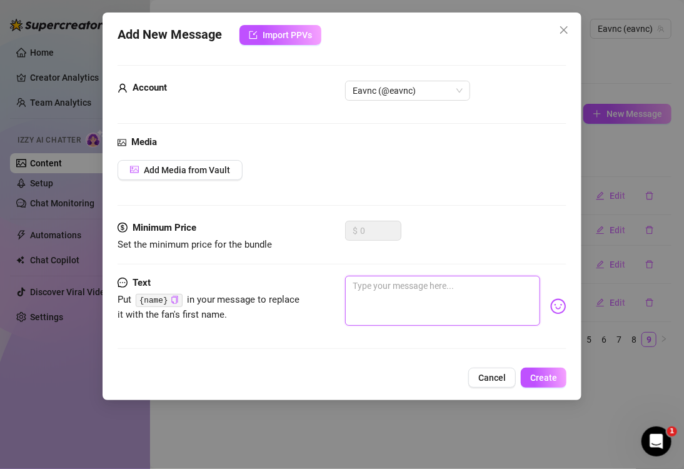
click at [482, 285] on textarea at bounding box center [442, 301] width 195 height 50
click at [525, 375] on button "Create" at bounding box center [544, 378] width 46 height 20
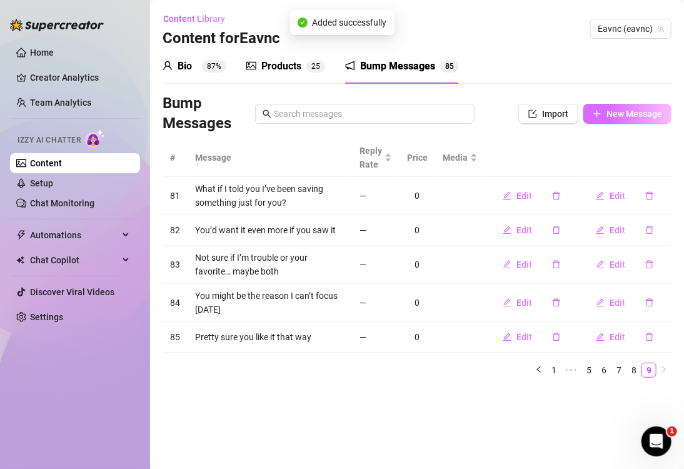
click at [612, 114] on span "New Message" at bounding box center [634, 114] width 56 height 10
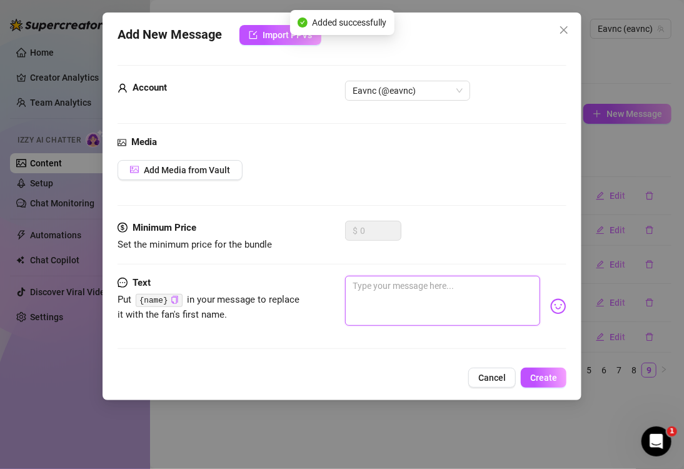
click at [463, 313] on textarea at bounding box center [442, 301] width 195 height 50
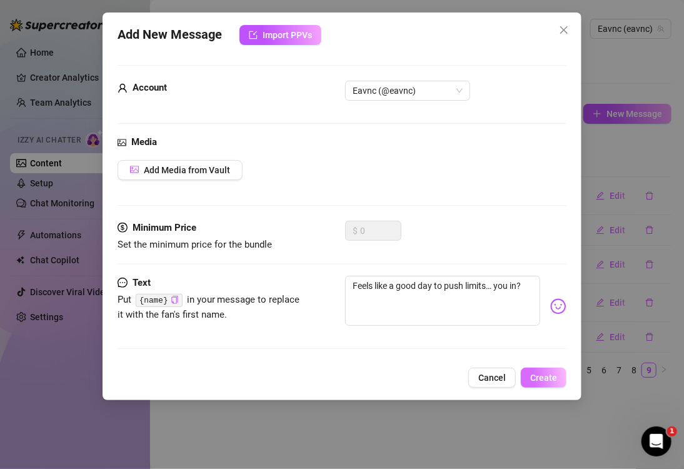
click at [543, 375] on span "Create" at bounding box center [543, 378] width 27 height 10
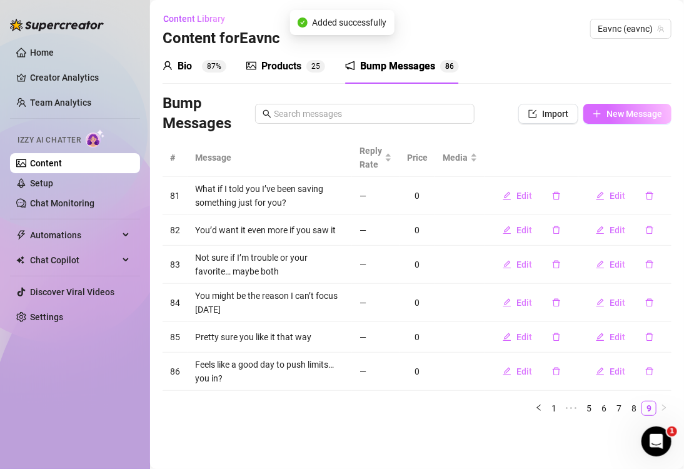
click at [616, 116] on span "New Message" at bounding box center [634, 114] width 56 height 10
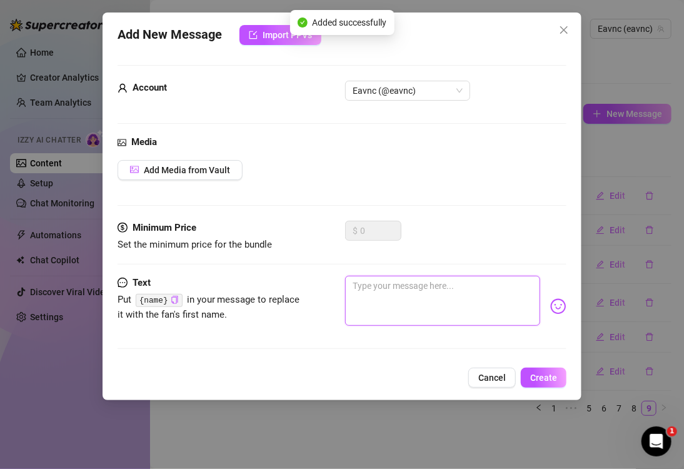
click at [429, 298] on textarea at bounding box center [442, 301] width 195 height 50
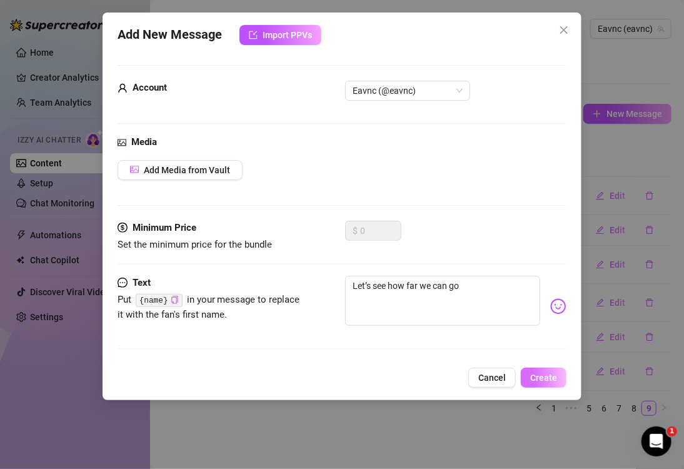
click at [538, 374] on span "Create" at bounding box center [543, 378] width 27 height 10
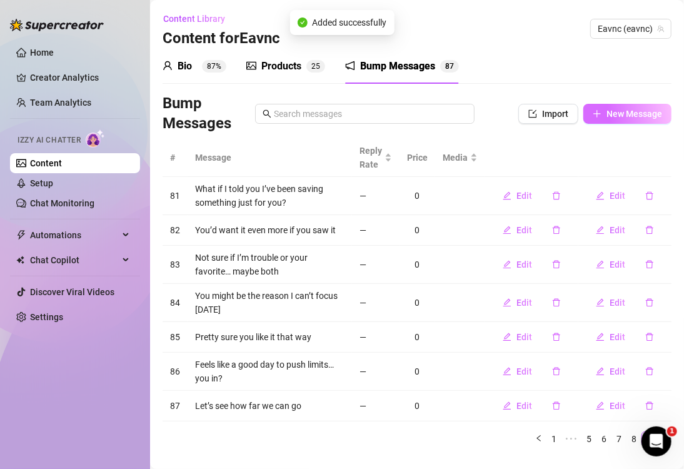
click at [591, 120] on button "New Message" at bounding box center [627, 114] width 88 height 20
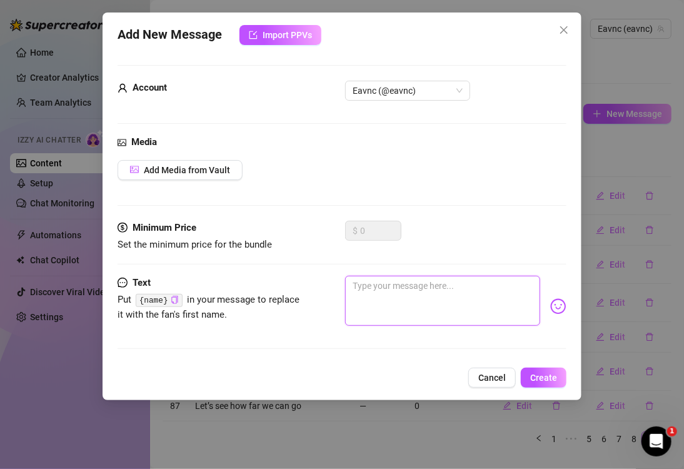
click at [416, 286] on textarea at bounding box center [442, 301] width 195 height 50
click at [548, 381] on span "Create" at bounding box center [543, 378] width 27 height 10
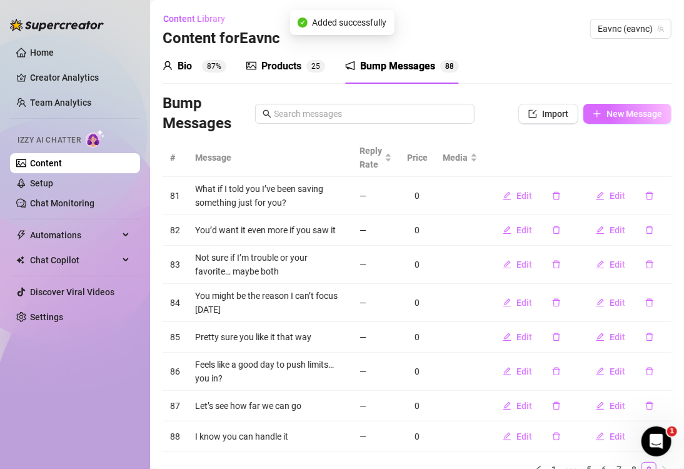
click at [600, 119] on button "New Message" at bounding box center [627, 114] width 88 height 20
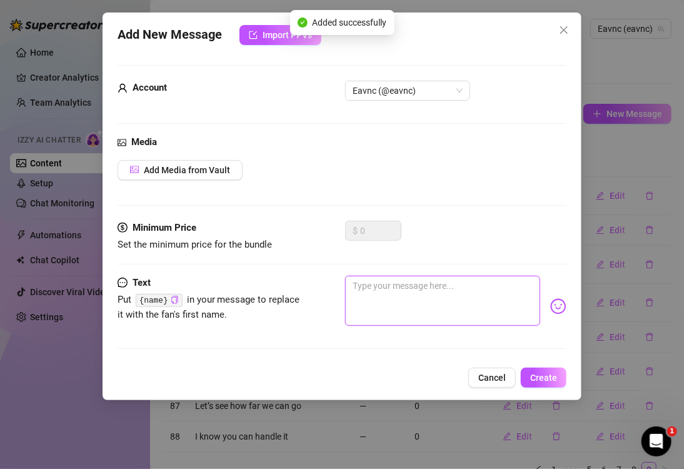
click at [396, 301] on textarea at bounding box center [442, 301] width 195 height 50
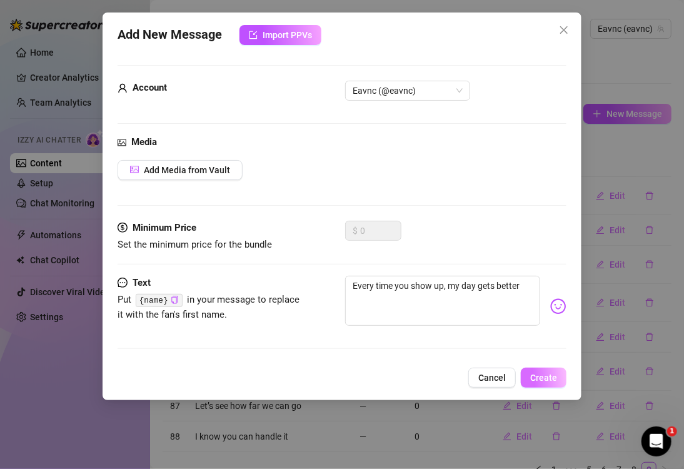
click at [537, 373] on span "Create" at bounding box center [543, 378] width 27 height 10
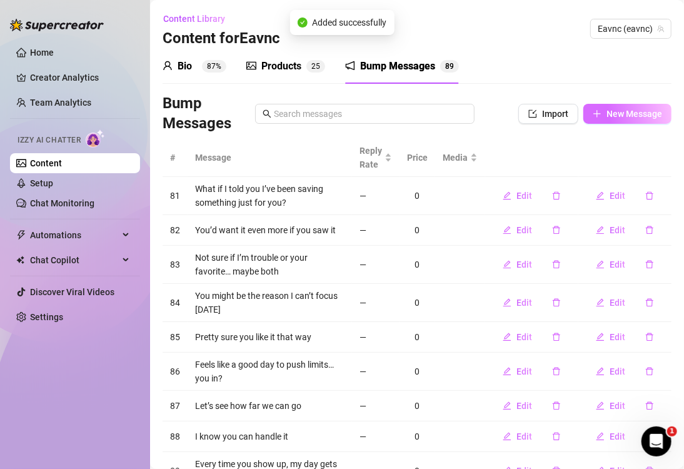
click at [606, 118] on span "New Message" at bounding box center [634, 114] width 56 height 10
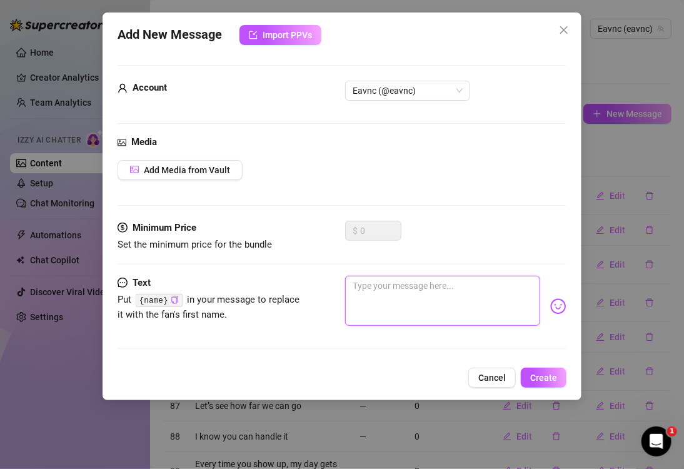
click at [456, 295] on textarea at bounding box center [442, 301] width 195 height 50
click at [536, 373] on span "Create" at bounding box center [543, 378] width 27 height 10
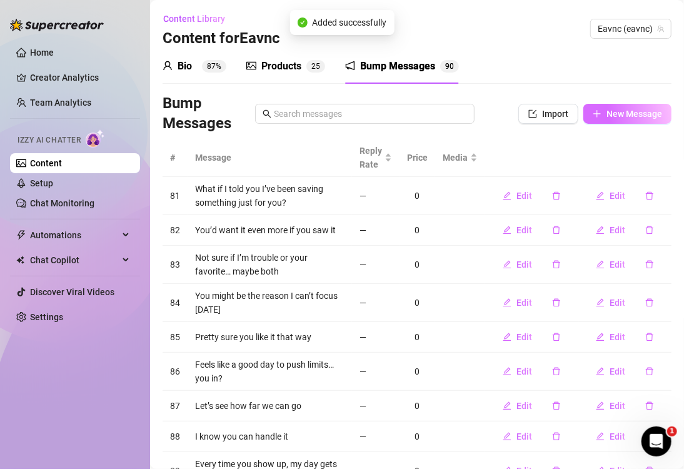
click at [594, 110] on button "New Message" at bounding box center [627, 114] width 88 height 20
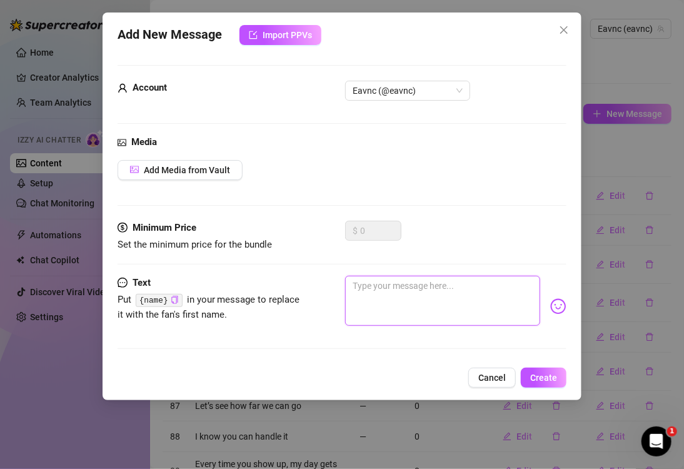
click at [461, 298] on textarea at bounding box center [442, 301] width 195 height 50
click at [536, 373] on span "Create" at bounding box center [543, 378] width 27 height 10
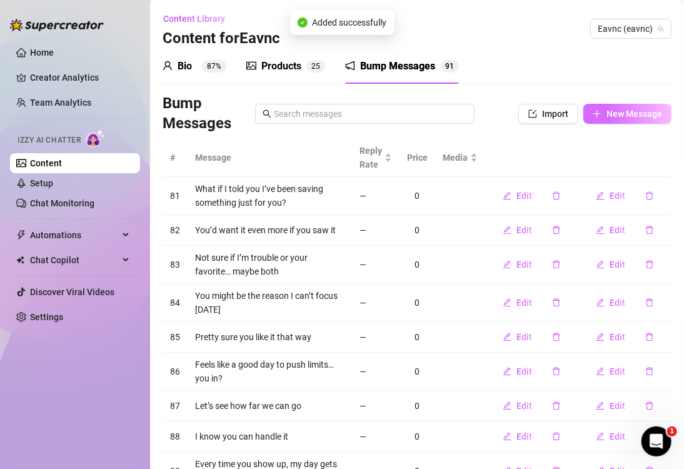
click at [610, 118] on span "New Message" at bounding box center [634, 114] width 56 height 10
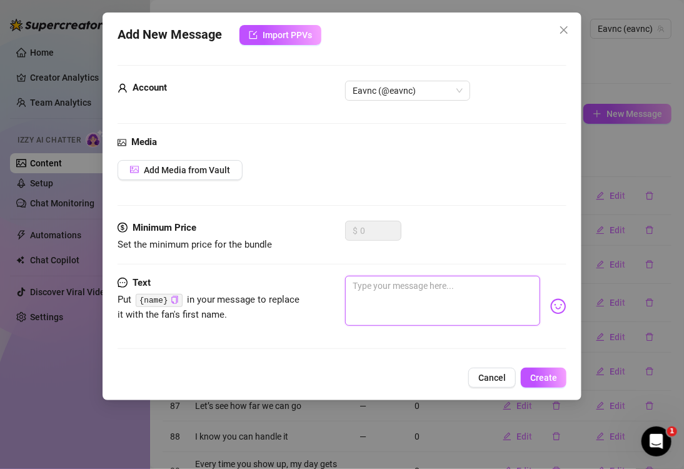
click at [450, 306] on textarea at bounding box center [442, 301] width 195 height 50
click at [444, 294] on textarea at bounding box center [442, 301] width 195 height 50
click at [536, 378] on span "Create" at bounding box center [543, 378] width 27 height 10
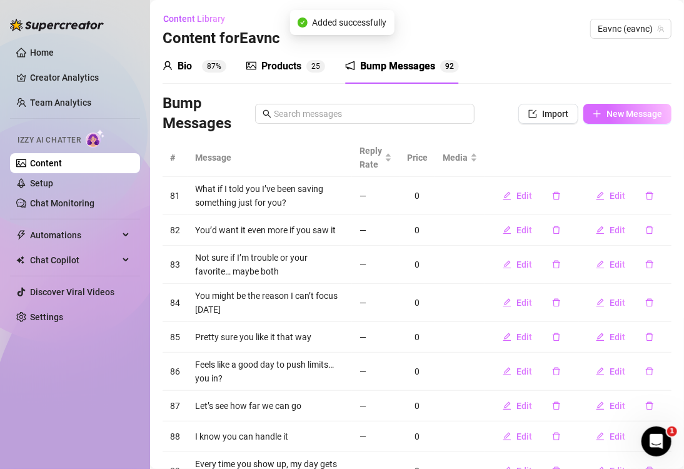
click at [606, 110] on span "New Message" at bounding box center [634, 114] width 56 height 10
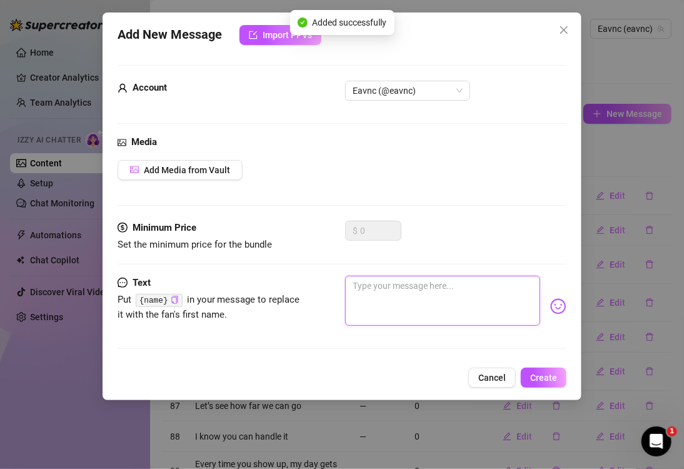
click at [403, 303] on textarea at bounding box center [442, 301] width 195 height 50
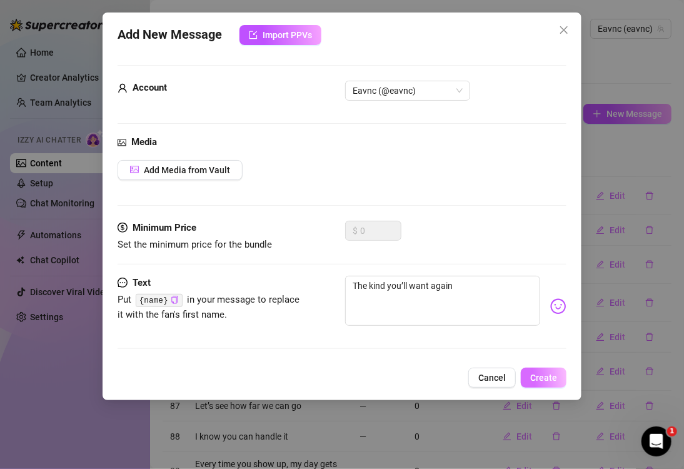
click at [526, 372] on button "Create" at bounding box center [544, 378] width 46 height 20
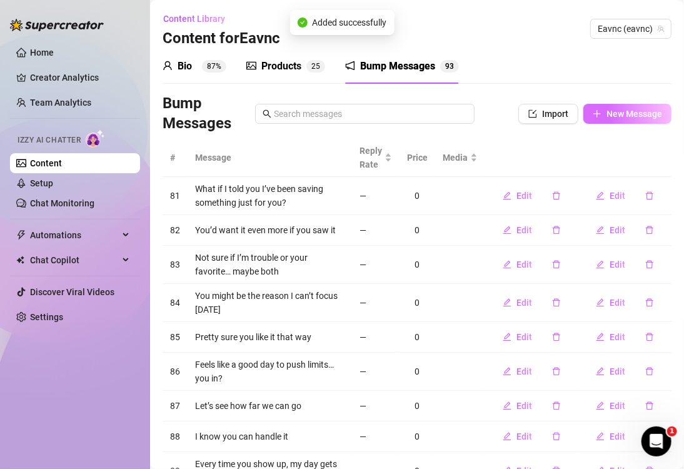
click at [622, 116] on span "New Message" at bounding box center [634, 114] width 56 height 10
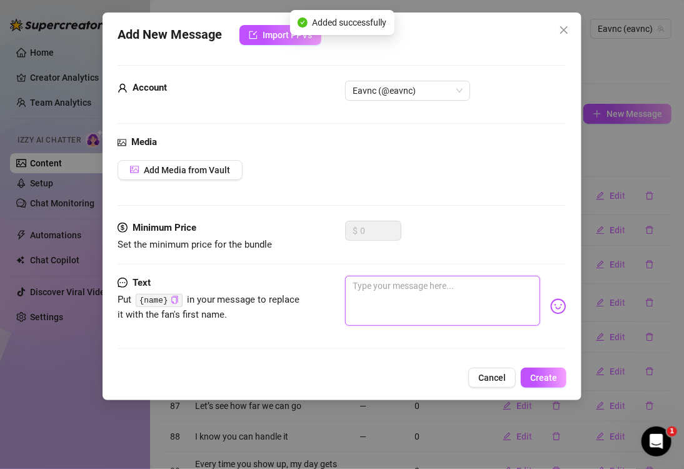
click at [472, 293] on textarea at bounding box center [442, 301] width 195 height 50
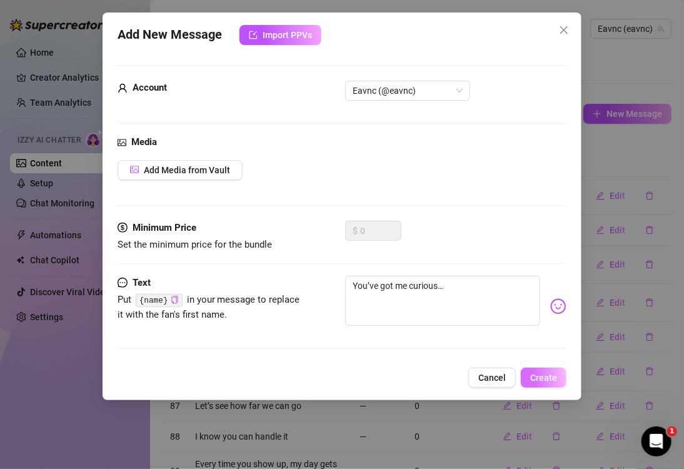
click at [545, 378] on span "Create" at bounding box center [543, 378] width 27 height 10
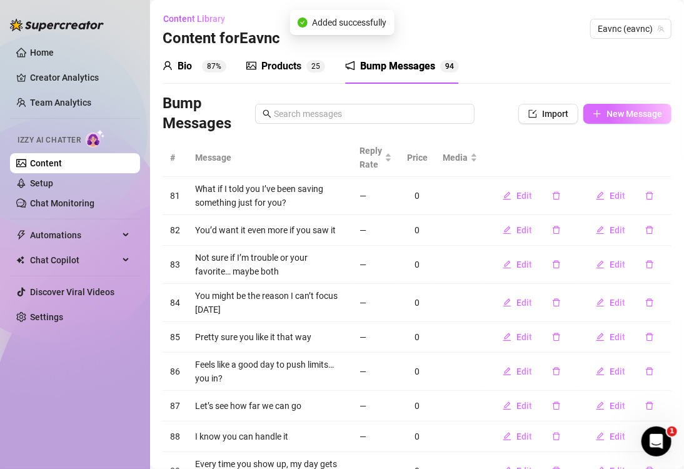
click at [616, 114] on span "New Message" at bounding box center [634, 114] width 56 height 10
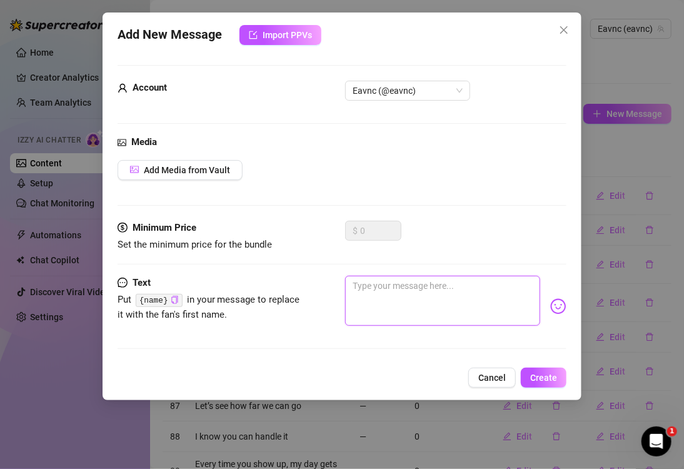
click at [486, 311] on textarea at bounding box center [442, 301] width 195 height 50
click at [535, 373] on span "Create" at bounding box center [543, 378] width 27 height 10
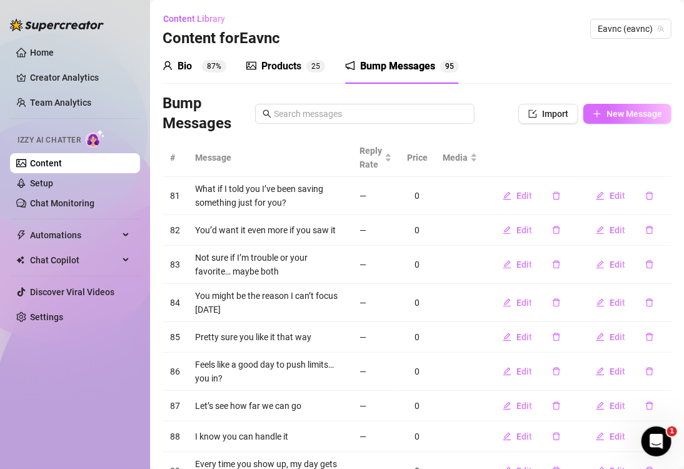
click at [612, 112] on span "New Message" at bounding box center [634, 114] width 56 height 10
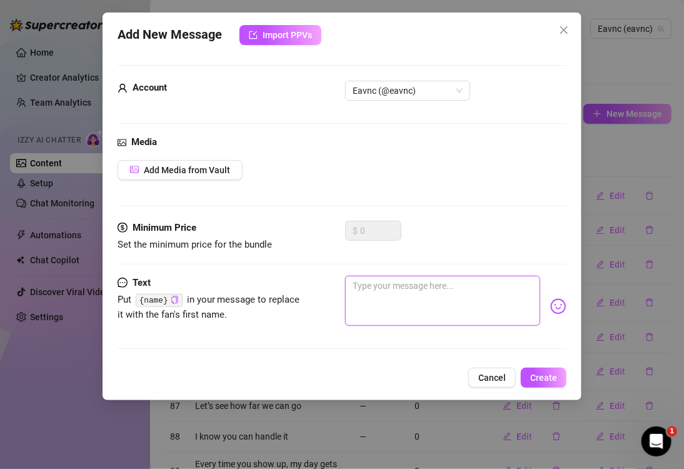
click at [460, 292] on textarea at bounding box center [442, 301] width 195 height 50
click at [537, 375] on span "Create" at bounding box center [543, 378] width 27 height 10
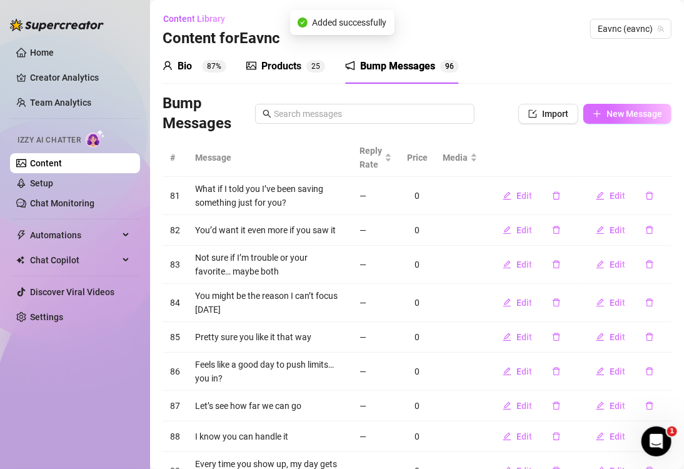
click at [593, 115] on icon "plus" at bounding box center [597, 113] width 9 height 9
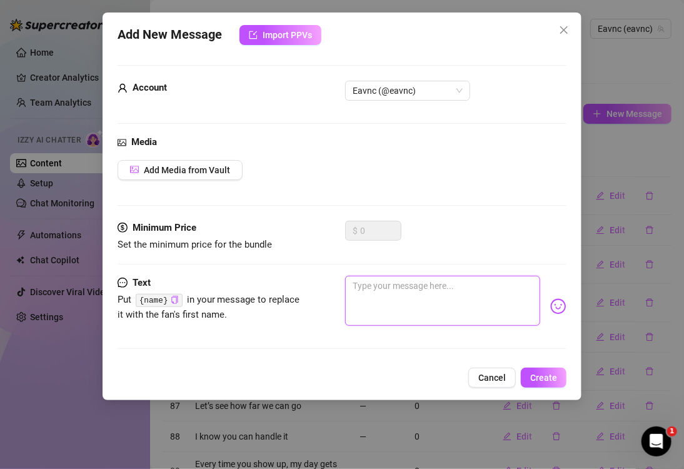
click at [507, 304] on textarea at bounding box center [442, 301] width 195 height 50
click at [542, 374] on span "Create" at bounding box center [543, 378] width 27 height 10
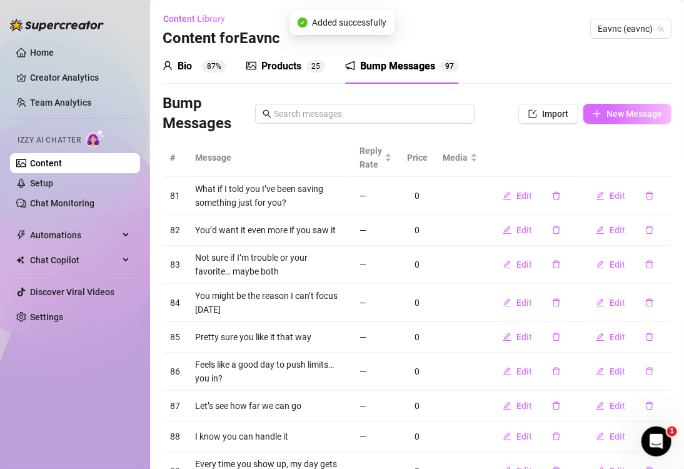
click at [613, 121] on button "New Message" at bounding box center [627, 114] width 88 height 20
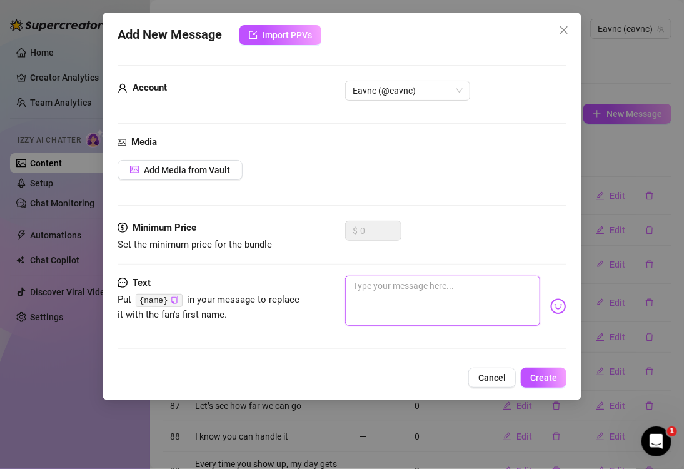
click at [429, 299] on textarea at bounding box center [442, 301] width 195 height 50
click at [536, 373] on span "Create" at bounding box center [543, 378] width 27 height 10
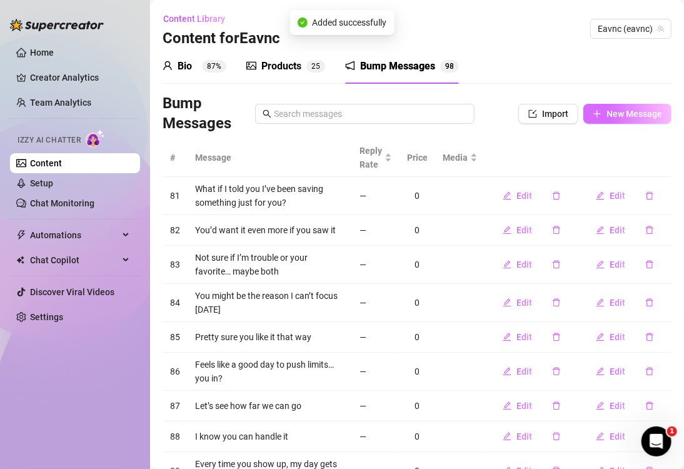
click at [589, 119] on button "New Message" at bounding box center [627, 114] width 88 height 20
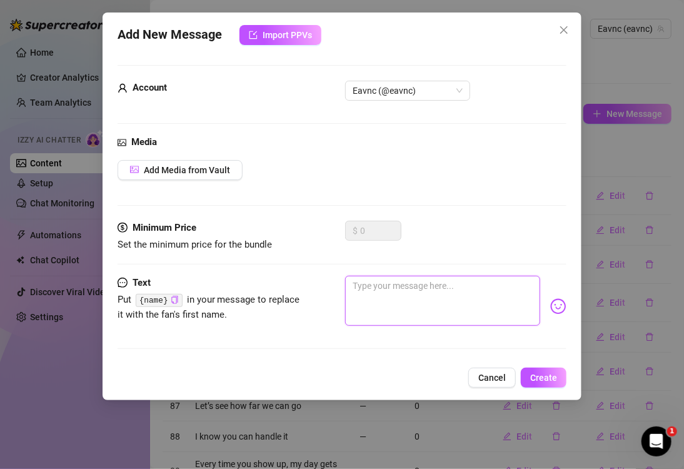
click at [461, 298] on textarea at bounding box center [442, 301] width 195 height 50
click at [534, 375] on span "Create" at bounding box center [543, 378] width 27 height 10
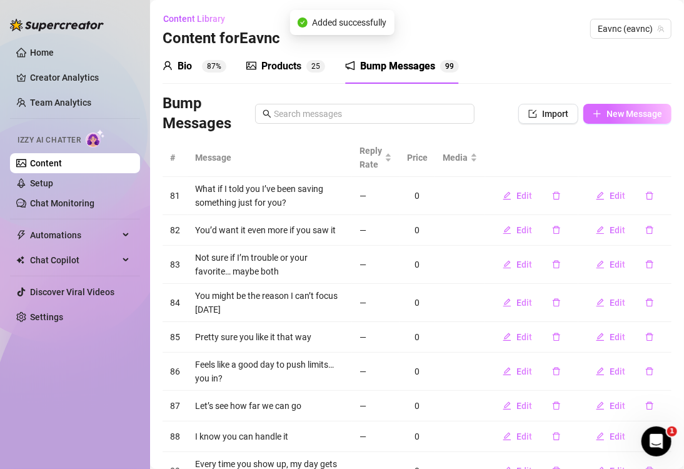
click at [625, 111] on span "New Message" at bounding box center [634, 114] width 56 height 10
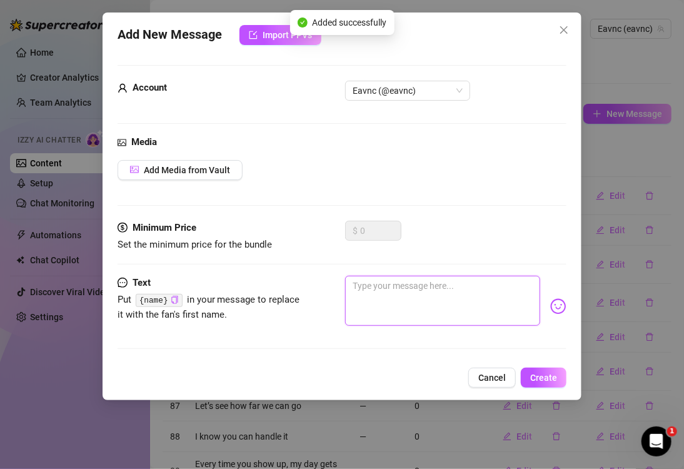
click at [468, 293] on textarea at bounding box center [442, 301] width 195 height 50
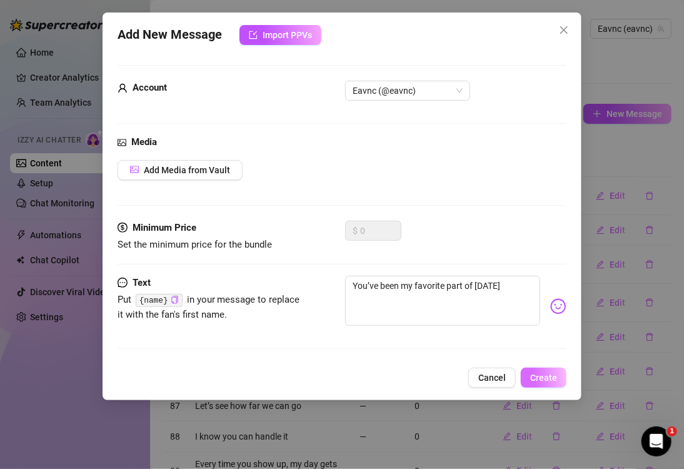
click at [538, 373] on span "Create" at bounding box center [543, 378] width 27 height 10
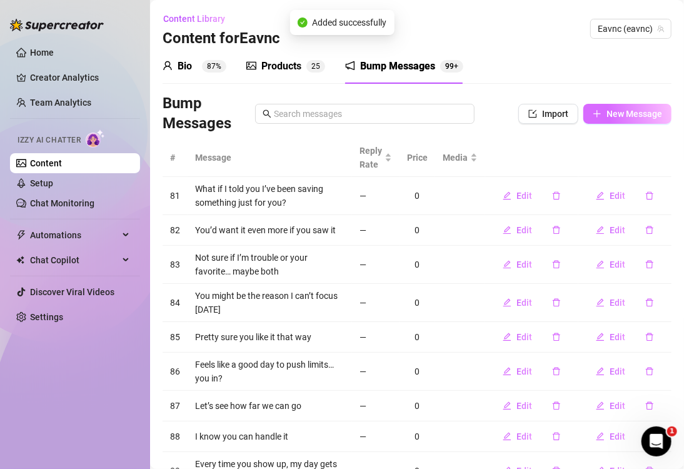
click at [583, 111] on button "New Message" at bounding box center [627, 114] width 88 height 20
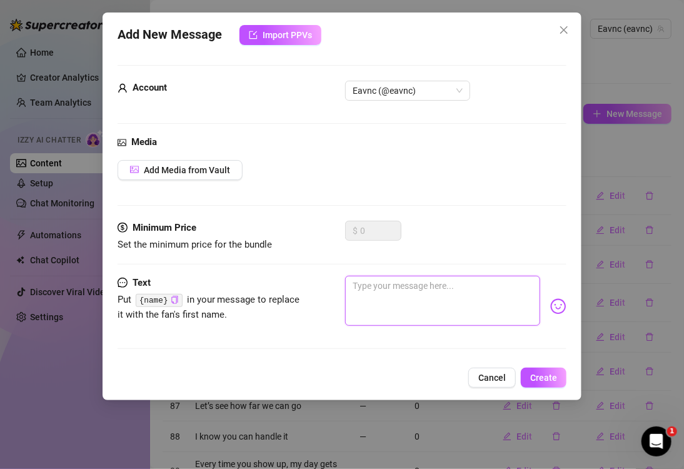
click at [470, 313] on textarea at bounding box center [442, 301] width 195 height 50
click at [536, 373] on span "Create" at bounding box center [543, 378] width 27 height 10
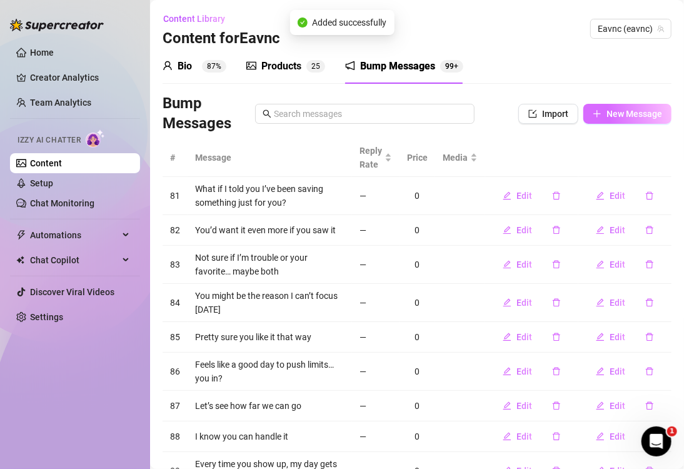
click at [592, 114] on button "New Message" at bounding box center [627, 114] width 88 height 20
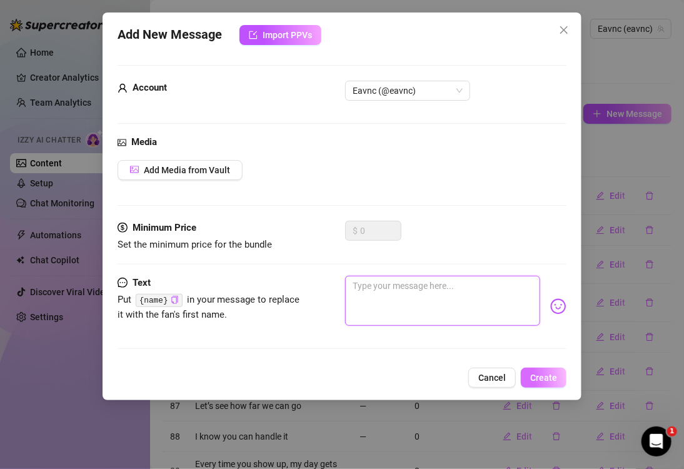
click at [426, 300] on textarea at bounding box center [442, 301] width 195 height 50
click at [540, 376] on span "Create" at bounding box center [543, 378] width 27 height 10
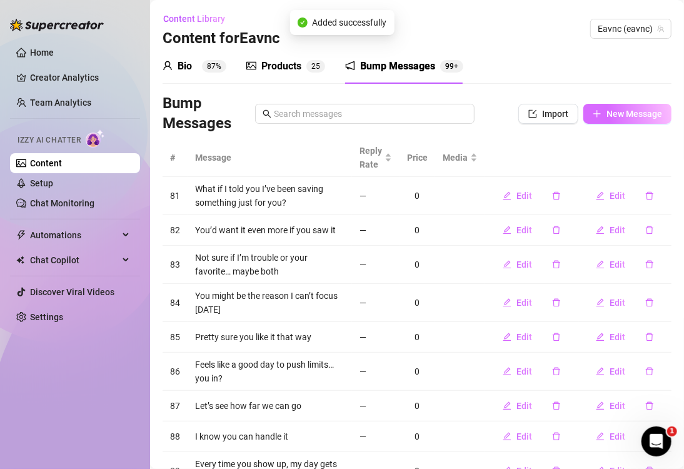
click at [606, 111] on span "New Message" at bounding box center [634, 114] width 56 height 10
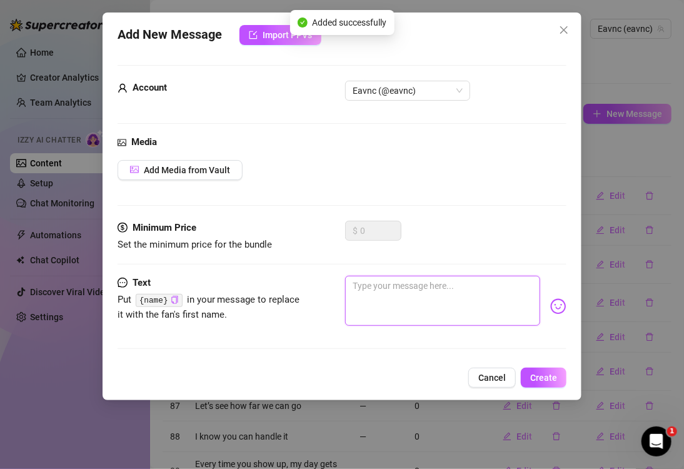
click at [393, 308] on textarea at bounding box center [442, 301] width 195 height 50
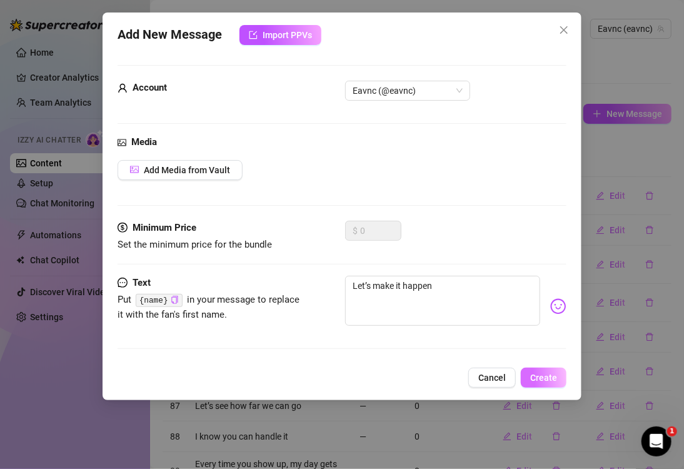
click at [542, 380] on span "Create" at bounding box center [543, 378] width 27 height 10
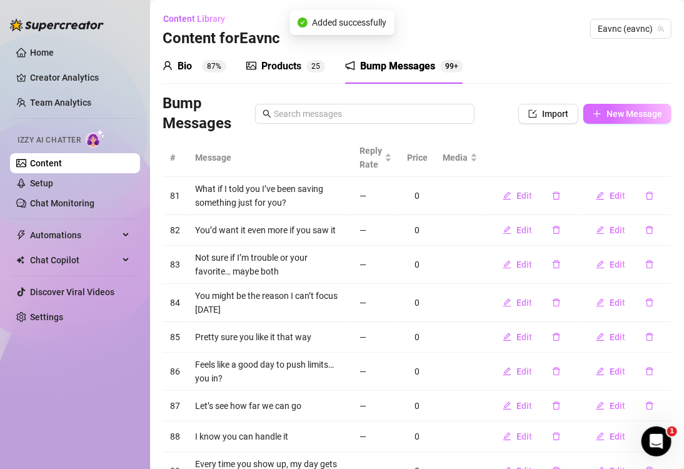
click at [630, 116] on span "New Message" at bounding box center [634, 114] width 56 height 10
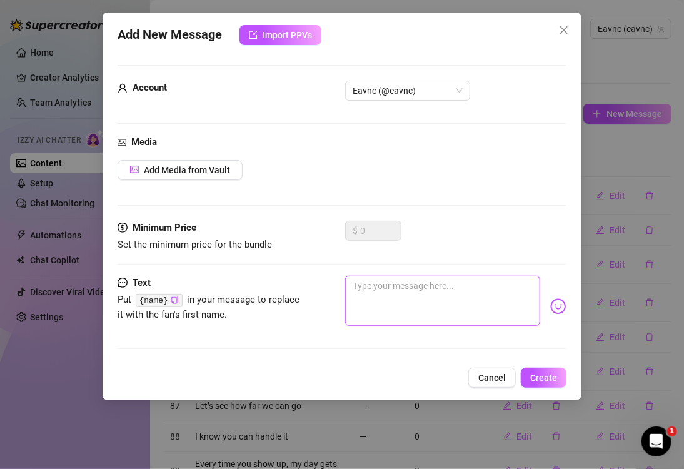
click at [452, 291] on textarea at bounding box center [442, 301] width 195 height 50
click at [540, 377] on span "Create" at bounding box center [543, 378] width 27 height 10
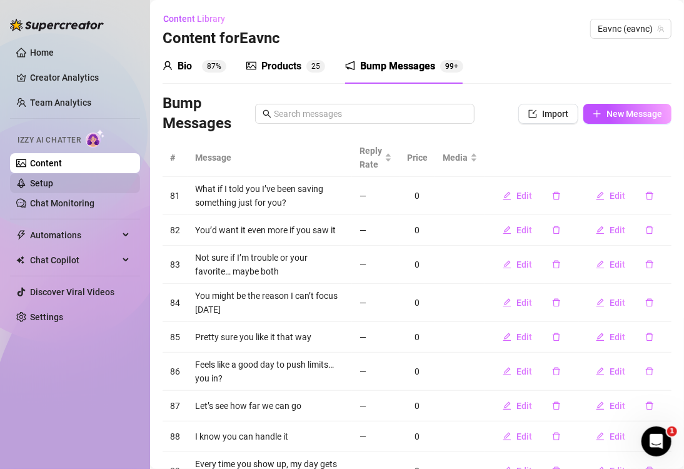
click at [53, 183] on link "Setup" at bounding box center [41, 183] width 23 height 10
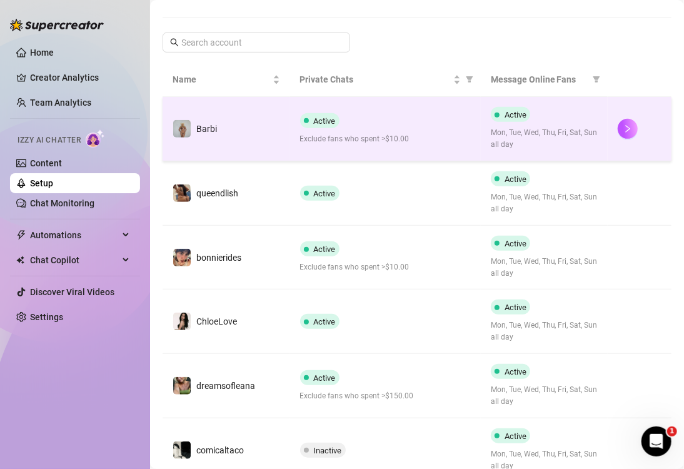
scroll to position [250, 0]
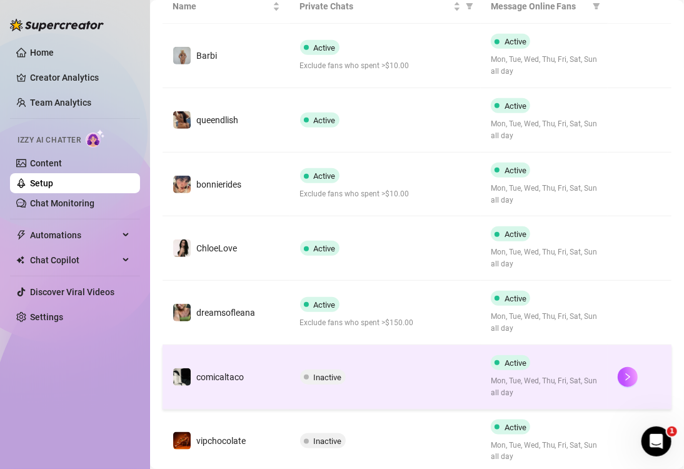
click at [427, 360] on td "Inactive" at bounding box center [385, 377] width 191 height 64
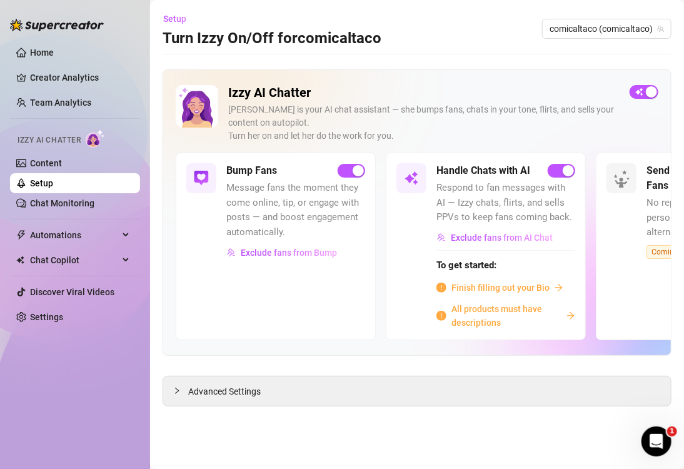
click at [496, 314] on span "All products must have descriptions" at bounding box center [506, 316] width 110 height 28
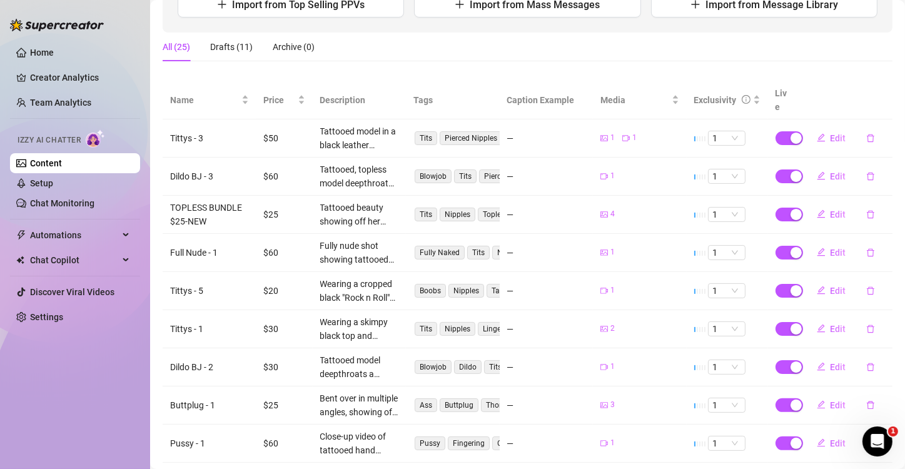
scroll to position [265, 0]
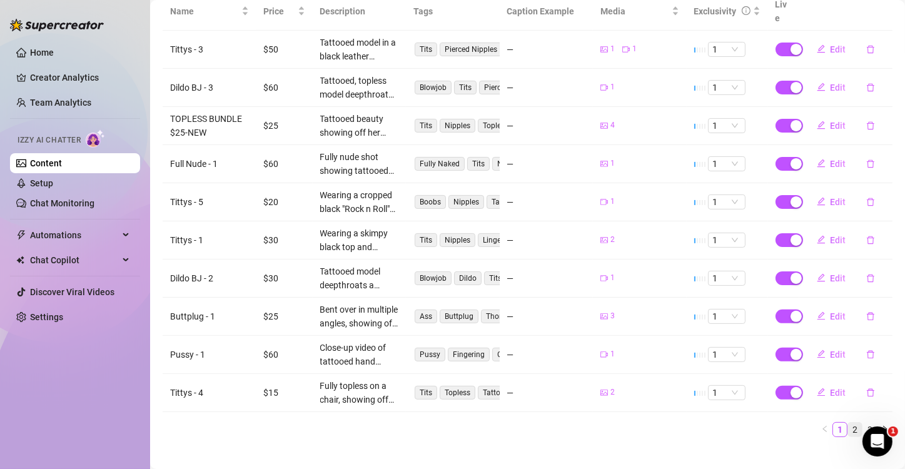
click at [848, 423] on link "2" at bounding box center [855, 430] width 14 height 14
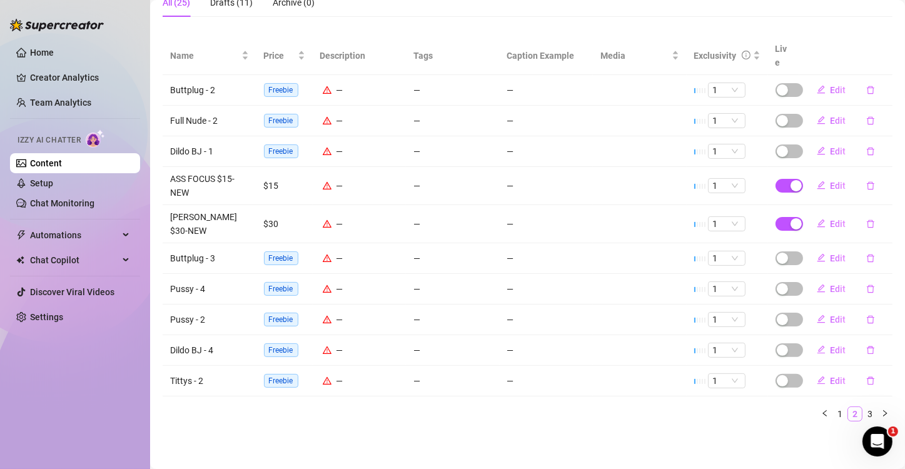
scroll to position [205, 0]
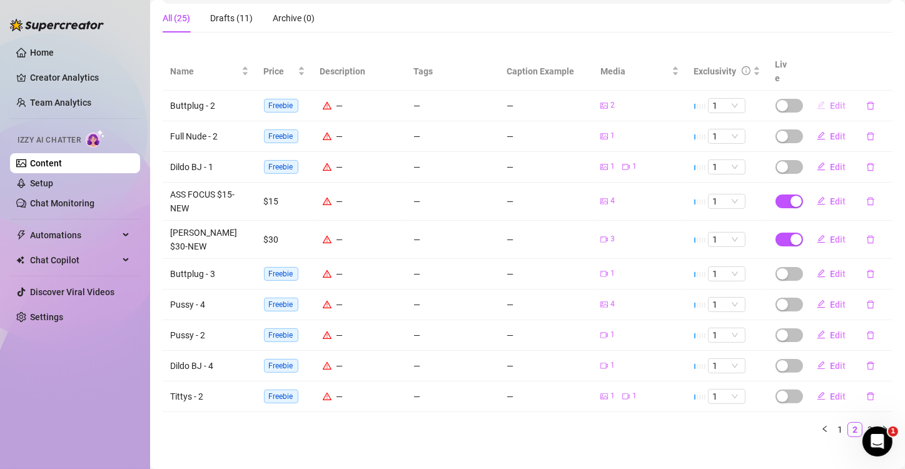
click at [830, 101] on span "Edit" at bounding box center [838, 106] width 16 height 10
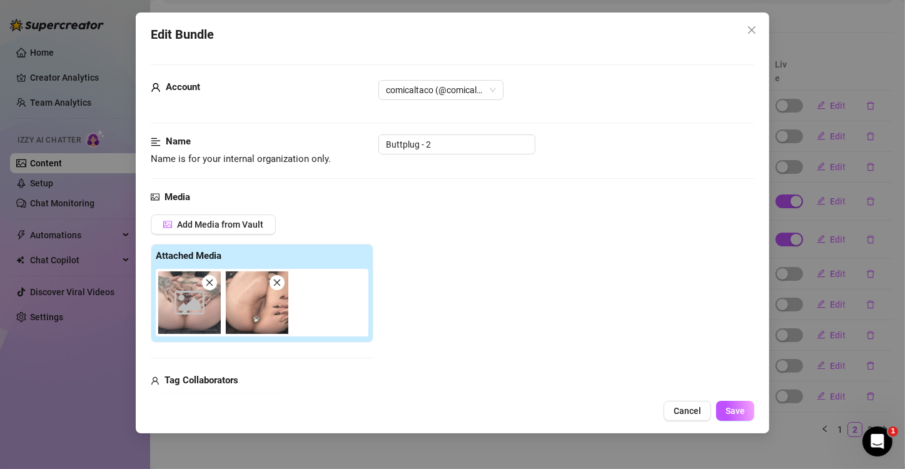
scroll to position [63, 0]
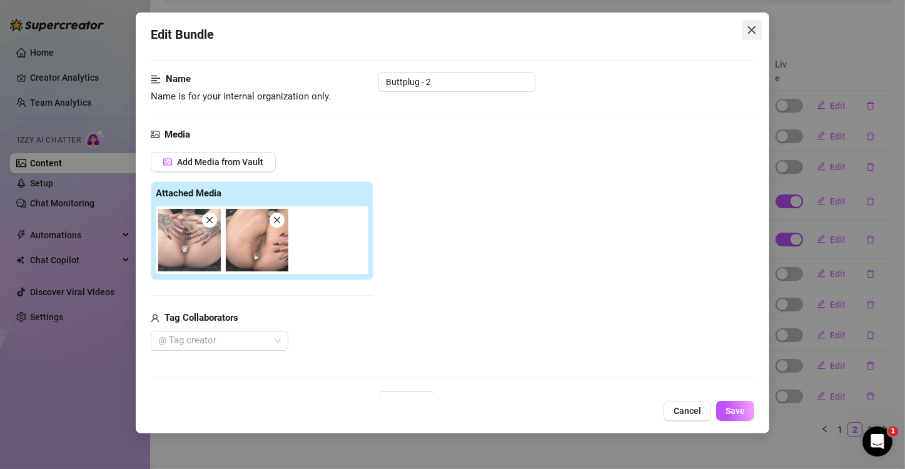
click at [748, 28] on icon "close" at bounding box center [751, 30] width 10 height 10
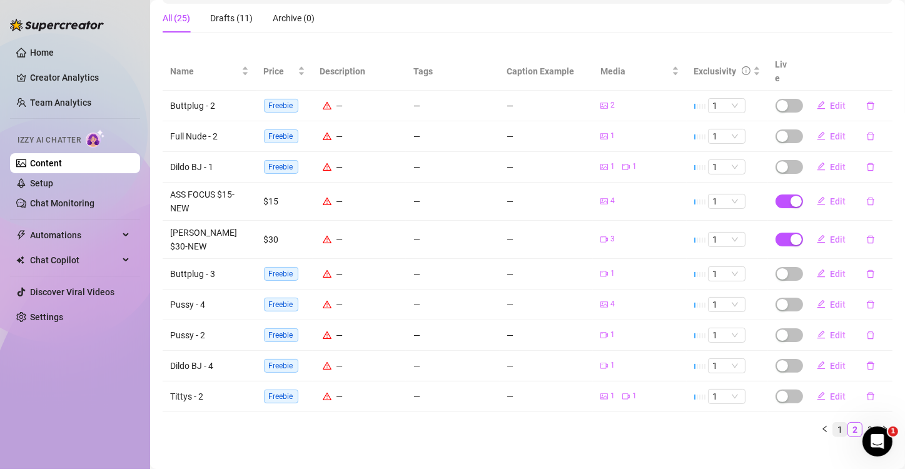
click at [833, 423] on link "1" at bounding box center [840, 430] width 14 height 14
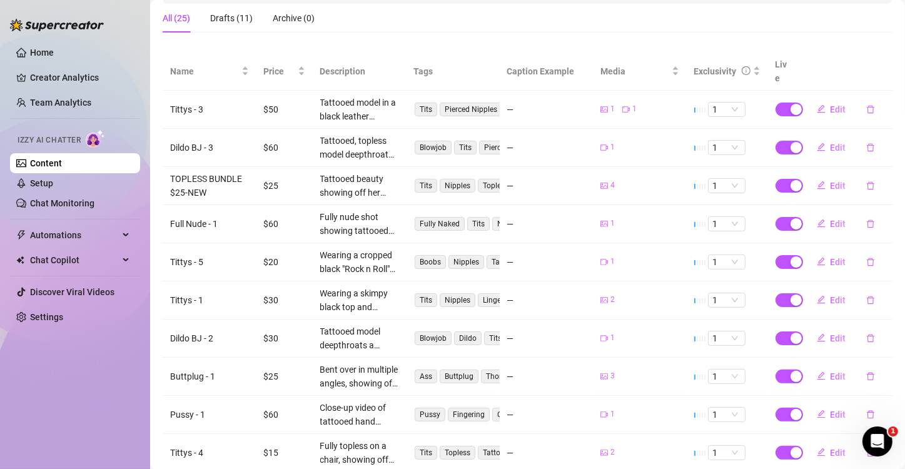
scroll to position [265, 0]
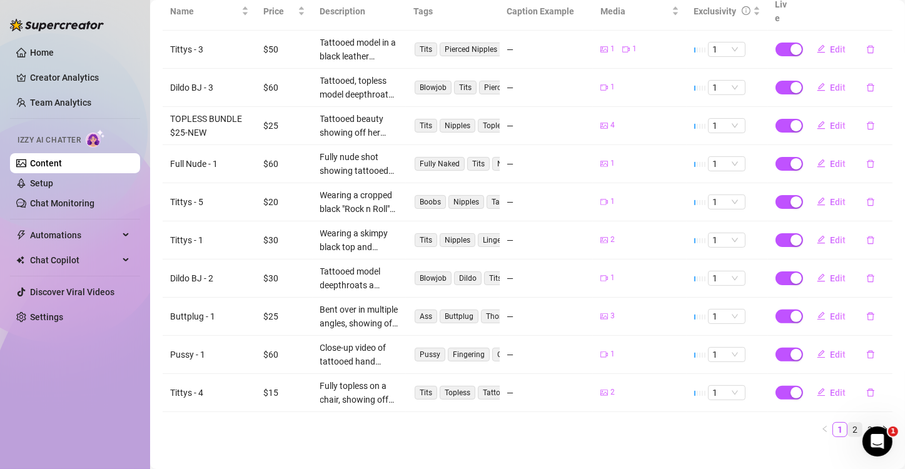
click at [848, 423] on link "2" at bounding box center [855, 430] width 14 height 14
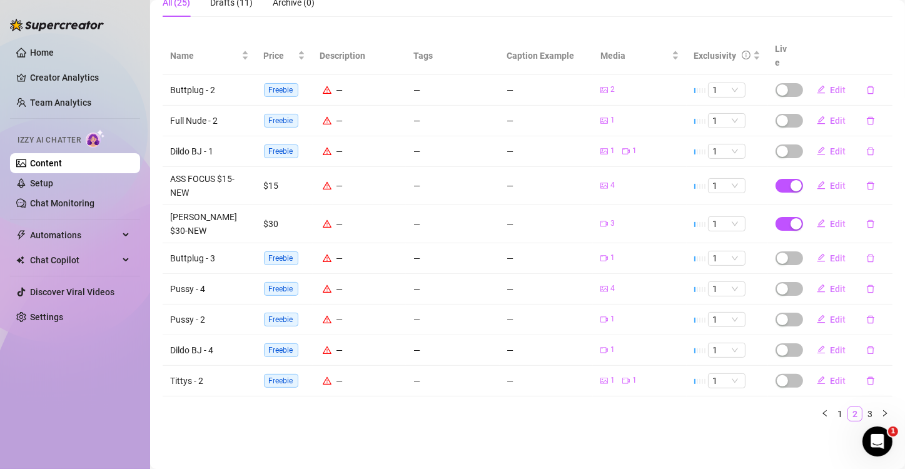
scroll to position [205, 0]
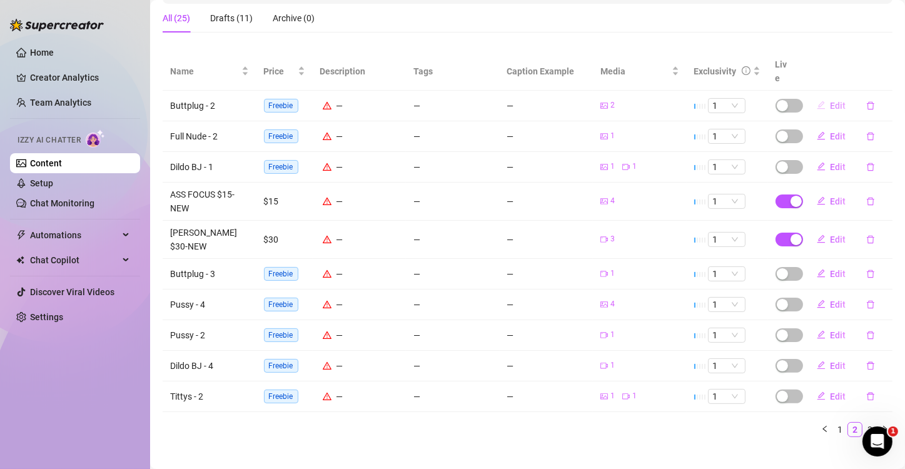
click at [831, 101] on span "Edit" at bounding box center [838, 106] width 16 height 10
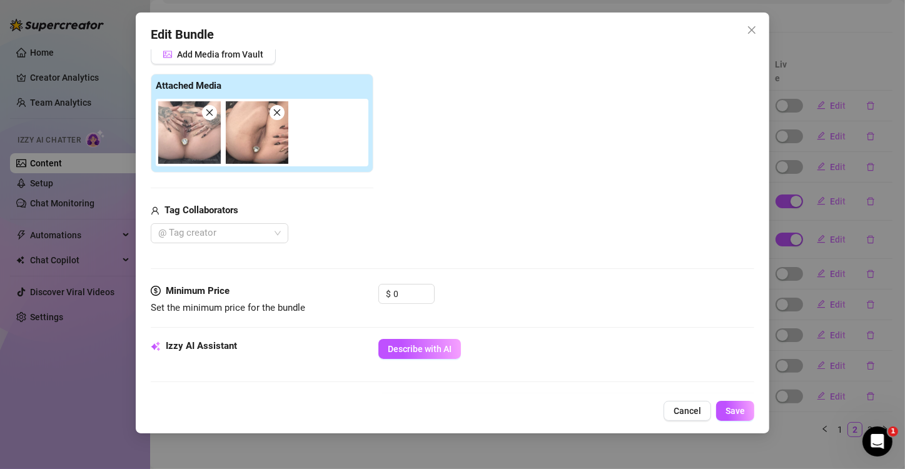
scroll to position [188, 0]
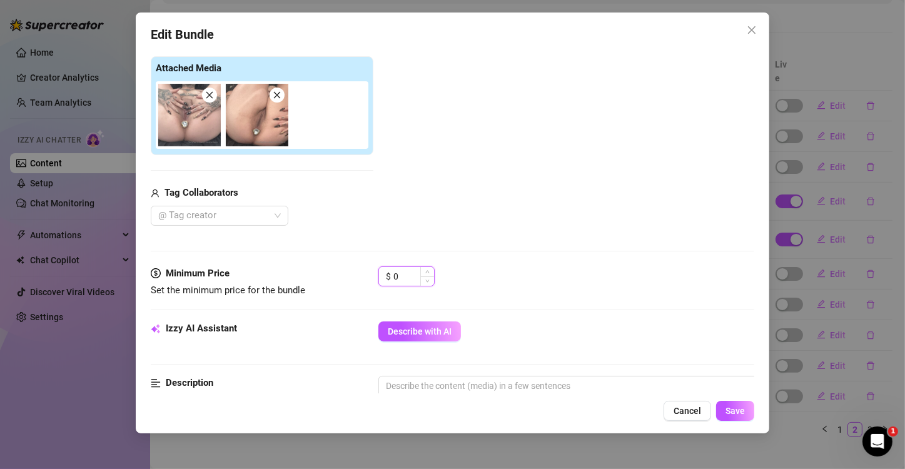
click at [414, 278] on input "0" at bounding box center [413, 276] width 41 height 19
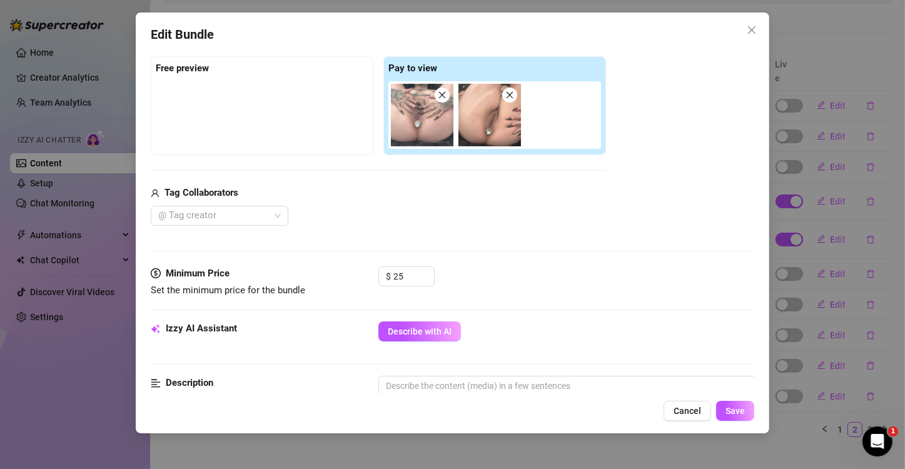
click at [424, 341] on div "Izzy AI Assistant Describe with AI" at bounding box center [452, 336] width 603 height 31
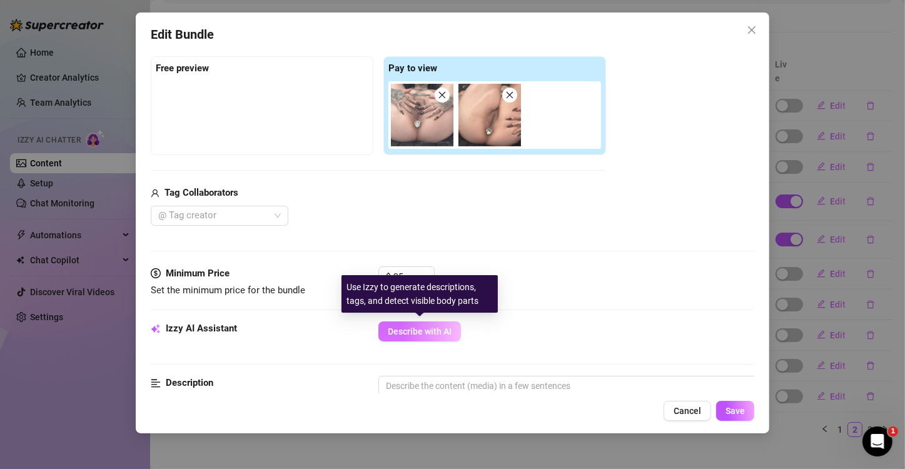
click at [427, 333] on span "Describe with AI" at bounding box center [420, 331] width 64 height 10
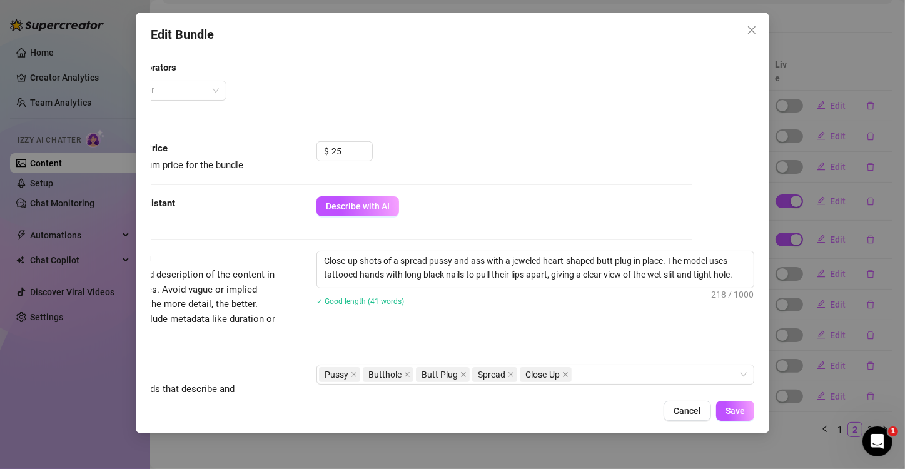
scroll to position [375, 72]
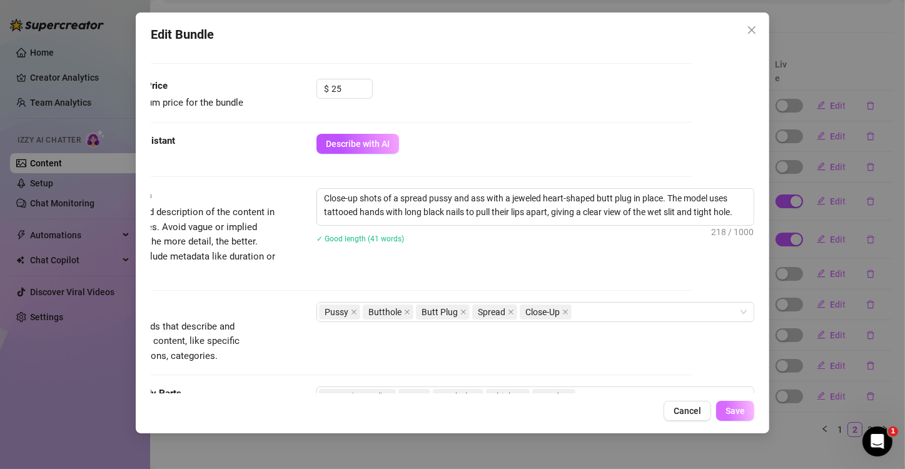
click at [737, 408] on span "Save" at bounding box center [734, 411] width 19 height 10
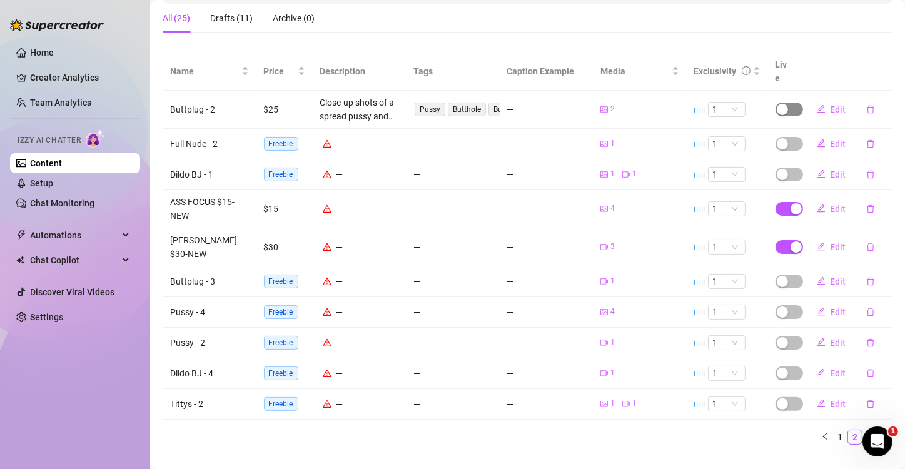
click at [786, 103] on span "button" at bounding box center [789, 110] width 28 height 14
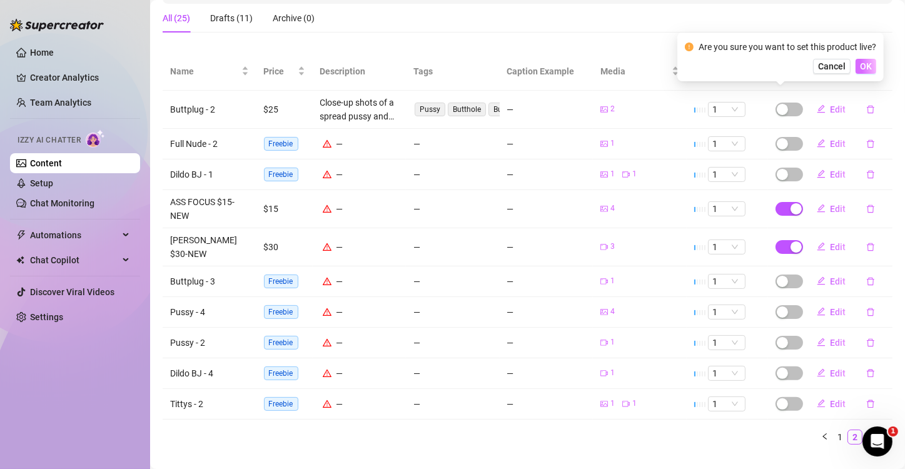
click at [851, 66] on span "OK" at bounding box center [866, 66] width 12 height 10
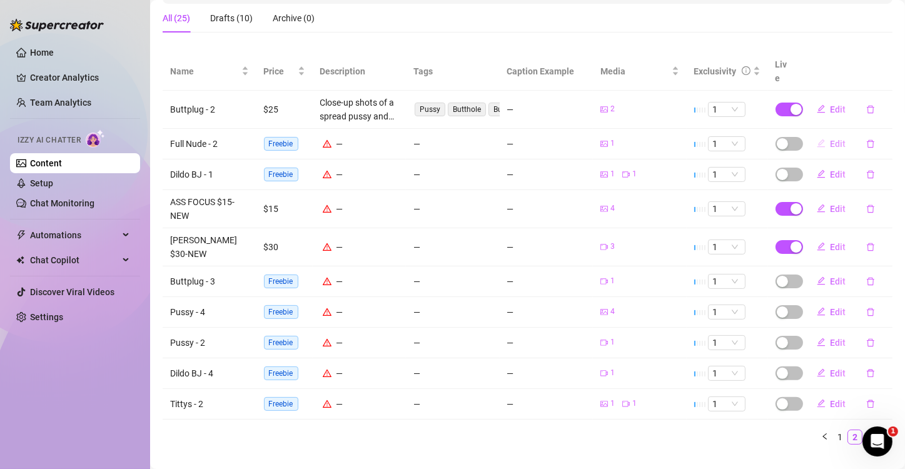
click at [830, 139] on span "Edit" at bounding box center [838, 144] width 16 height 10
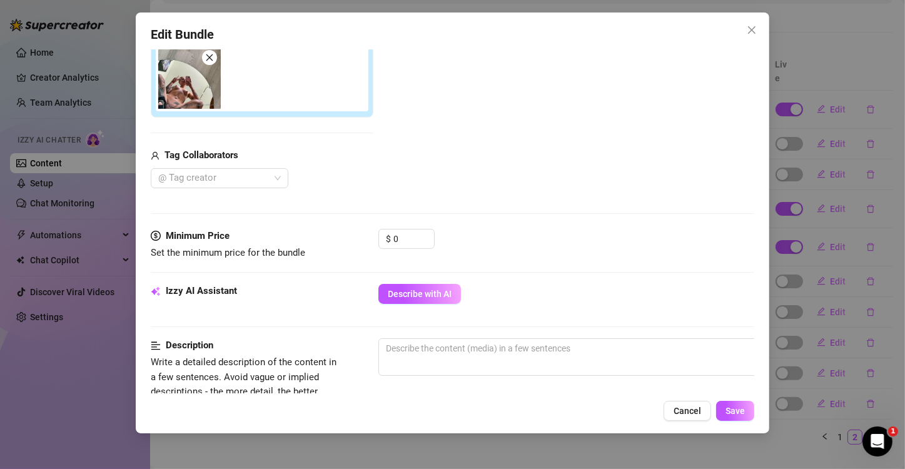
scroll to position [250, 0]
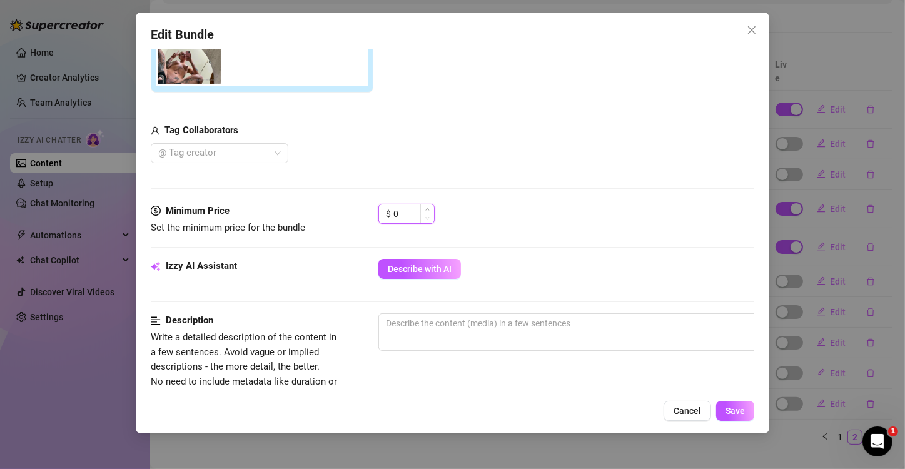
click at [414, 212] on input "0" at bounding box center [413, 213] width 41 height 19
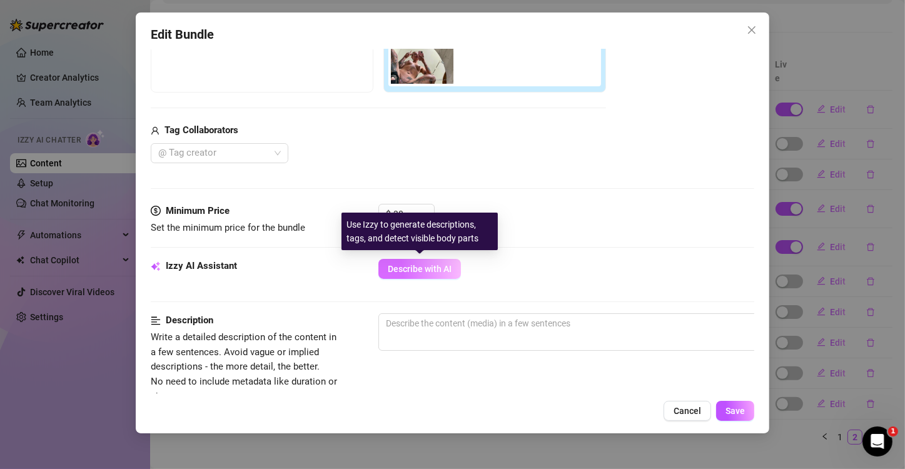
click at [426, 264] on span "Describe with AI" at bounding box center [420, 269] width 64 height 10
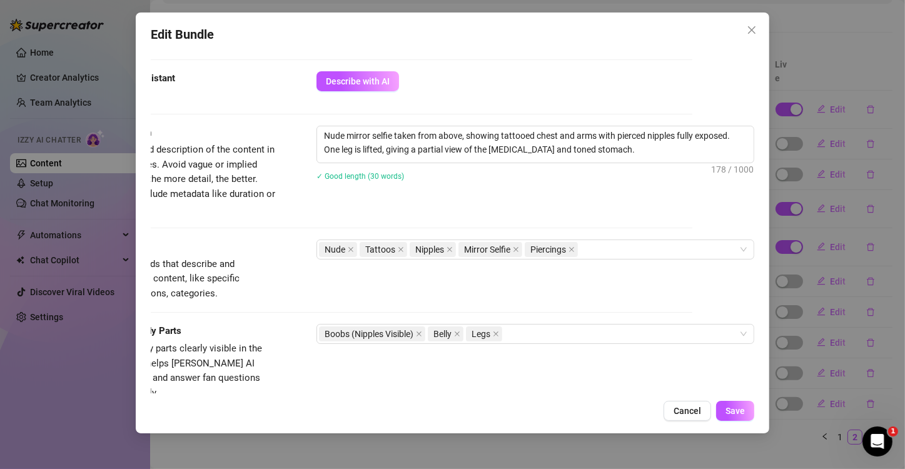
scroll to position [438, 72]
click at [735, 414] on span "Save" at bounding box center [734, 411] width 19 height 10
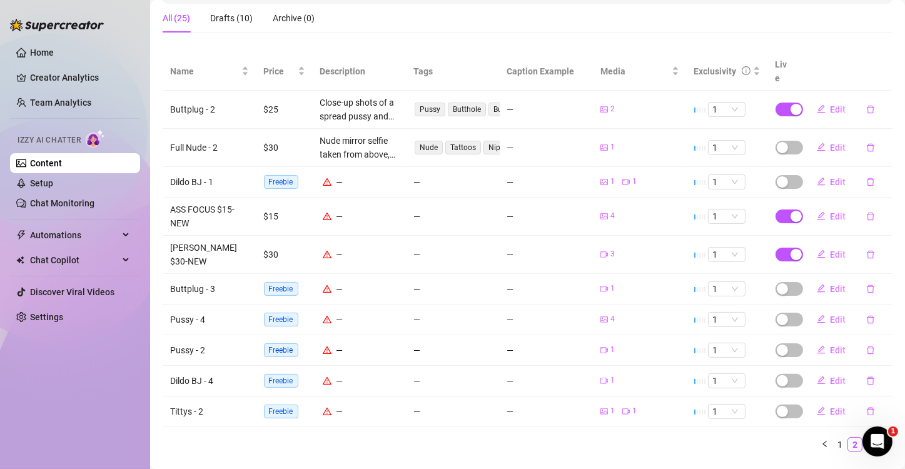
click at [757, 21] on div "All (25) Drafts (10) Archive (0)" at bounding box center [528, 18] width 730 height 29
click at [788, 141] on span "button" at bounding box center [789, 148] width 28 height 14
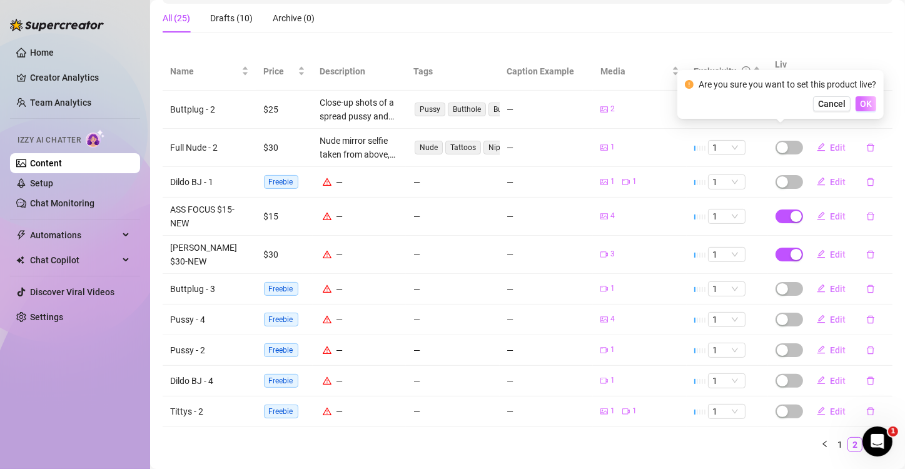
click at [851, 108] on span "OK" at bounding box center [866, 104] width 12 height 10
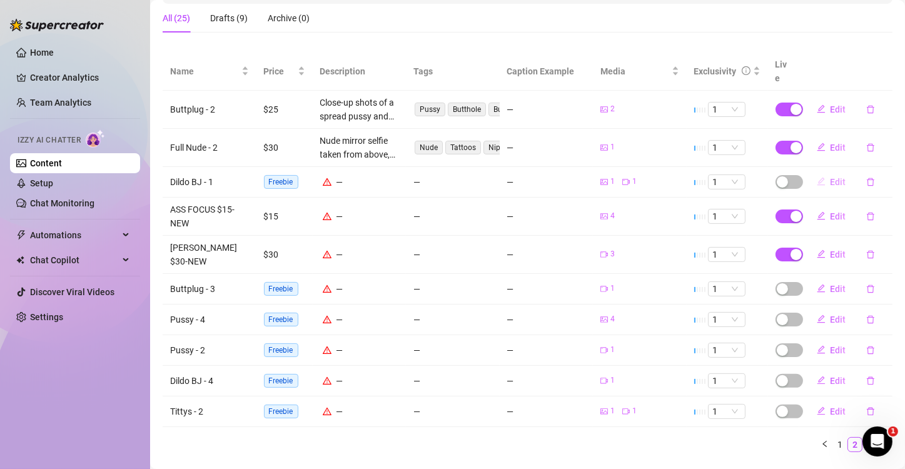
click at [830, 177] on span "Edit" at bounding box center [838, 182] width 16 height 10
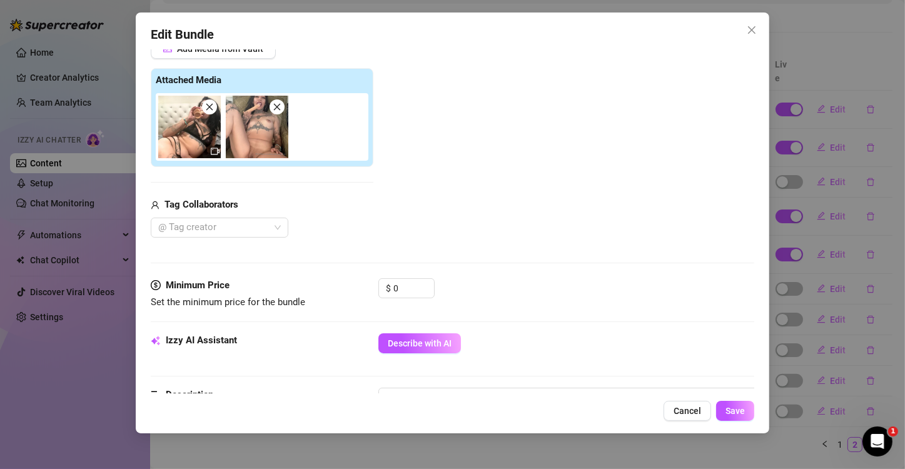
scroll to position [250, 0]
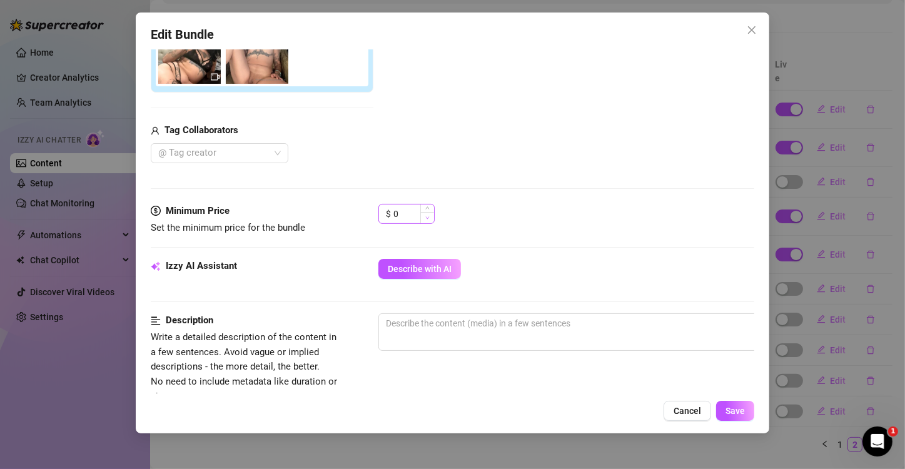
click at [422, 215] on span "Decrease Value" at bounding box center [427, 217] width 14 height 11
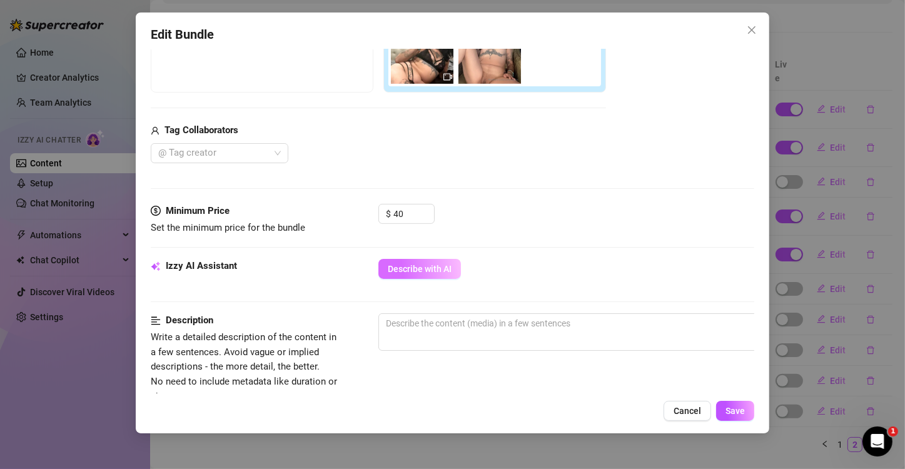
click at [417, 268] on span "Describe with AI" at bounding box center [420, 269] width 64 height 10
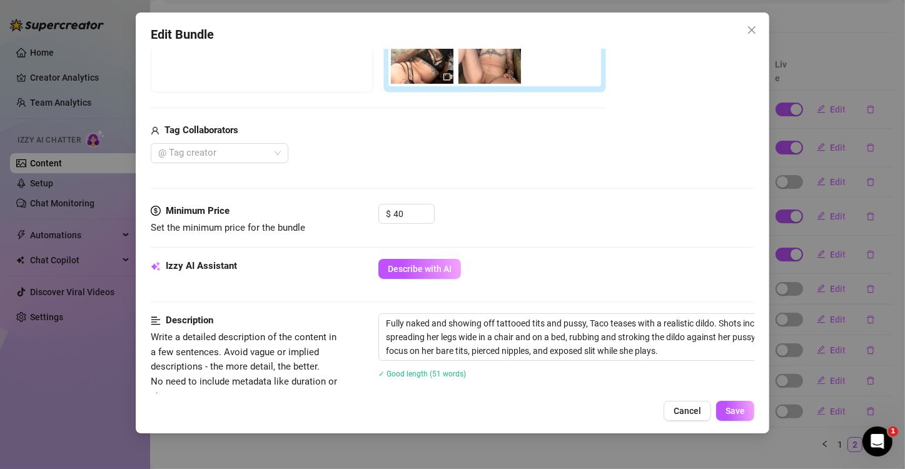
click at [565, 224] on div "$ 40" at bounding box center [566, 219] width 376 height 31
click at [737, 412] on span "Save" at bounding box center [734, 411] width 19 height 10
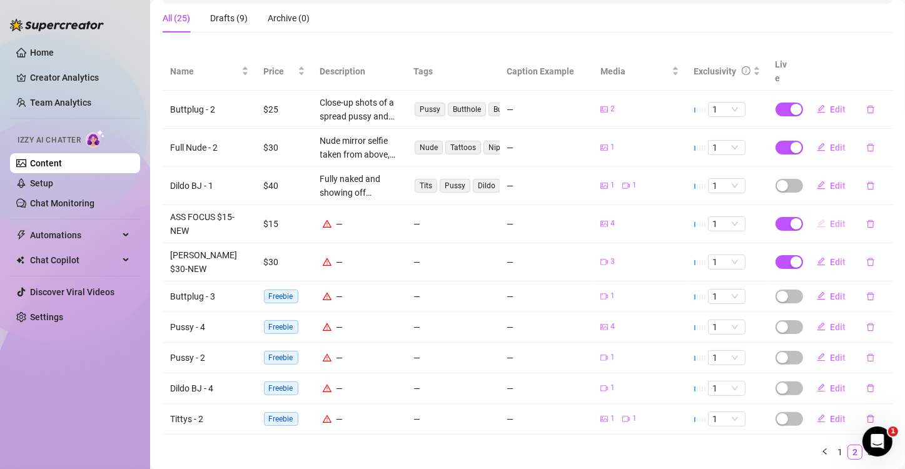
click at [830, 219] on span "Edit" at bounding box center [838, 224] width 16 height 10
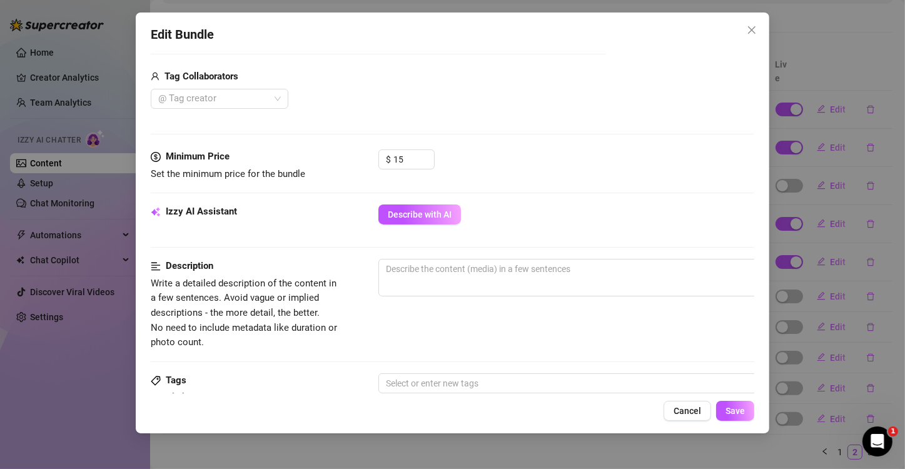
scroll to position [375, 0]
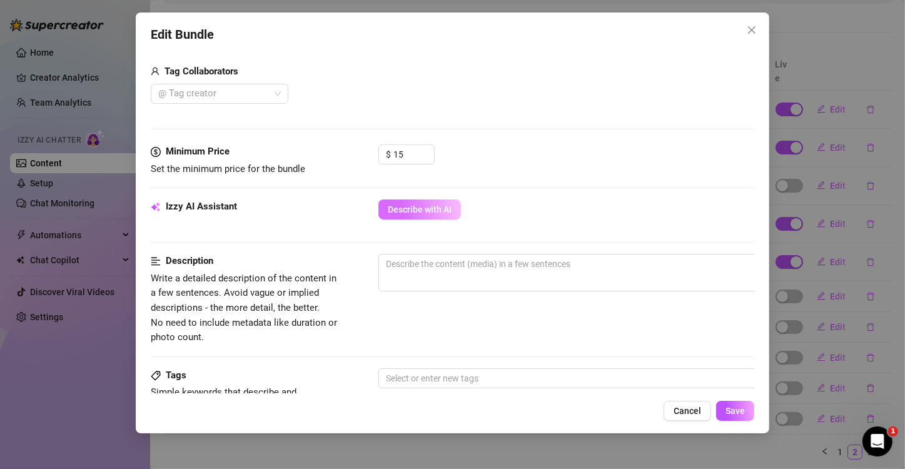
click at [444, 215] on button "Describe with AI" at bounding box center [419, 209] width 83 height 20
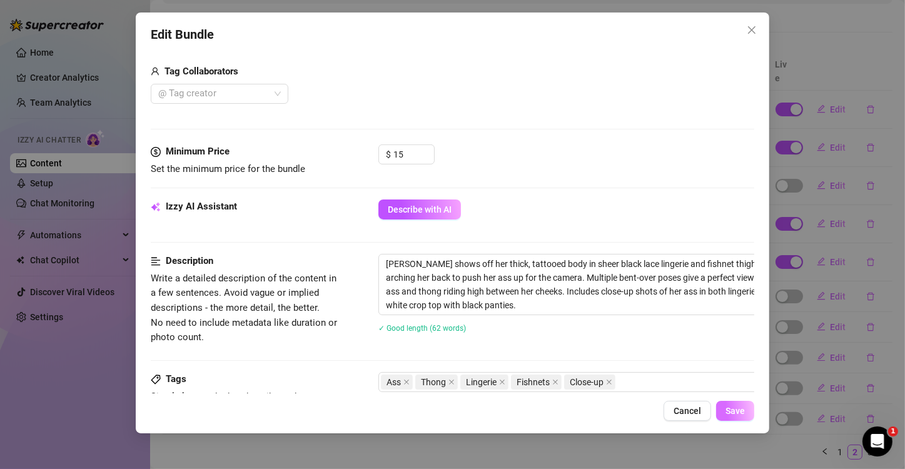
click at [742, 414] on span "Save" at bounding box center [734, 411] width 19 height 10
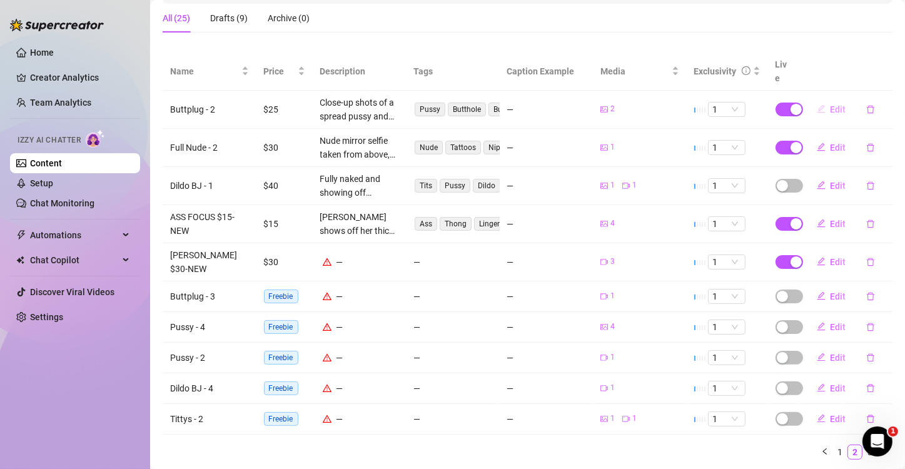
click at [830, 104] on span "Edit" at bounding box center [838, 109] width 16 height 10
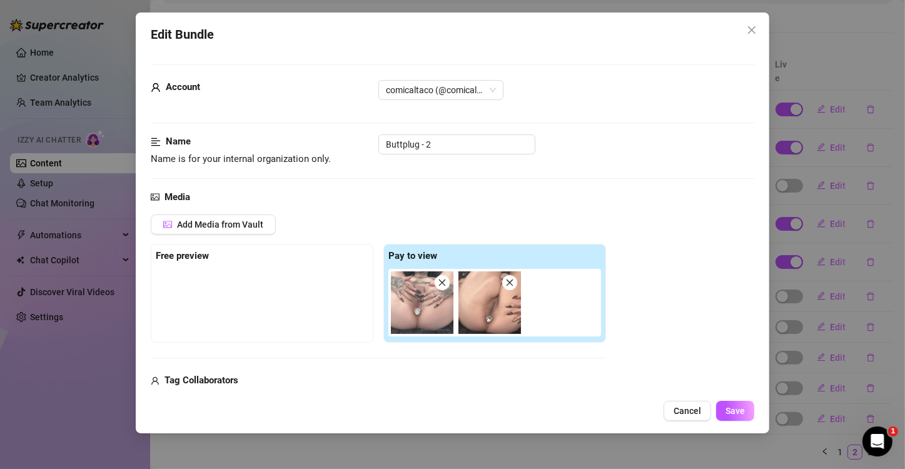
scroll to position [188, 0]
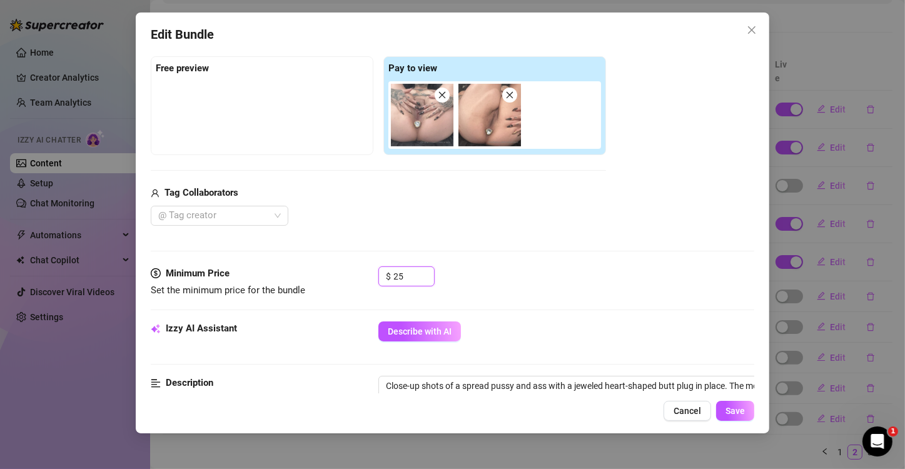
drag, startPoint x: 413, startPoint y: 276, endPoint x: 359, endPoint y: 274, distance: 53.8
click at [359, 274] on div "Minimum Price Set the minimum price for the bundle $ 25" at bounding box center [452, 282] width 603 height 32
click at [741, 410] on span "Save" at bounding box center [734, 411] width 19 height 10
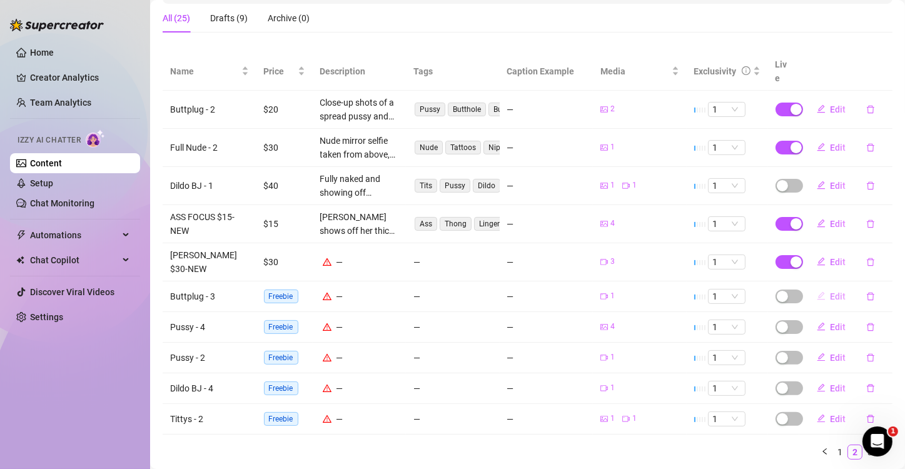
click at [817, 286] on button "Edit" at bounding box center [830, 296] width 49 height 20
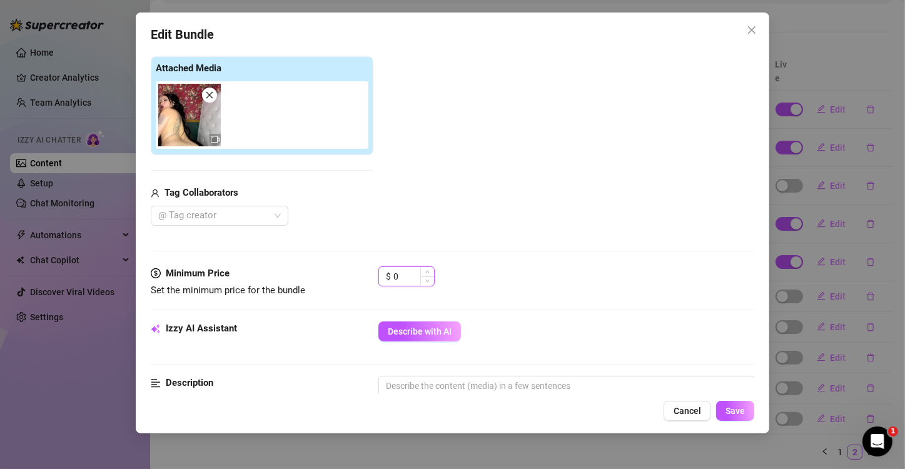
click at [407, 275] on input "0" at bounding box center [413, 276] width 41 height 19
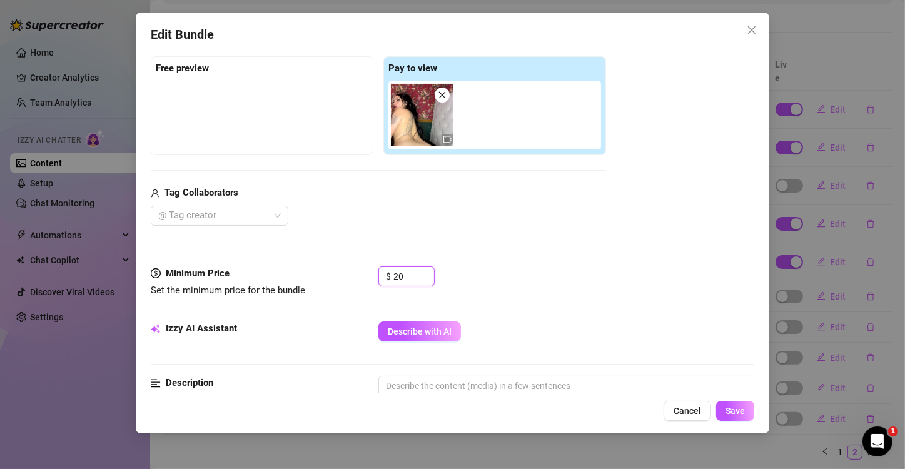
scroll to position [313, 0]
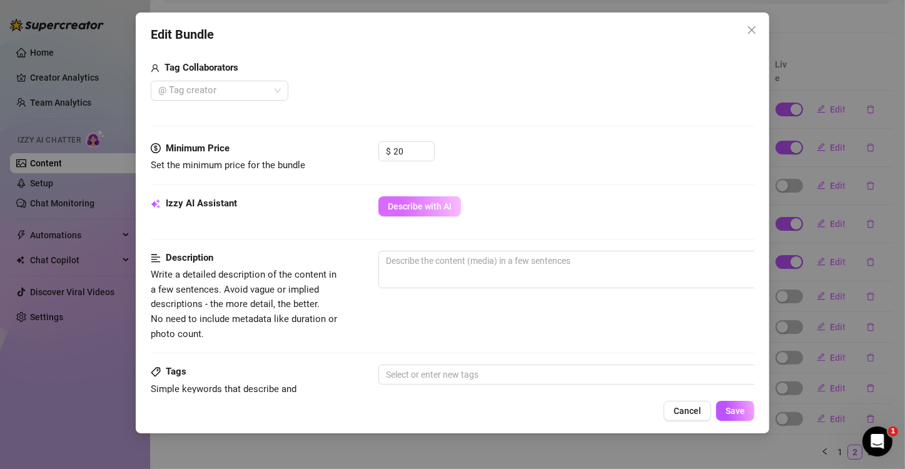
click at [418, 199] on button "Describe with AI" at bounding box center [419, 206] width 83 height 20
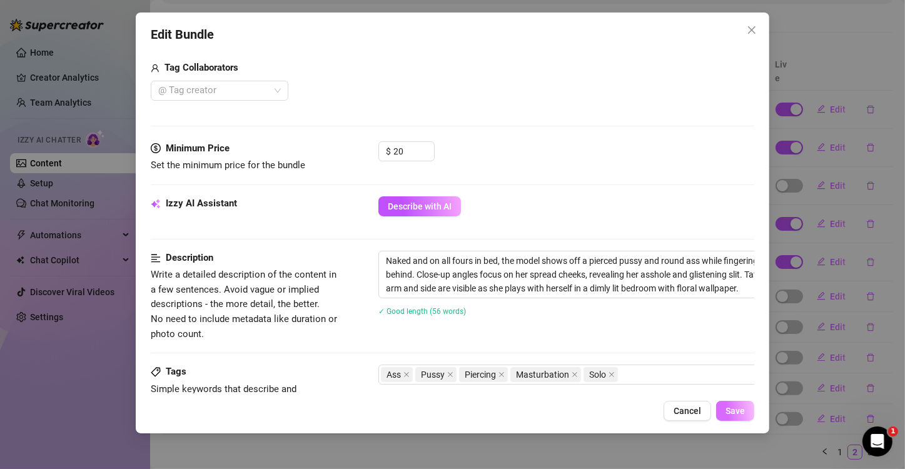
click at [735, 413] on span "Save" at bounding box center [734, 411] width 19 height 10
click at [725, 408] on span "Save" at bounding box center [734, 411] width 19 height 10
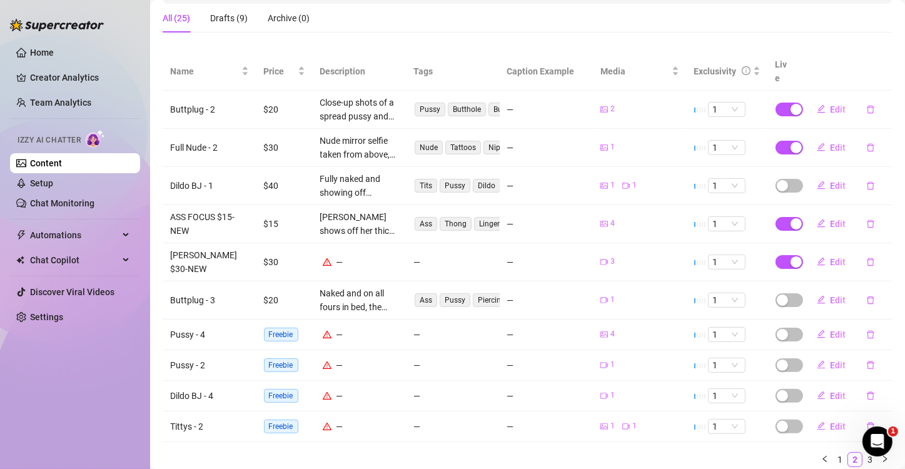
click at [786, 27] on div "All (25) Drafts (9) Archive (0)" at bounding box center [528, 18] width 730 height 29
click at [776, 180] on div "button" at bounding box center [781, 185] width 11 height 11
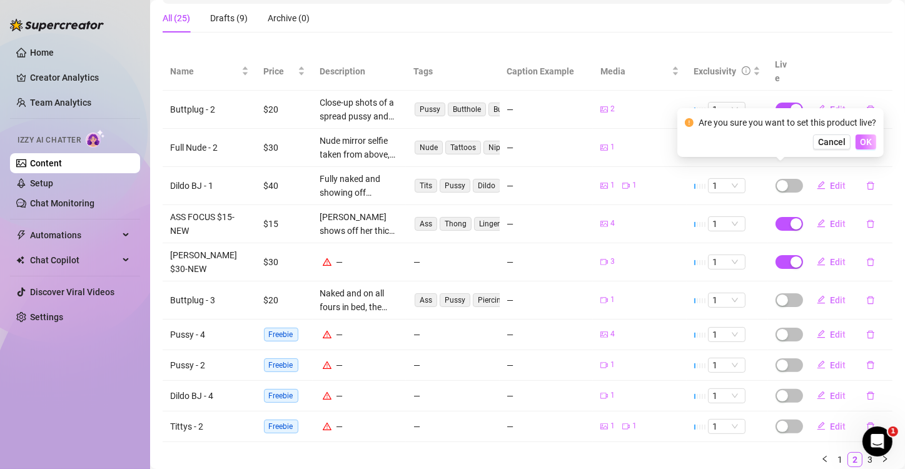
click at [851, 143] on span "OK" at bounding box center [866, 142] width 12 height 10
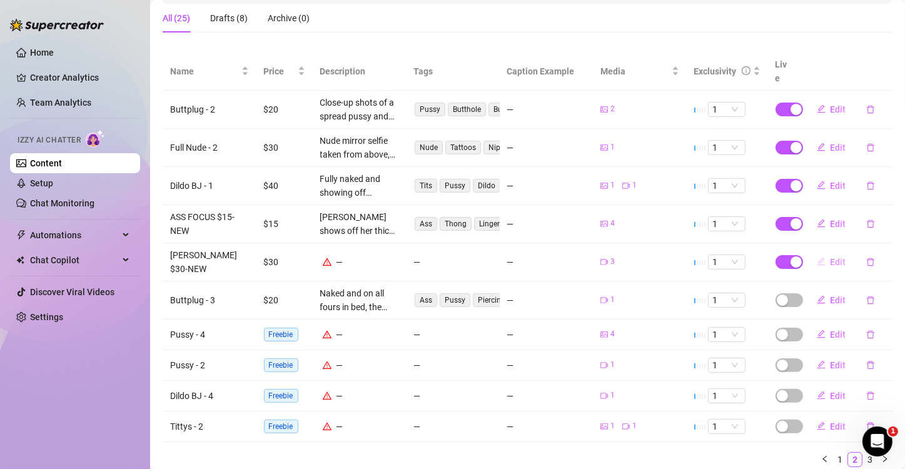
click at [820, 252] on button "Edit" at bounding box center [830, 262] width 49 height 20
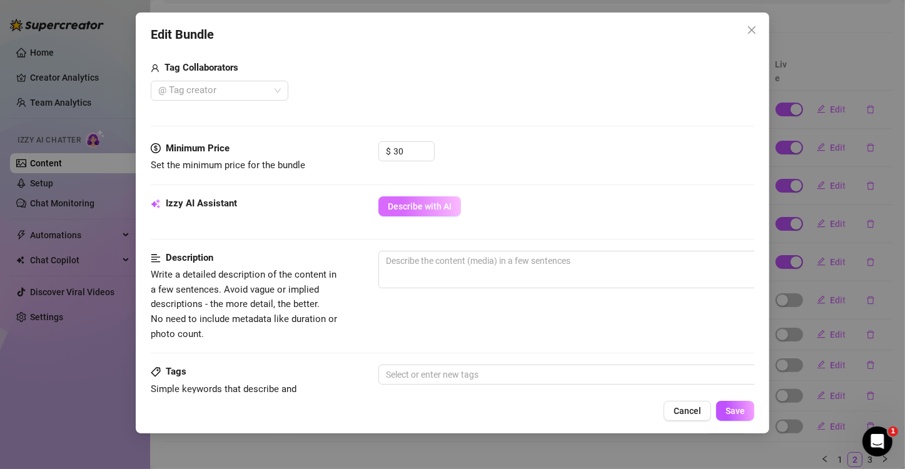
click at [400, 205] on span "Describe with AI" at bounding box center [420, 206] width 64 height 10
click at [730, 411] on span "Save" at bounding box center [734, 411] width 19 height 10
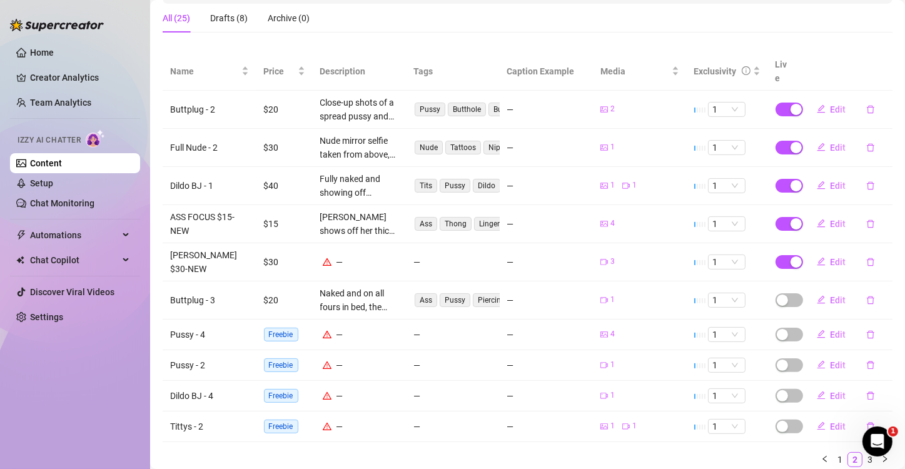
click at [747, 22] on div "All (25) Drafts (8) Archive (0)" at bounding box center [528, 18] width 730 height 29
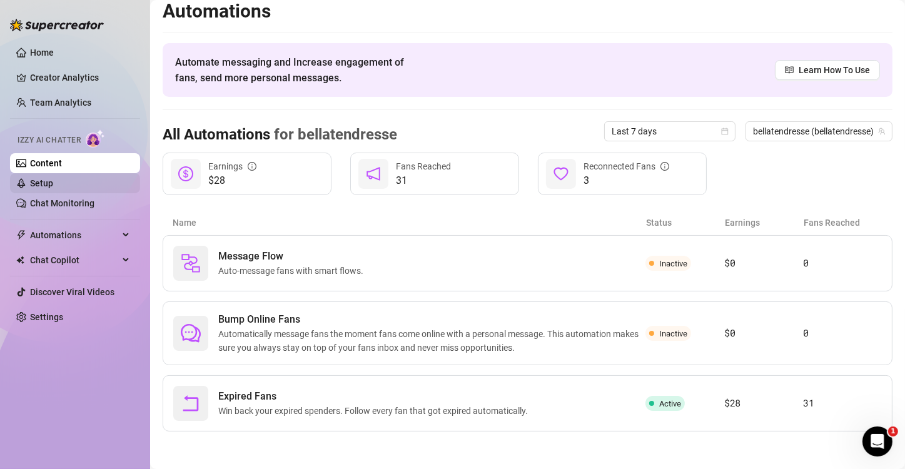
scroll to position [8, 0]
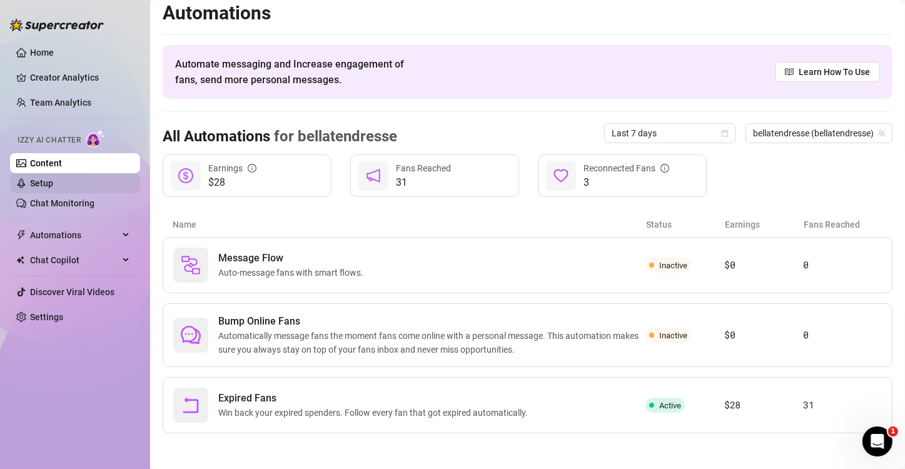
click at [53, 188] on link "Setup" at bounding box center [41, 183] width 23 height 10
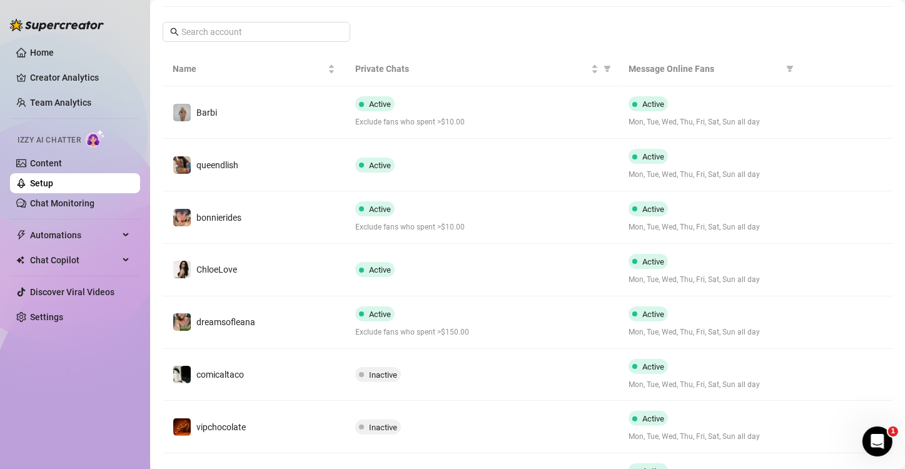
scroll to position [375, 0]
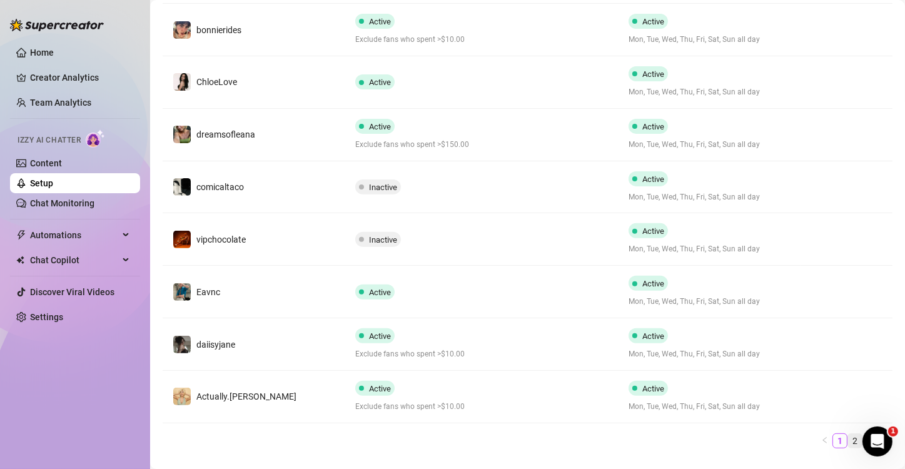
click at [848, 438] on link "2" at bounding box center [855, 441] width 14 height 14
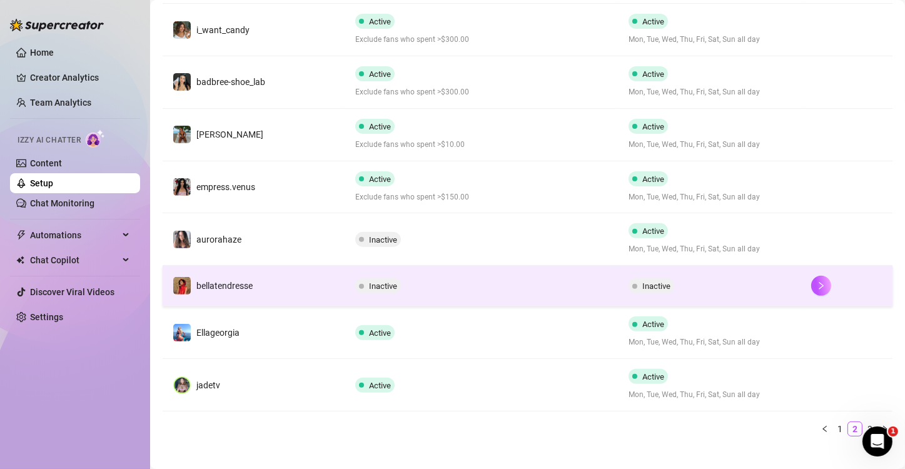
click at [488, 280] on div "Inactive" at bounding box center [482, 285] width 254 height 15
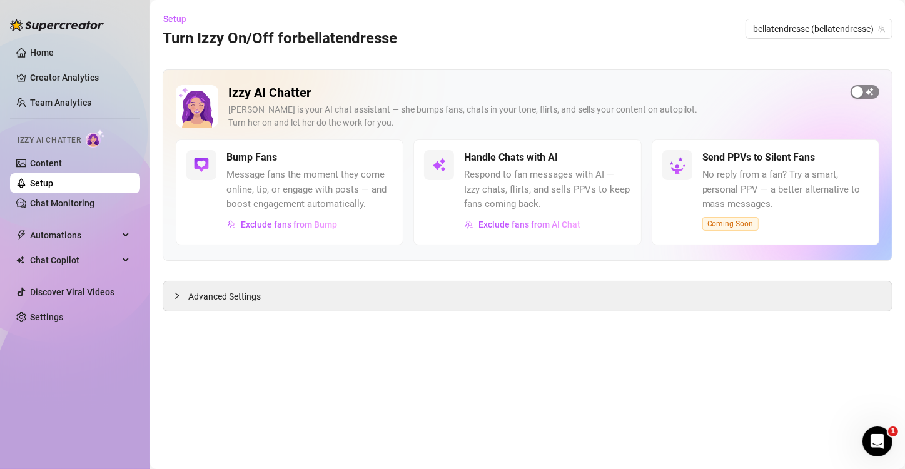
click at [851, 89] on span "button" at bounding box center [864, 92] width 29 height 14
click at [503, 29] on div "Setup Turn Izzy On/Off for bellatendresse bellatendresse (bellatendresse)" at bounding box center [528, 29] width 730 height 40
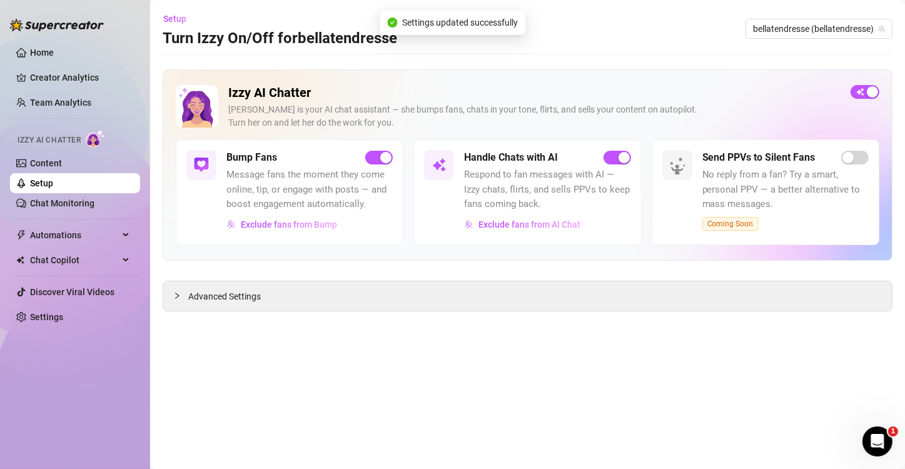
click at [590, 31] on div "Setup Turn Izzy On/Off for bellatendresse bellatendresse (bellatendresse)" at bounding box center [528, 29] width 730 height 40
